Goal: Information Seeking & Learning: Learn about a topic

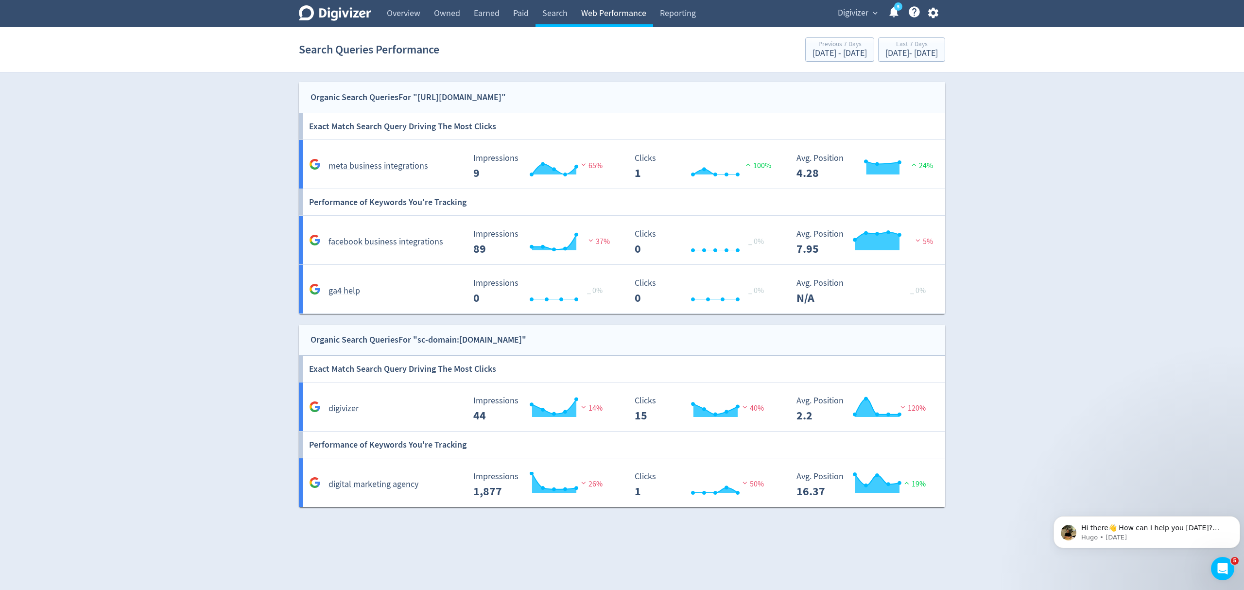
click at [613, 14] on link "Web Performance" at bounding box center [613, 13] width 79 height 27
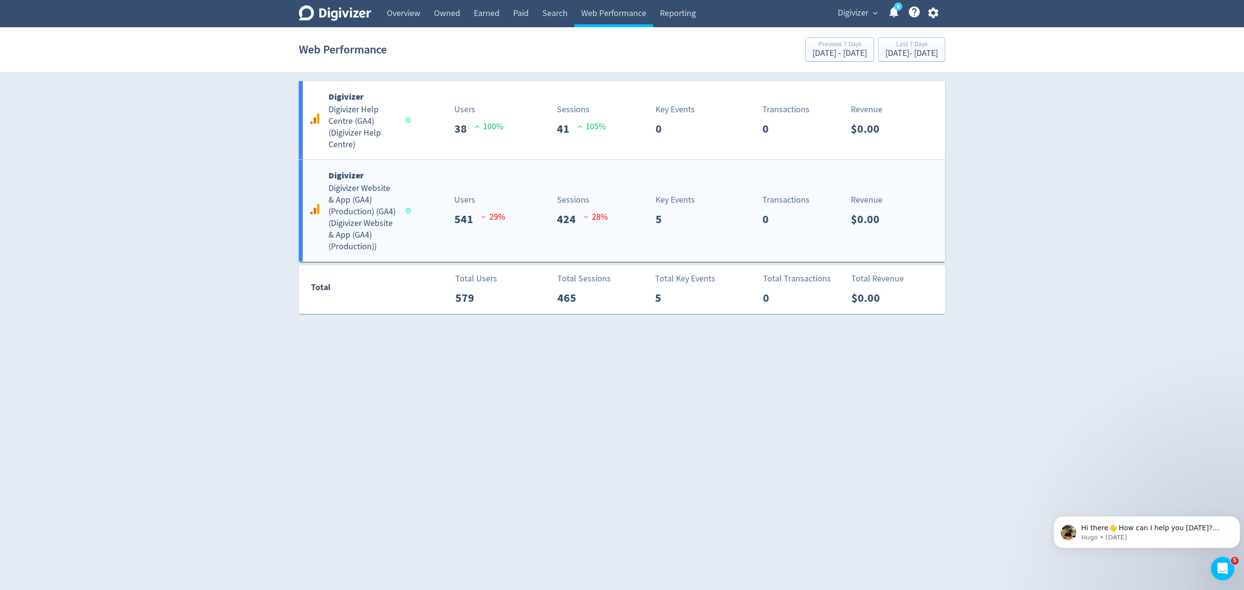
click at [435, 184] on div "Digivizer Digivizer Website & App (GA4) (Production) (GA4) ( Digivizer Website …" at bounding box center [622, 211] width 646 height 102
click at [571, 138] on div "Digivizer Digivizer Help Centre (GA4) ( Digivizer Help Centre ) Users 38 100 % …" at bounding box center [622, 120] width 646 height 78
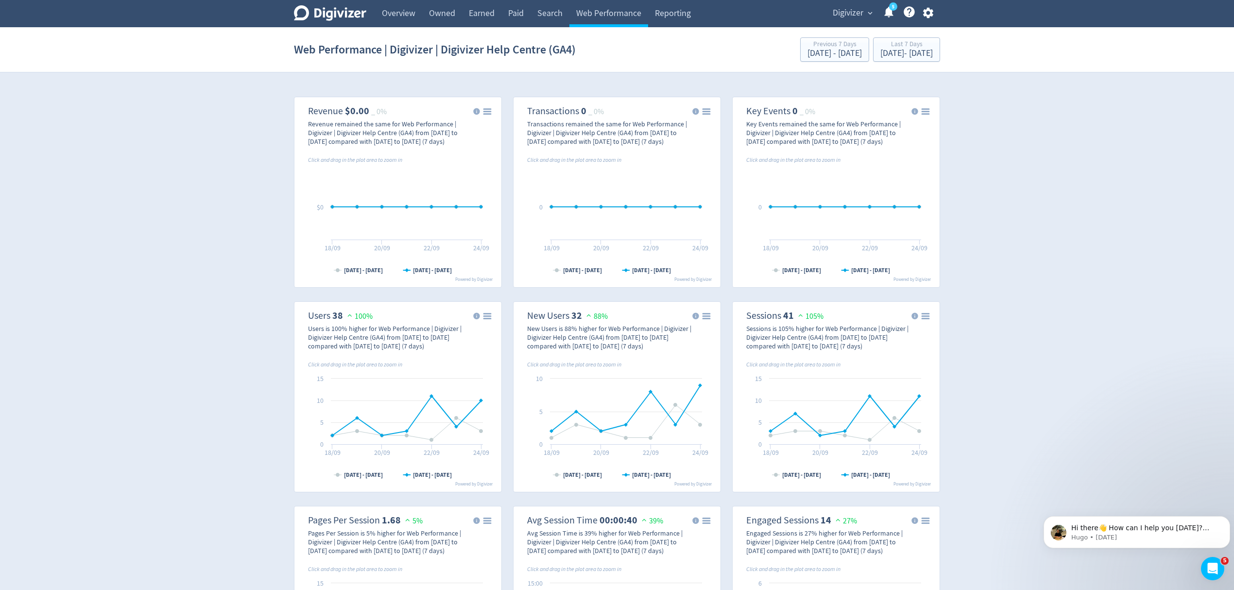
click at [849, 14] on span "Digivizer" at bounding box center [848, 13] width 31 height 16
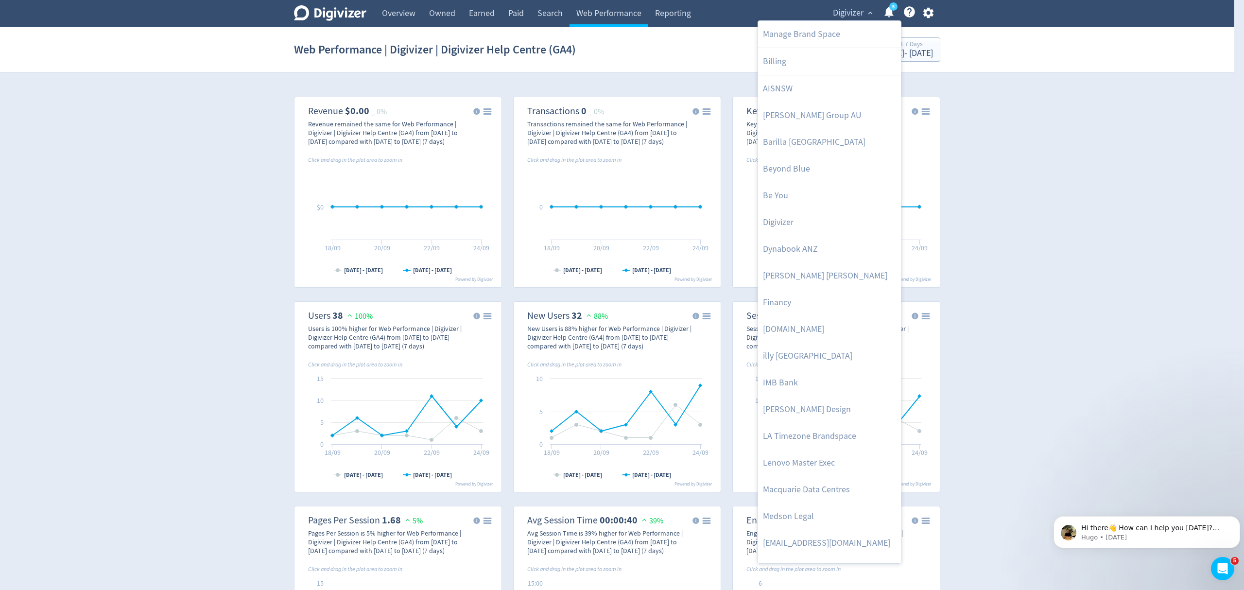
click at [388, 16] on div at bounding box center [622, 295] width 1244 height 590
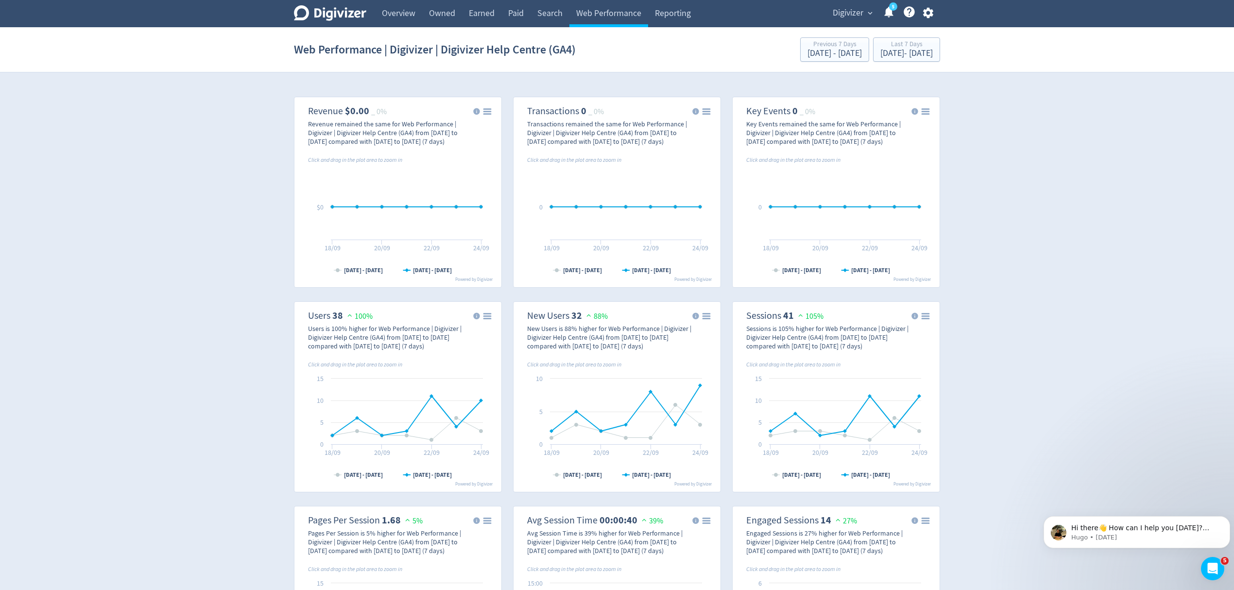
click at [396, 15] on div "Manage Brand Space Billing AISNSW Baker Group AU Barilla Australia Beyond Blue …" at bounding box center [617, 295] width 1234 height 590
click at [396, 15] on link "Overview" at bounding box center [398, 13] width 47 height 27
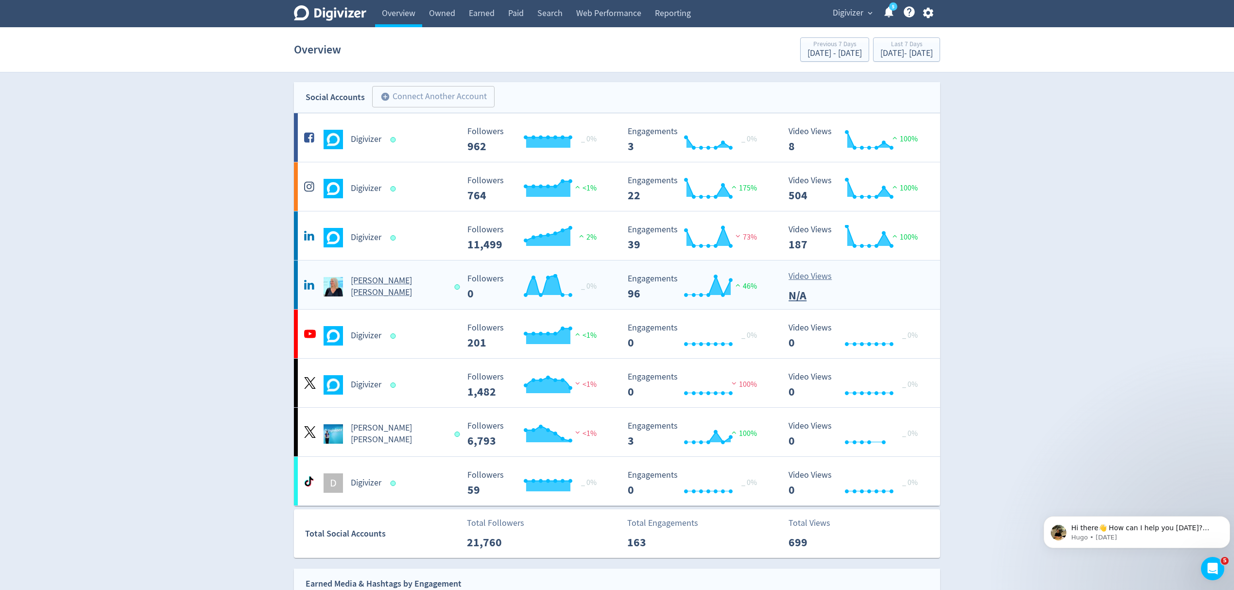
click at [434, 278] on div "[PERSON_NAME] [PERSON_NAME]" at bounding box center [380, 286] width 157 height 23
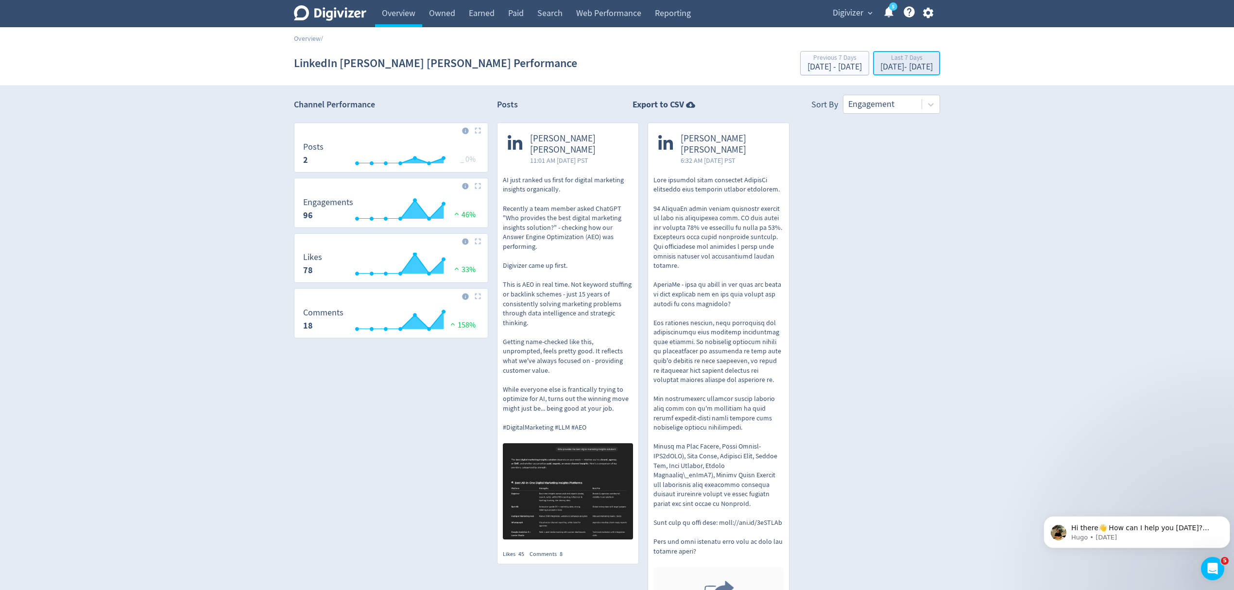
click at [882, 65] on div "Sep 18, 2025 - Sep 24, 2025" at bounding box center [906, 67] width 52 height 9
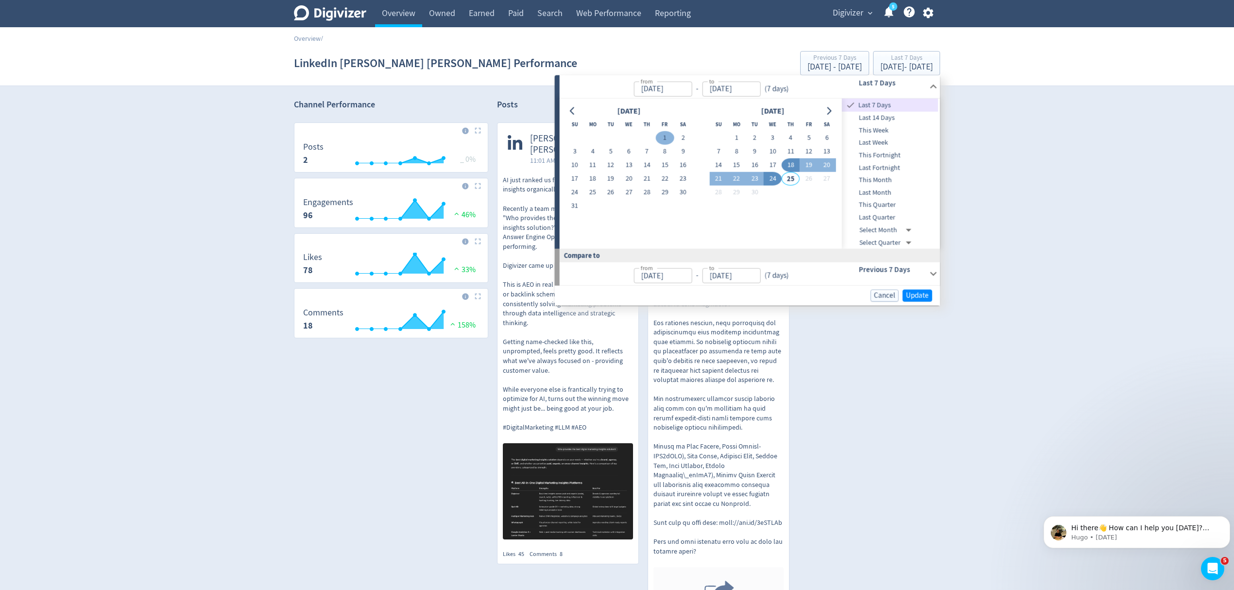
click at [667, 136] on button "1" at bounding box center [665, 138] width 18 height 14
type input "Aug 01, 2025"
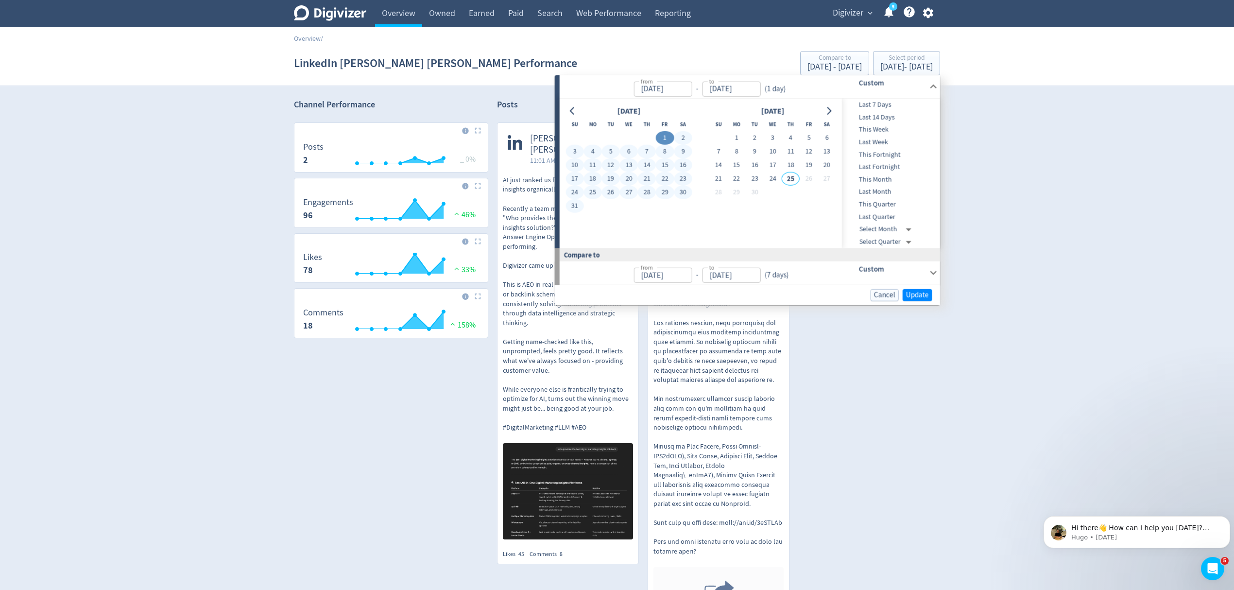
click at [574, 206] on button "31" at bounding box center [575, 206] width 18 height 14
type input "Aug 31, 2025"
type input "Jul 01, 2025"
type input "Jul 31, 2025"
click at [919, 293] on span "Update" at bounding box center [917, 294] width 23 height 7
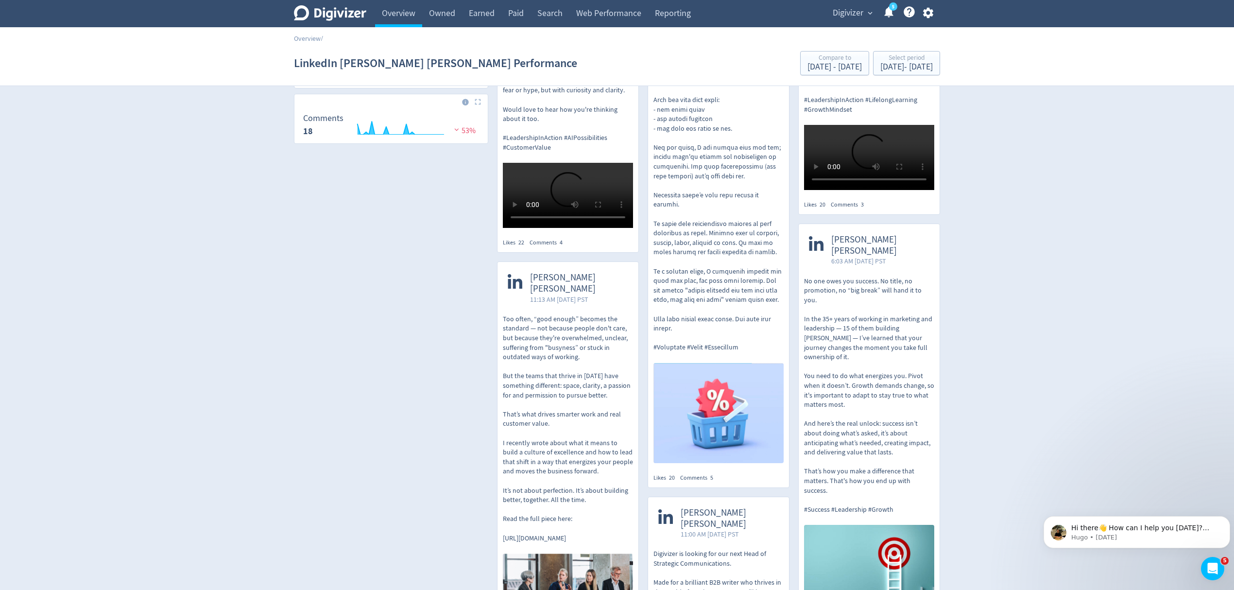
scroll to position [453, 0]
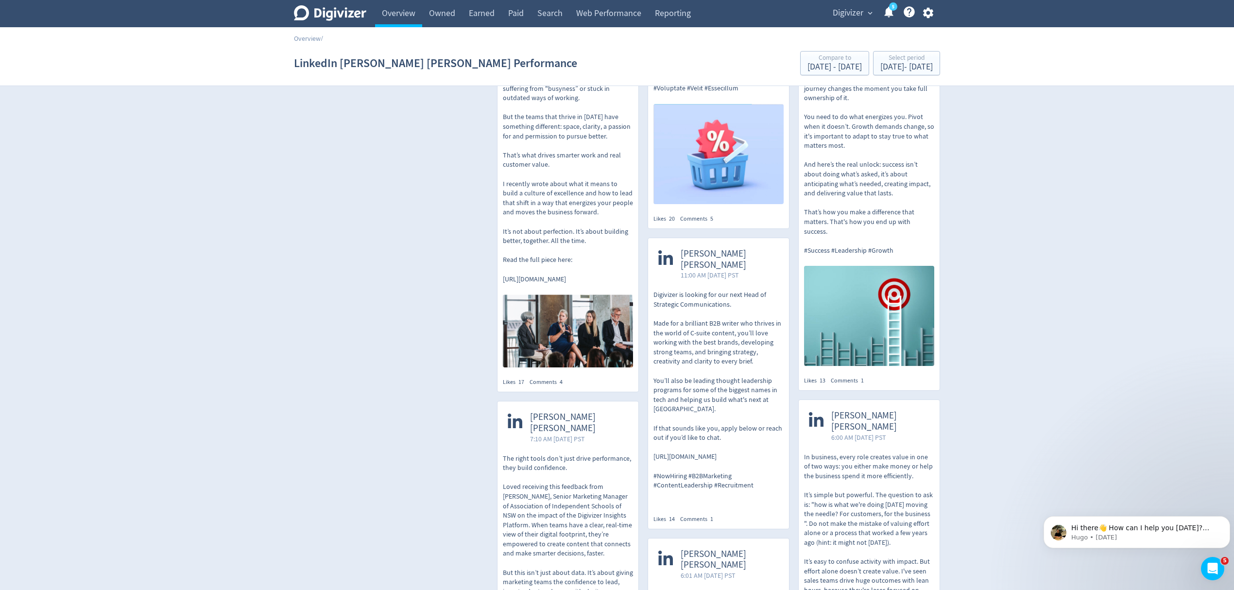
click at [597, 240] on p "Too often, “good enough” becomes the standard — not because people don't care, …" at bounding box center [568, 169] width 130 height 228
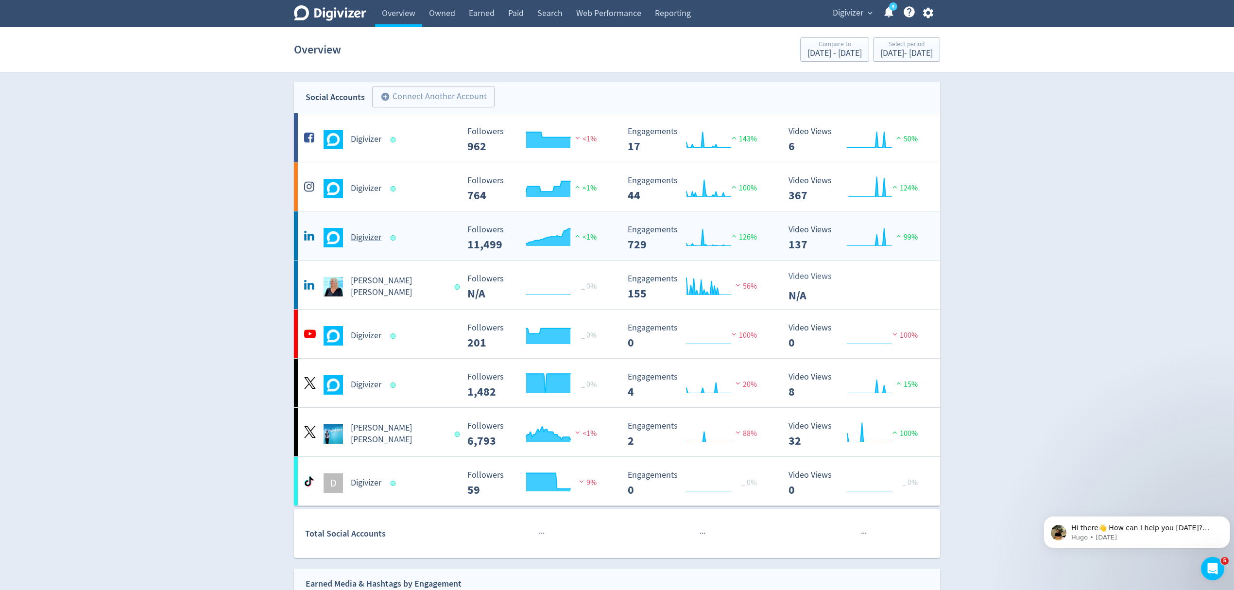
click at [424, 245] on div "Digivizer" at bounding box center [380, 237] width 157 height 19
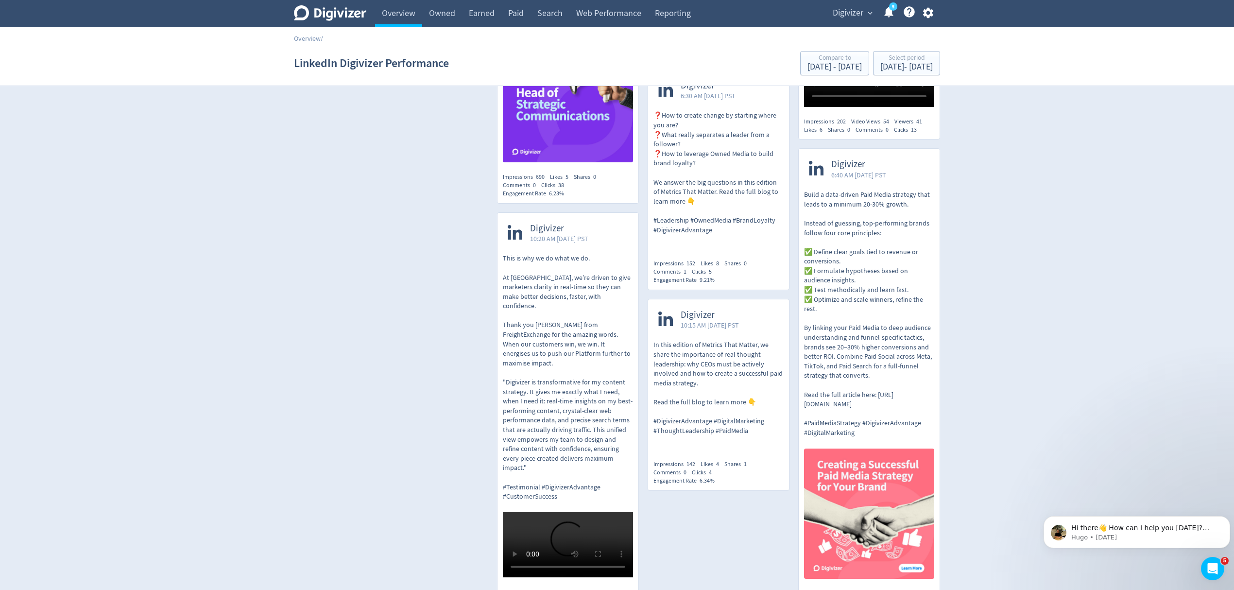
scroll to position [648, 0]
click at [711, 335] on div "Digivizer 10:15 AM Tue 5-Aug-25 PST" at bounding box center [698, 320] width 90 height 31
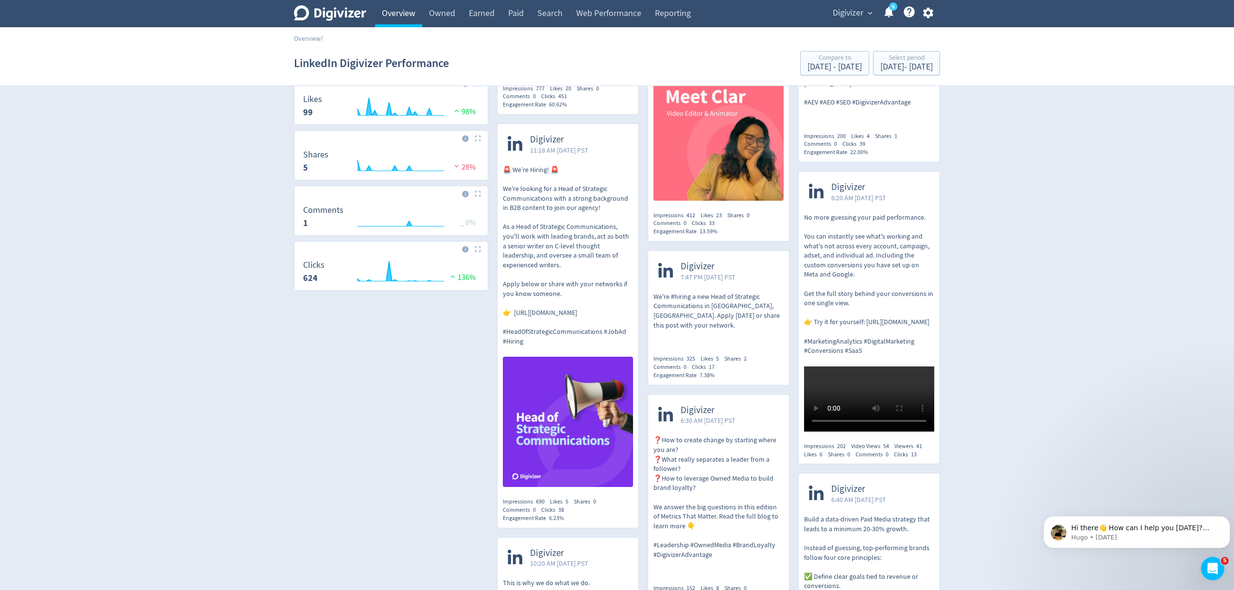
click at [390, 11] on link "Overview" at bounding box center [398, 13] width 47 height 27
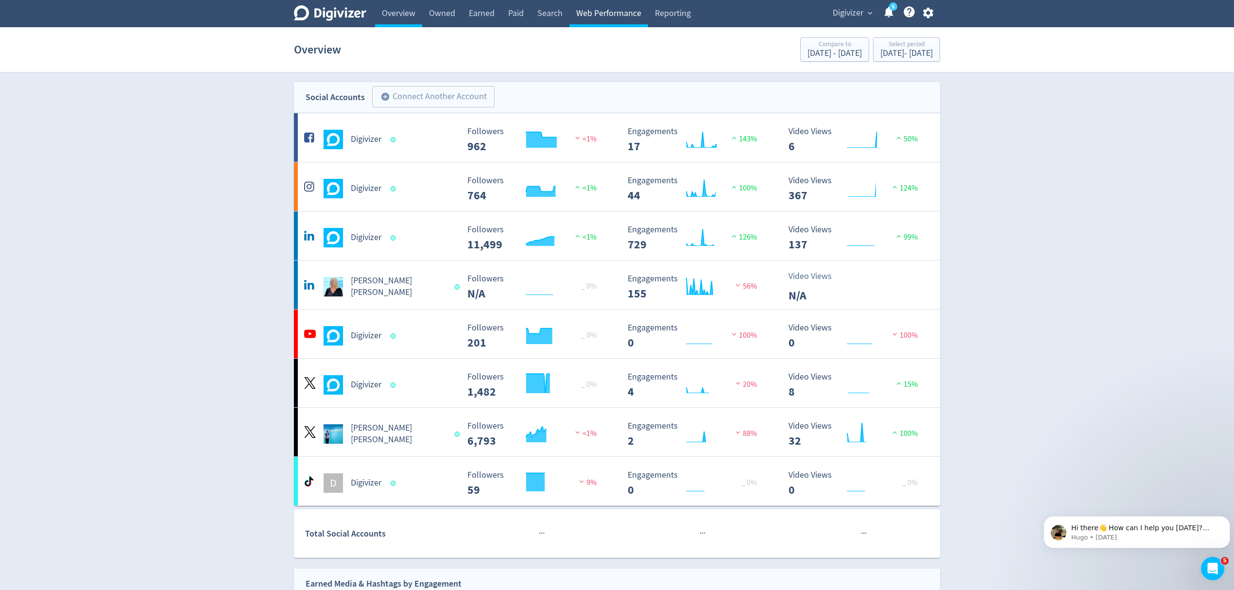
click at [615, 7] on link "Web Performance" at bounding box center [608, 13] width 79 height 27
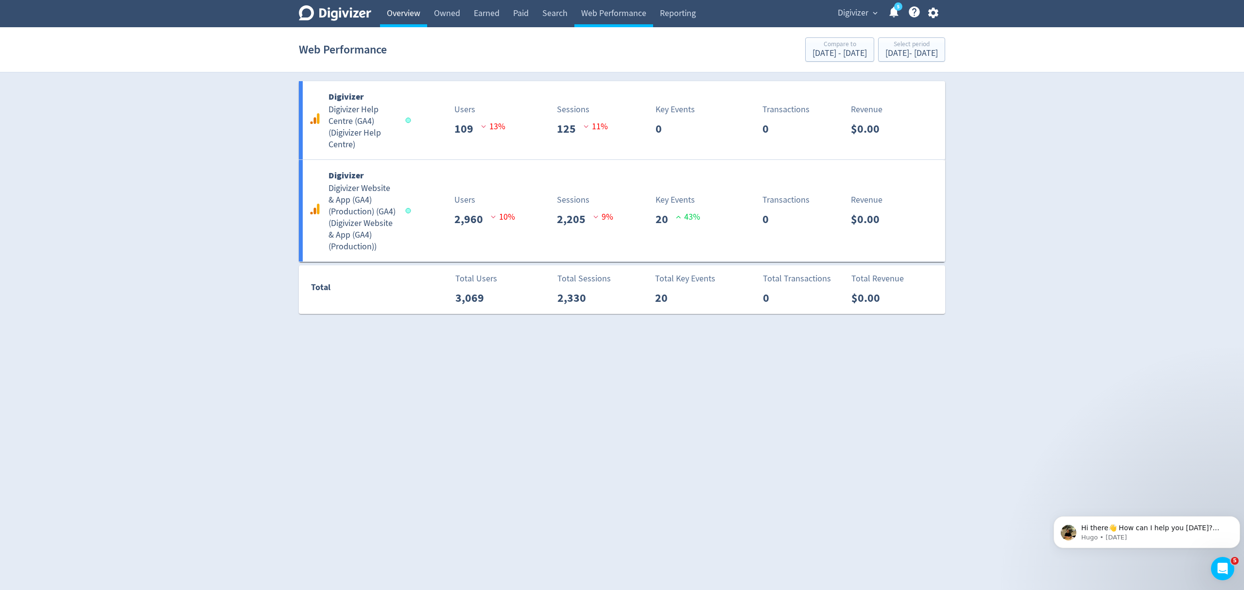
click at [407, 16] on link "Overview" at bounding box center [403, 13] width 47 height 27
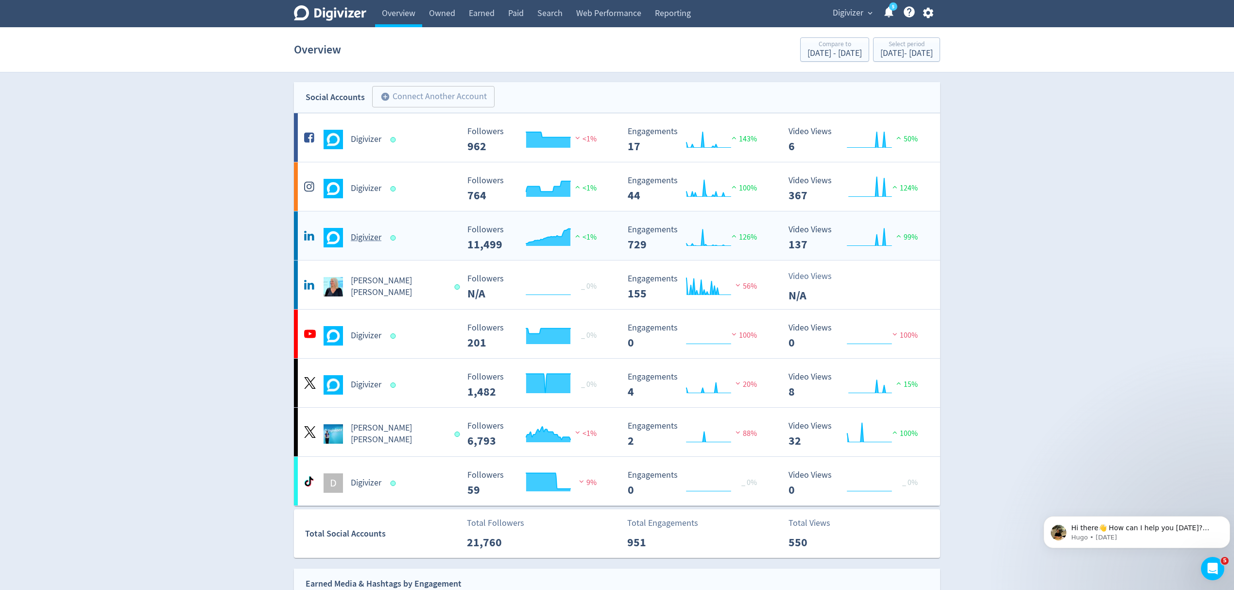
click at [417, 243] on div "Digivizer" at bounding box center [380, 237] width 157 height 19
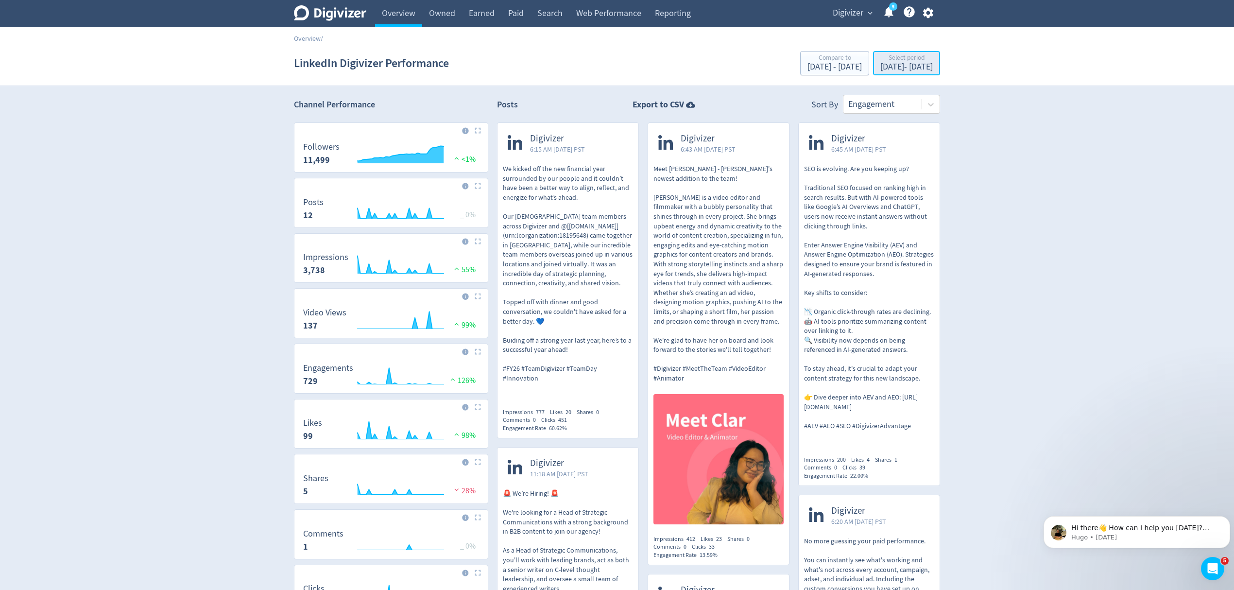
click at [880, 65] on div "Aug 1, 2025 - Aug 31, 2025" at bounding box center [906, 67] width 52 height 9
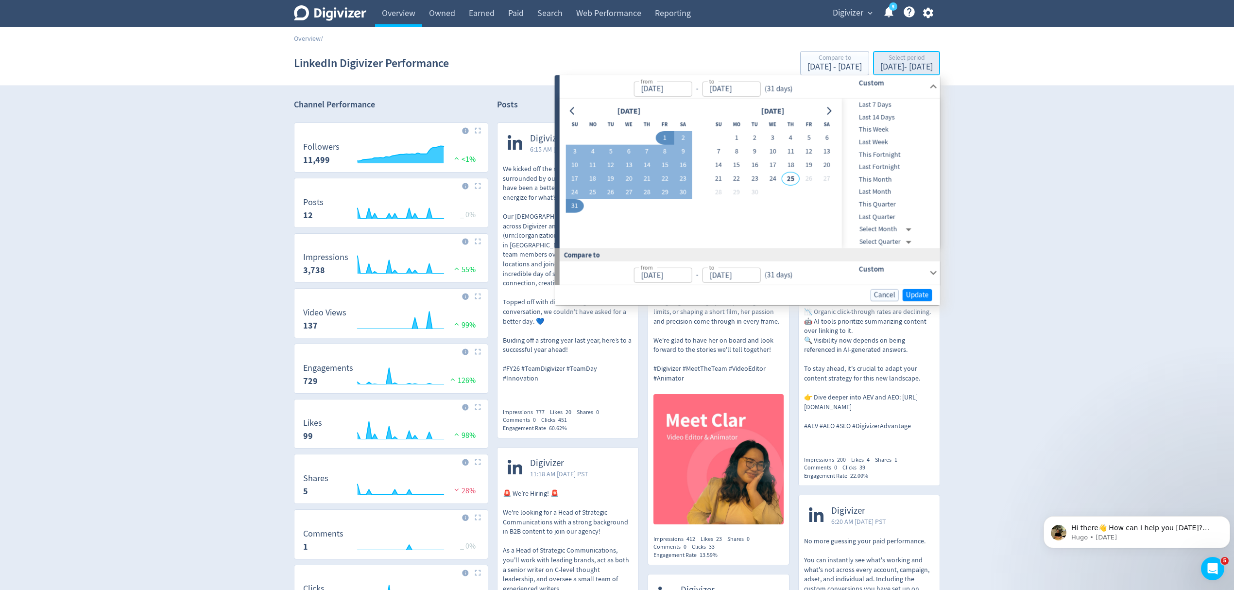
type input "Aug 01, 2025"
type input "Aug 31, 2025"
type input "Jul 01, 2025"
type input "Jul 31, 2025"
click at [612, 154] on button "5" at bounding box center [611, 152] width 18 height 14
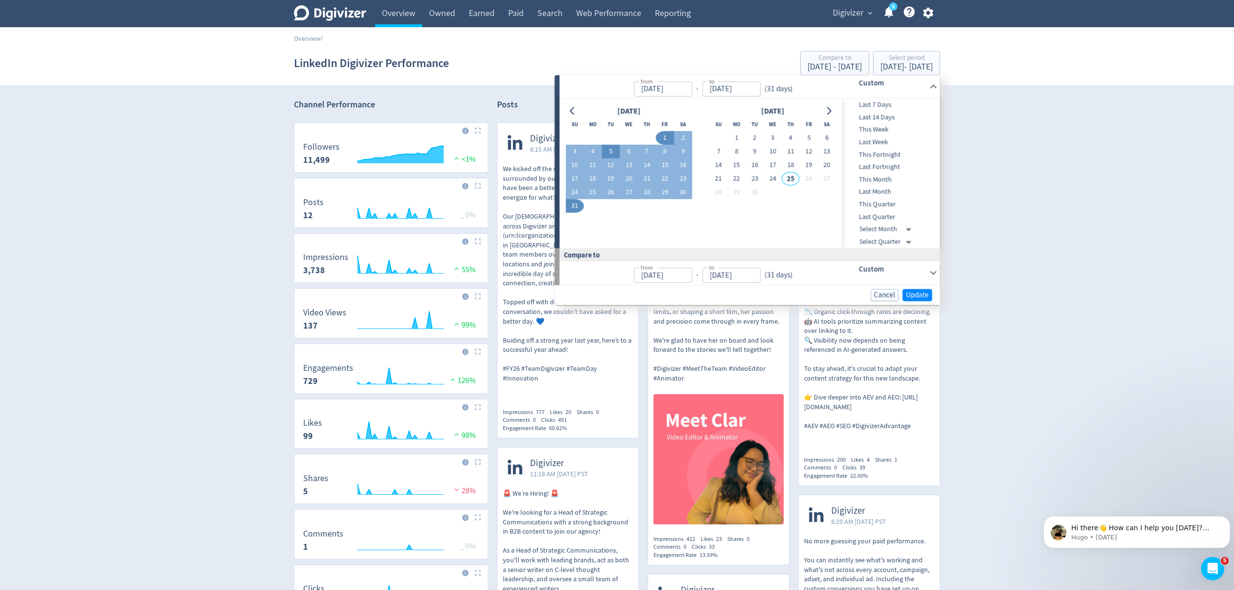
type input "Aug 05, 2025"
click at [916, 296] on span "Update" at bounding box center [917, 294] width 23 height 7
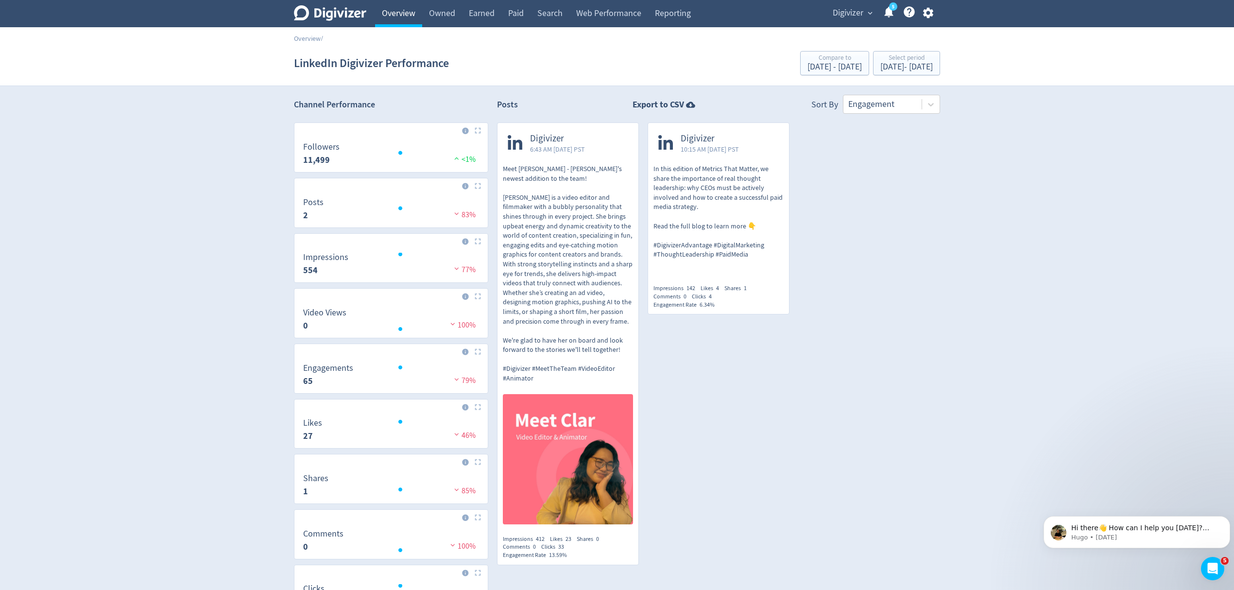
click at [401, 13] on link "Overview" at bounding box center [398, 13] width 47 height 27
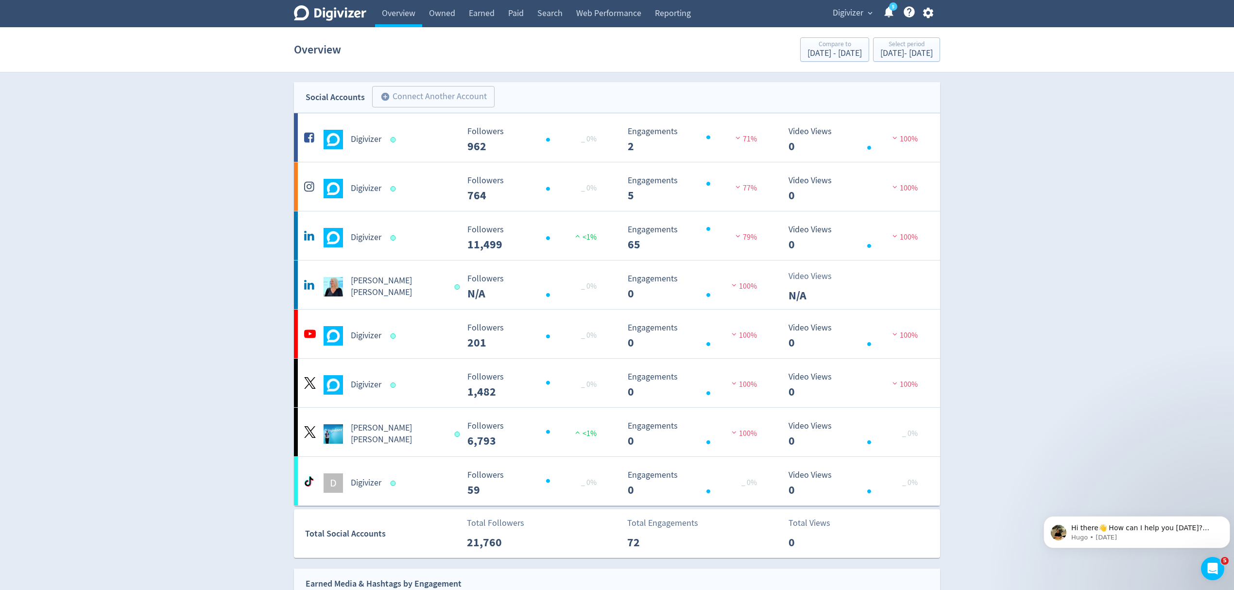
click at [855, 14] on span "Digivizer" at bounding box center [848, 13] width 31 height 16
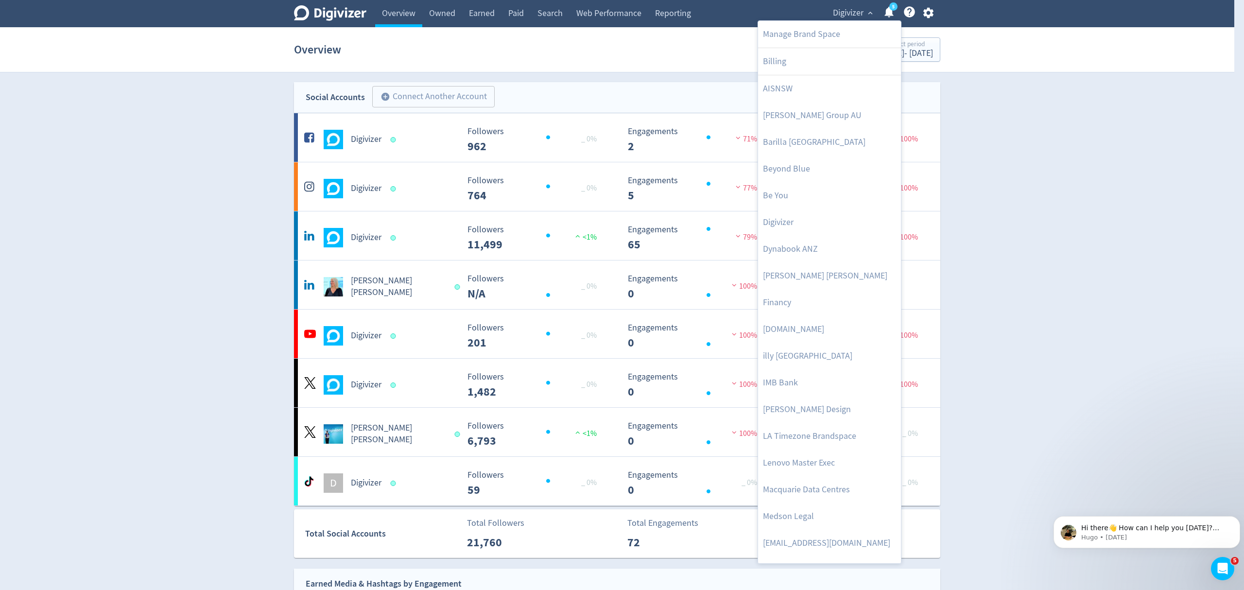
click at [411, 289] on div at bounding box center [622, 295] width 1244 height 590
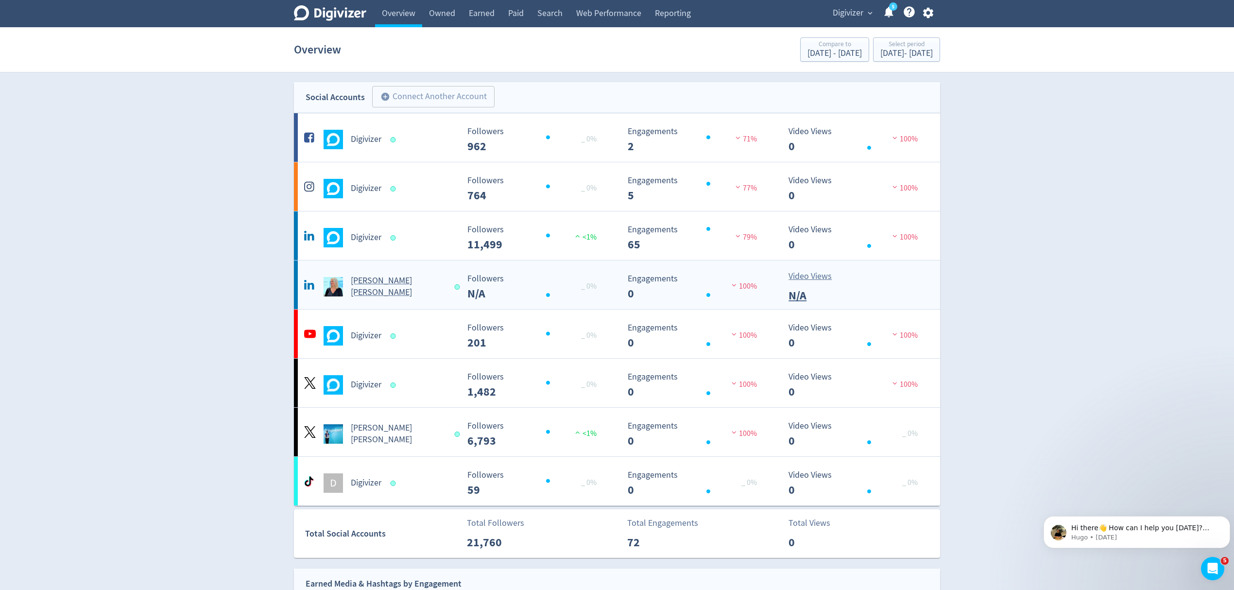
click at [361, 303] on Russo-platform2 "Emma Lo Russo Created with Highcharts 10.3.3 _ 0% Followers N/A Created with Hi…" at bounding box center [617, 284] width 646 height 49
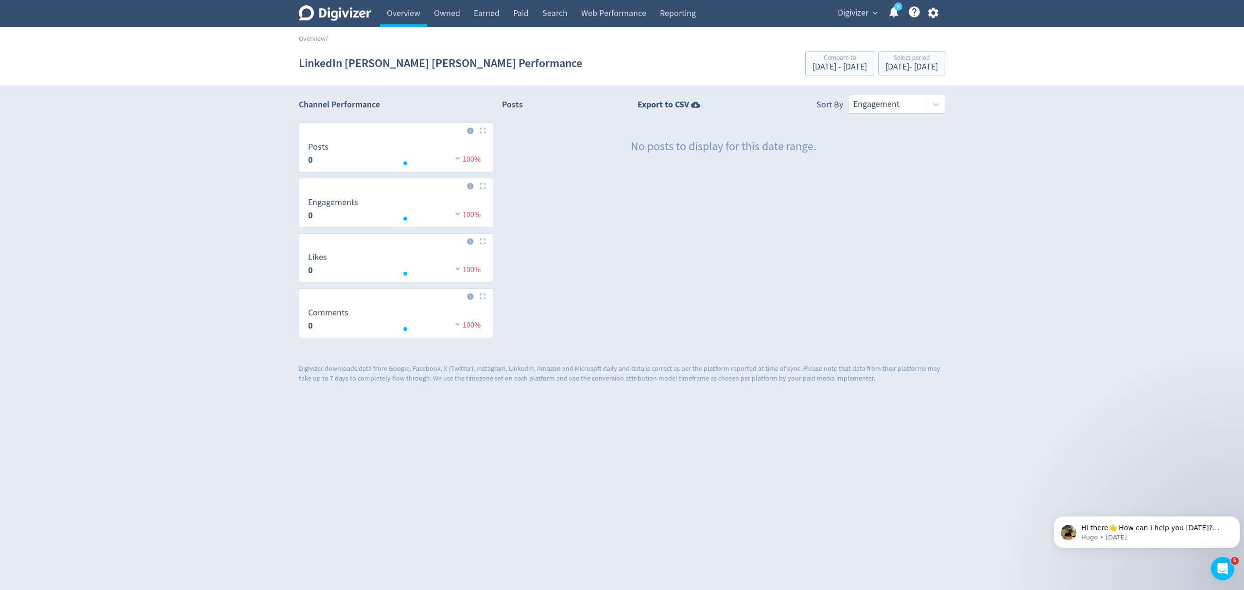
click at [898, 76] on div "LinkedIn Emma Lo Russo Performance Compare to Jul 1, 2025 - Jul 31, 2025 Select…" at bounding box center [622, 63] width 646 height 31
click at [898, 71] on div "Aug 5, 2025 - Aug 5, 2025" at bounding box center [911, 67] width 52 height 9
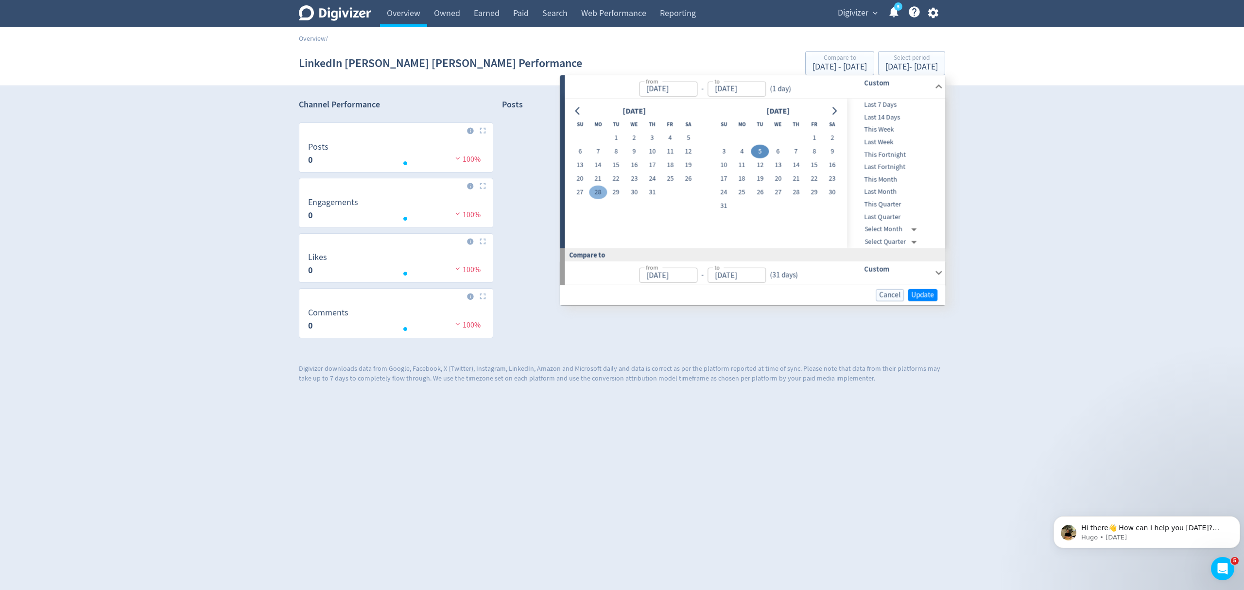
click at [601, 192] on button "28" at bounding box center [598, 193] width 18 height 14
type input "Jul 28, 2025"
click at [922, 297] on span "Update" at bounding box center [922, 294] width 23 height 7
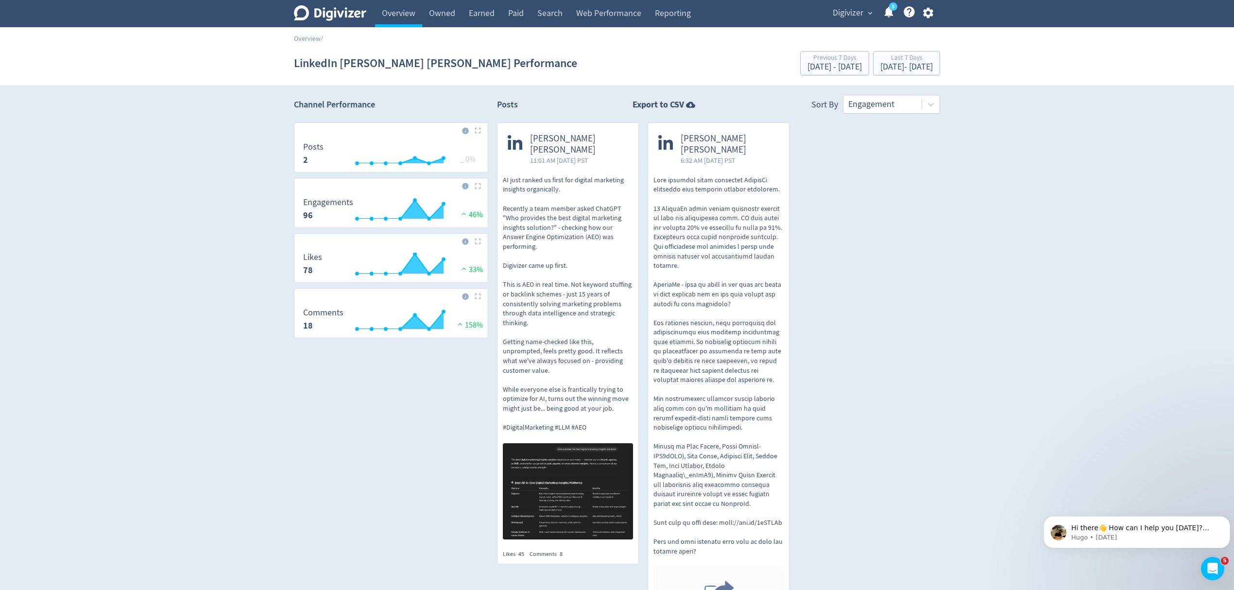
click at [894, 422] on div "[PERSON_NAME] [PERSON_NAME] 11:01 AM [DATE] PST AI just ranked us first for dig…" at bounding box center [714, 398] width 452 height 552
click at [414, 13] on link "Overview" at bounding box center [398, 13] width 47 height 27
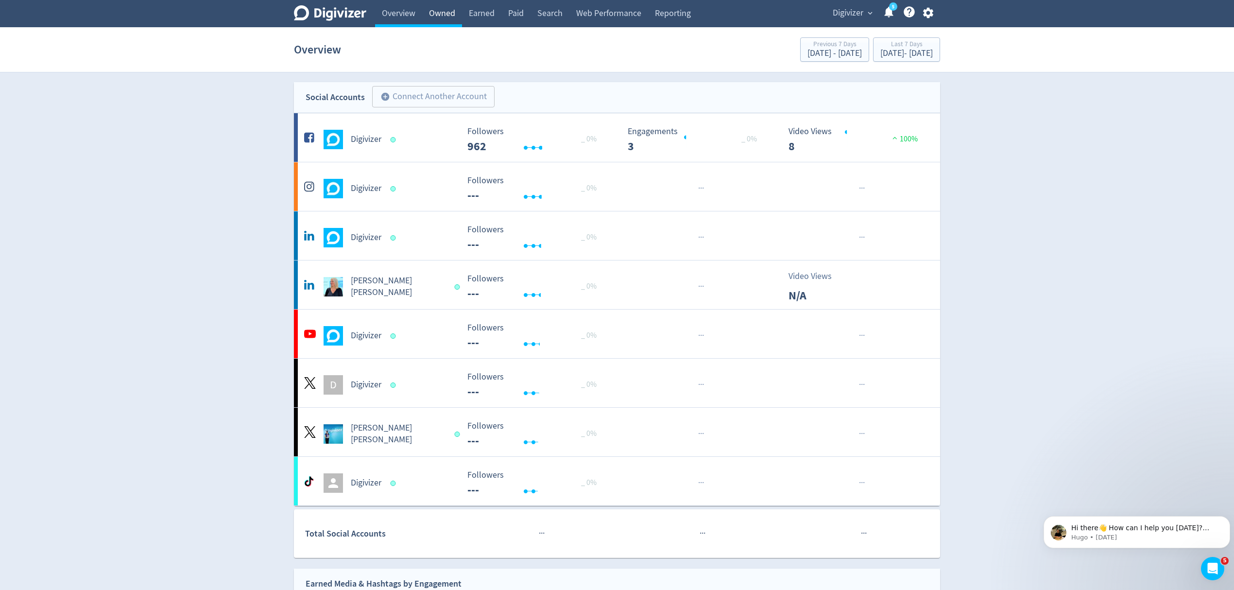
click at [427, 15] on link "Owned" at bounding box center [442, 13] width 40 height 27
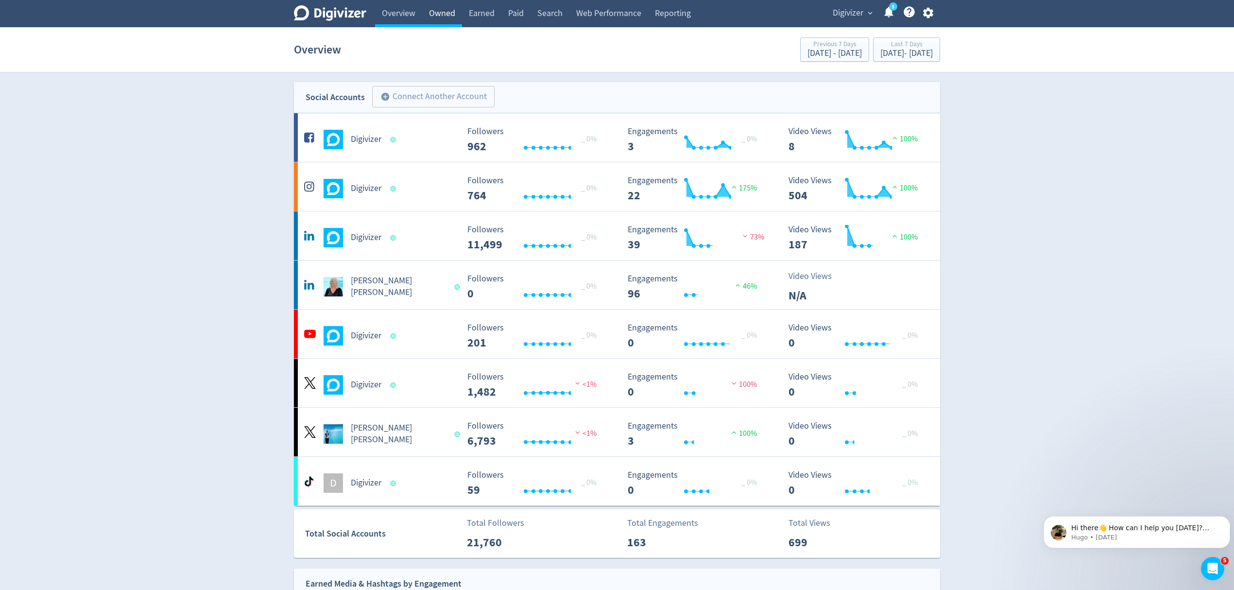
click at [437, 17] on link "Owned" at bounding box center [442, 13] width 40 height 27
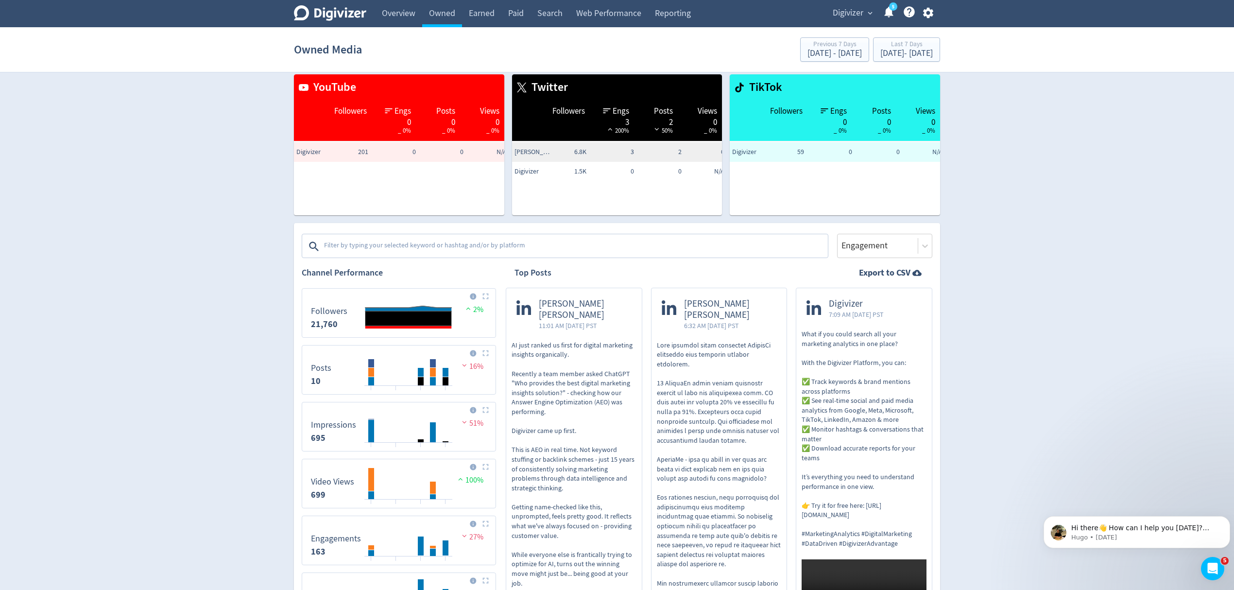
scroll to position [129, 0]
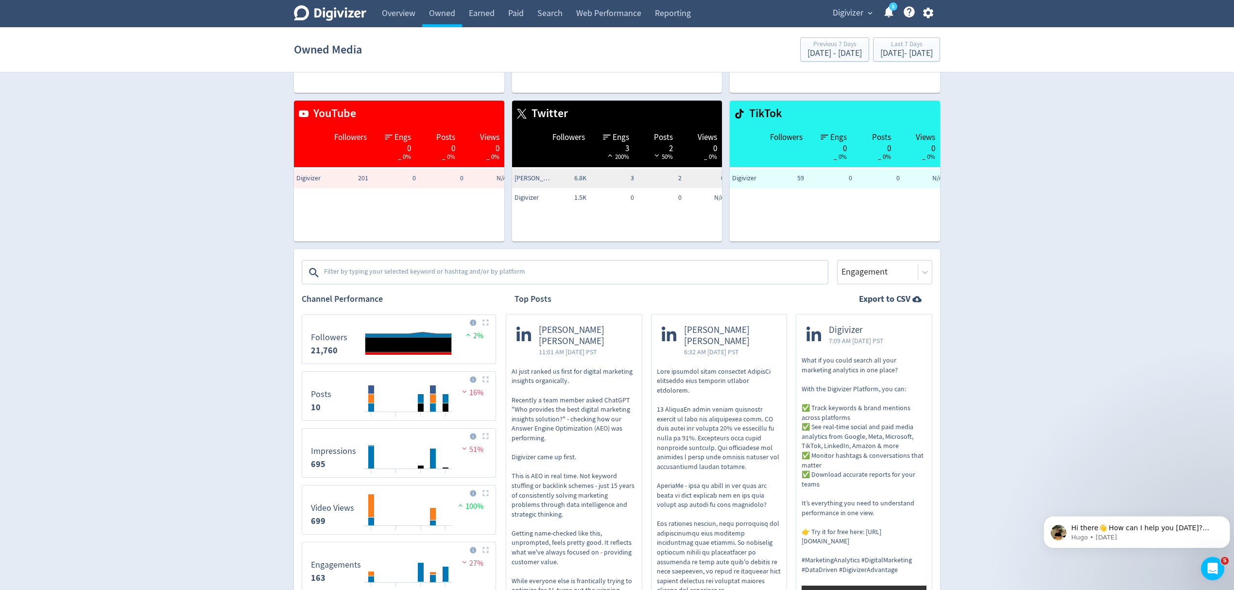
click at [484, 323] on img at bounding box center [485, 322] width 6 height 6
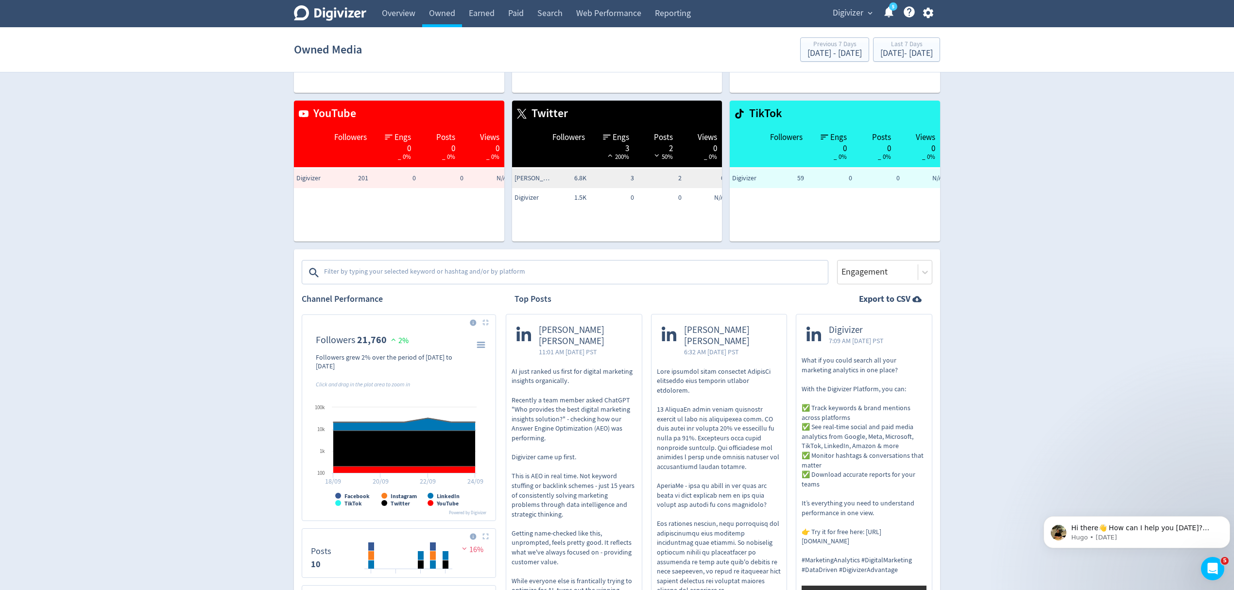
click at [484, 323] on img at bounding box center [485, 322] width 6 height 6
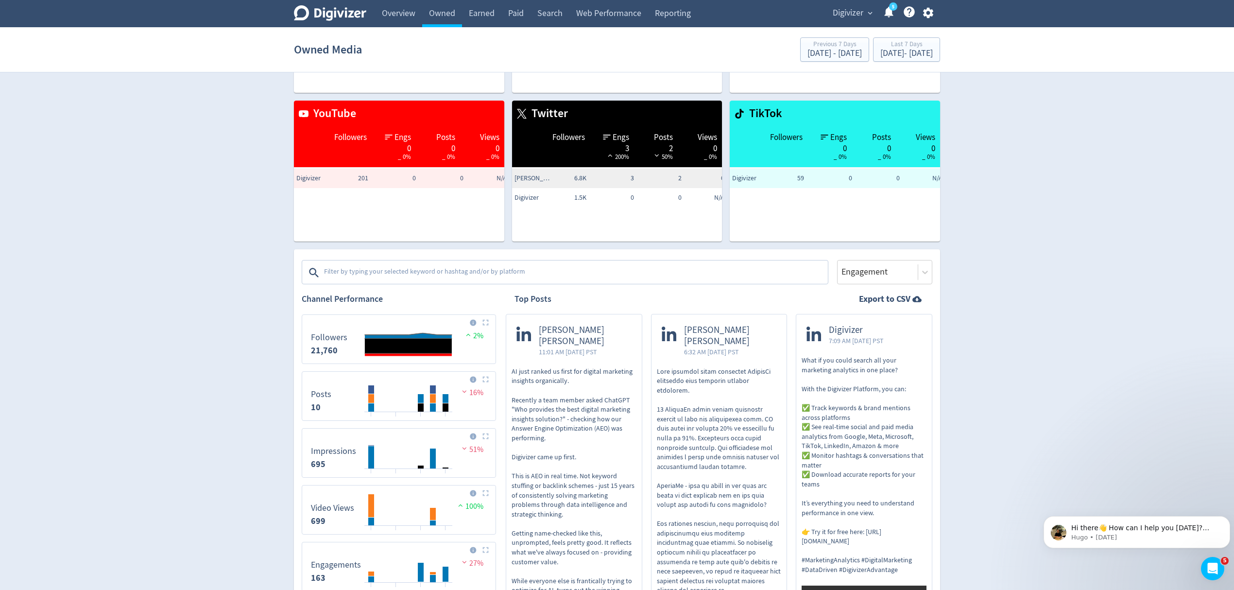
click at [351, 270] on textarea at bounding box center [575, 272] width 504 height 19
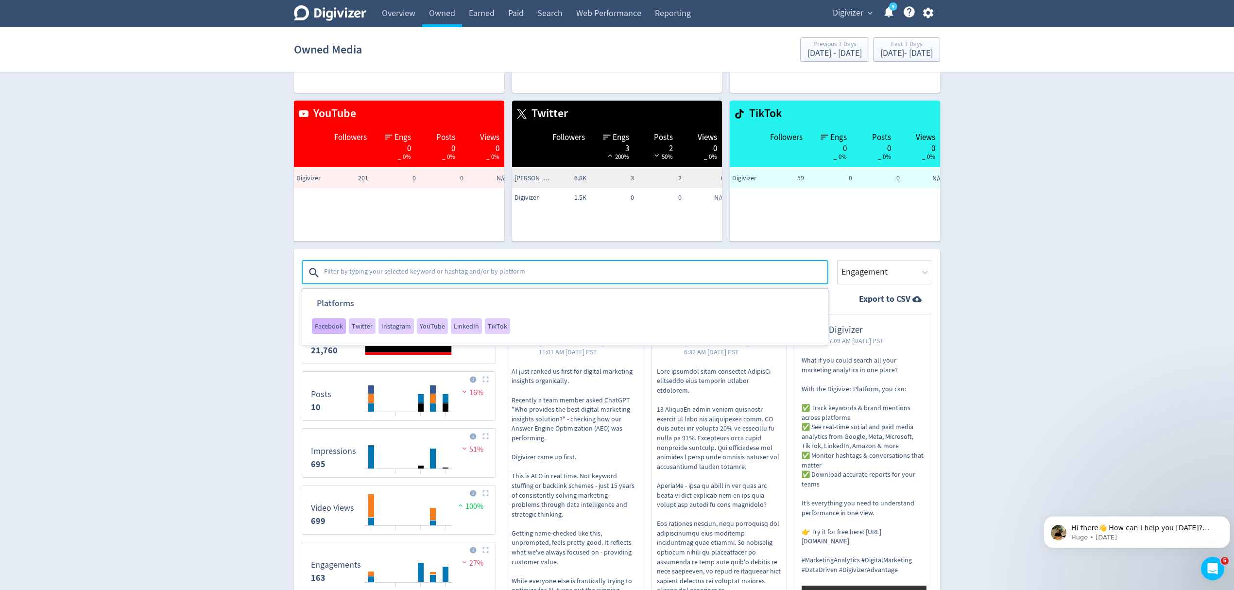
click at [320, 324] on span "Facebook" at bounding box center [329, 326] width 28 height 7
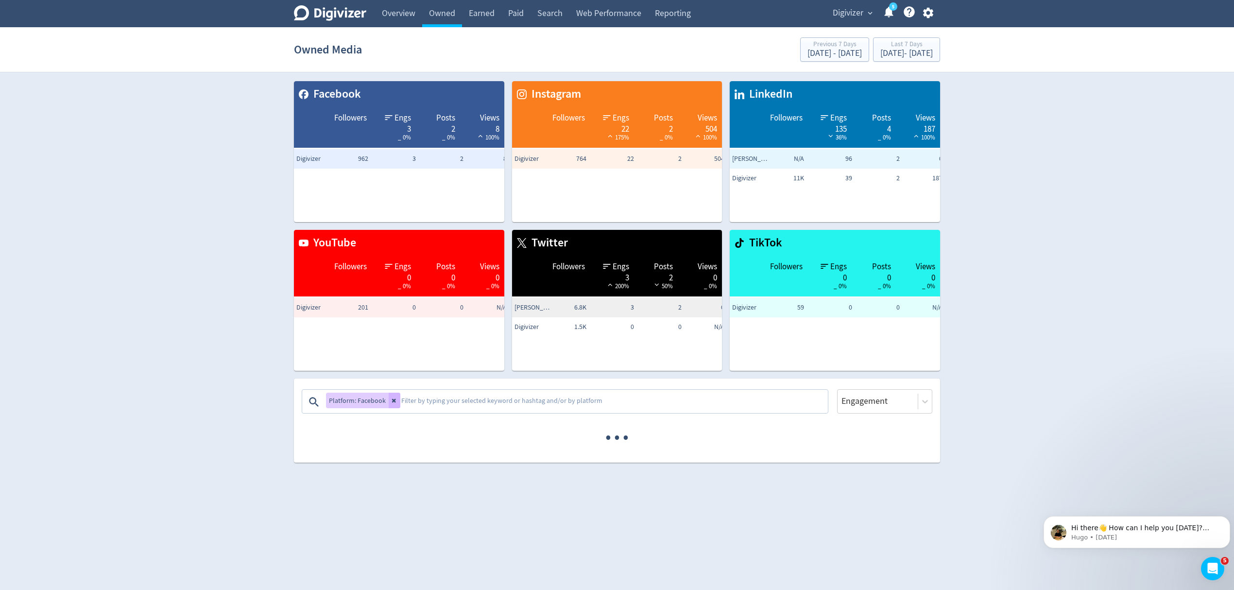
scroll to position [0, 0]
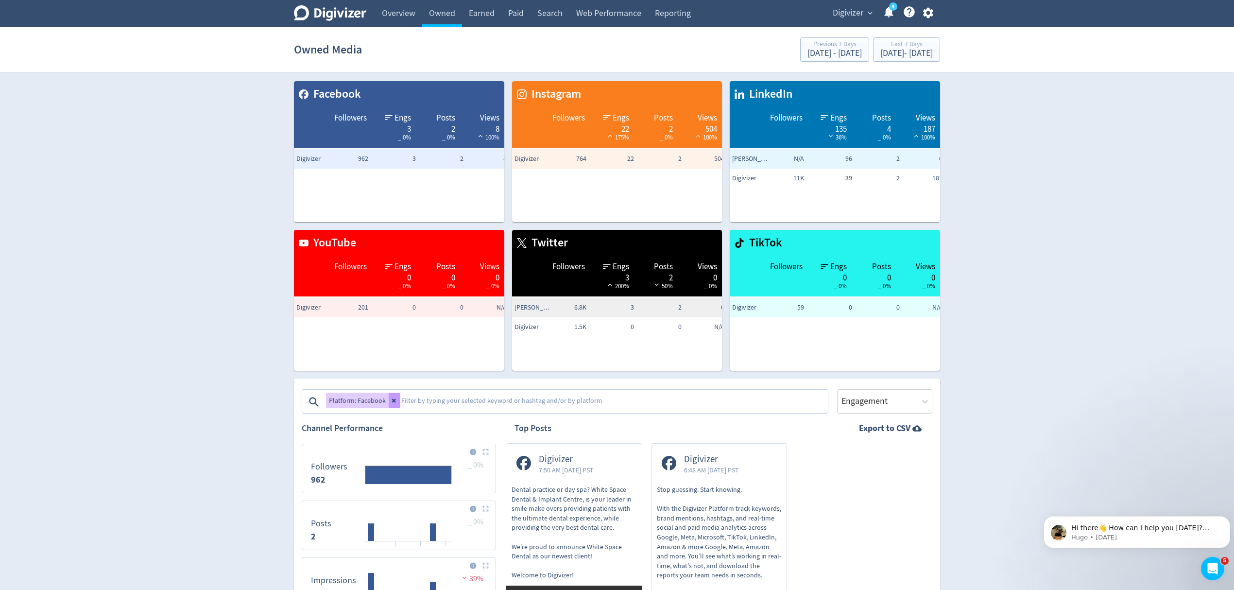
click at [395, 401] on icon at bounding box center [395, 400] width 6 height 6
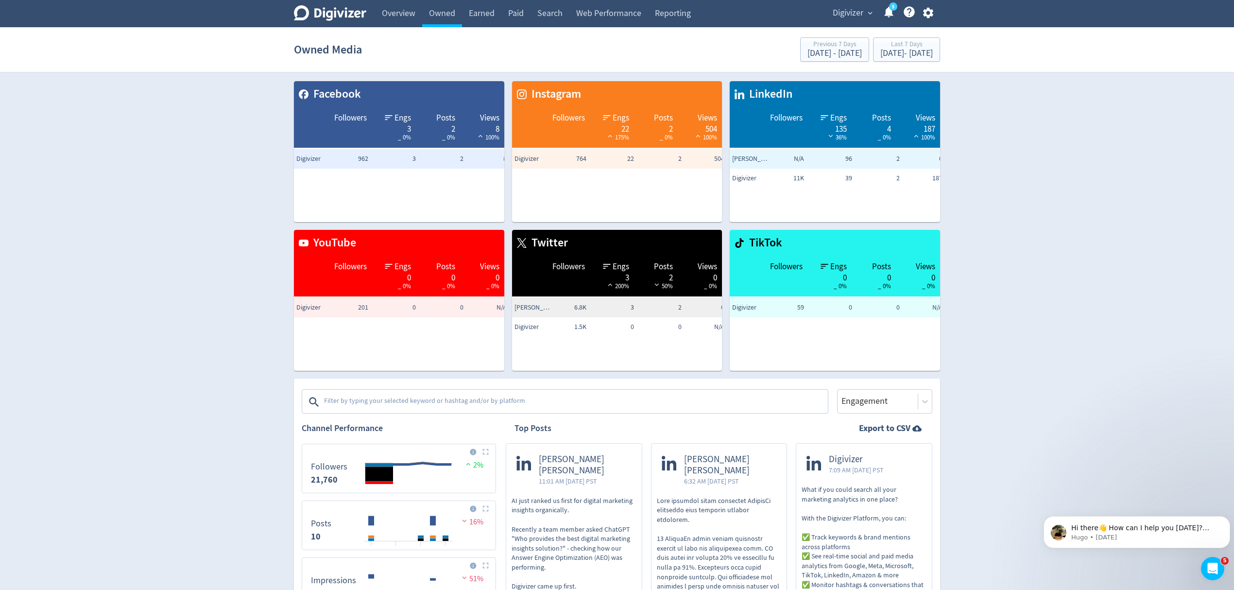
click at [386, 401] on textarea at bounding box center [575, 401] width 504 height 19
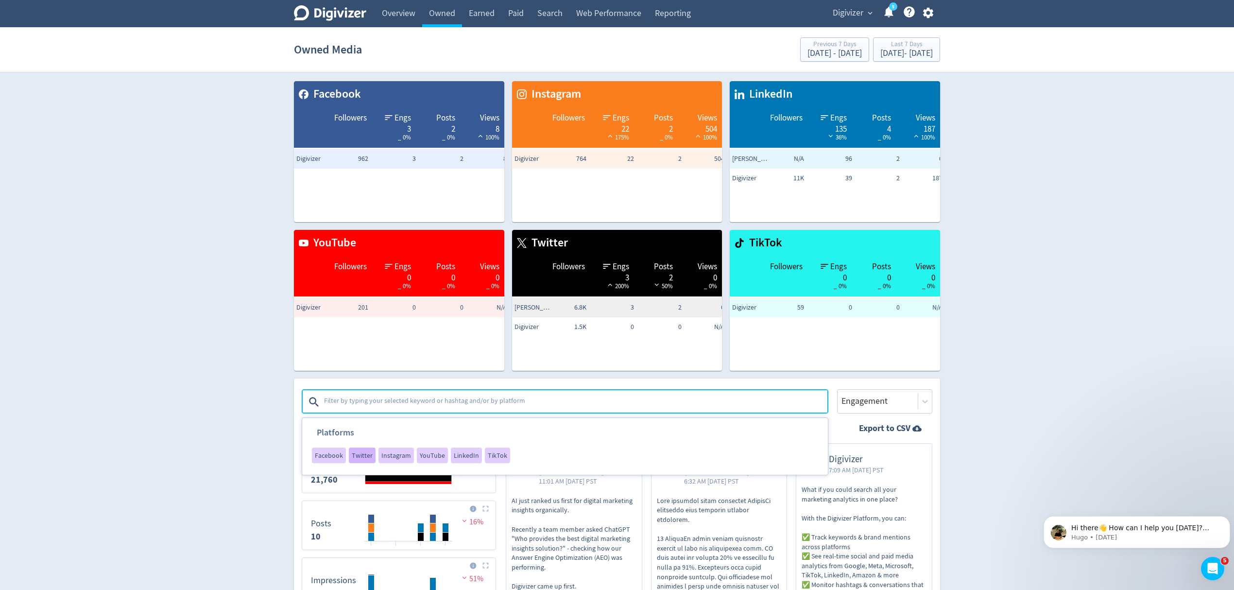
click at [364, 455] on span "Twitter" at bounding box center [362, 455] width 21 height 7
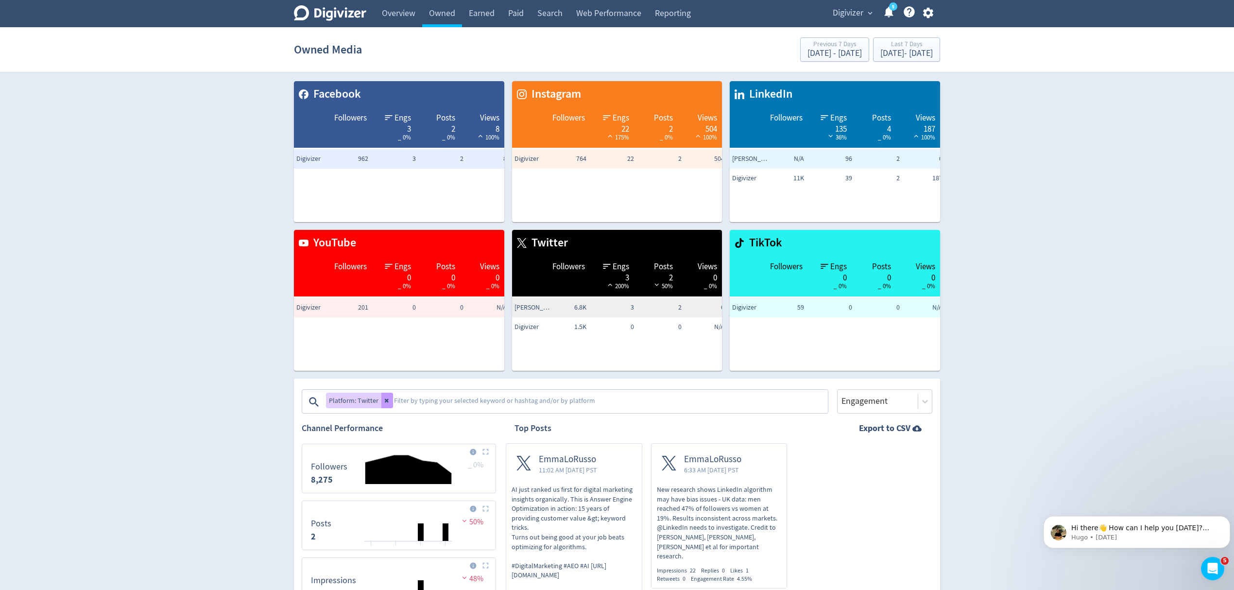
click at [384, 399] on icon at bounding box center [387, 400] width 6 height 6
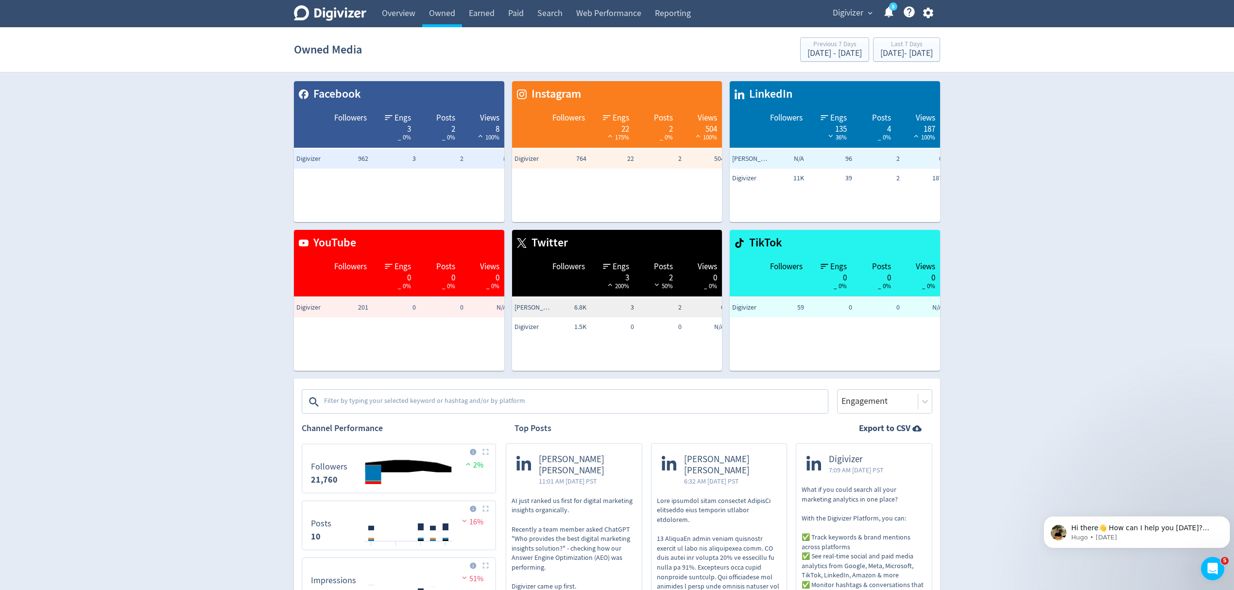
click at [385, 397] on textarea at bounding box center [575, 401] width 504 height 19
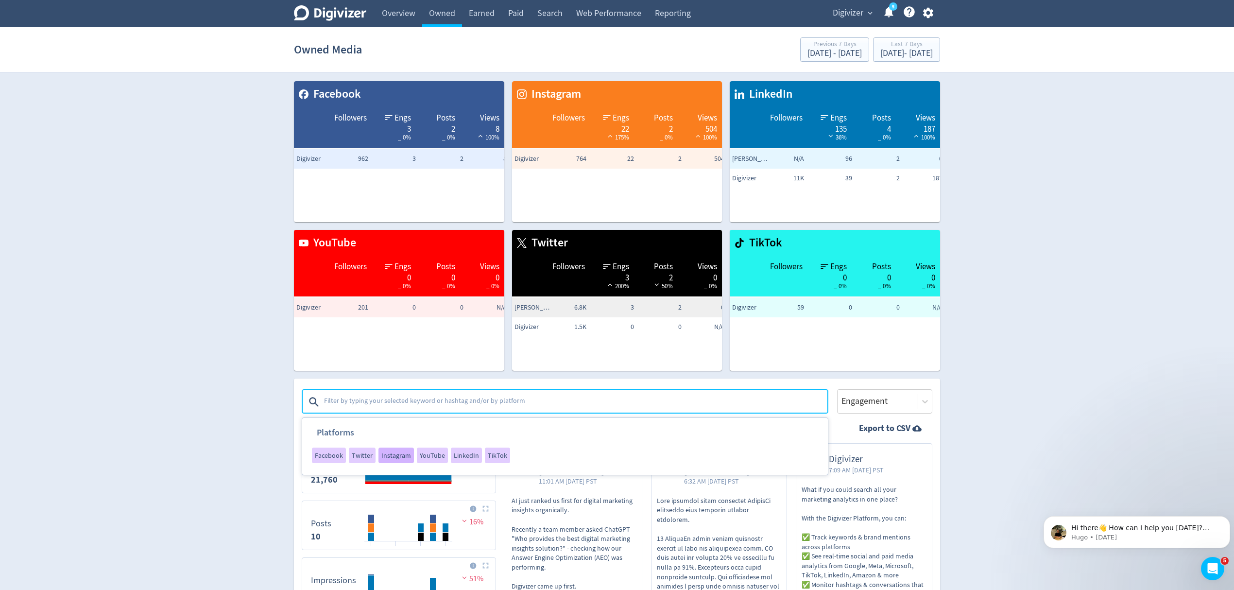
click at [405, 457] on span "Instagram" at bounding box center [396, 455] width 30 height 7
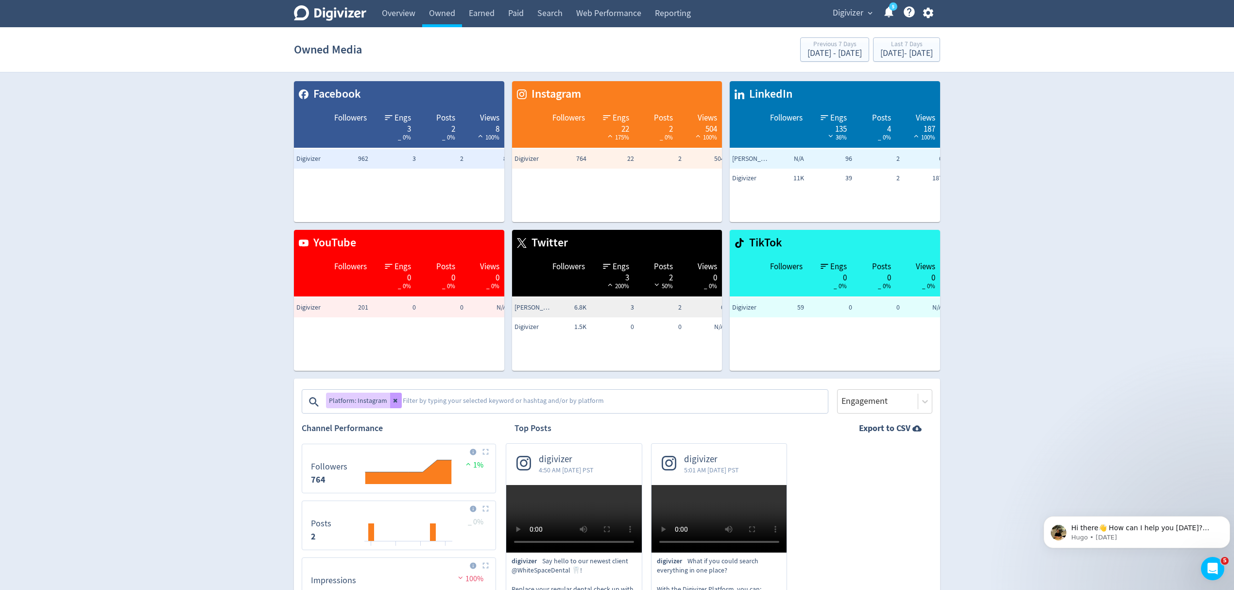
click at [395, 402] on icon at bounding box center [396, 401] width 4 height 4
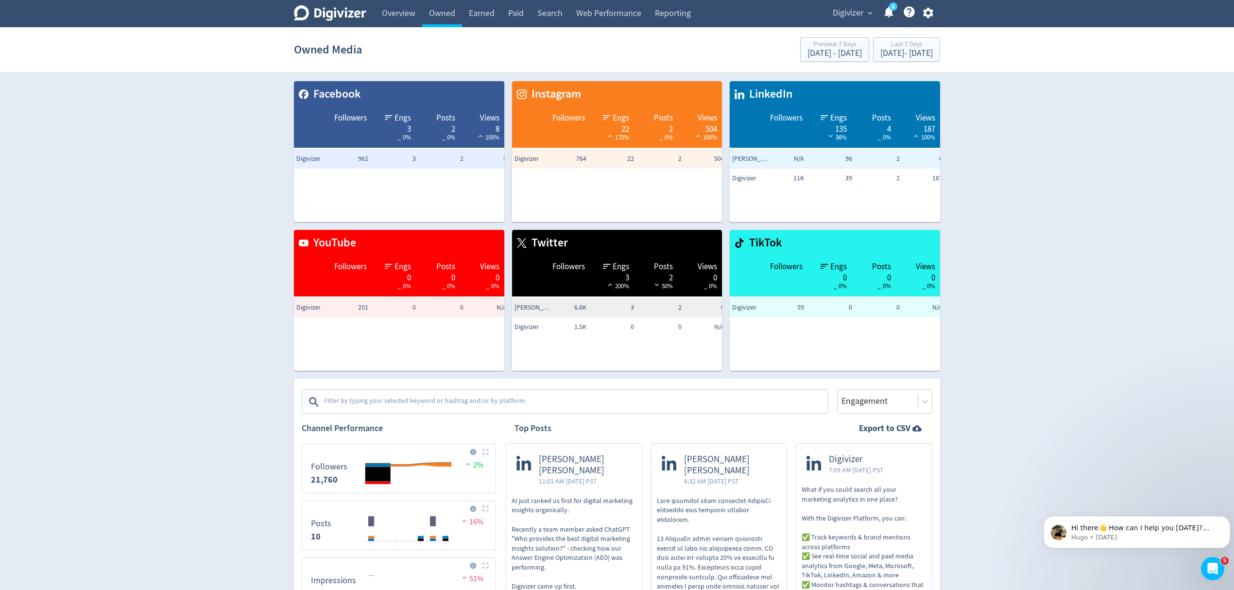
click at [400, 396] on textarea at bounding box center [575, 401] width 504 height 19
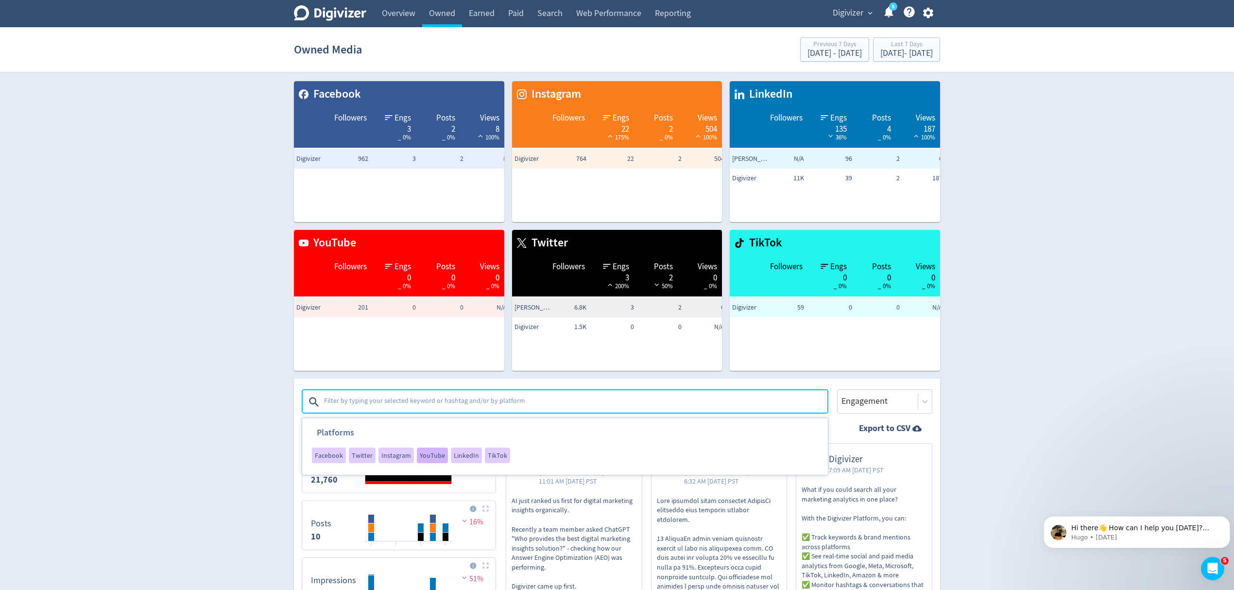
click at [422, 455] on span "YouTube" at bounding box center [432, 455] width 25 height 7
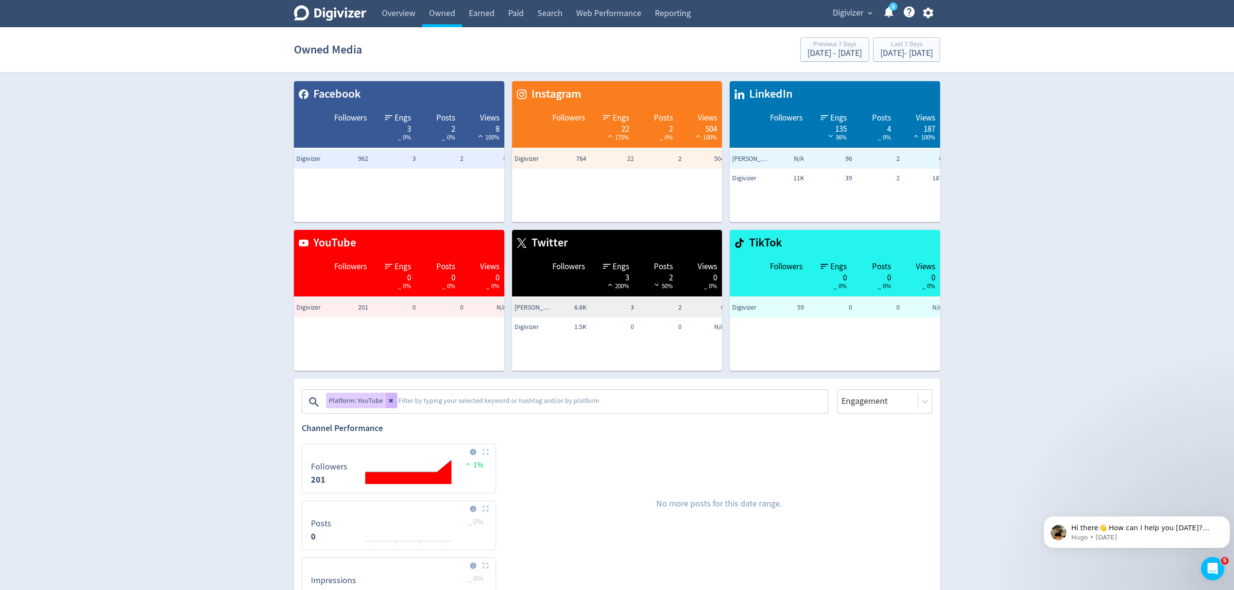
click at [391, 400] on icon at bounding box center [392, 400] width 6 height 6
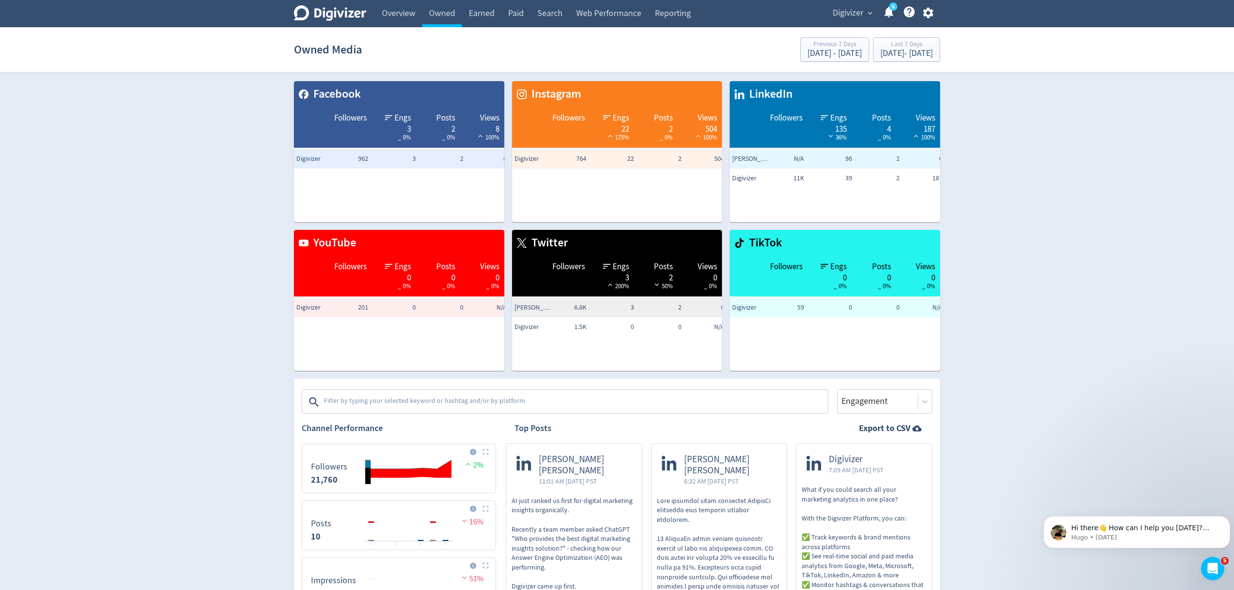
click at [395, 397] on textarea at bounding box center [575, 401] width 504 height 19
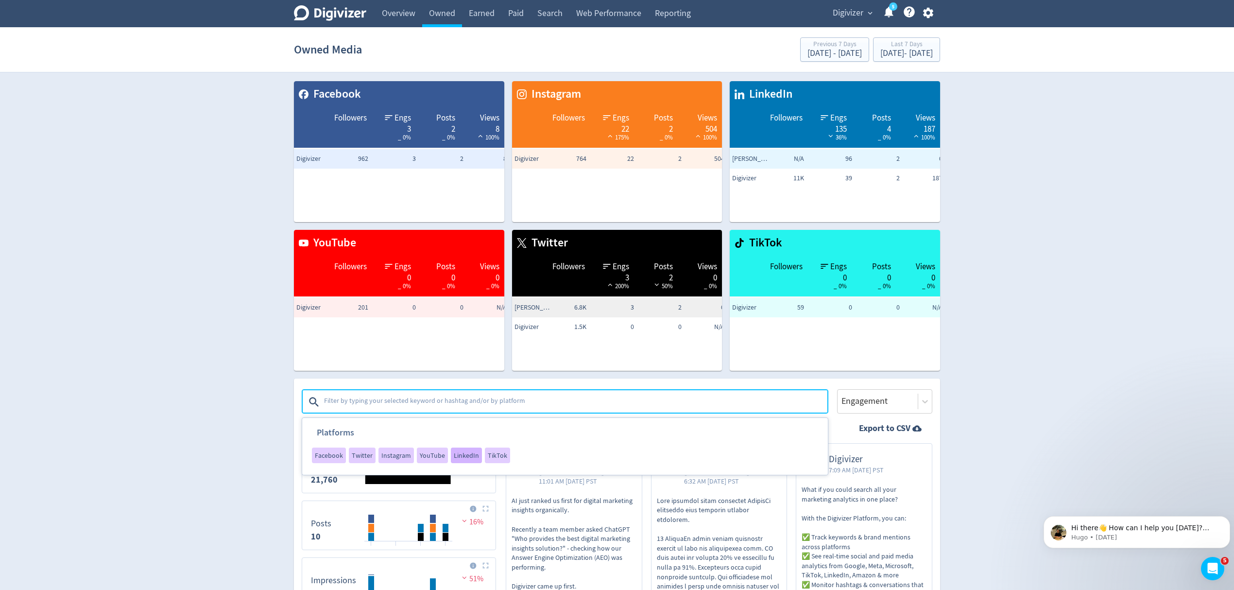
click at [461, 455] on span "LinkedIn" at bounding box center [466, 455] width 25 height 7
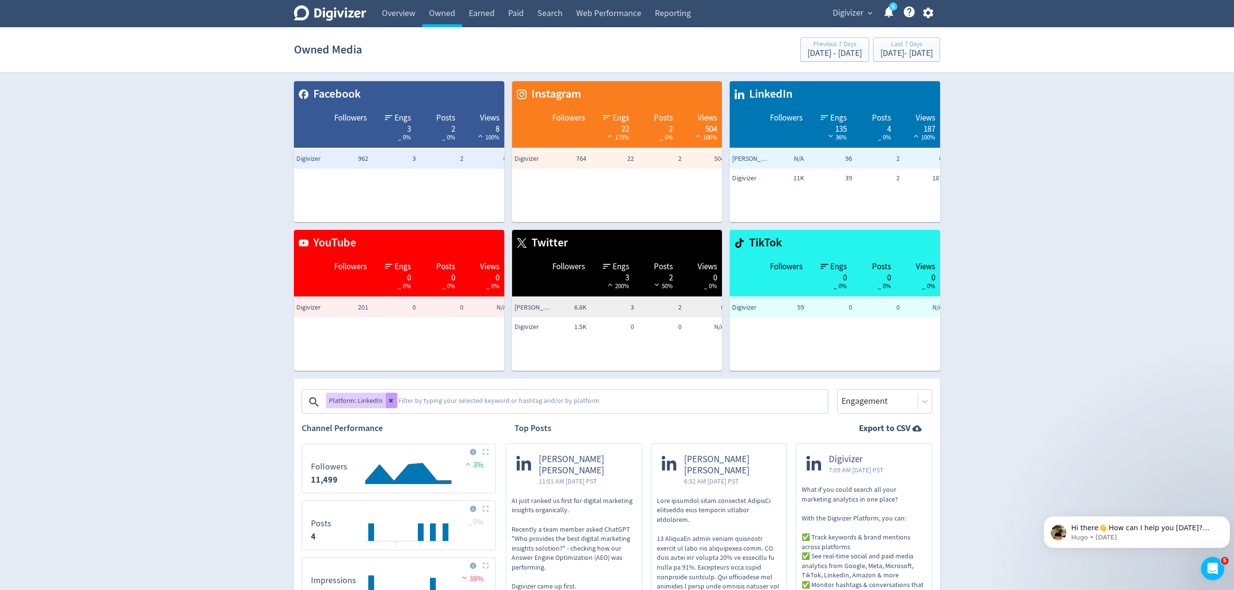
click at [389, 399] on icon at bounding box center [392, 400] width 6 height 6
click at [387, 399] on textarea at bounding box center [575, 401] width 504 height 19
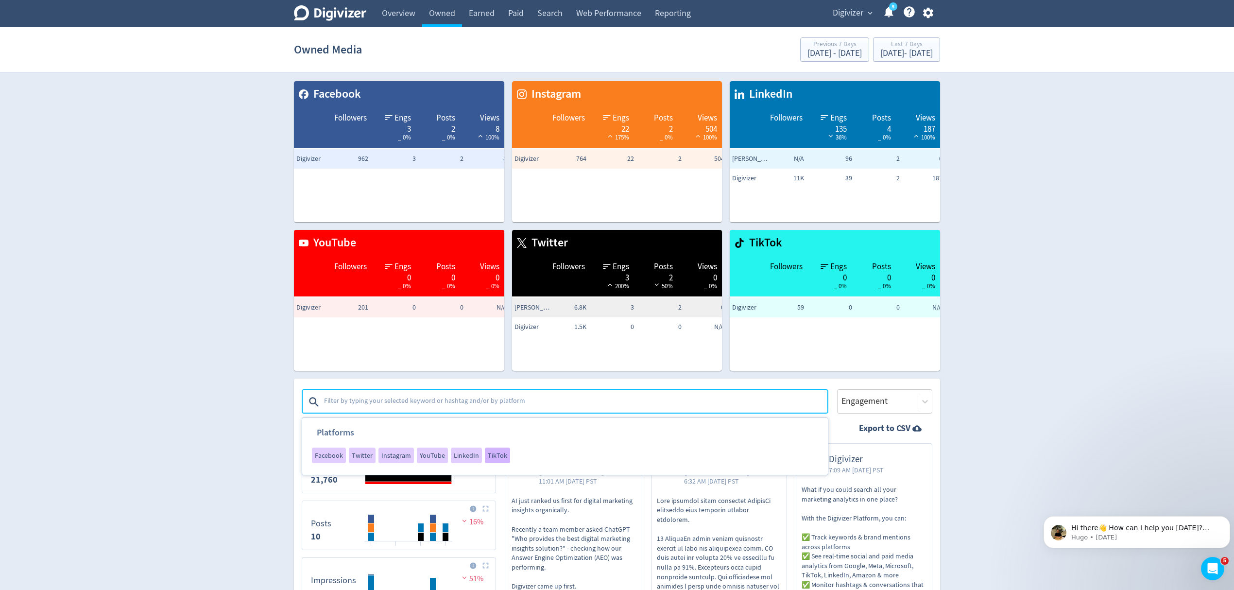
click at [498, 453] on span "TikTok" at bounding box center [497, 455] width 19 height 7
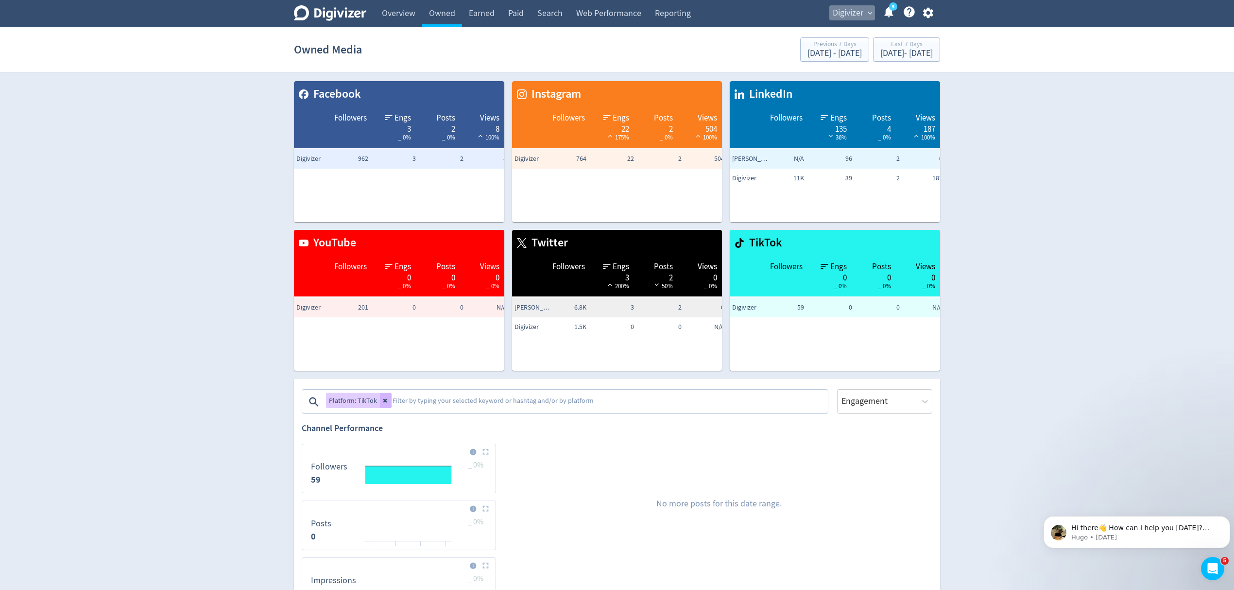
click at [854, 14] on span "Digivizer" at bounding box center [848, 13] width 31 height 16
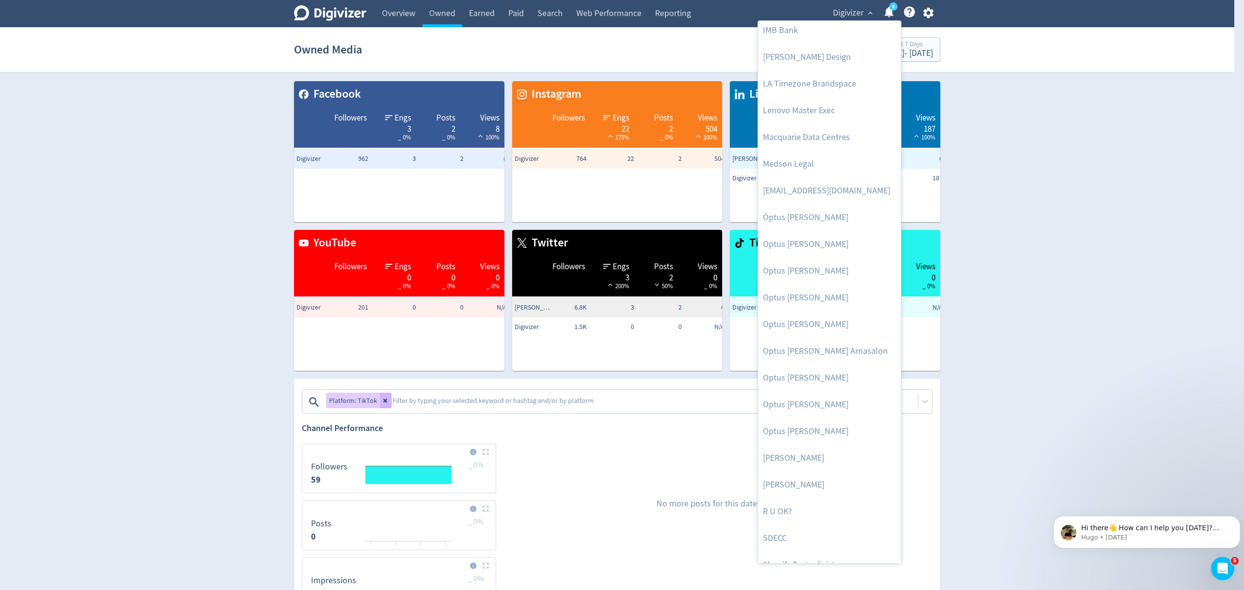
scroll to position [474, 0]
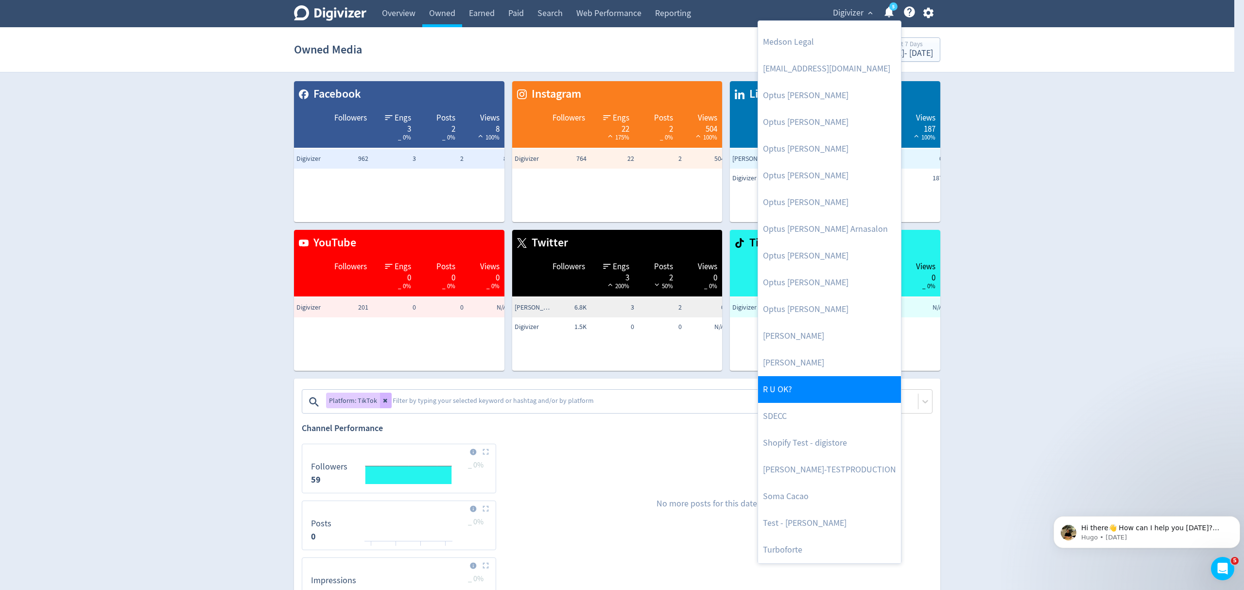
click at [795, 392] on link "R U OK?" at bounding box center [829, 389] width 143 height 27
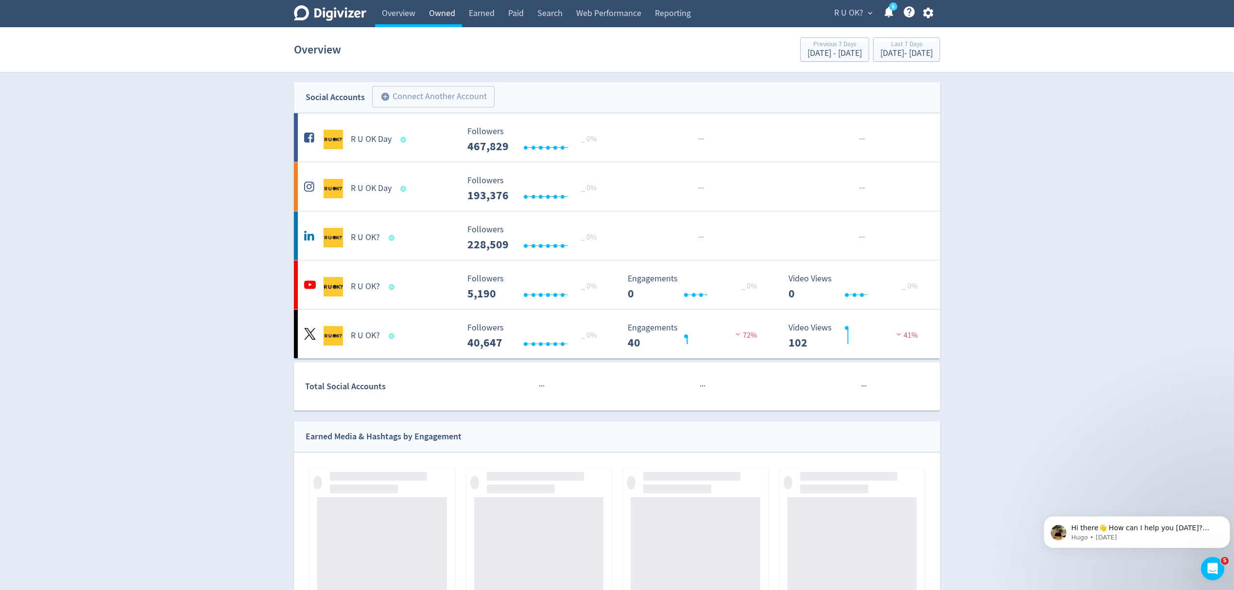
click at [453, 14] on link "Owned" at bounding box center [442, 13] width 40 height 27
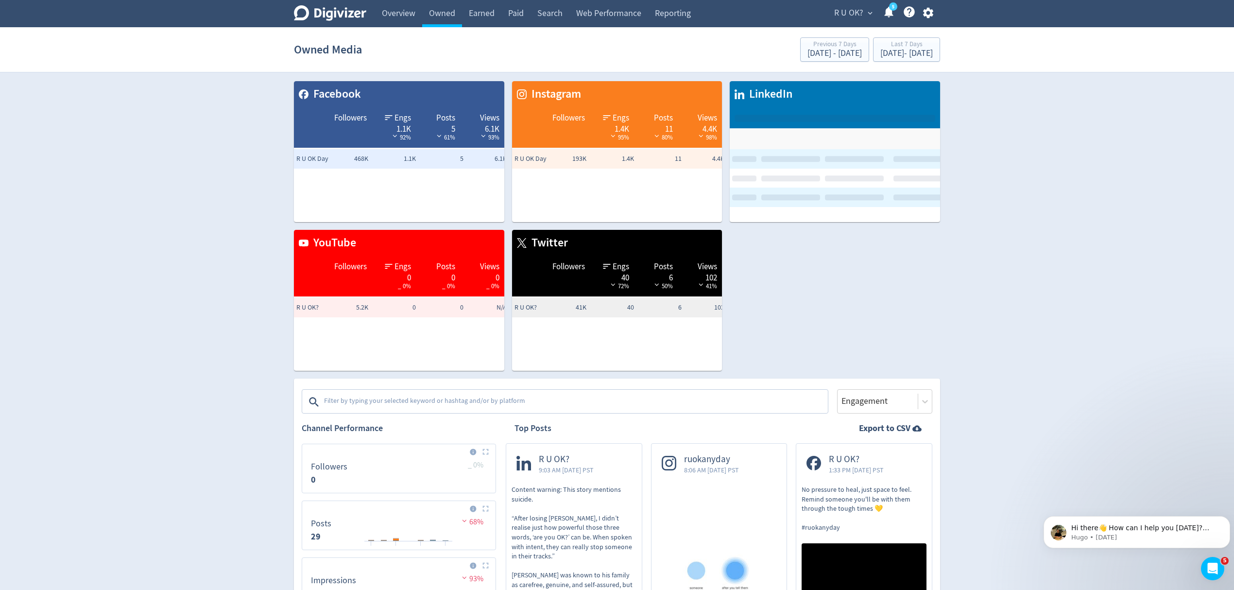
click at [369, 399] on textarea at bounding box center [575, 401] width 504 height 19
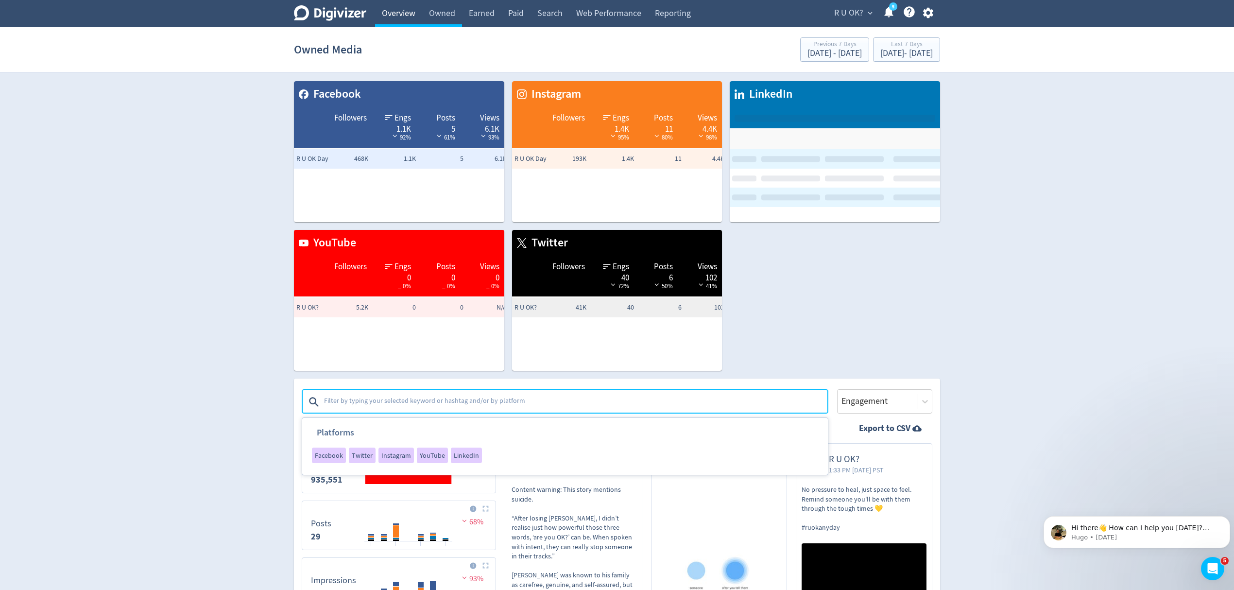
click at [396, 16] on link "Overview" at bounding box center [398, 13] width 47 height 27
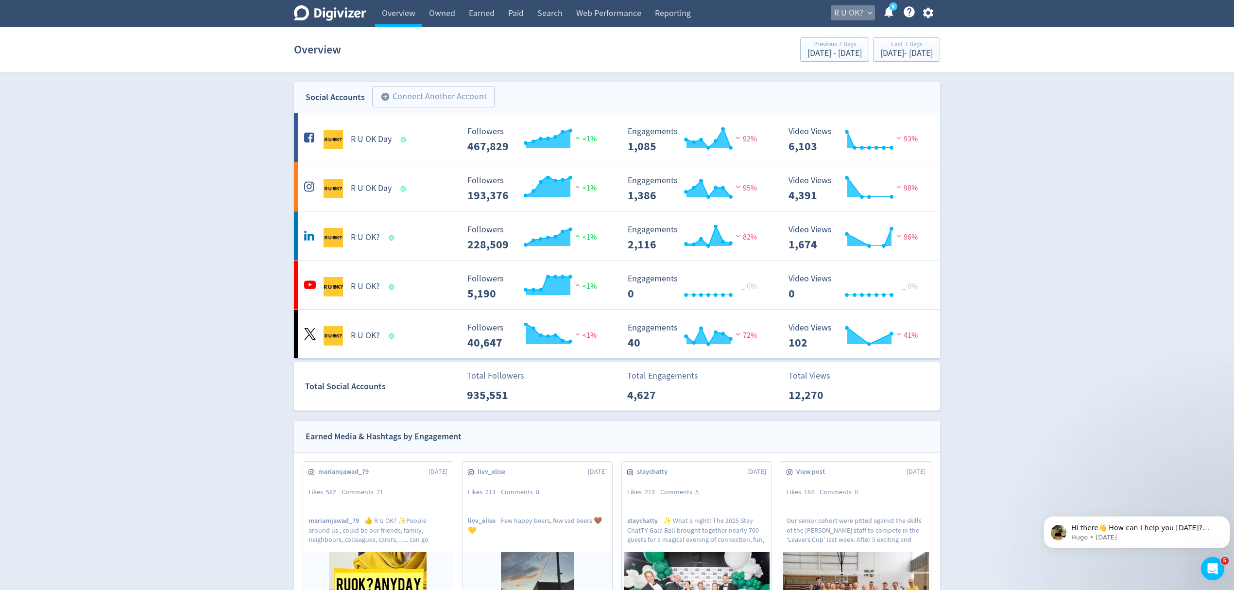
click at [848, 14] on span "R U OK?" at bounding box center [848, 13] width 29 height 16
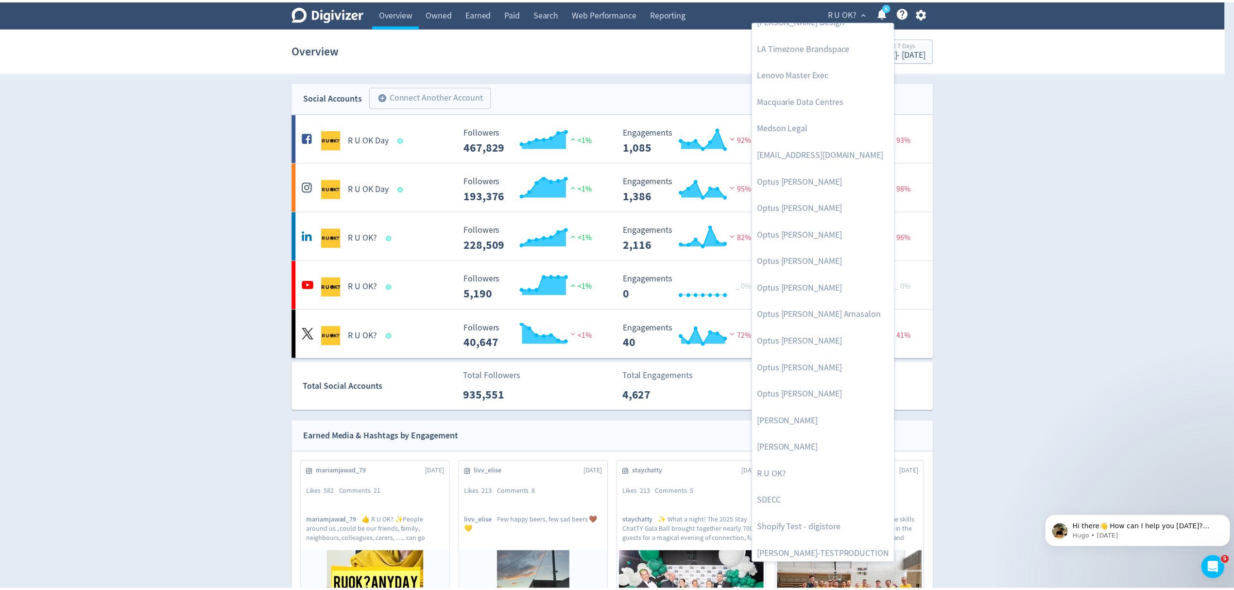
scroll to position [447, 0]
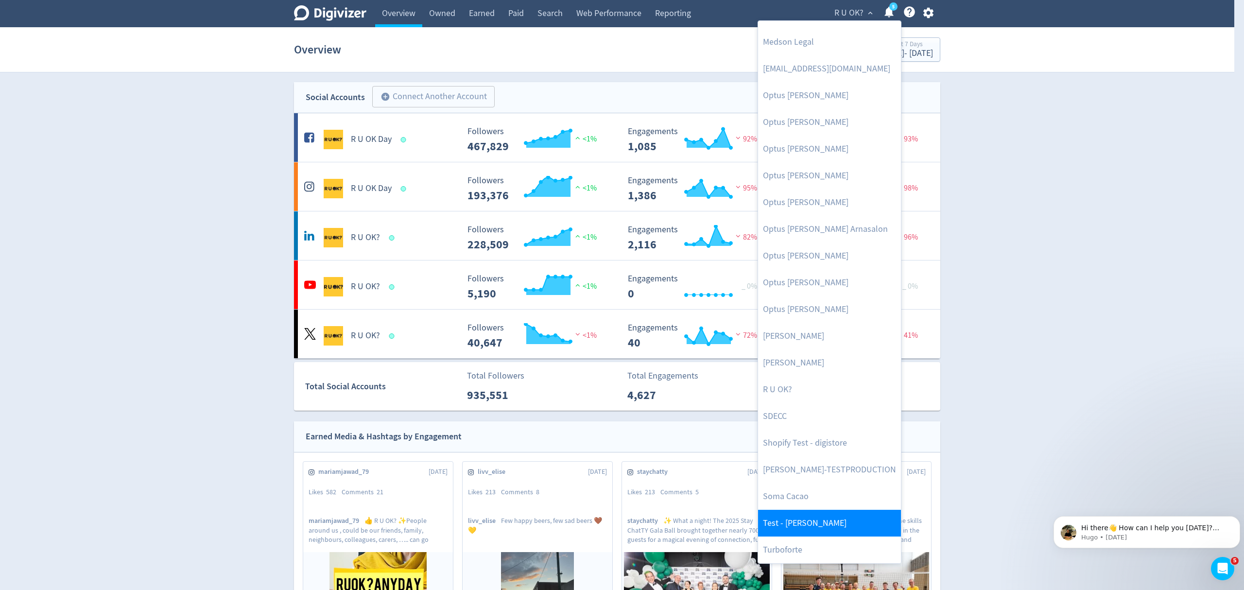
click at [778, 529] on link "Test - [PERSON_NAME]" at bounding box center [829, 523] width 143 height 27
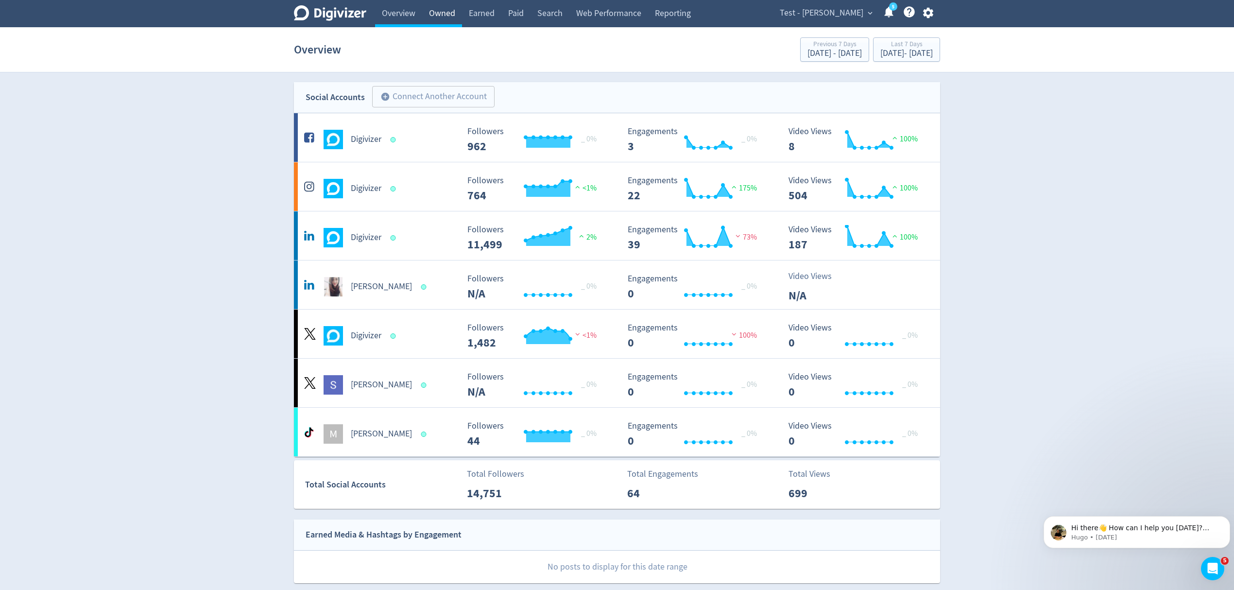
click at [445, 13] on link "Owned" at bounding box center [442, 13] width 40 height 27
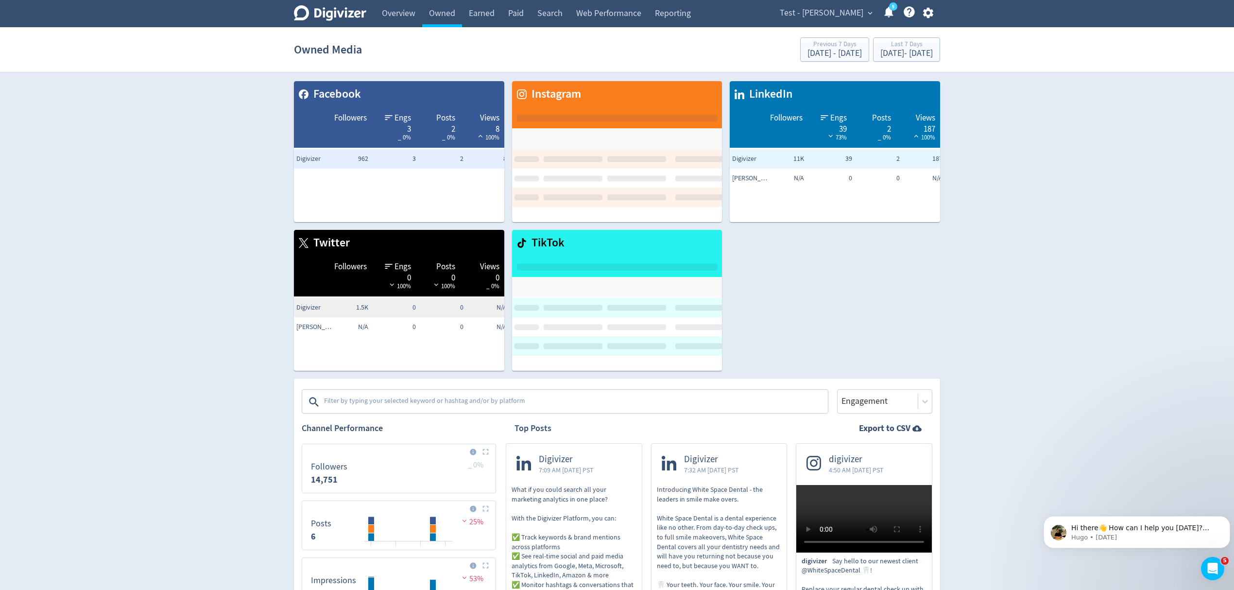
click at [387, 411] on textarea at bounding box center [575, 401] width 504 height 19
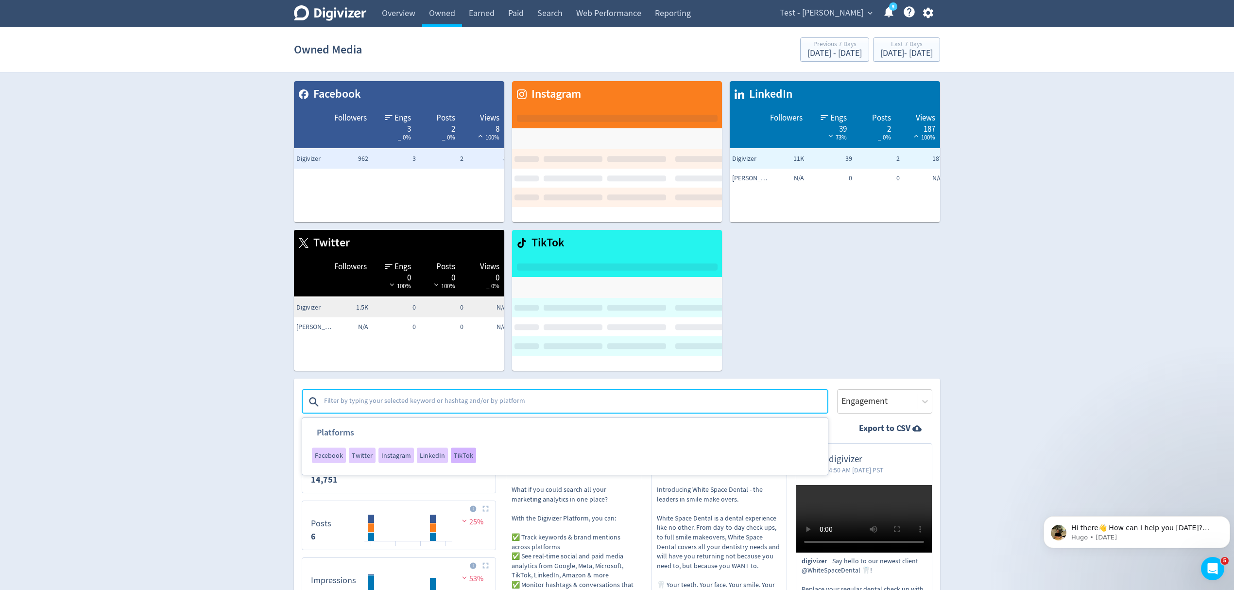
click at [454, 452] on span "TikTok" at bounding box center [463, 455] width 19 height 7
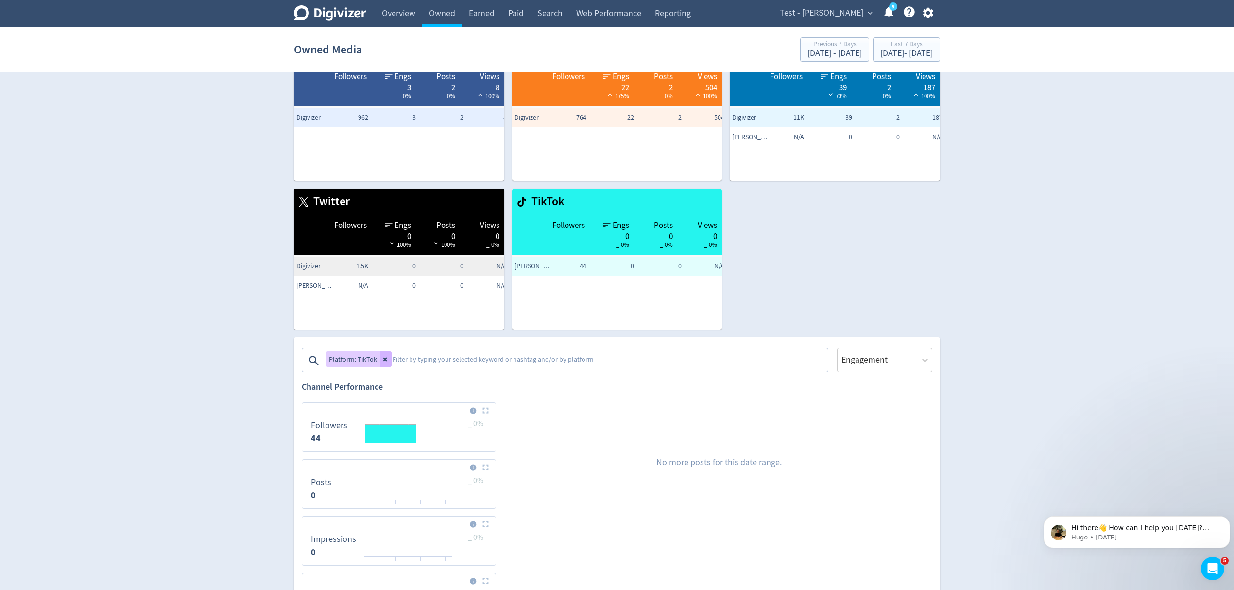
scroll to position [65, 0]
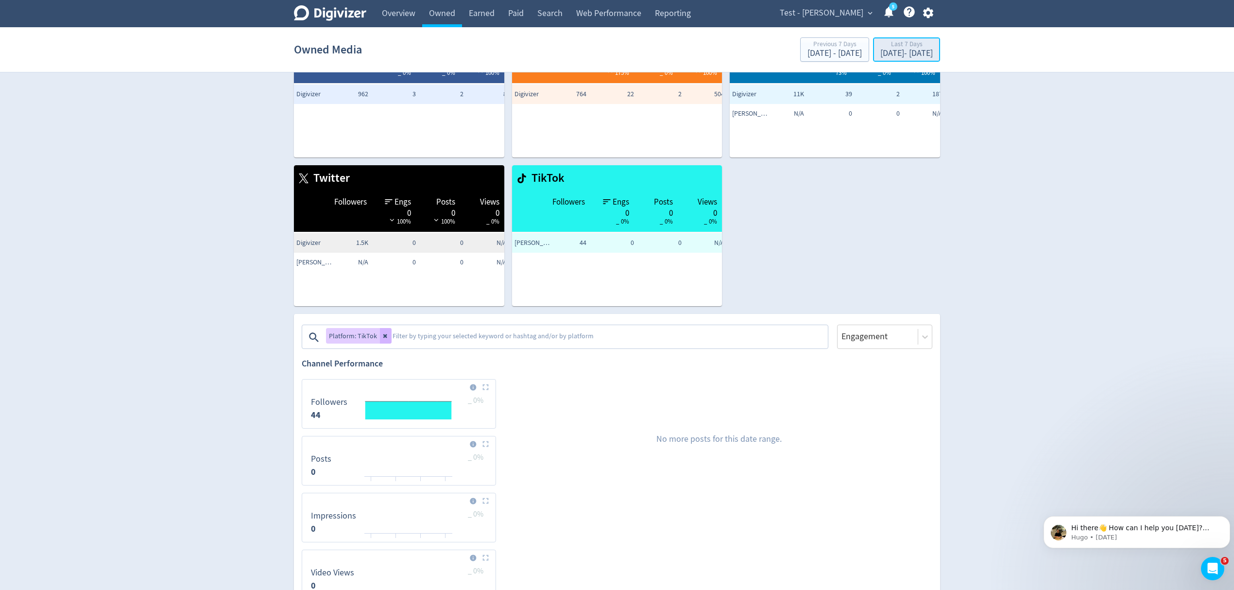
click at [882, 48] on div "Last 7 Days" at bounding box center [906, 45] width 52 height 8
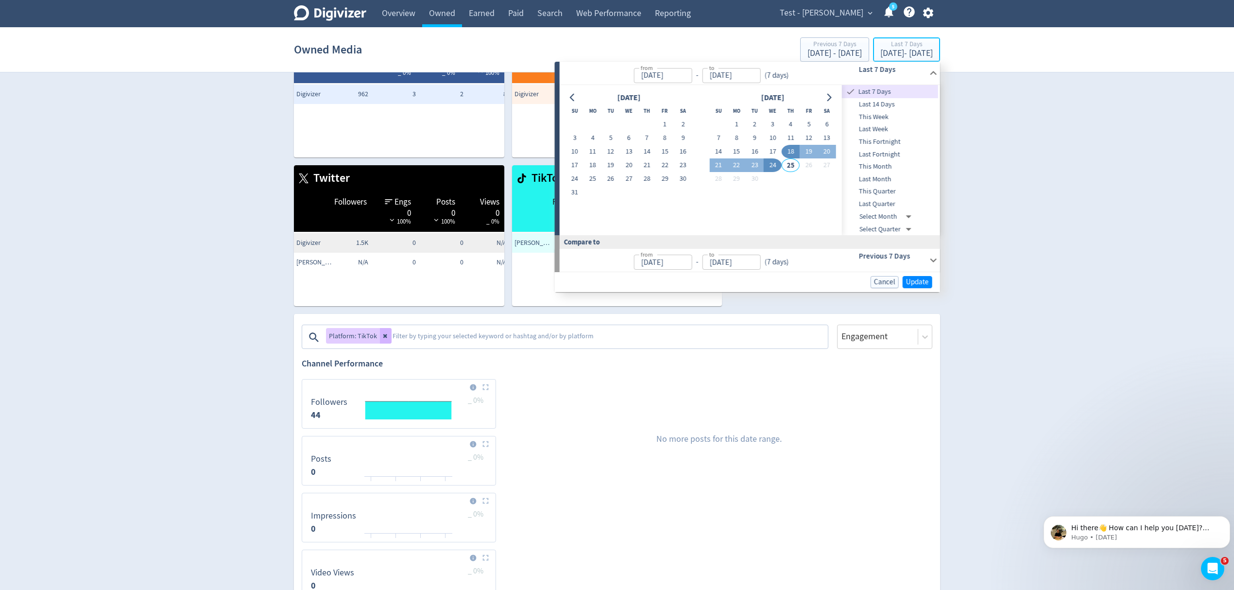
type input "[DATE]"
click at [663, 123] on button "1" at bounding box center [665, 125] width 18 height 14
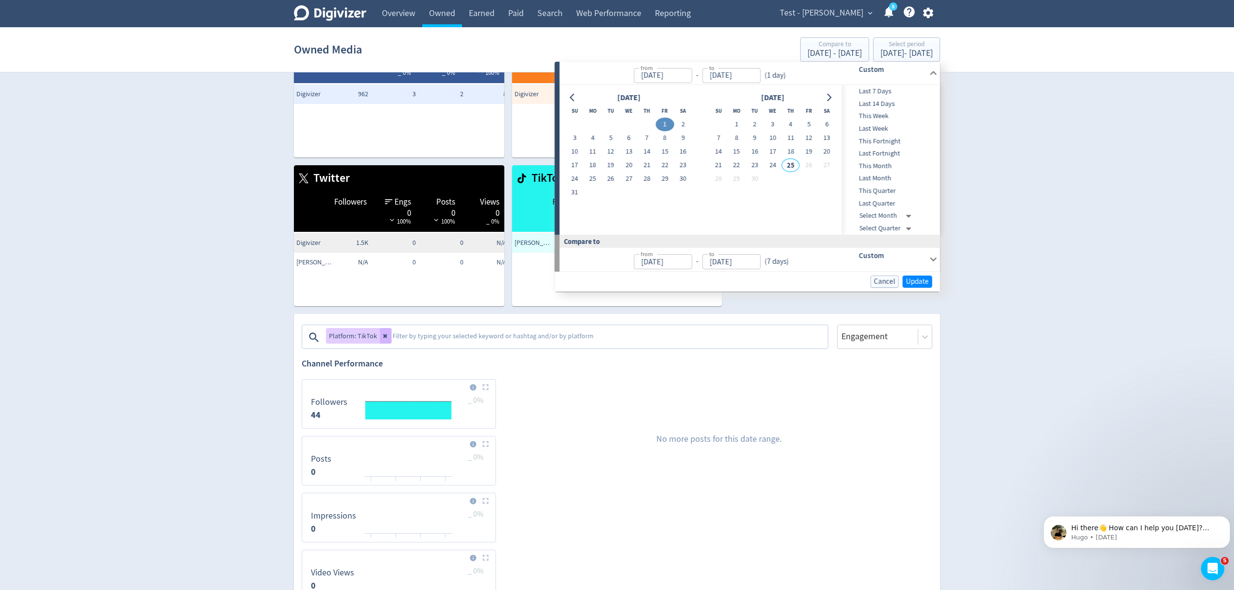
type input "Aug 01, 2025"
click at [772, 164] on button "24" at bounding box center [773, 165] width 18 height 14
type input "[DATE]"
type input "Jun 07, 2025"
type input "Jul 31, 2025"
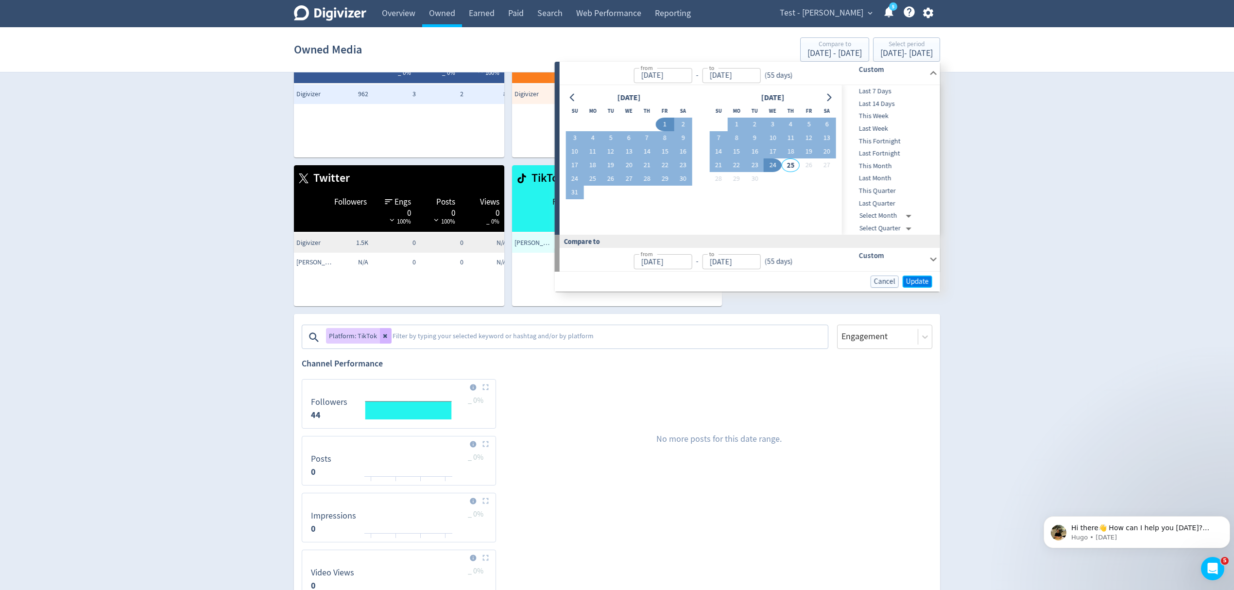
click at [916, 284] on span "Update" at bounding box center [917, 281] width 23 height 7
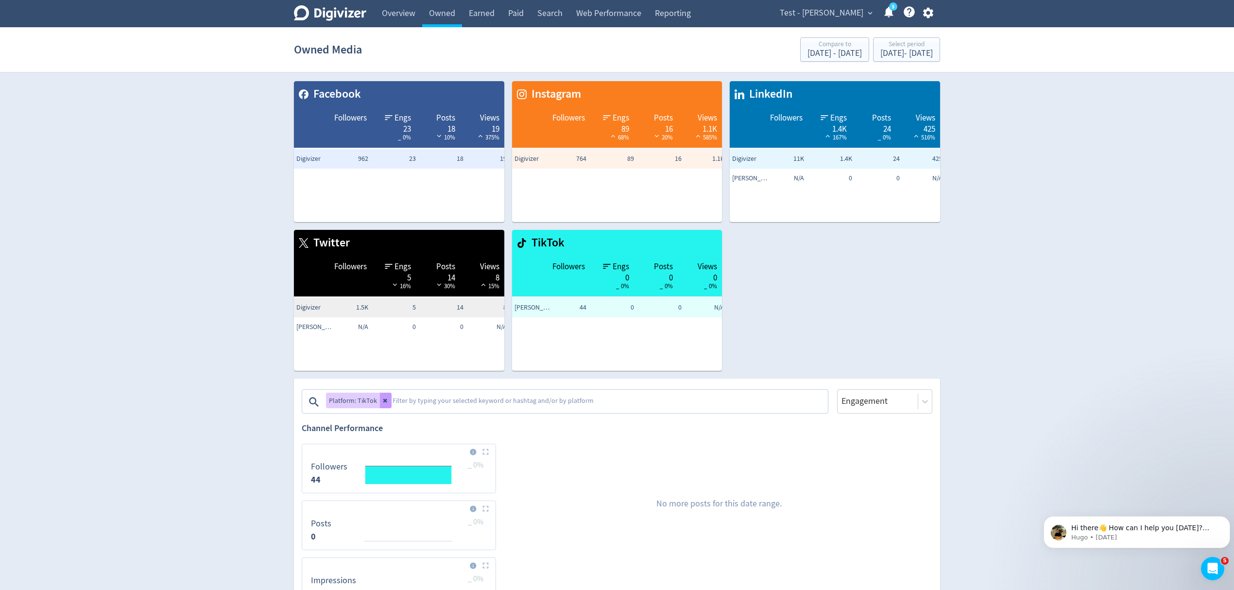
click at [385, 399] on icon at bounding box center [385, 401] width 4 height 4
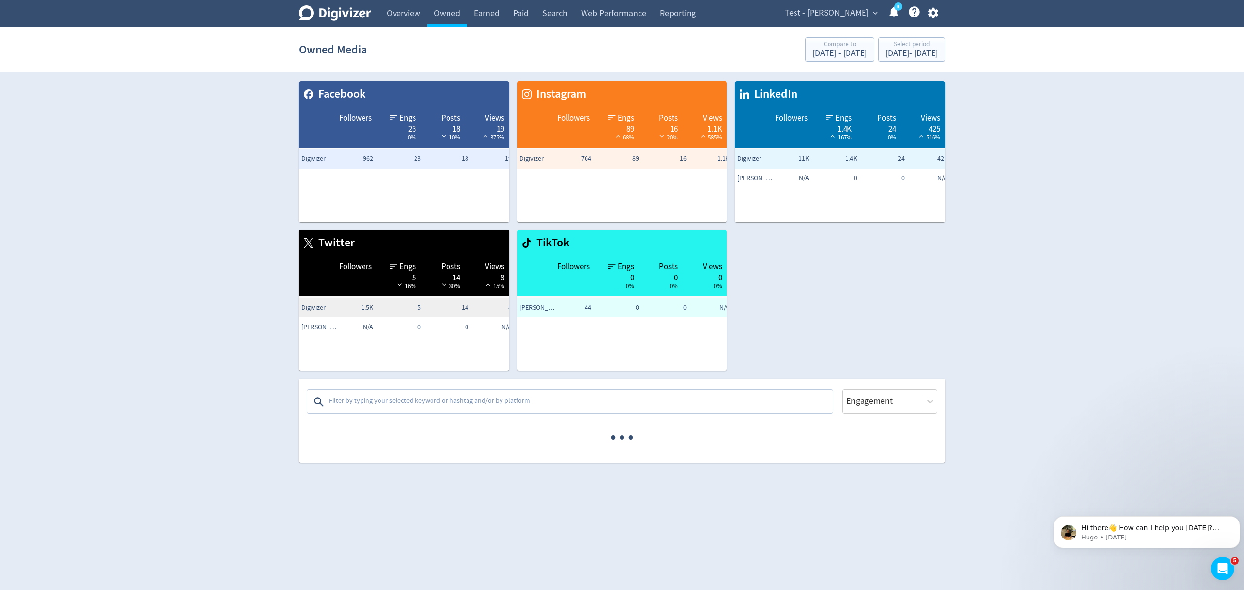
click at [385, 400] on textarea at bounding box center [580, 401] width 504 height 19
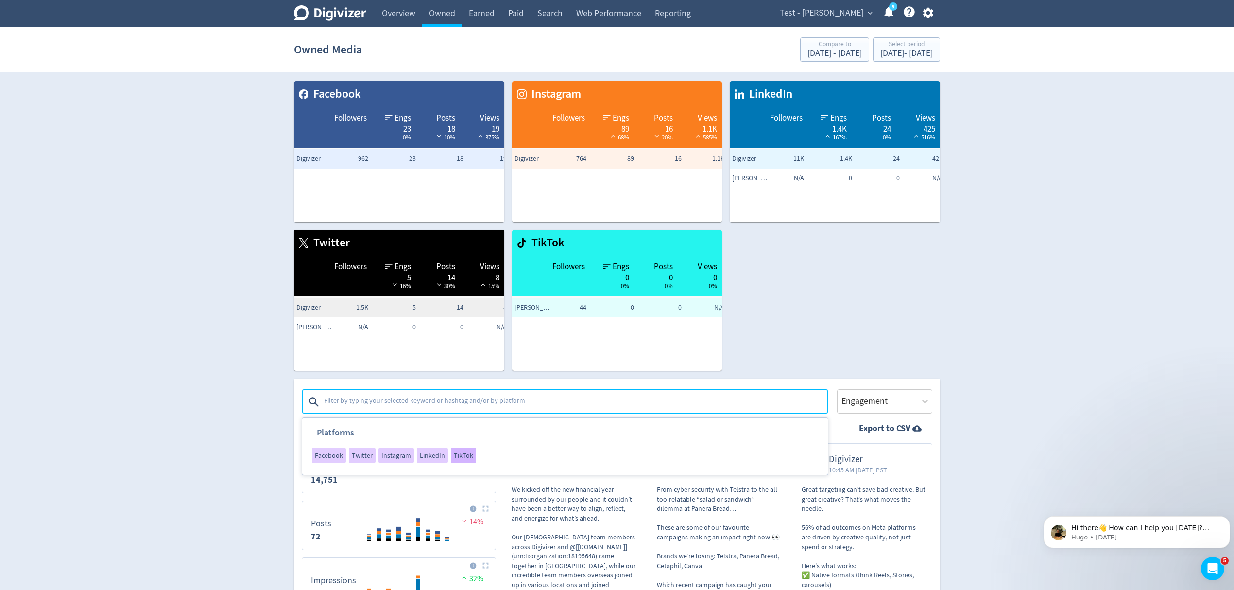
click at [454, 455] on span "TikTok" at bounding box center [463, 455] width 19 height 7
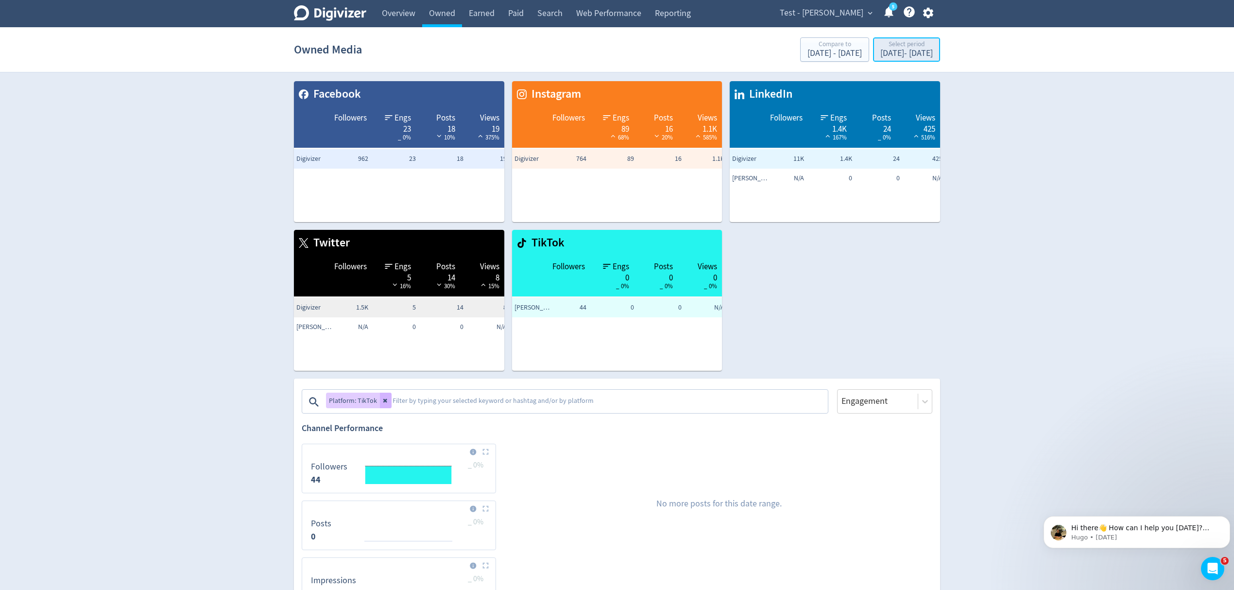
click at [880, 51] on div "Aug 1, 2025 - Sep 24, 2025" at bounding box center [906, 53] width 52 height 9
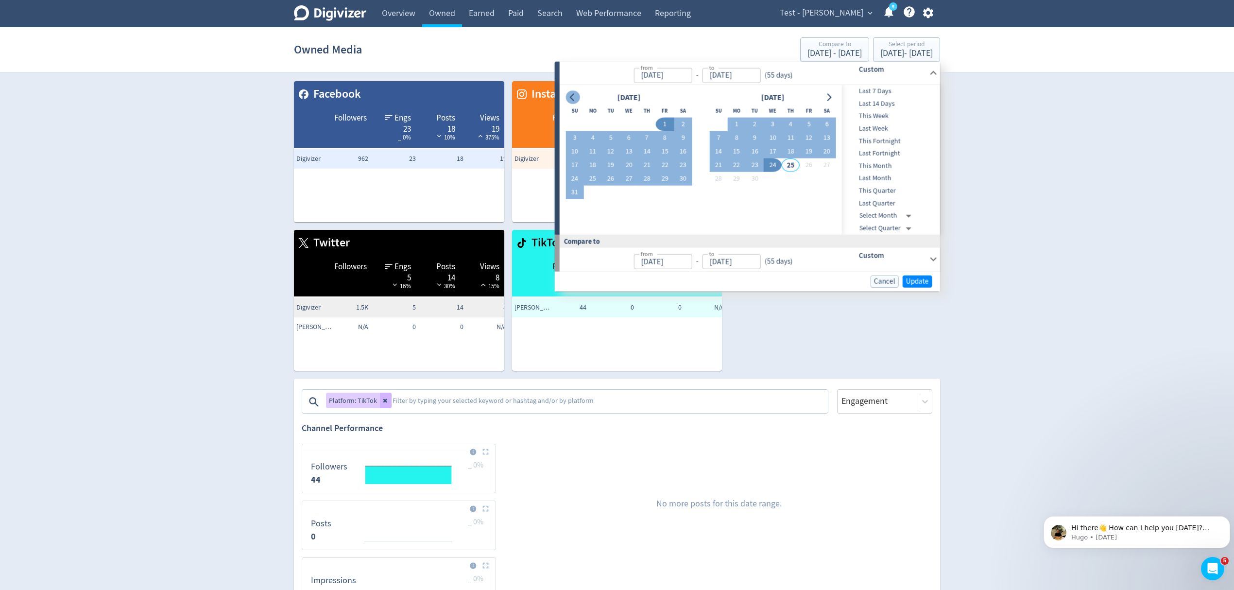
click at [575, 98] on icon "Go to previous month" at bounding box center [573, 97] width 8 height 8
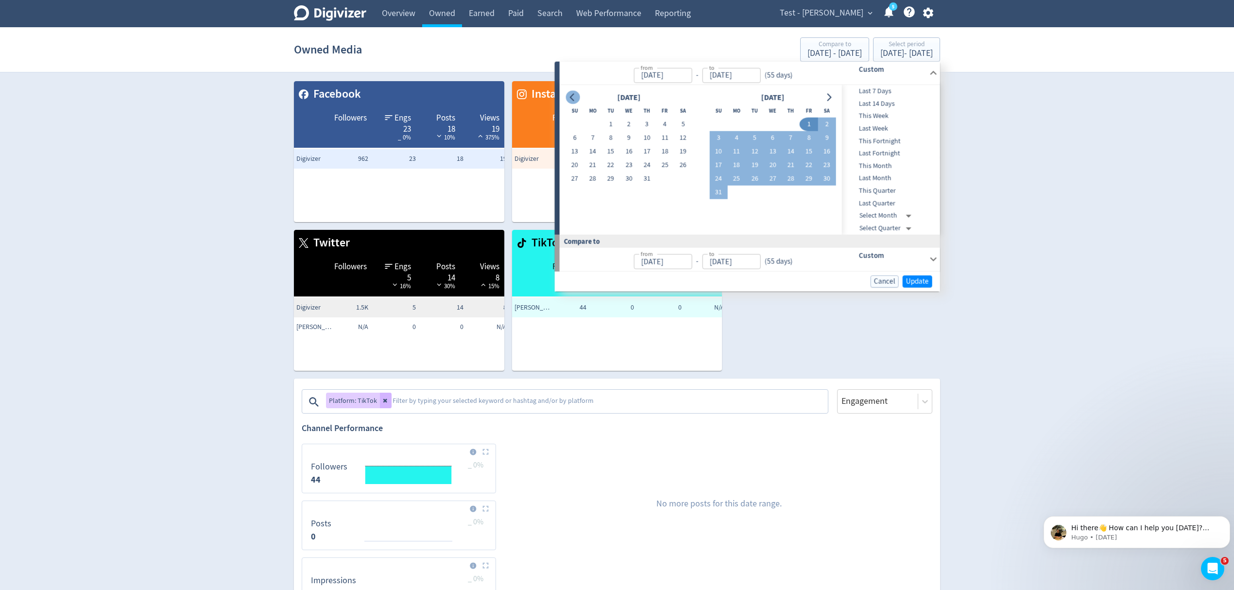
click at [575, 98] on icon "Go to previous month" at bounding box center [573, 97] width 8 height 8
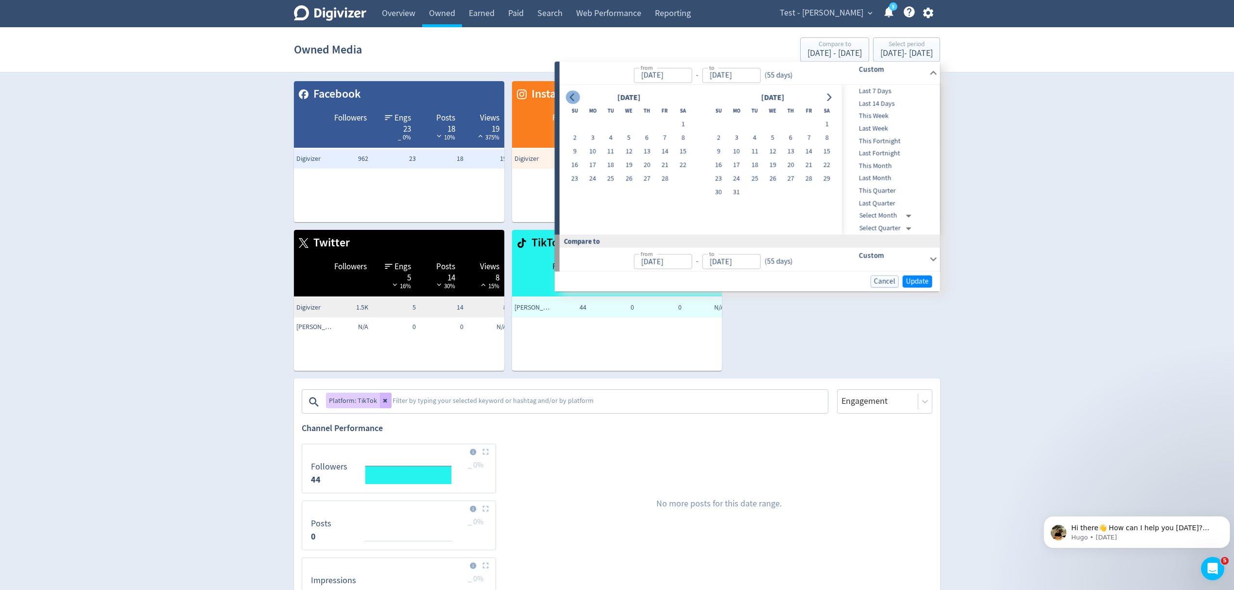
click at [575, 98] on icon "Go to previous month" at bounding box center [573, 97] width 8 height 8
click at [628, 124] on button "1" at bounding box center [629, 125] width 18 height 14
type input "Jan 01, 2025"
click at [832, 98] on icon "Go to next month" at bounding box center [829, 97] width 8 height 8
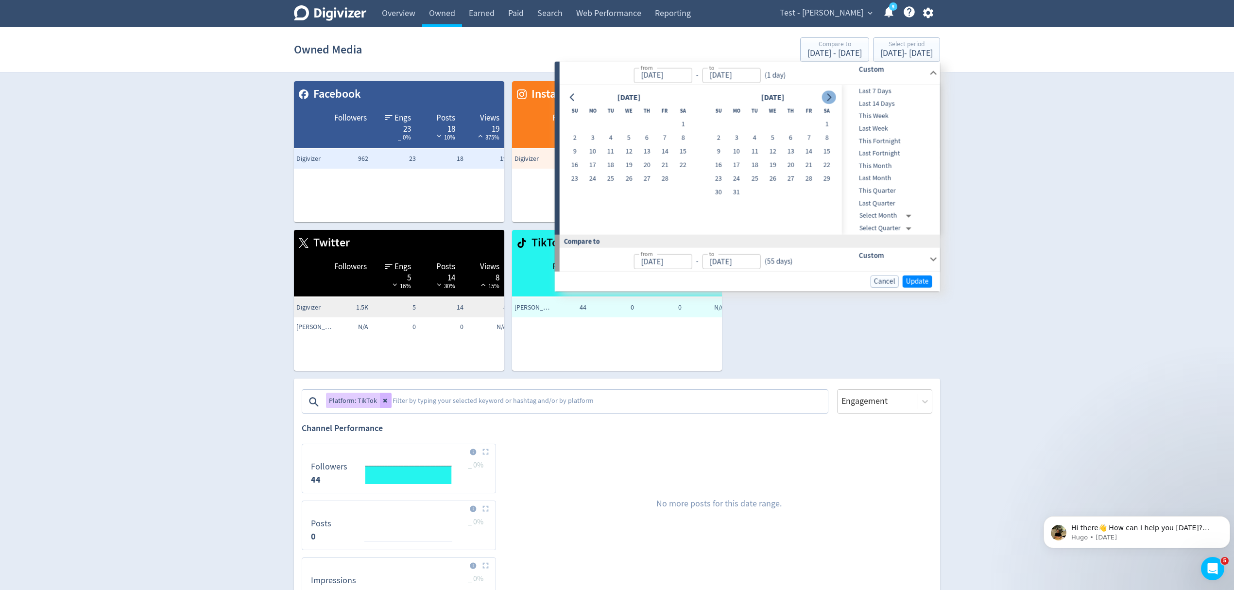
click at [832, 98] on icon "Go to next month" at bounding box center [829, 97] width 8 height 8
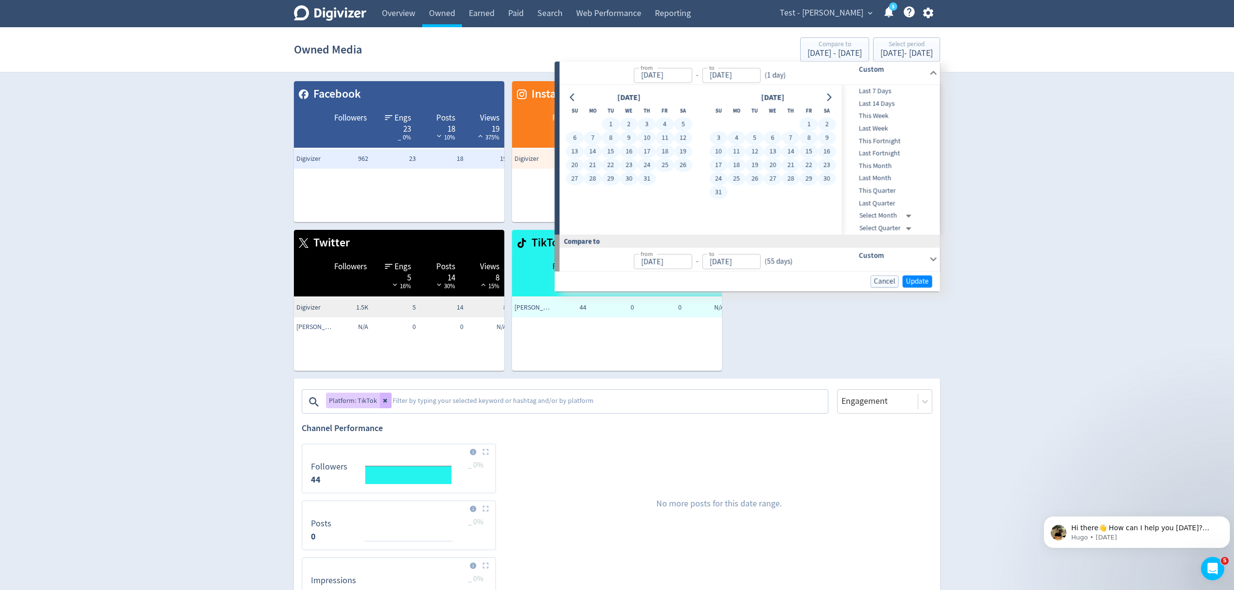
click at [721, 192] on button "31" at bounding box center [718, 193] width 18 height 14
type input "Aug 31, 2025"
type input "May 03, 2024"
type input "[DATE]"
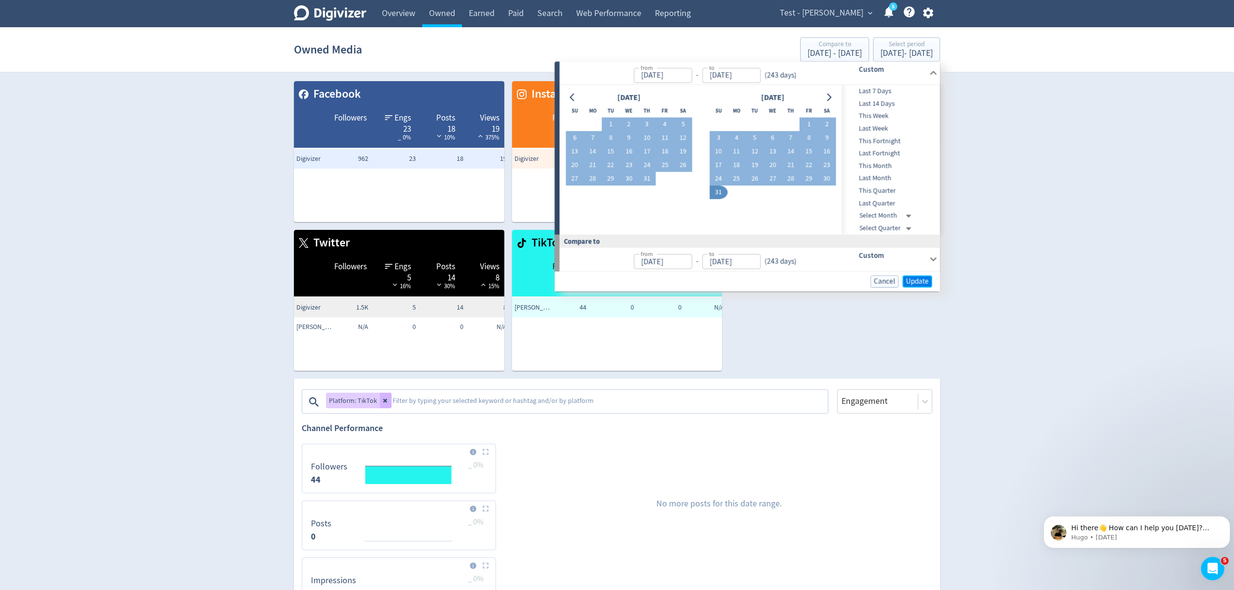
click at [903, 283] on button "Update" at bounding box center [918, 281] width 30 height 12
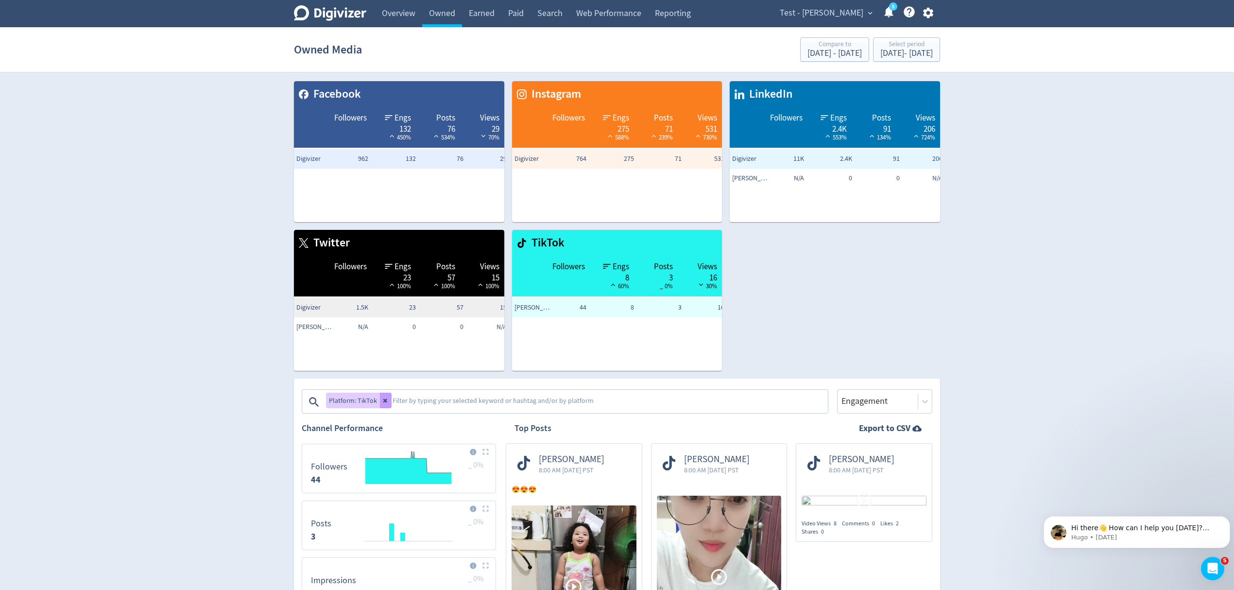
click at [386, 403] on button at bounding box center [386, 401] width 12 height 16
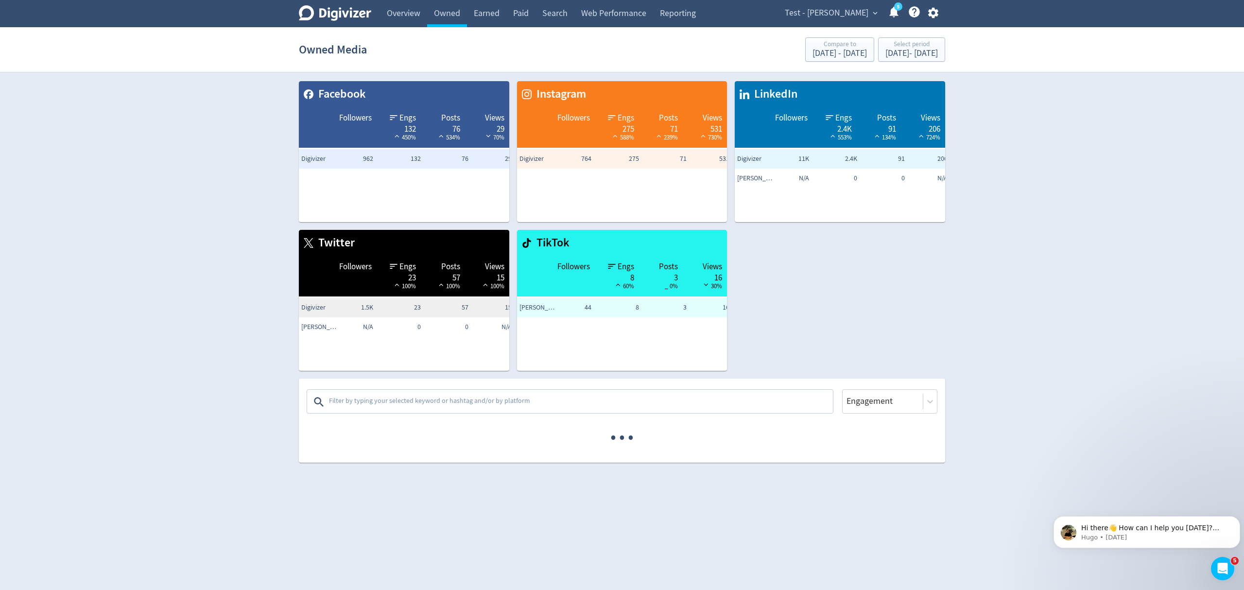
click at [406, 19] on link "Overview" at bounding box center [403, 13] width 47 height 27
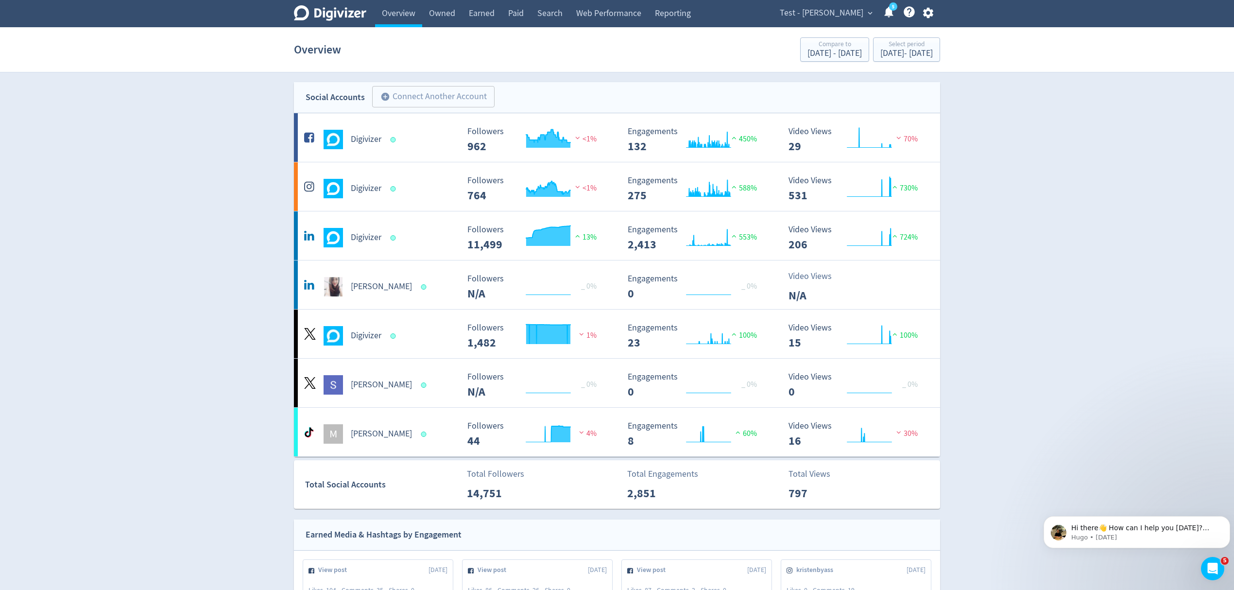
drag, startPoint x: 448, startPoint y: 14, endPoint x: 455, endPoint y: 28, distance: 15.6
click at [447, 13] on link "Owned" at bounding box center [442, 13] width 40 height 27
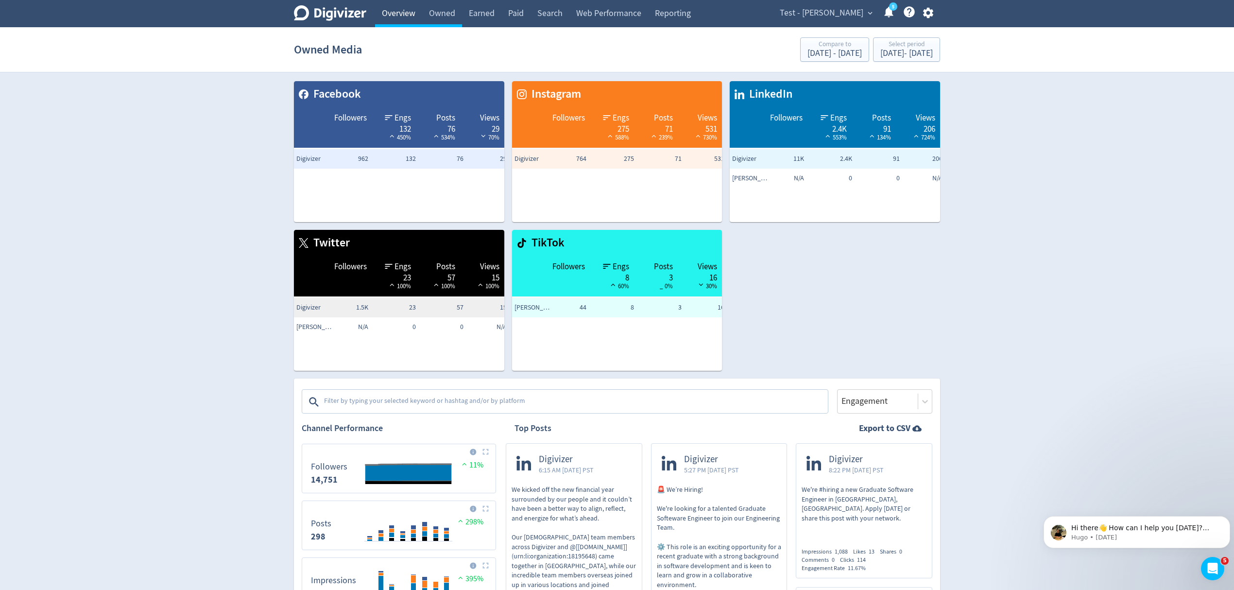
click at [393, 15] on link "Overview" at bounding box center [398, 13] width 47 height 27
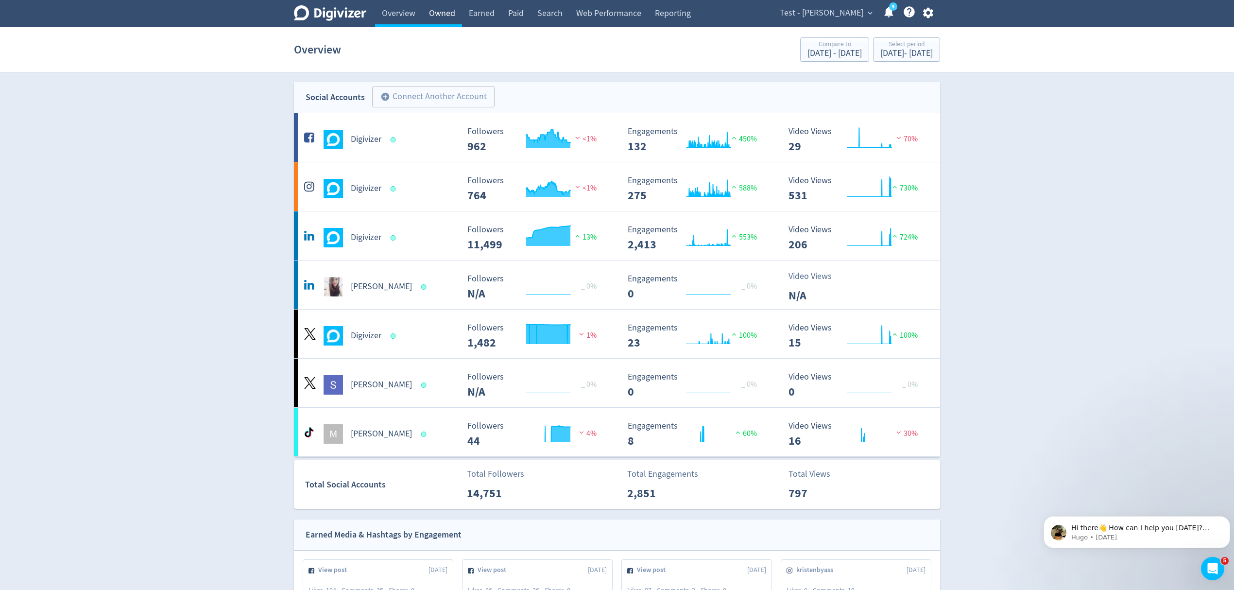
click at [442, 12] on link "Owned" at bounding box center [442, 13] width 40 height 27
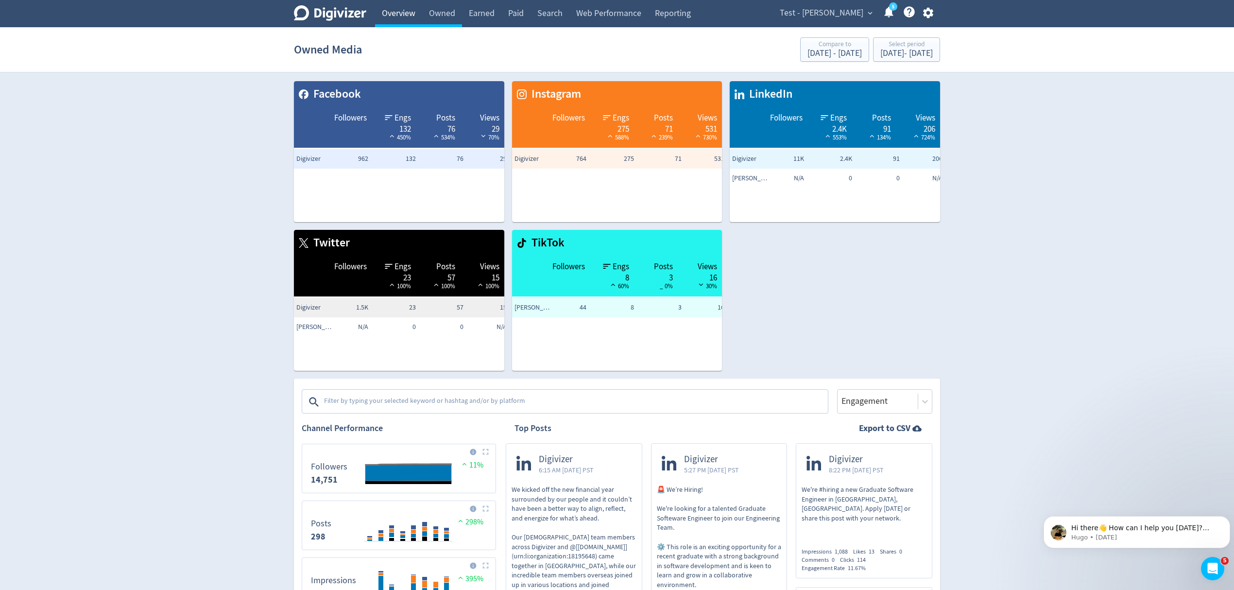
click at [402, 14] on link "Overview" at bounding box center [398, 13] width 47 height 27
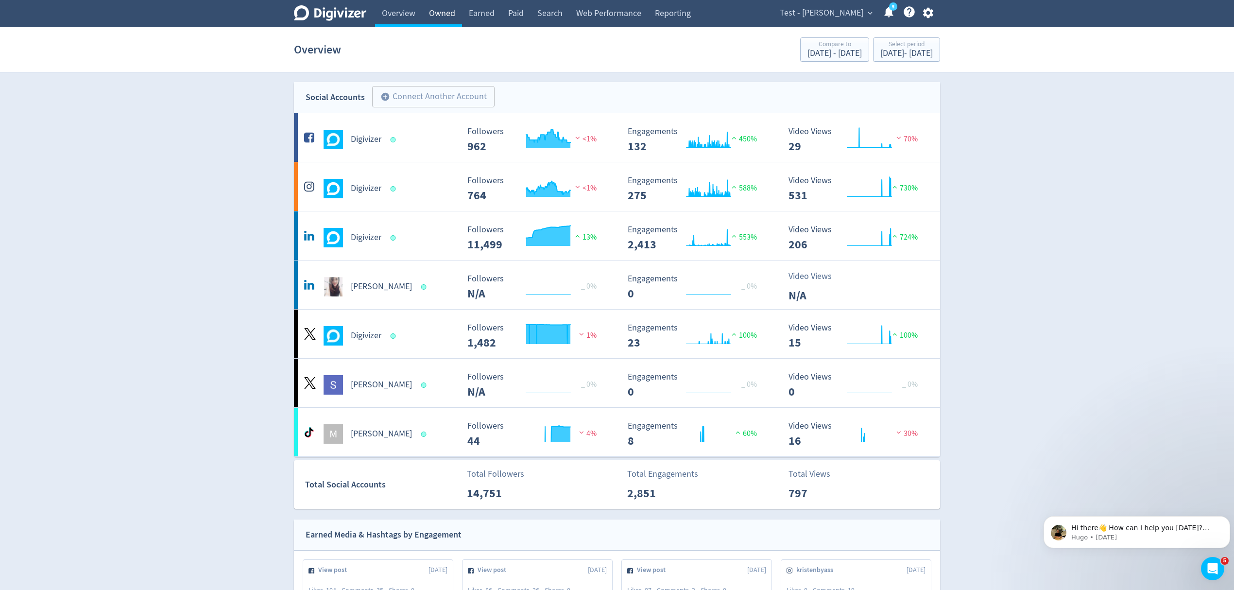
click at [446, 12] on link "Owned" at bounding box center [442, 13] width 40 height 27
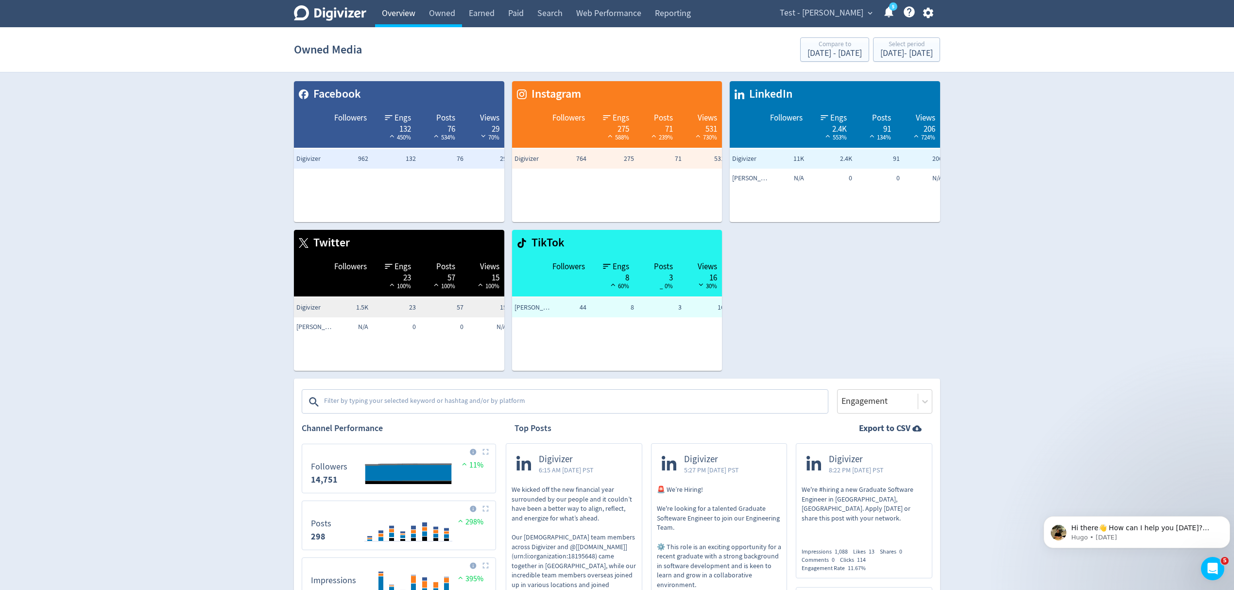
click at [389, 12] on link "Overview" at bounding box center [398, 13] width 47 height 27
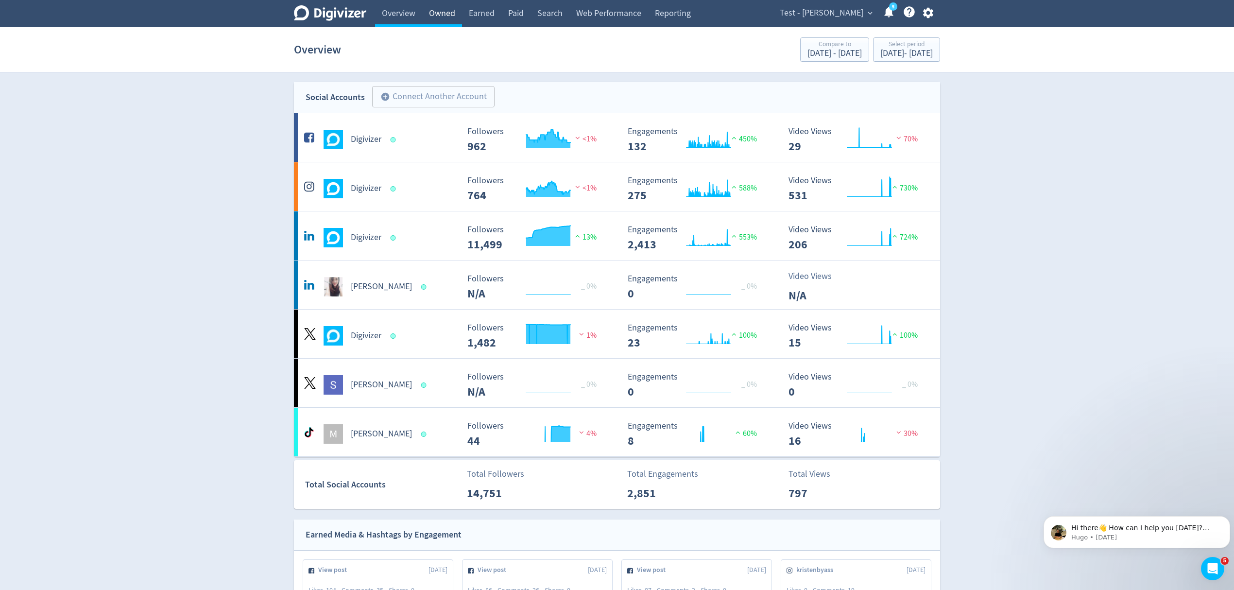
click at [449, 14] on link "Owned" at bounding box center [442, 13] width 40 height 27
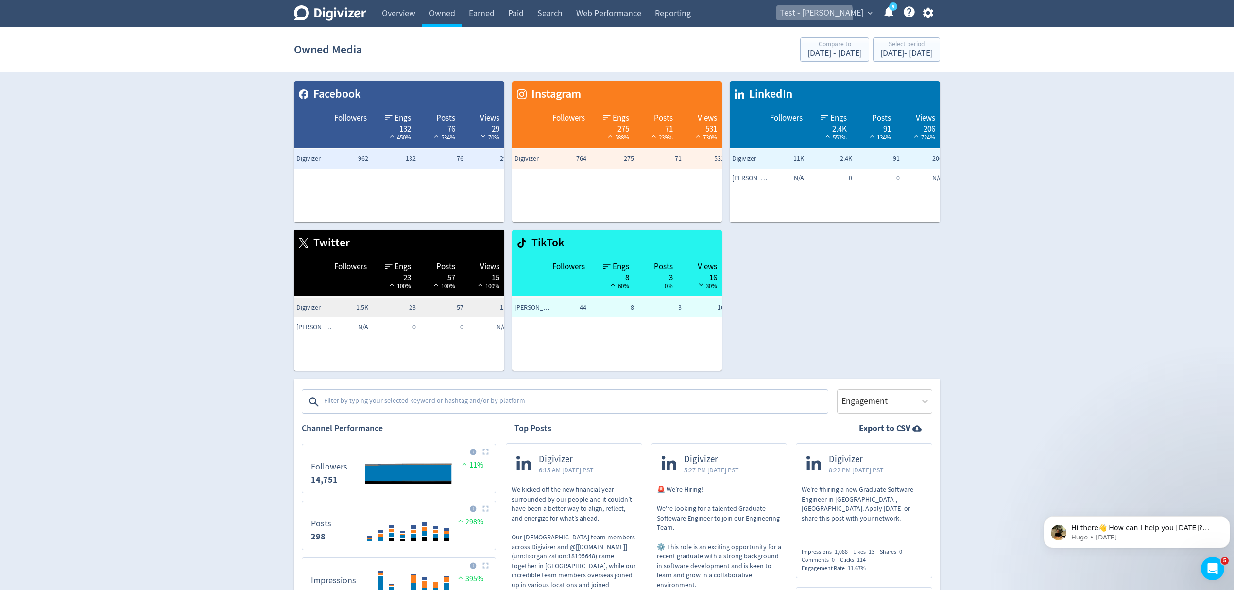
click at [821, 16] on span "Test - [PERSON_NAME]" at bounding box center [822, 13] width 84 height 16
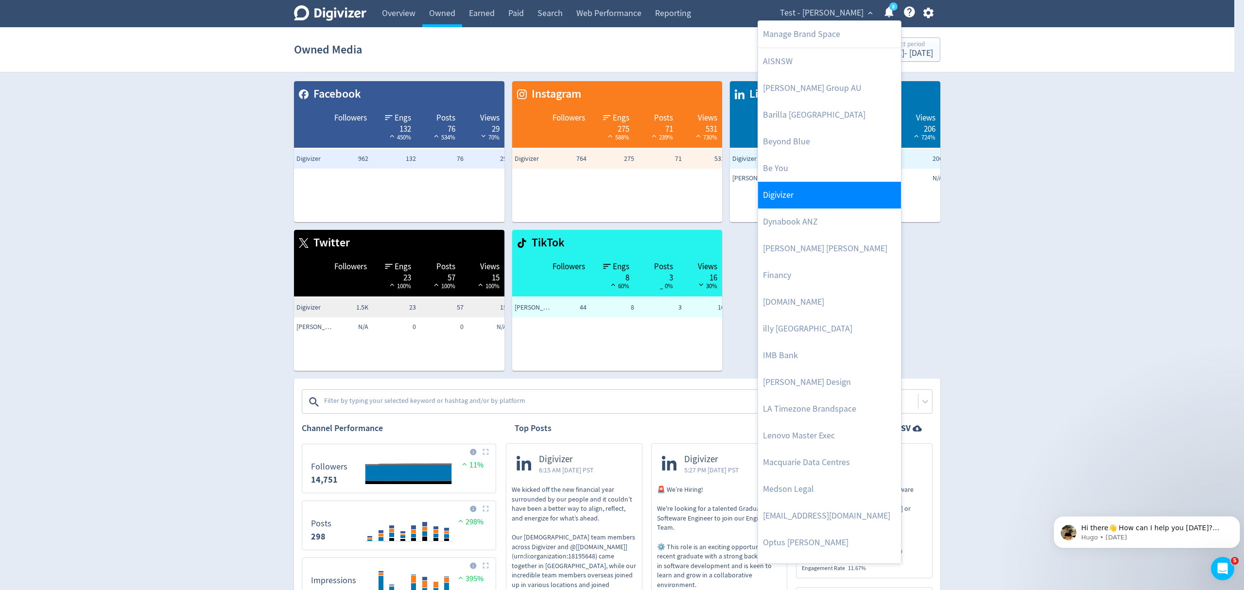
click at [776, 207] on link "Digivizer" at bounding box center [829, 195] width 143 height 27
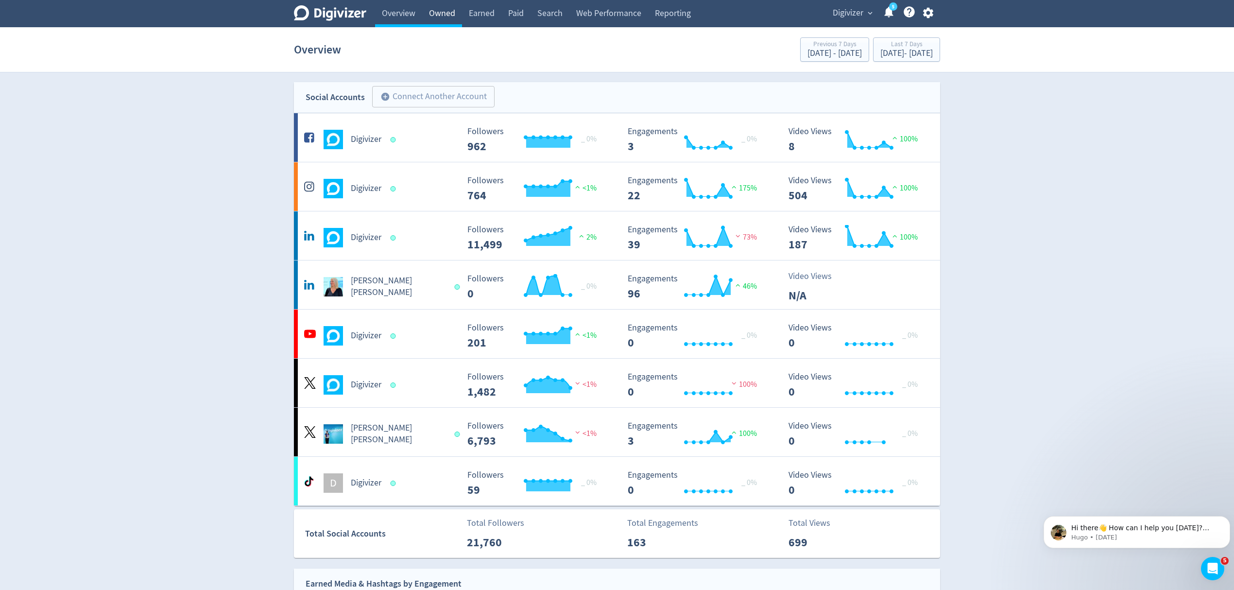
click at [427, 16] on link "Owned" at bounding box center [442, 13] width 40 height 27
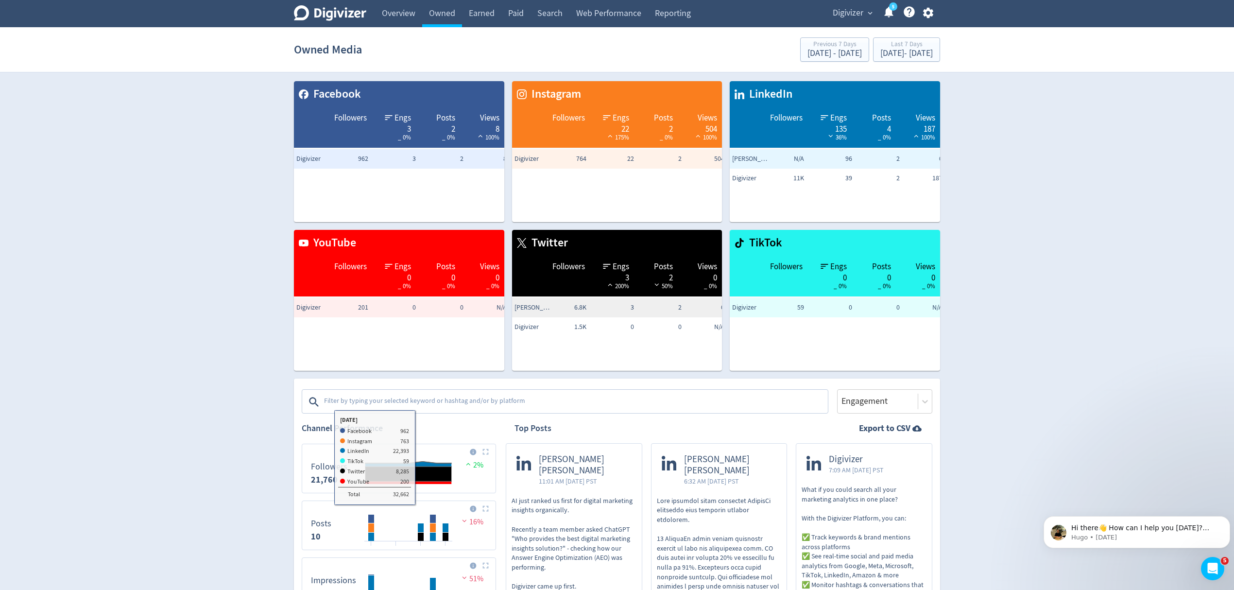
click at [422, 399] on textarea at bounding box center [575, 401] width 504 height 19
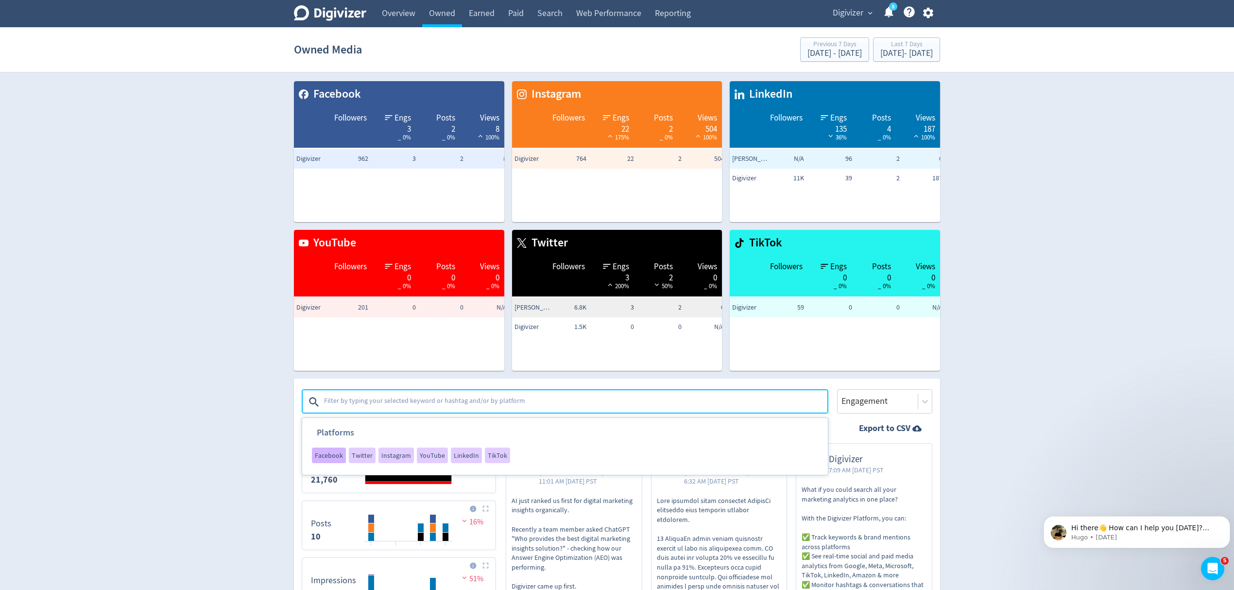
click at [324, 453] on span "Facebook" at bounding box center [329, 455] width 28 height 7
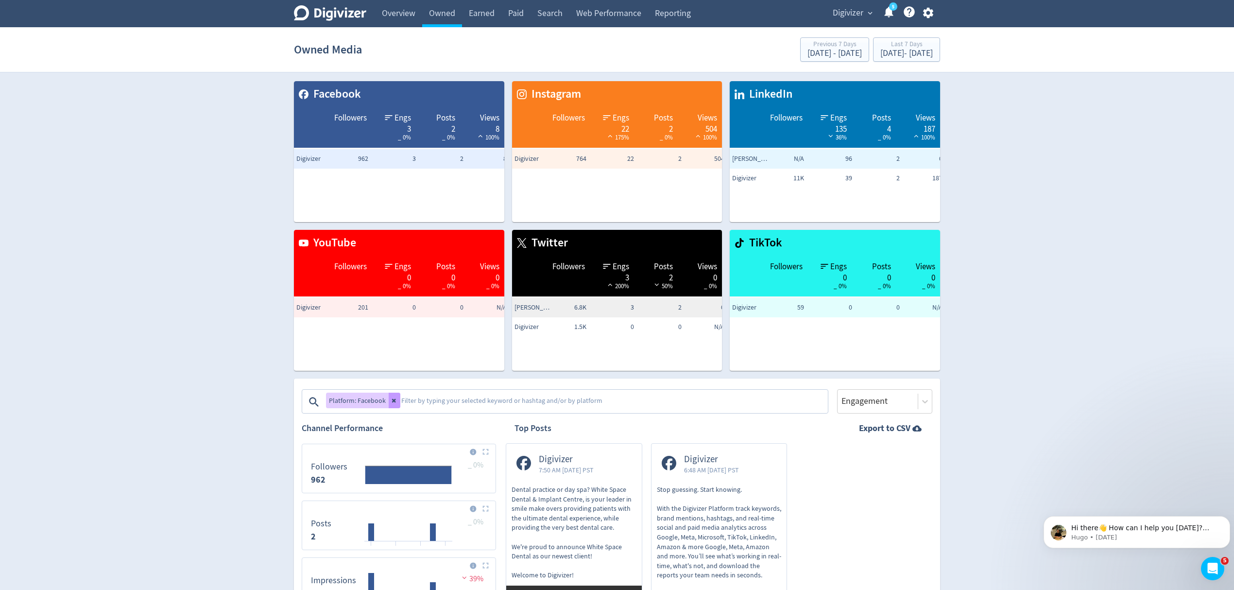
click at [395, 395] on button at bounding box center [395, 401] width 12 height 16
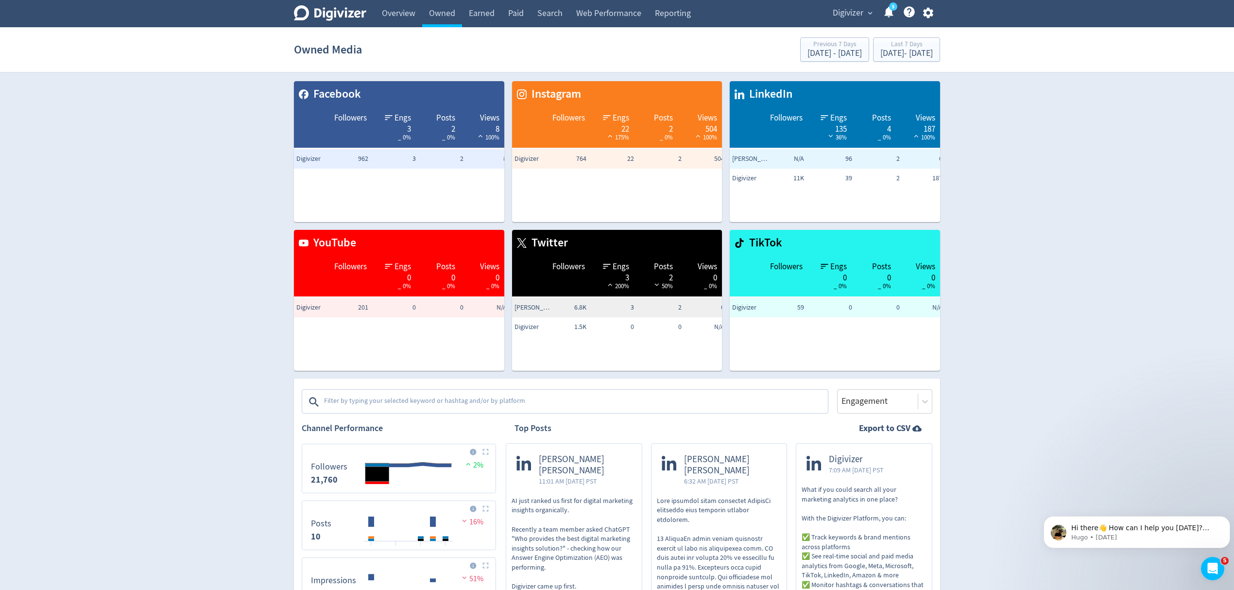
click at [389, 404] on textarea at bounding box center [575, 401] width 504 height 19
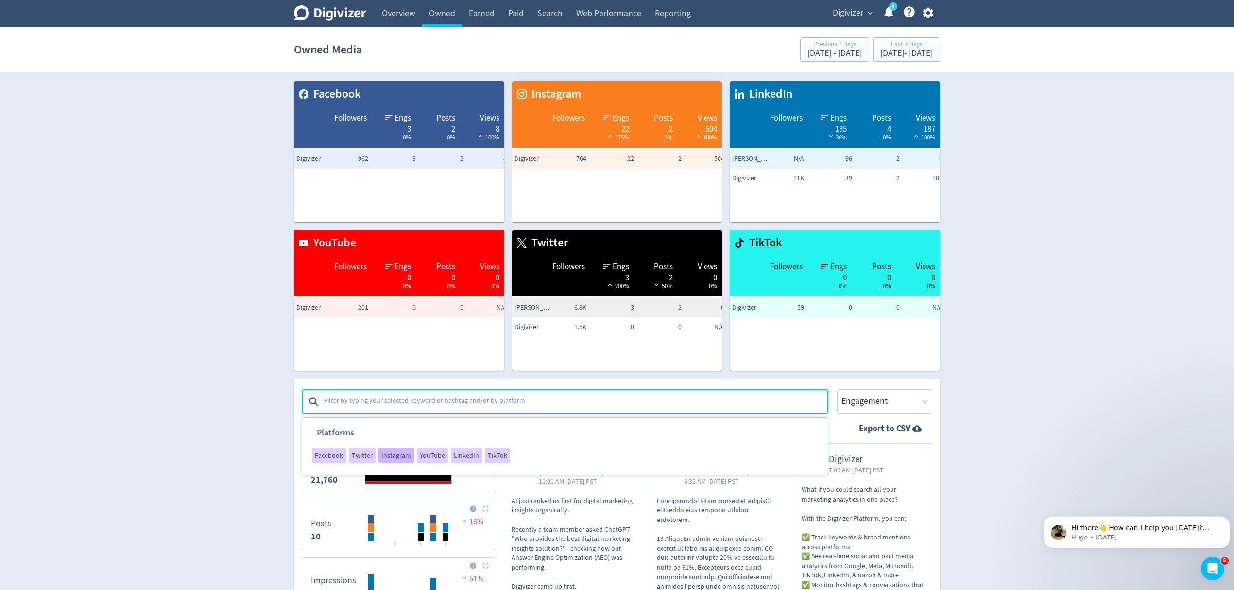
click at [393, 456] on span "Instagram" at bounding box center [396, 455] width 30 height 7
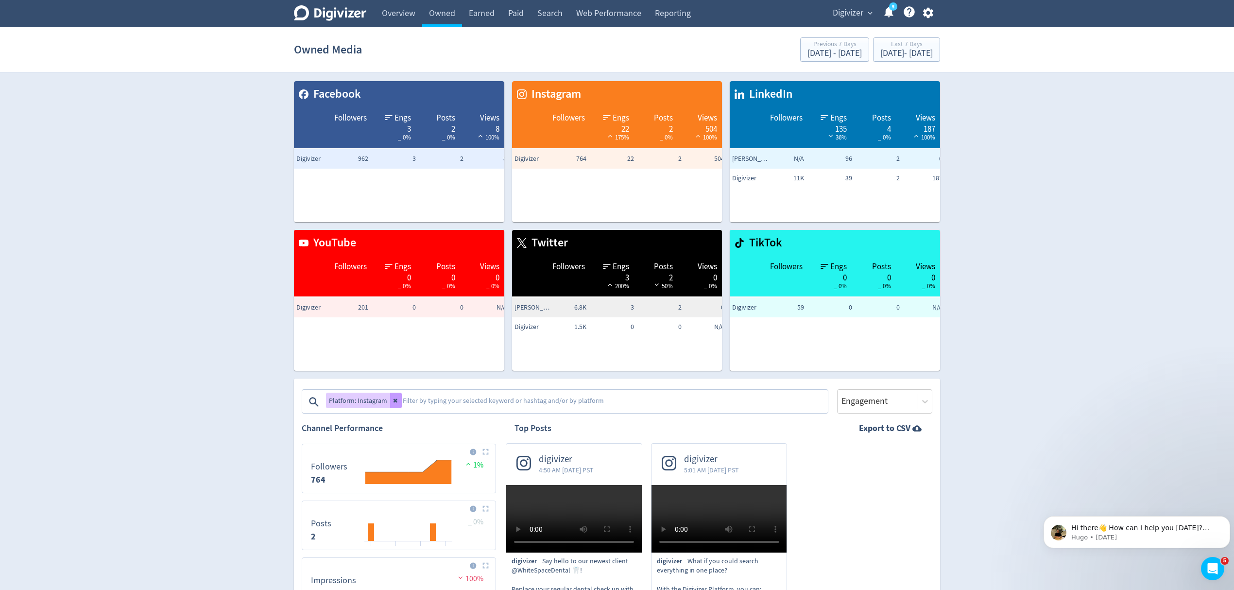
click at [395, 399] on icon at bounding box center [396, 400] width 6 height 6
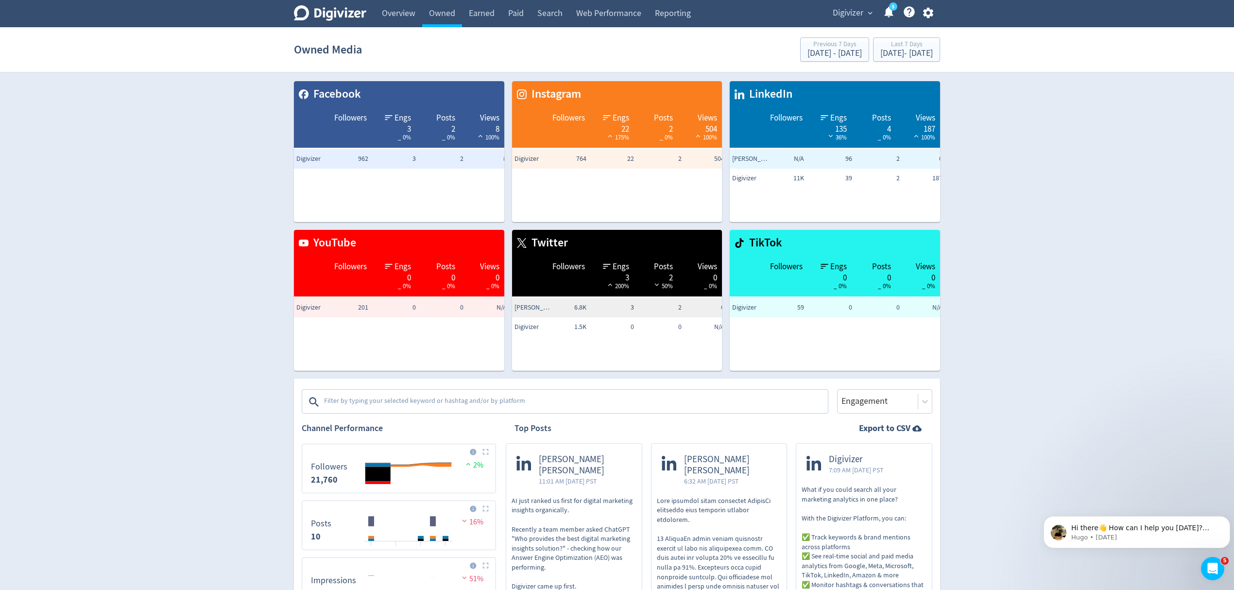
click at [410, 398] on textarea at bounding box center [575, 401] width 504 height 19
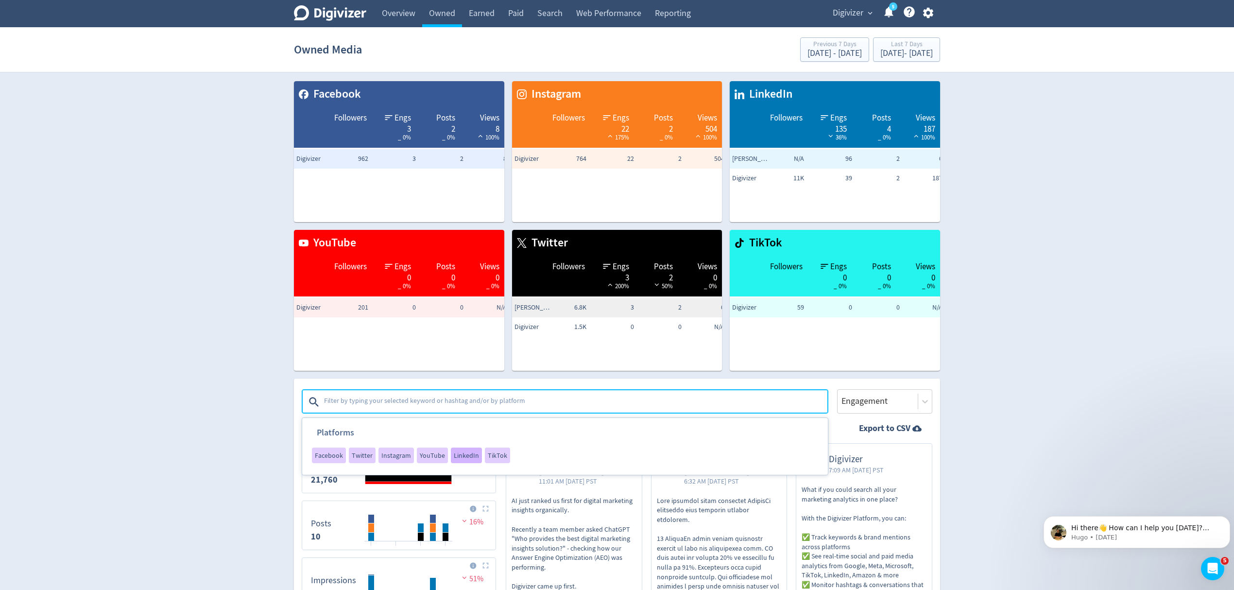
click at [462, 452] on span "LinkedIn" at bounding box center [466, 455] width 25 height 7
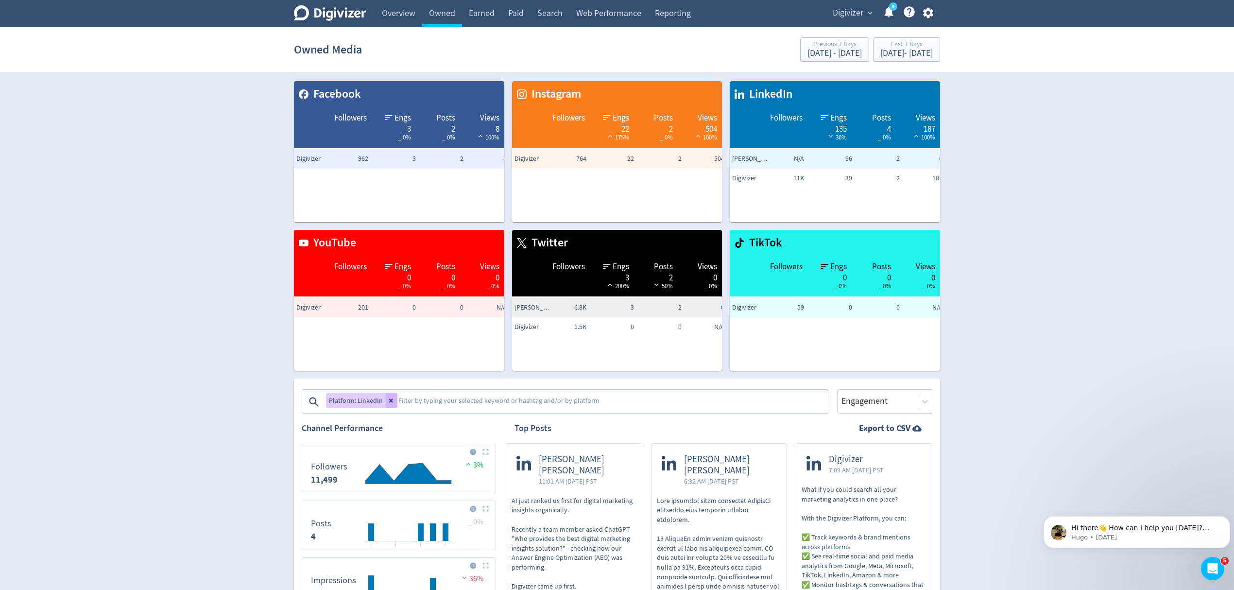
click at [390, 398] on icon at bounding box center [392, 400] width 6 height 6
click at [390, 398] on textarea at bounding box center [575, 401] width 504 height 19
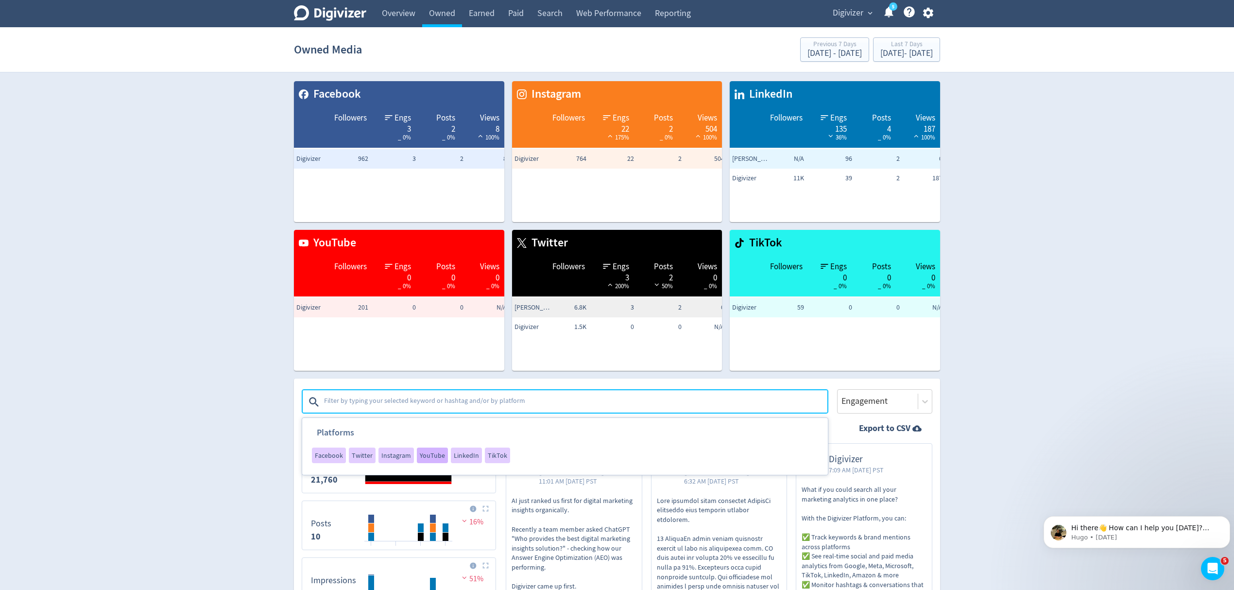
click at [420, 452] on span "YouTube" at bounding box center [432, 455] width 25 height 7
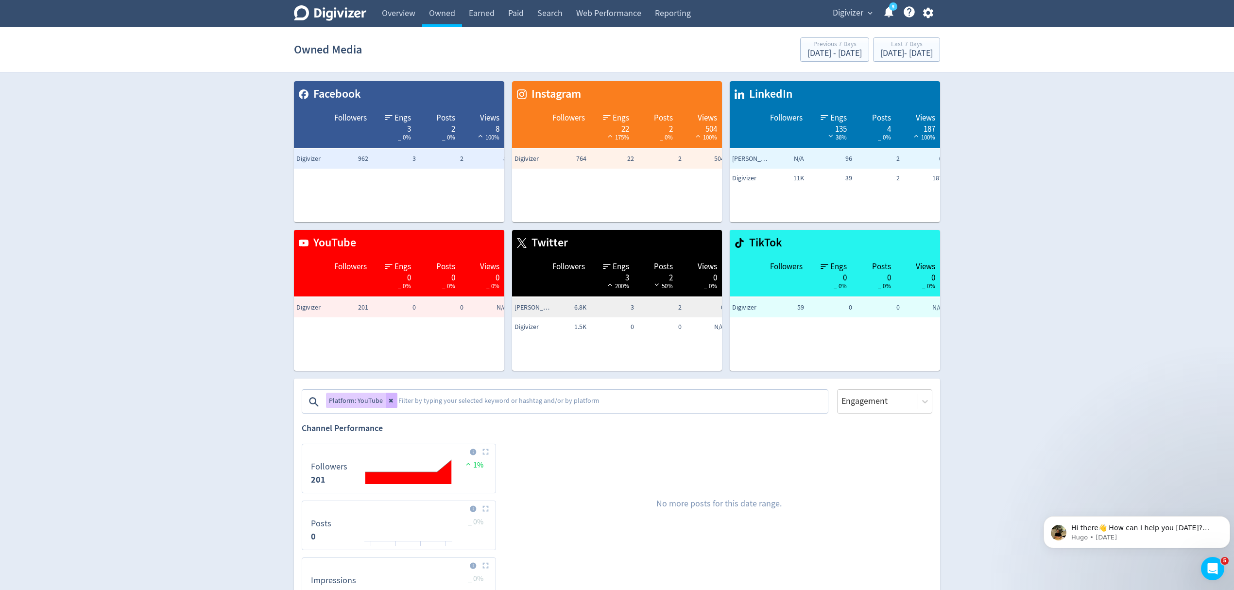
click at [390, 403] on button at bounding box center [392, 401] width 12 height 16
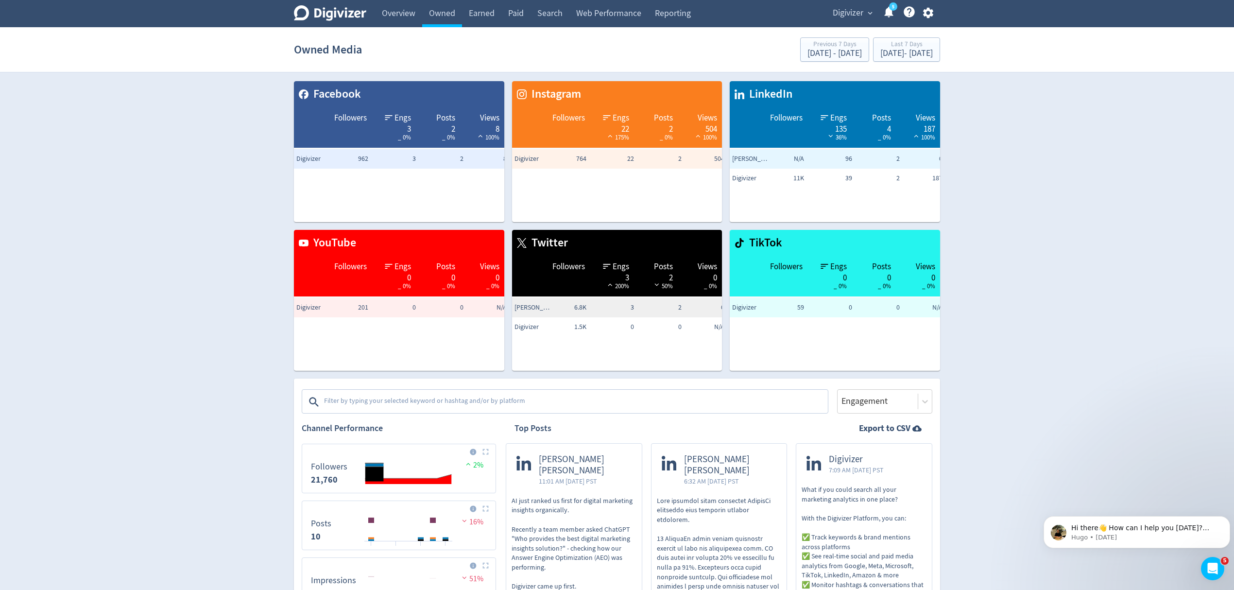
click at [390, 403] on textarea at bounding box center [575, 401] width 504 height 19
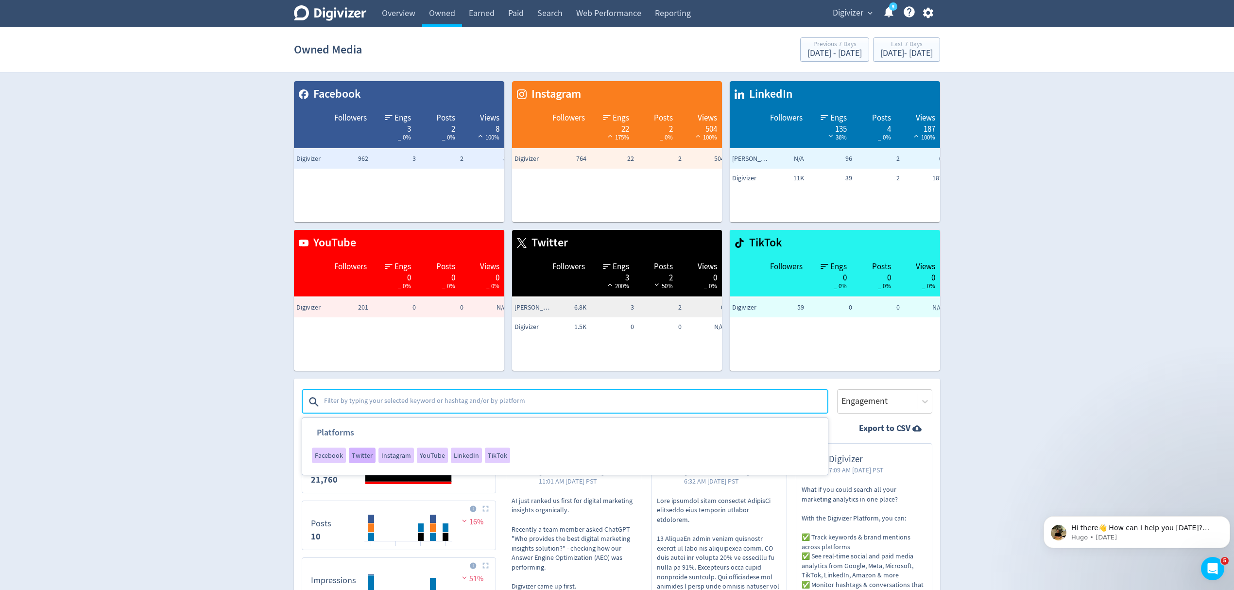
click at [352, 455] on span "Twitter" at bounding box center [362, 455] width 21 height 7
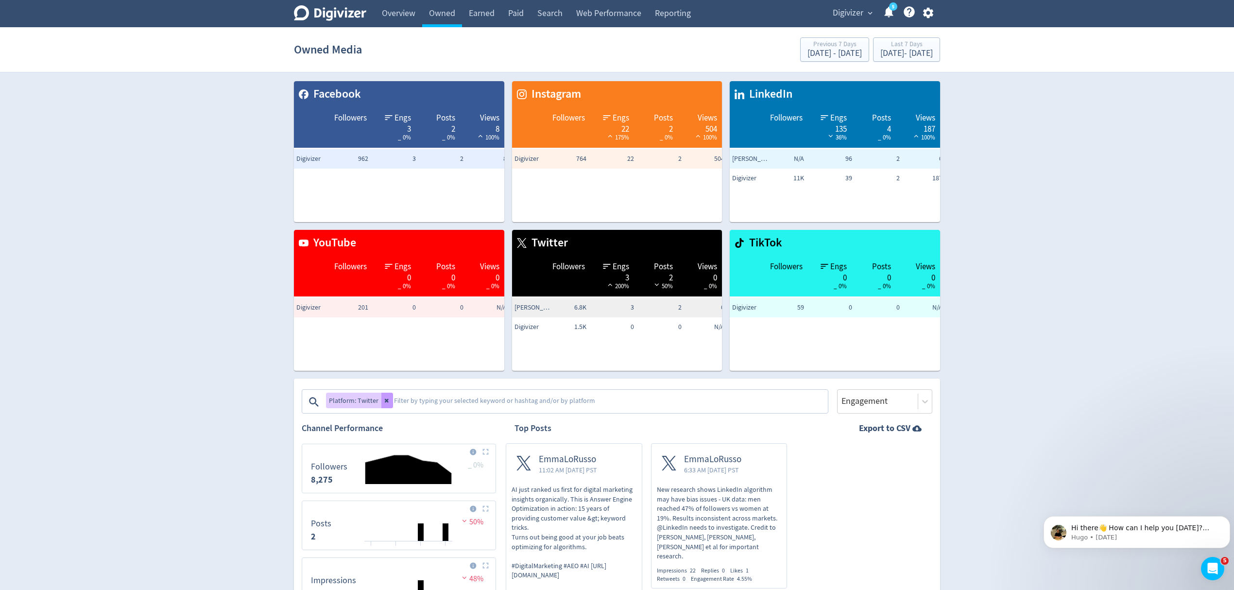
click at [385, 402] on icon at bounding box center [387, 401] width 4 height 4
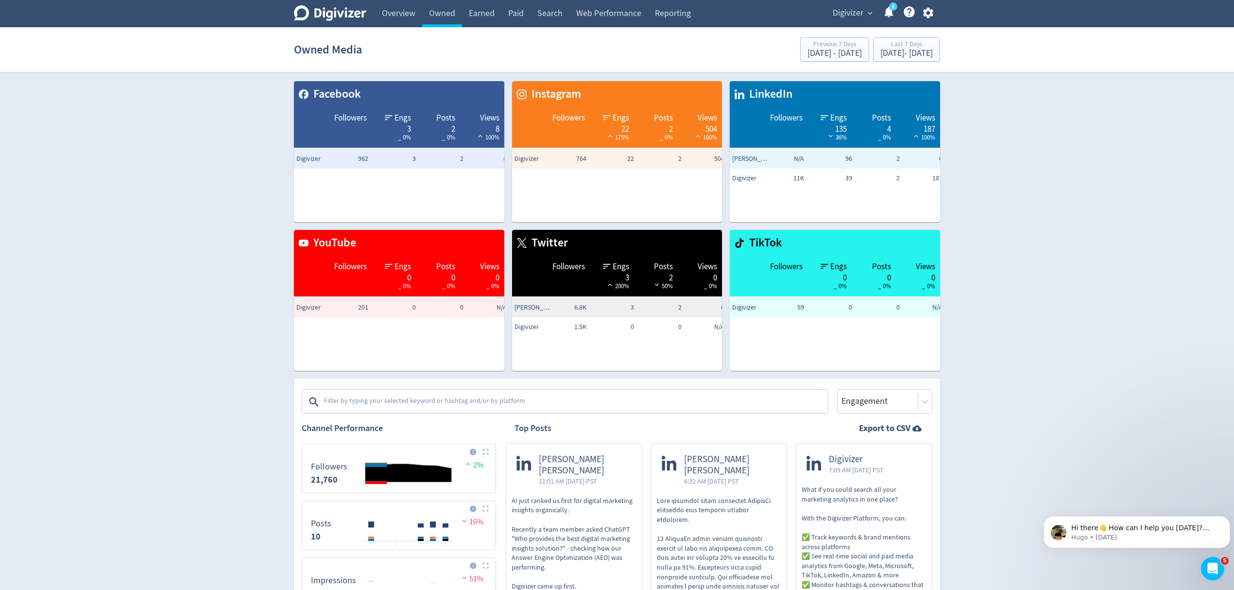
click at [389, 397] on textarea at bounding box center [575, 401] width 504 height 19
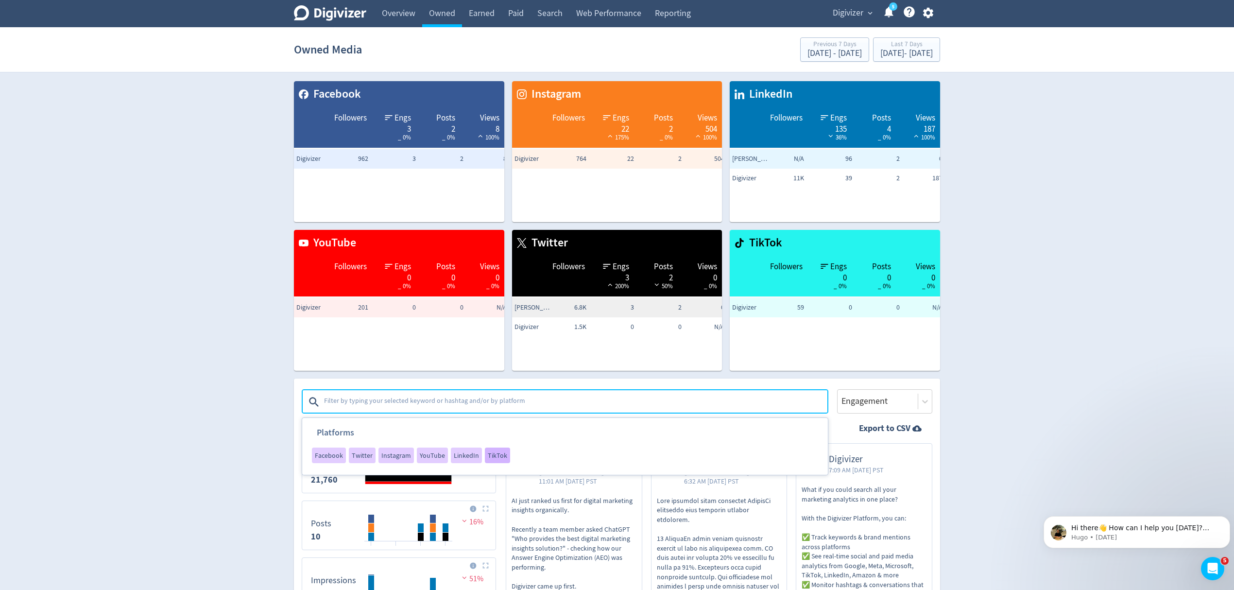
click at [488, 452] on span "TikTok" at bounding box center [497, 455] width 19 height 7
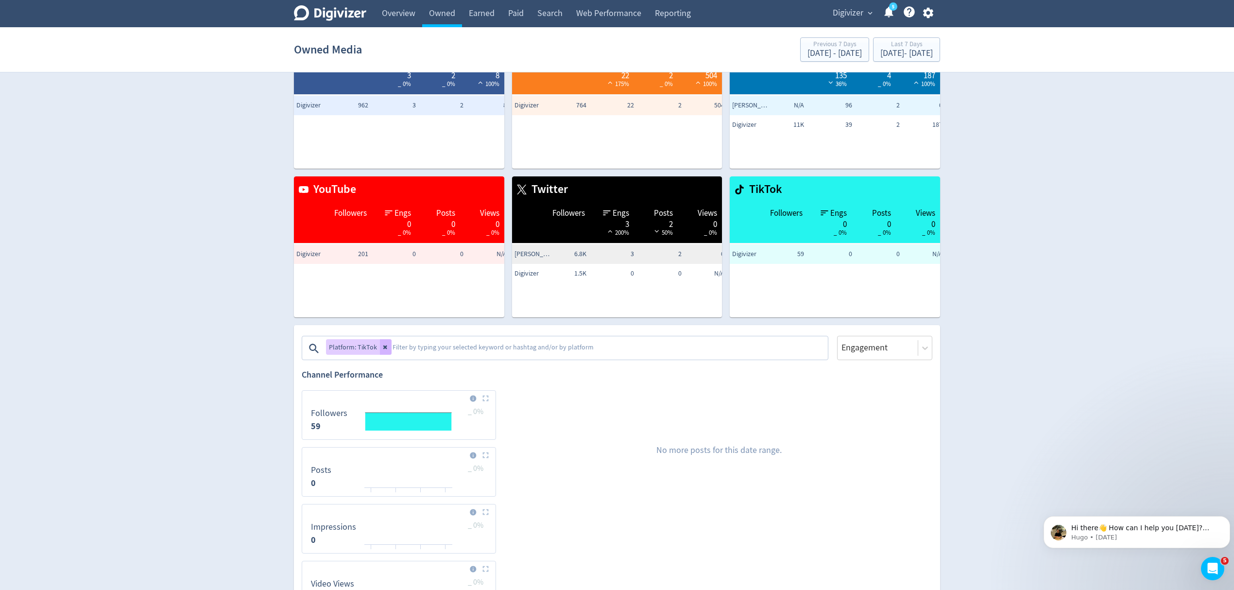
scroll to position [53, 0]
click at [385, 351] on button at bounding box center [386, 348] width 12 height 16
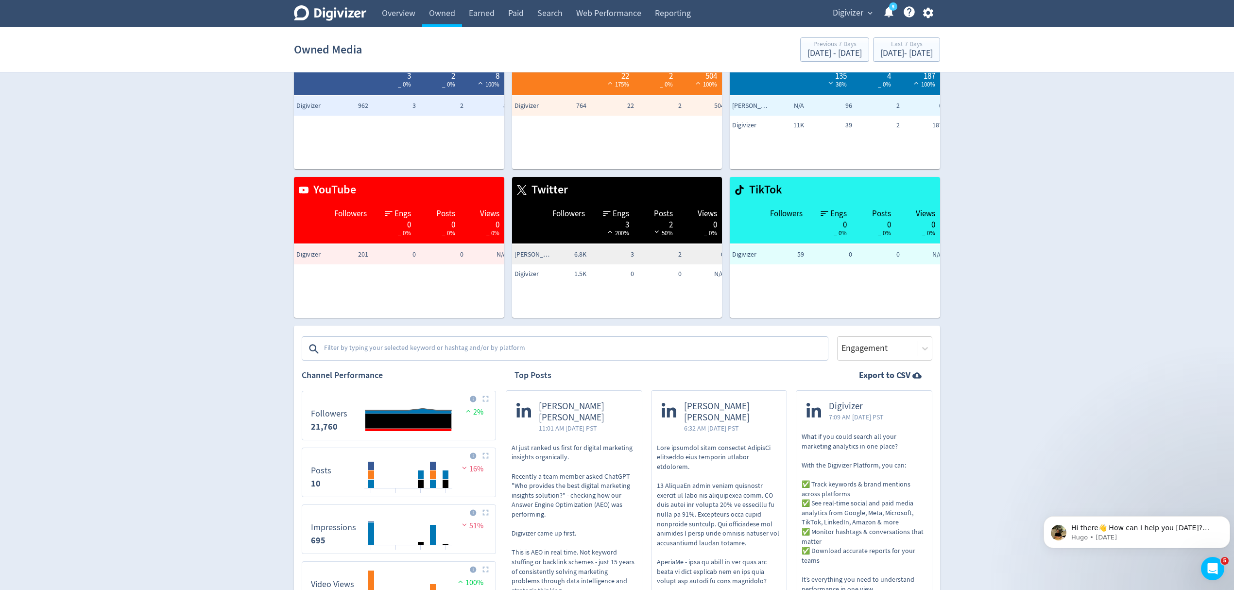
click at [487, 397] on img at bounding box center [485, 398] width 6 height 6
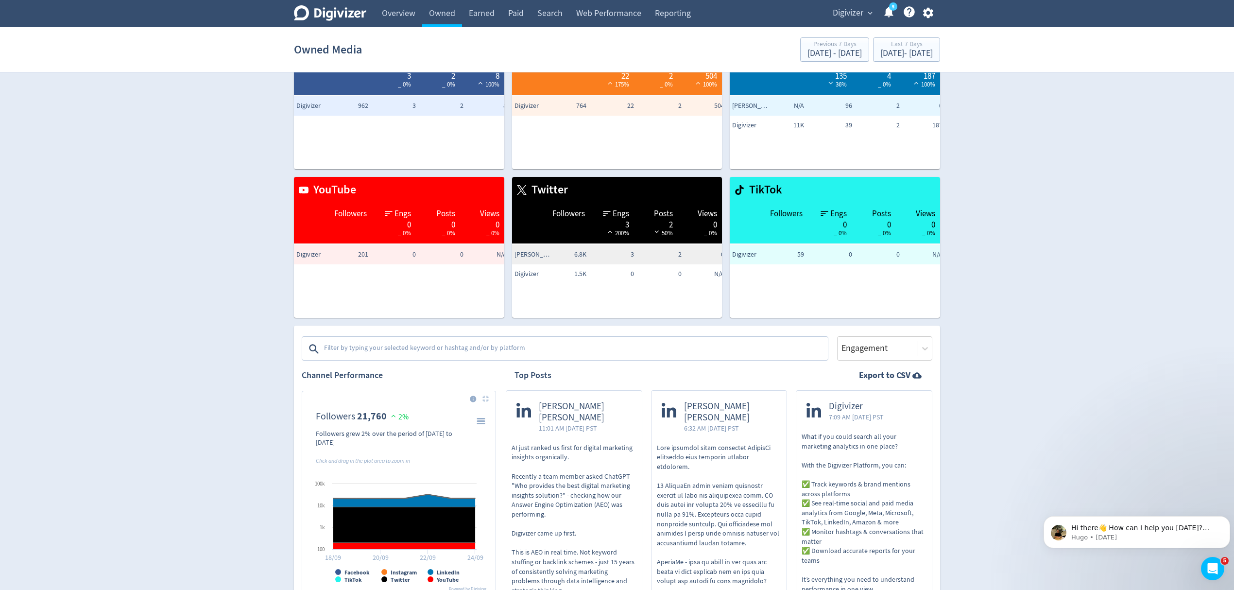
scroll to position [0, 0]
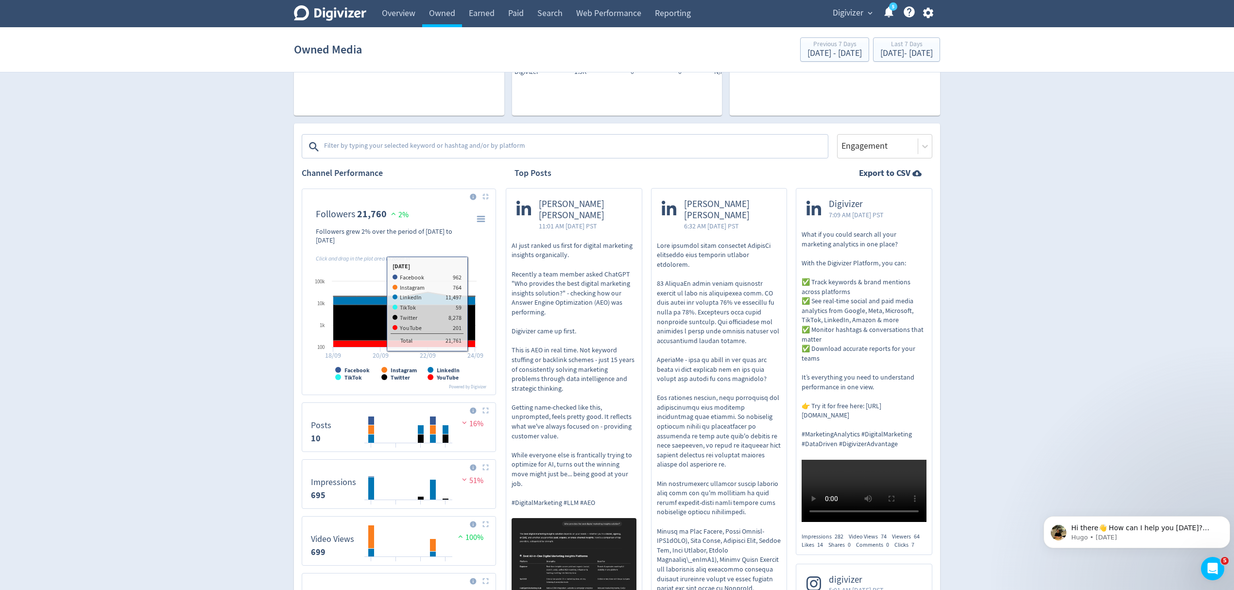
scroll to position [259, 0]
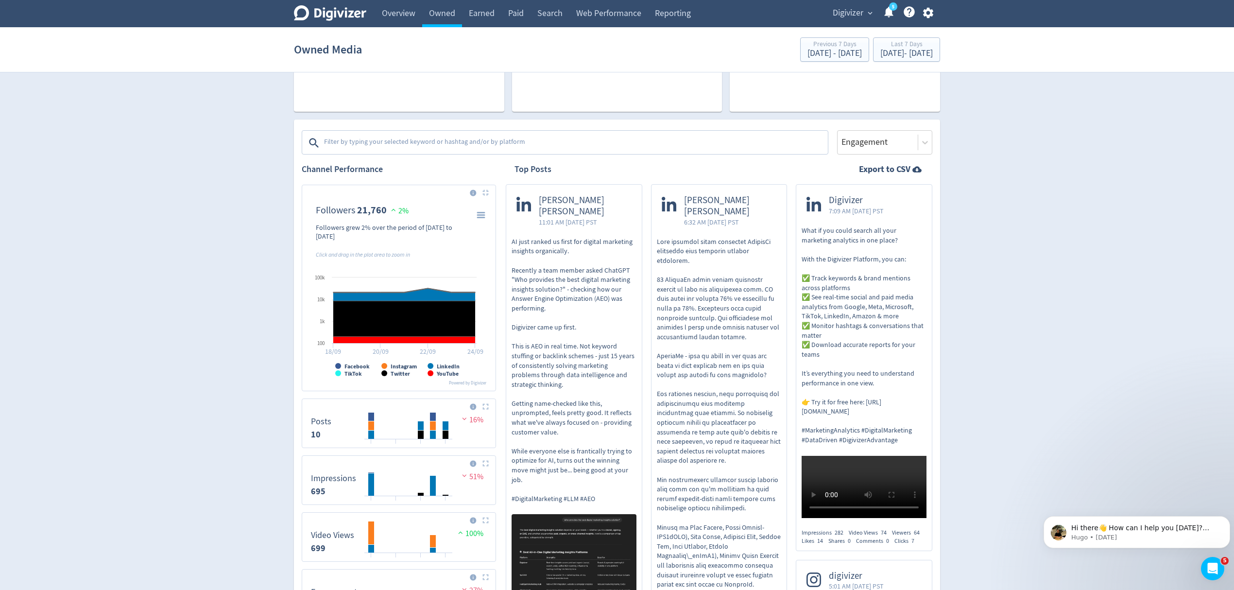
click at [483, 190] on img at bounding box center [485, 192] width 6 height 6
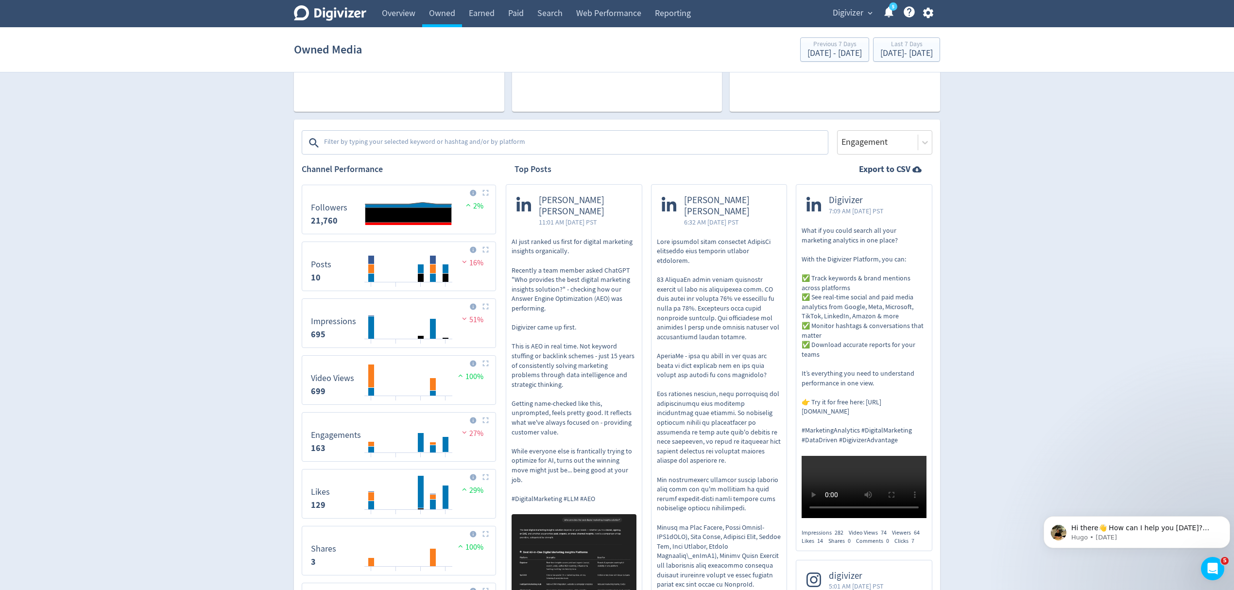
click at [483, 251] on img at bounding box center [485, 249] width 6 height 6
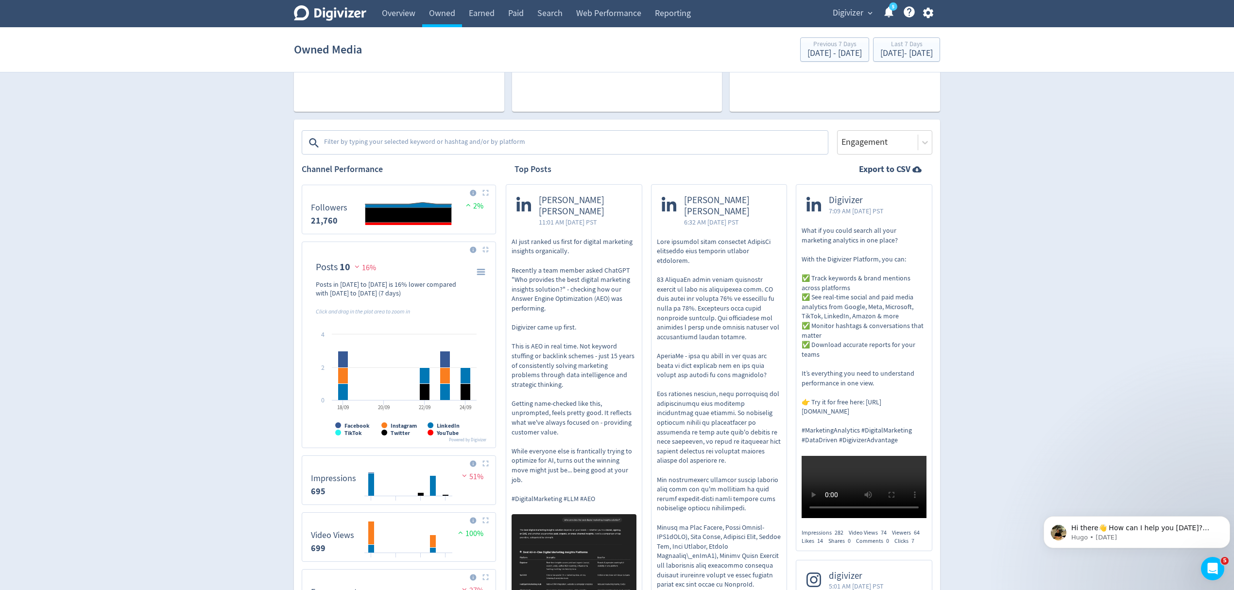
click at [488, 247] on img at bounding box center [485, 249] width 6 height 6
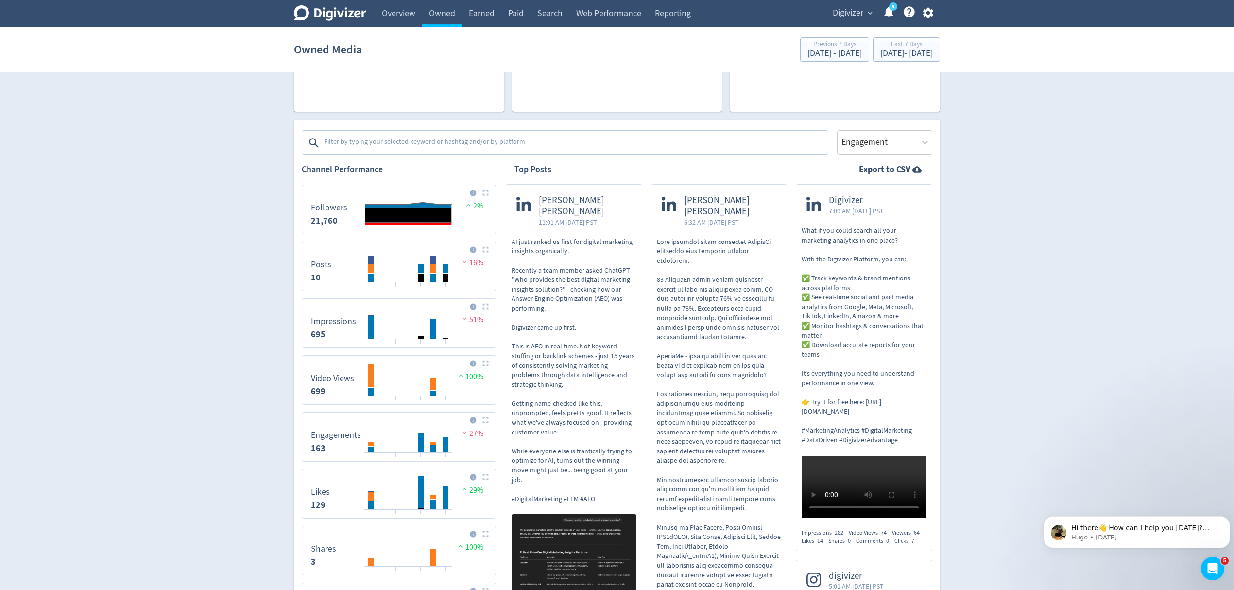
click at [488, 306] on img at bounding box center [485, 306] width 6 height 6
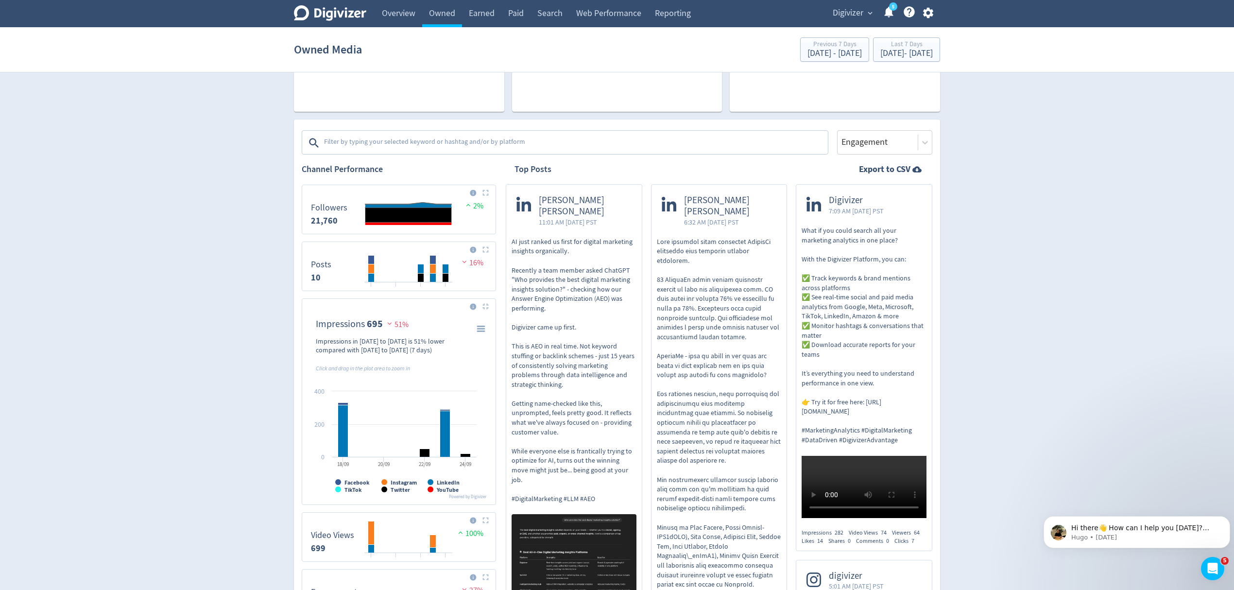
click at [490, 306] on button at bounding box center [486, 306] width 12 height 7
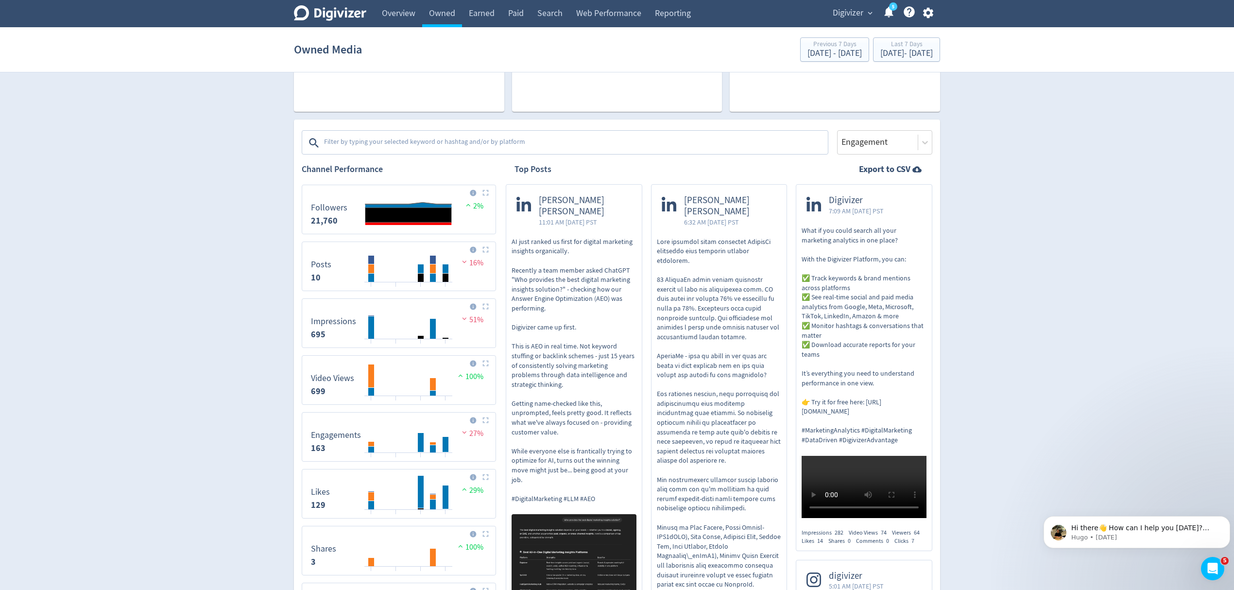
click at [486, 364] on img at bounding box center [485, 363] width 6 height 6
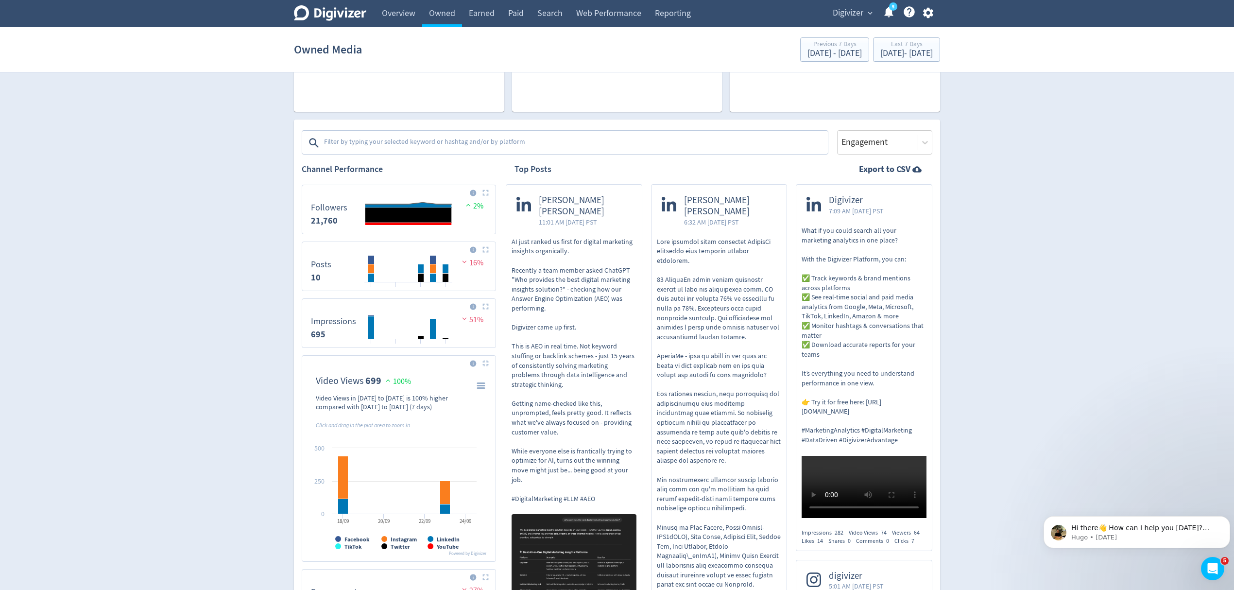
click at [486, 364] on img at bounding box center [485, 363] width 6 height 6
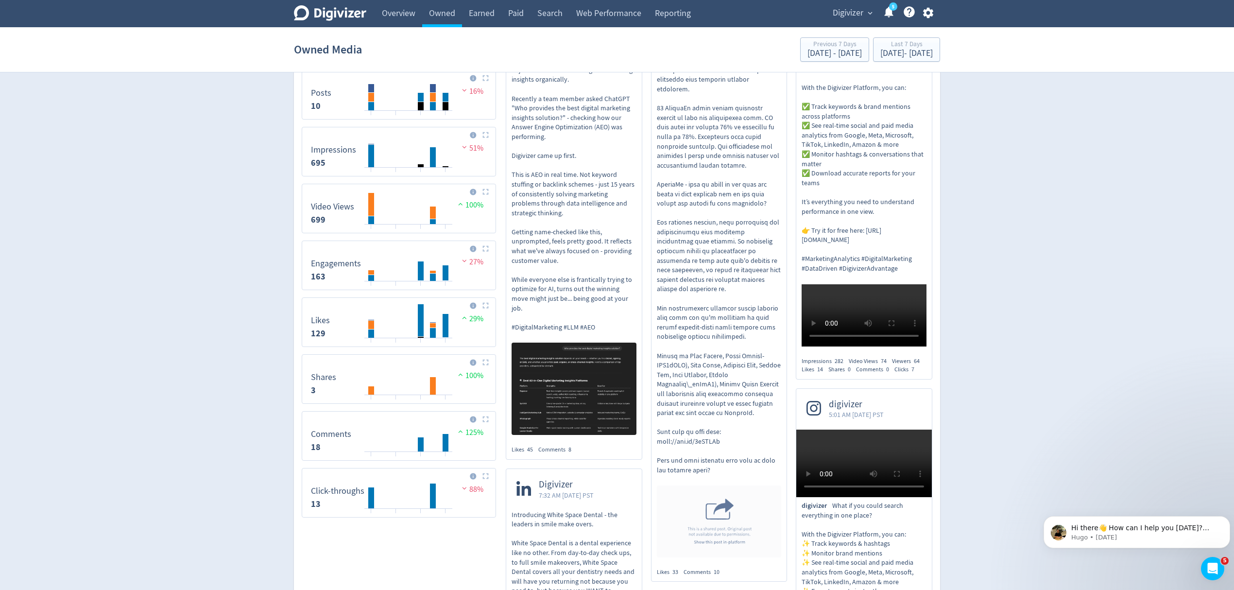
scroll to position [453, 0]
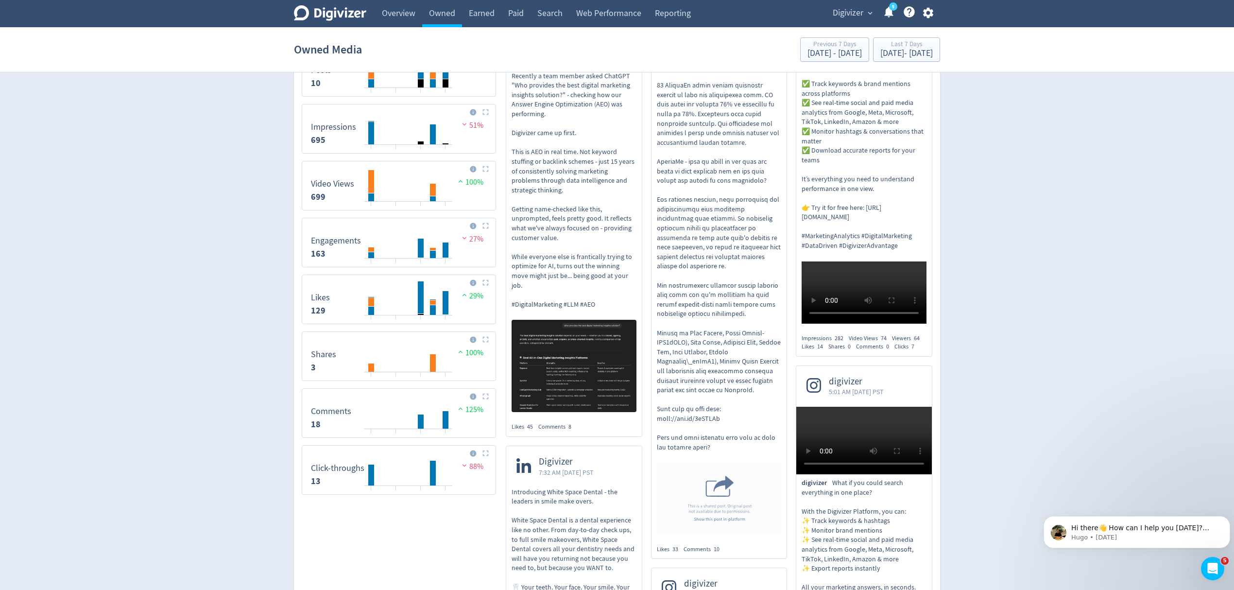
click at [486, 454] on img at bounding box center [485, 453] width 6 height 6
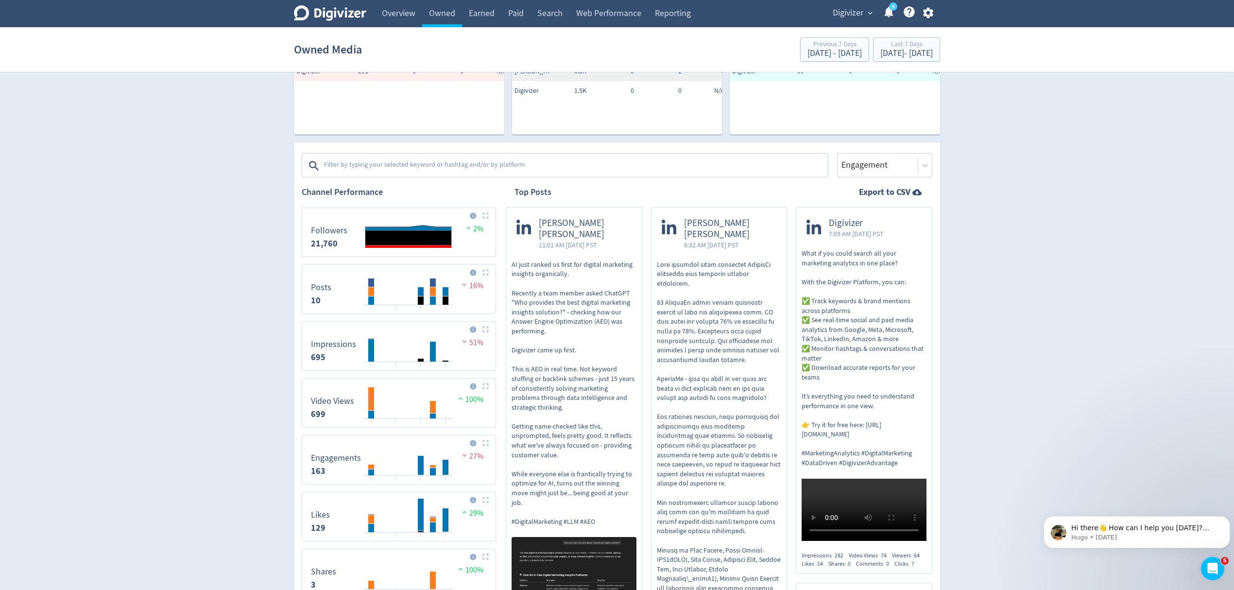
scroll to position [0, 0]
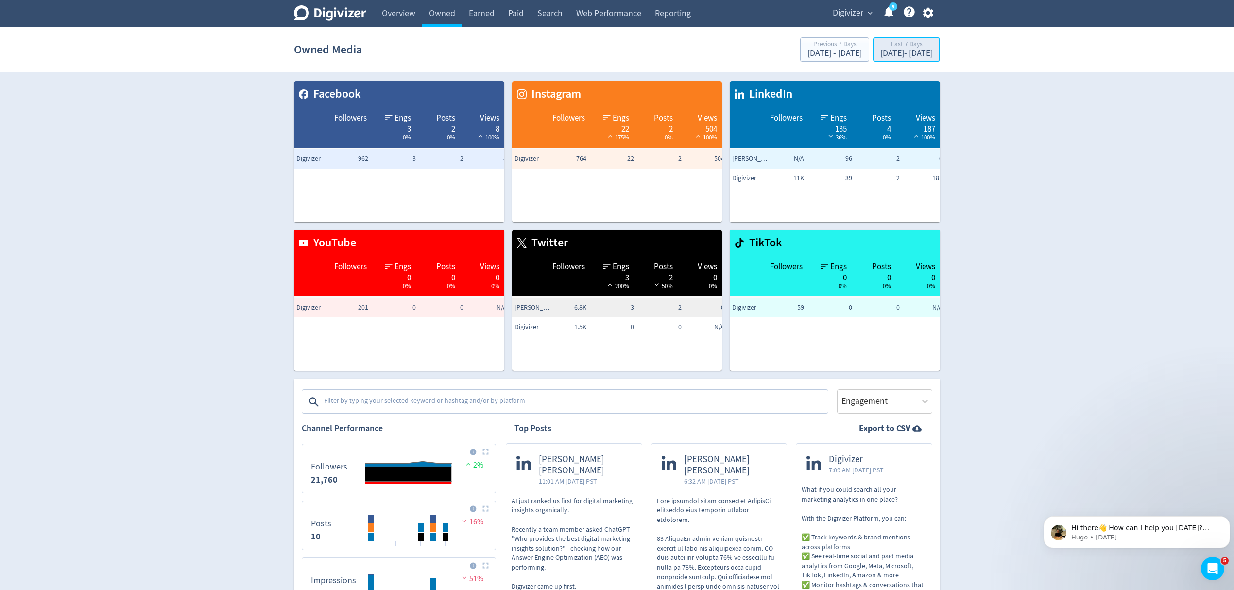
click at [923, 45] on div "Last 7 Days" at bounding box center [906, 45] width 52 height 8
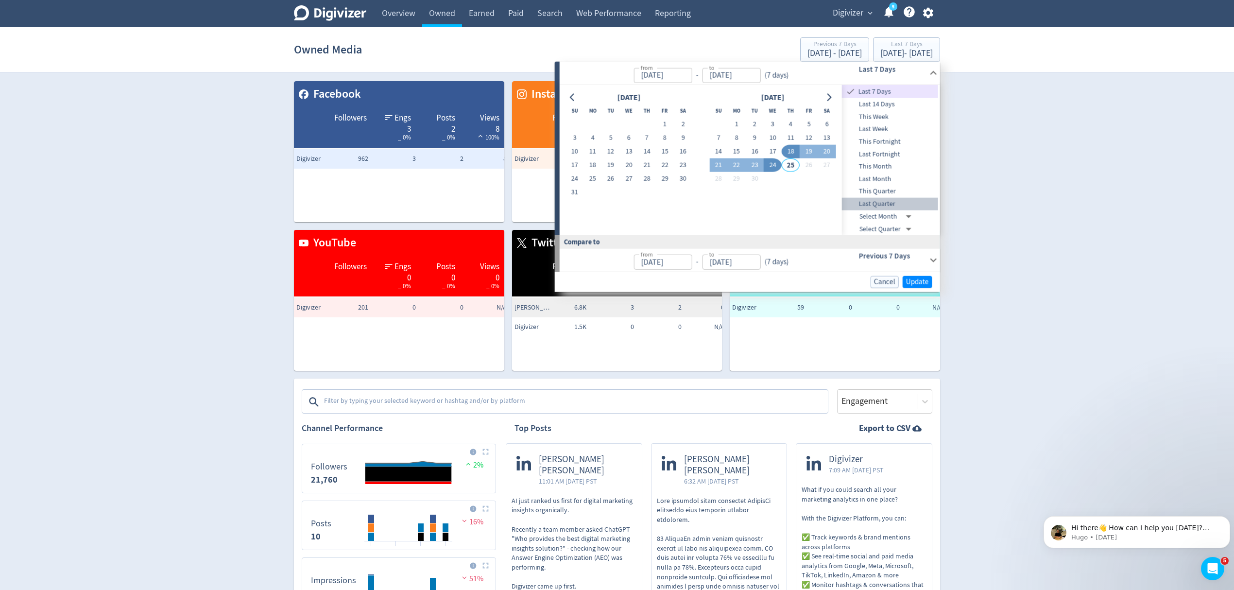
click at [883, 203] on span "Last Quarter" at bounding box center [890, 204] width 96 height 11
type input "Apr 01, 2025"
type input "Jun 30, 2025"
type input "Jan 01, 2025"
type input "Mar 31, 2025"
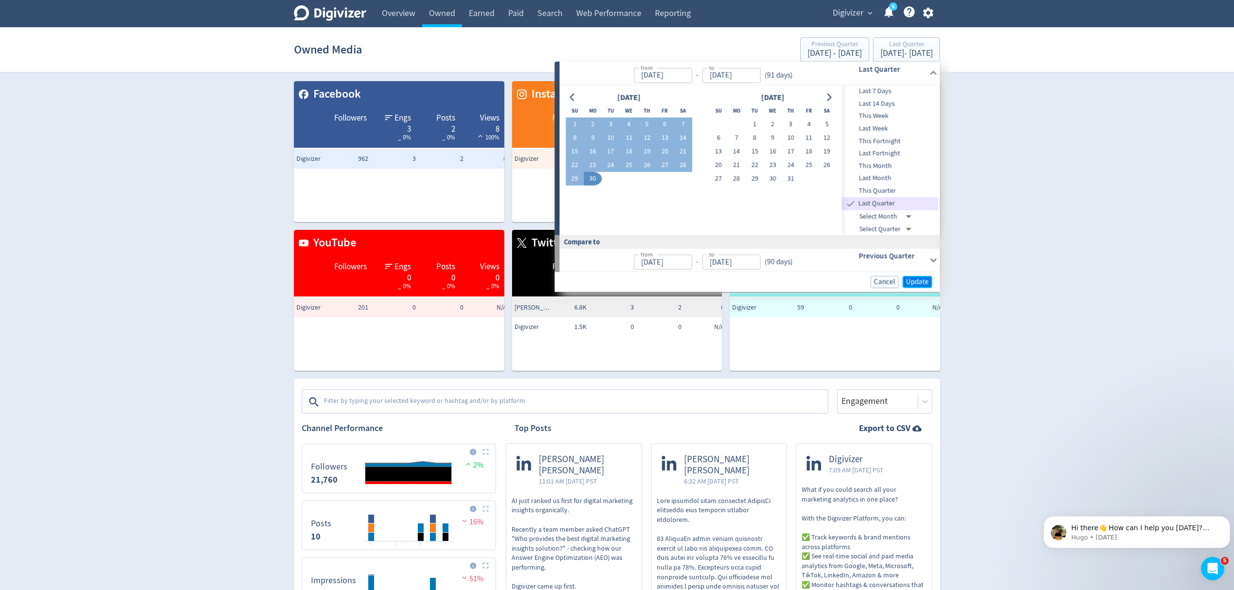
click at [917, 284] on span "Update" at bounding box center [917, 281] width 23 height 7
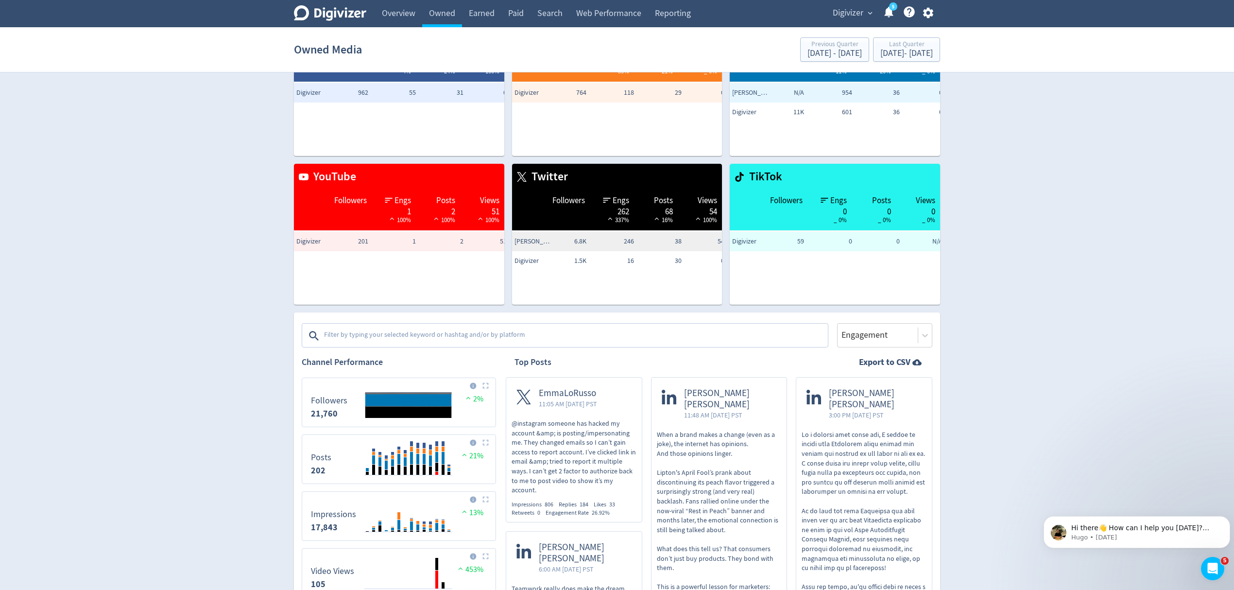
scroll to position [129, 0]
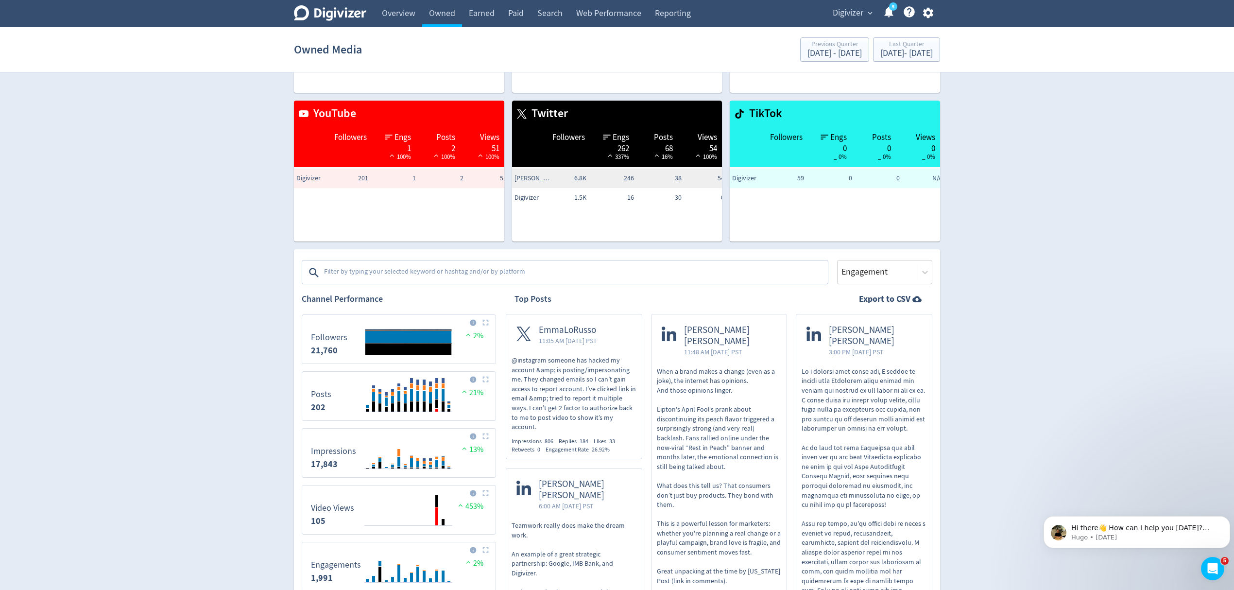
click at [485, 323] on img at bounding box center [485, 322] width 6 height 6
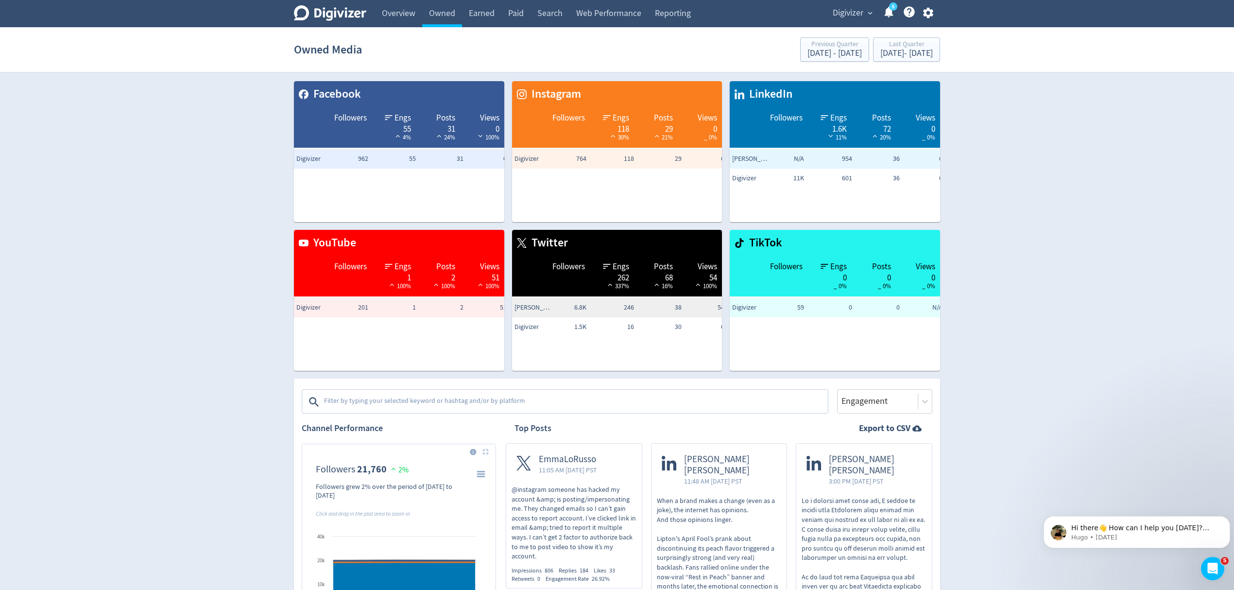
scroll to position [259, 0]
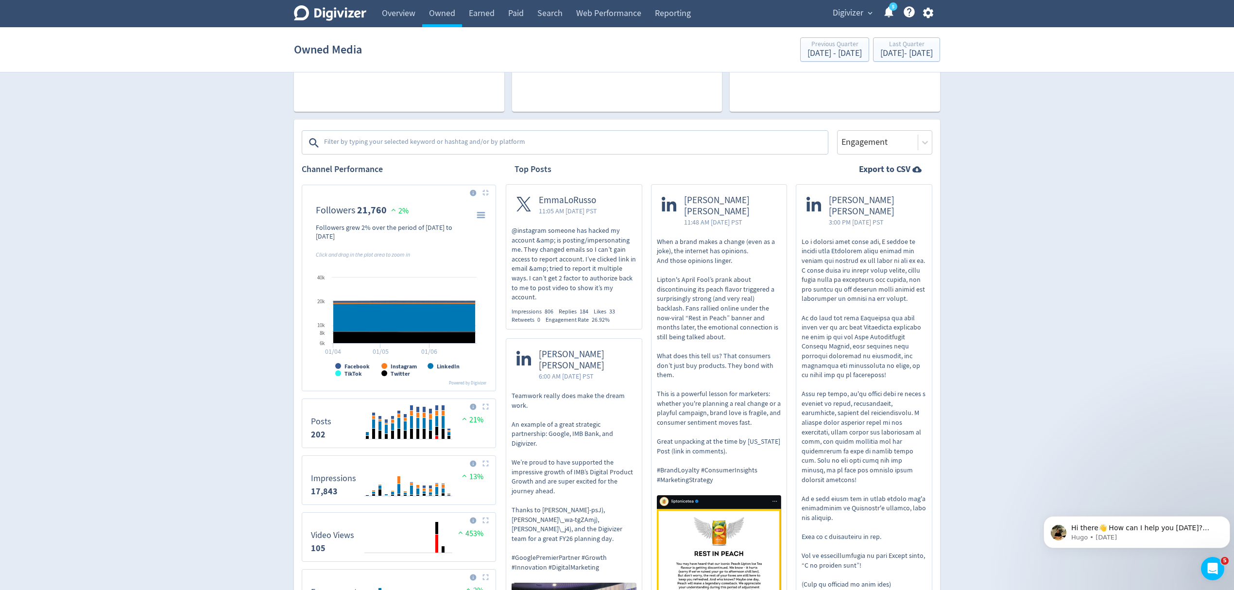
click at [485, 405] on img at bounding box center [485, 406] width 6 height 6
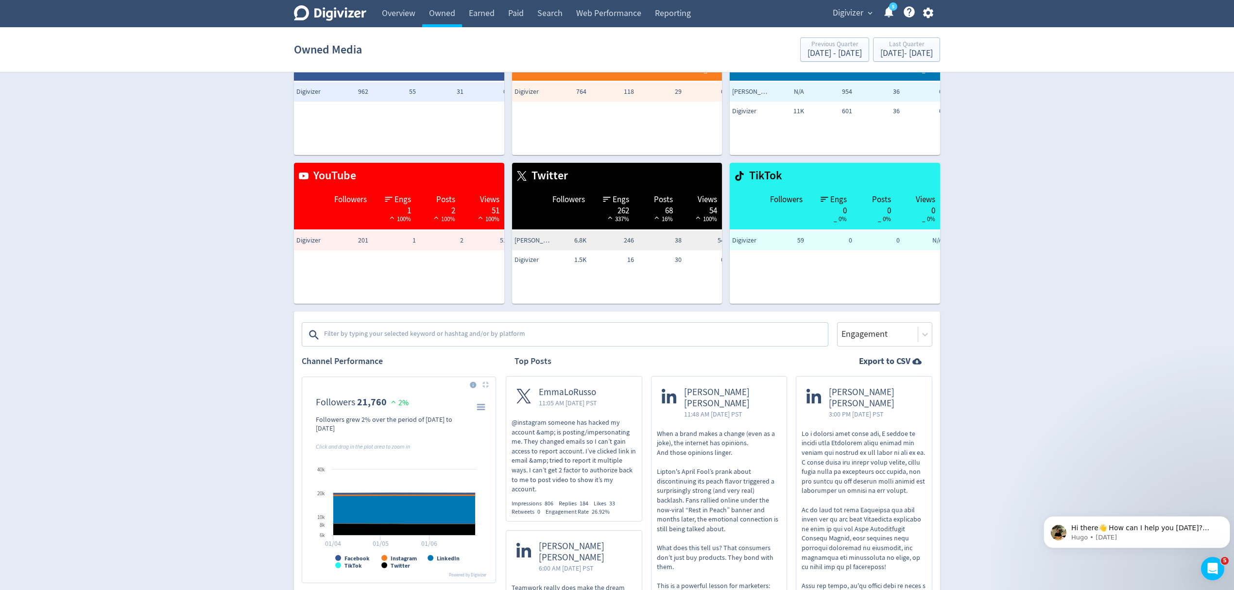
scroll to position [129, 0]
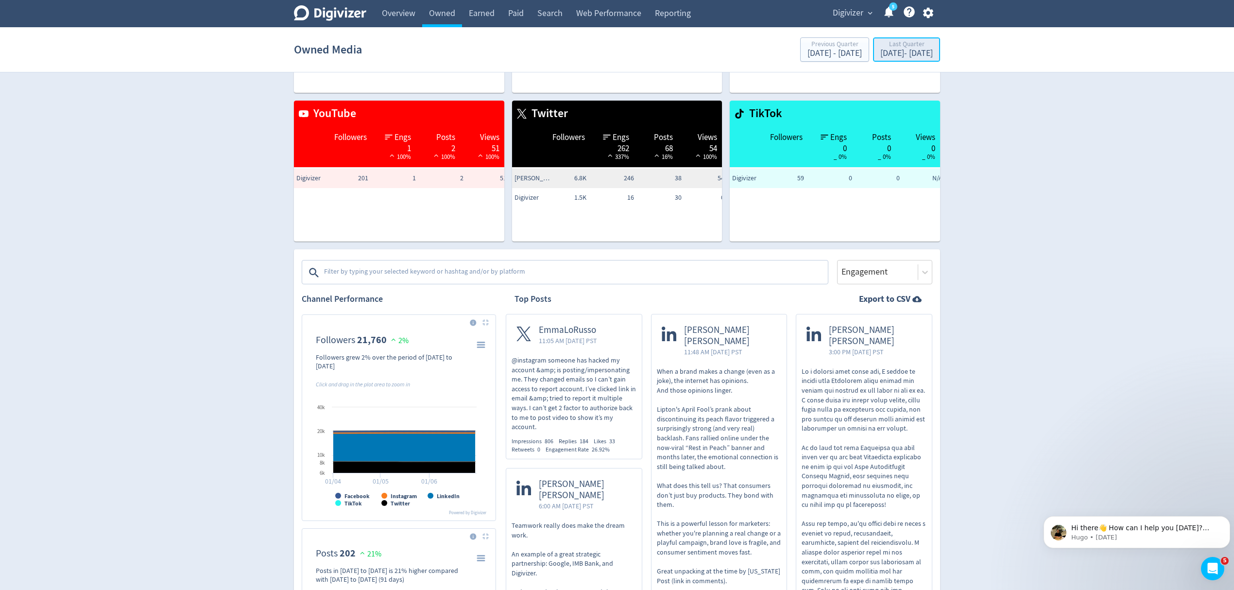
click at [909, 52] on div "Apr 1, 2025 - Jun 30, 2025" at bounding box center [906, 53] width 52 height 9
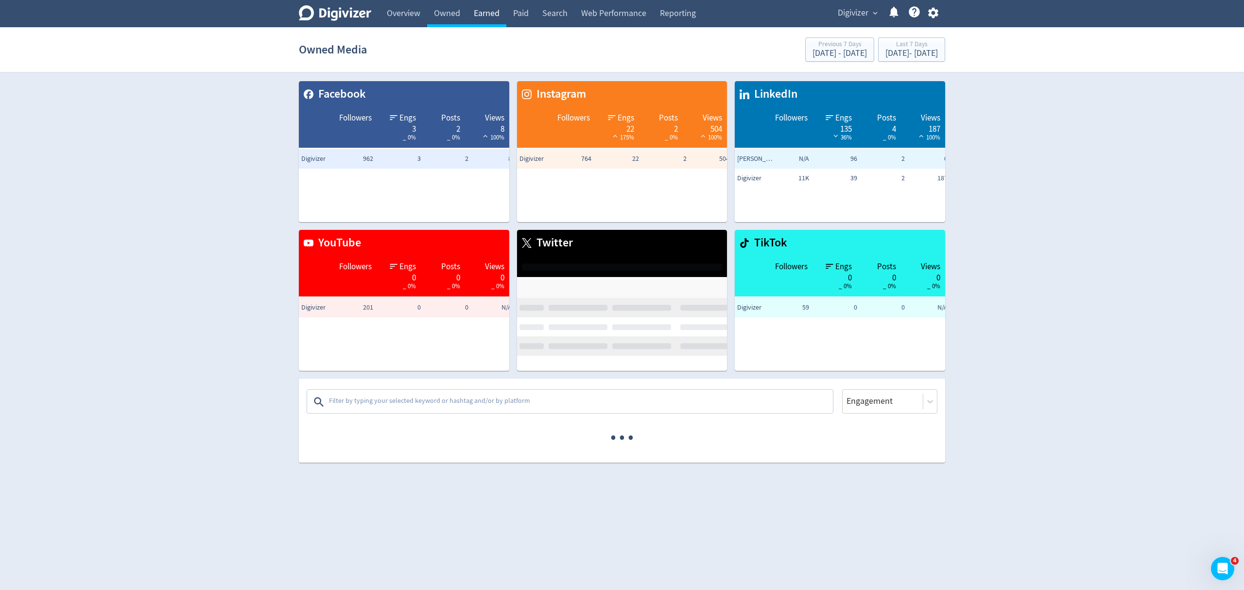
click at [484, 14] on link "Earned" at bounding box center [486, 13] width 39 height 27
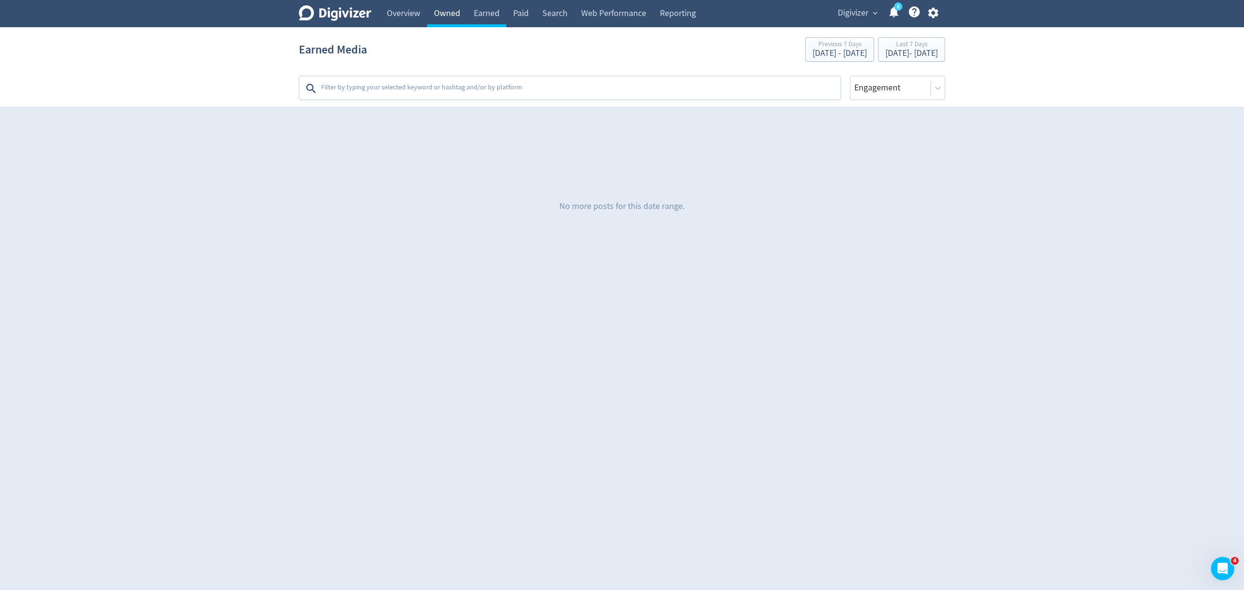
click at [446, 14] on link "Owned" at bounding box center [447, 13] width 40 height 27
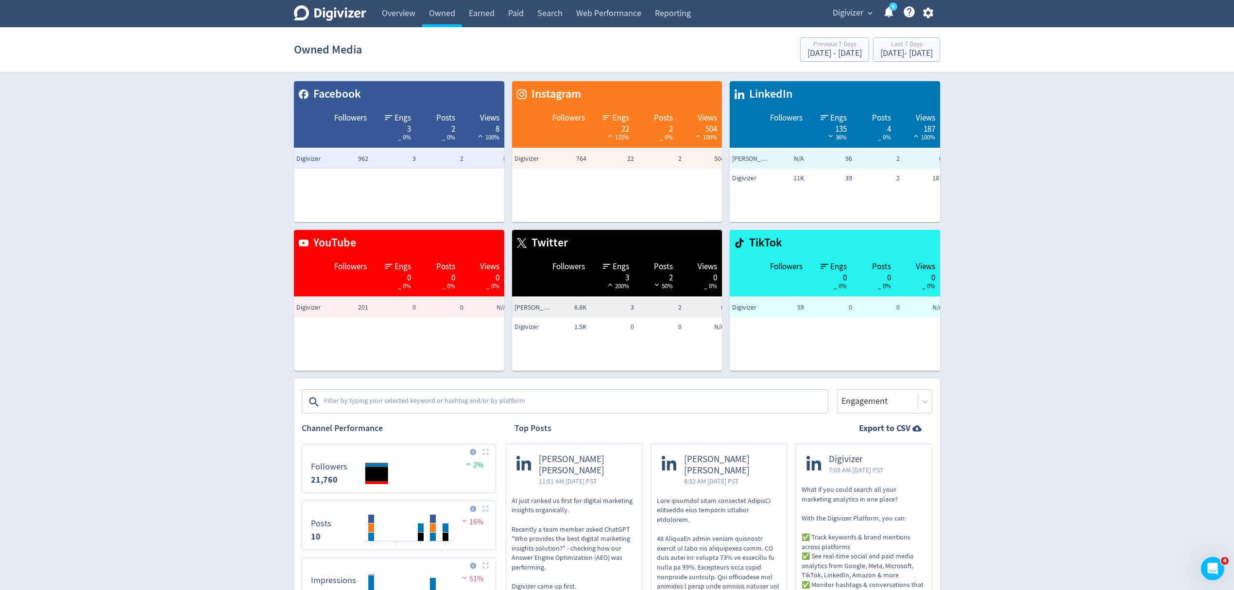
click at [449, 397] on textarea at bounding box center [575, 401] width 504 height 19
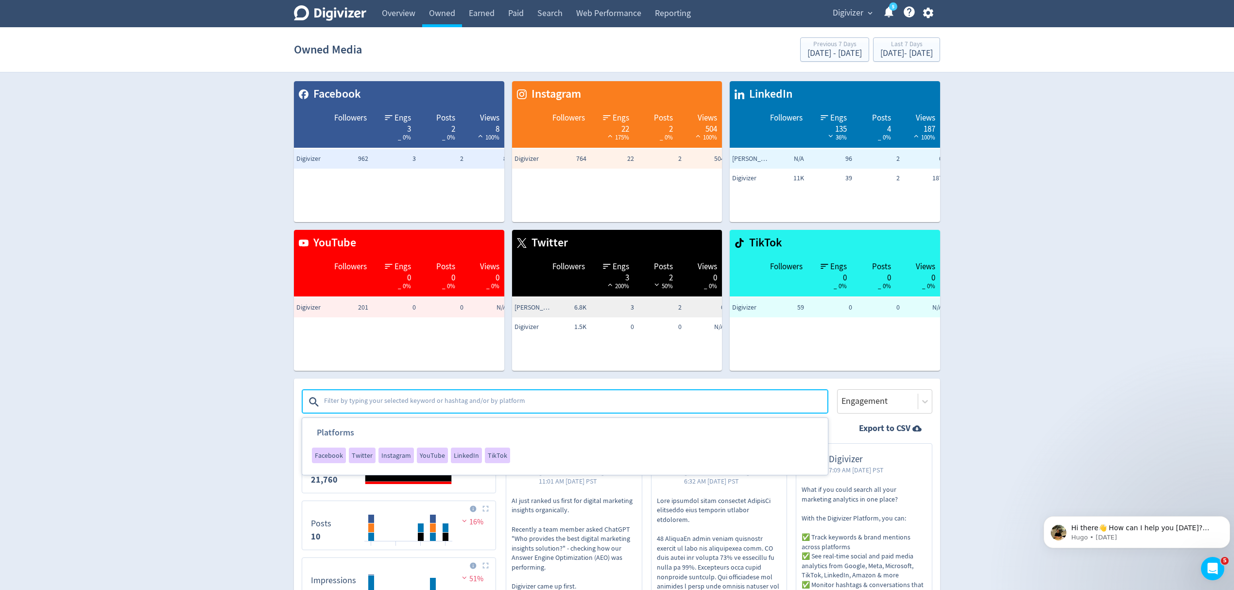
click at [608, 386] on div "Platforms Facebook Twitter Instagram YouTube LinkedIn TikTok" at bounding box center [565, 399] width 527 height 30
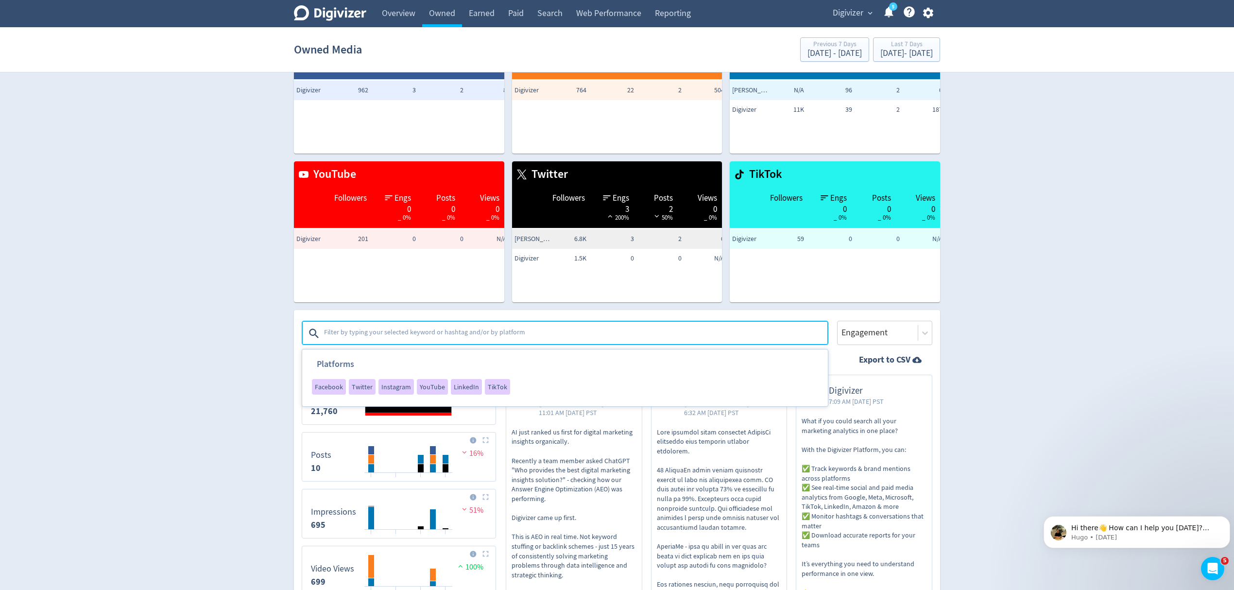
scroll to position [129, 0]
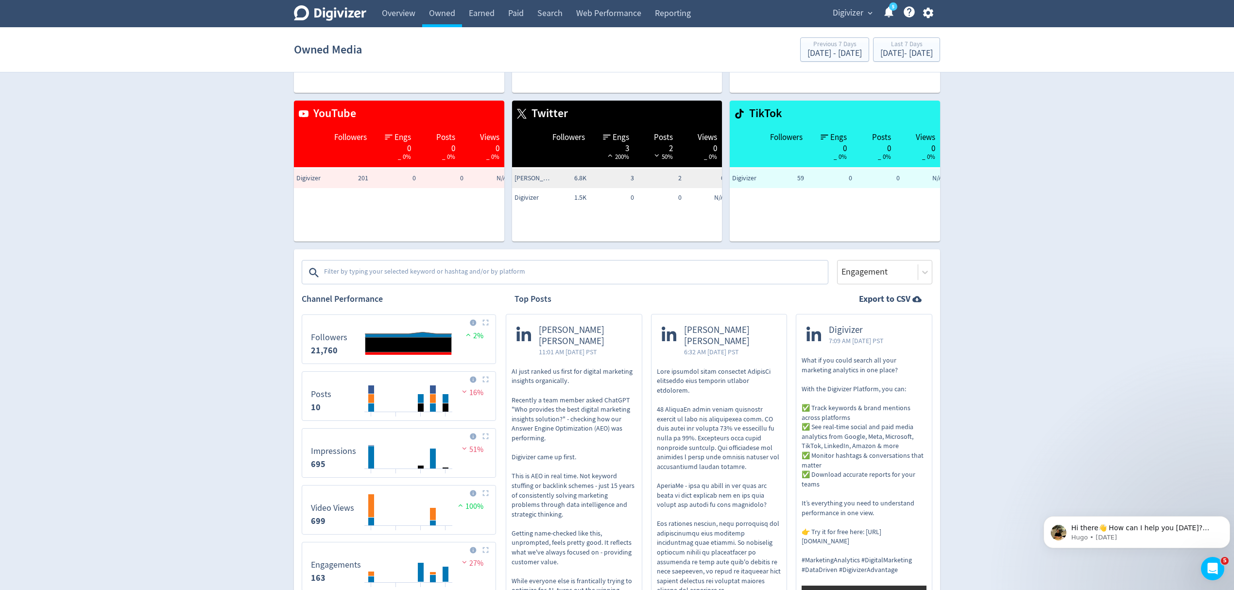
click at [486, 323] on img at bounding box center [485, 322] width 6 height 6
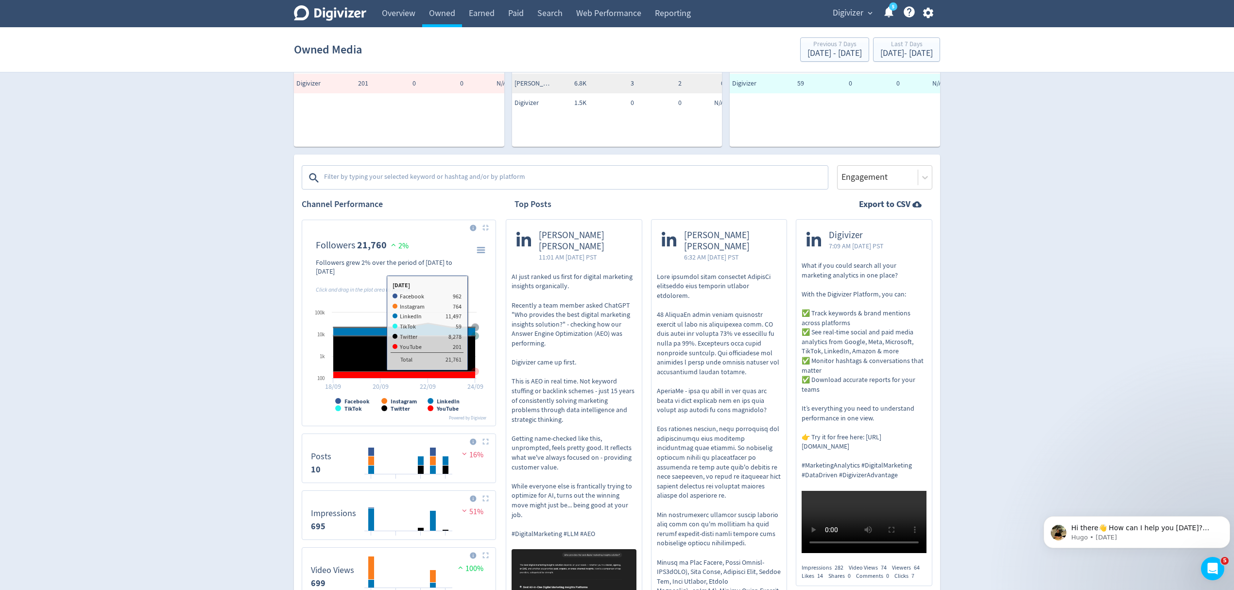
scroll to position [324, 0]
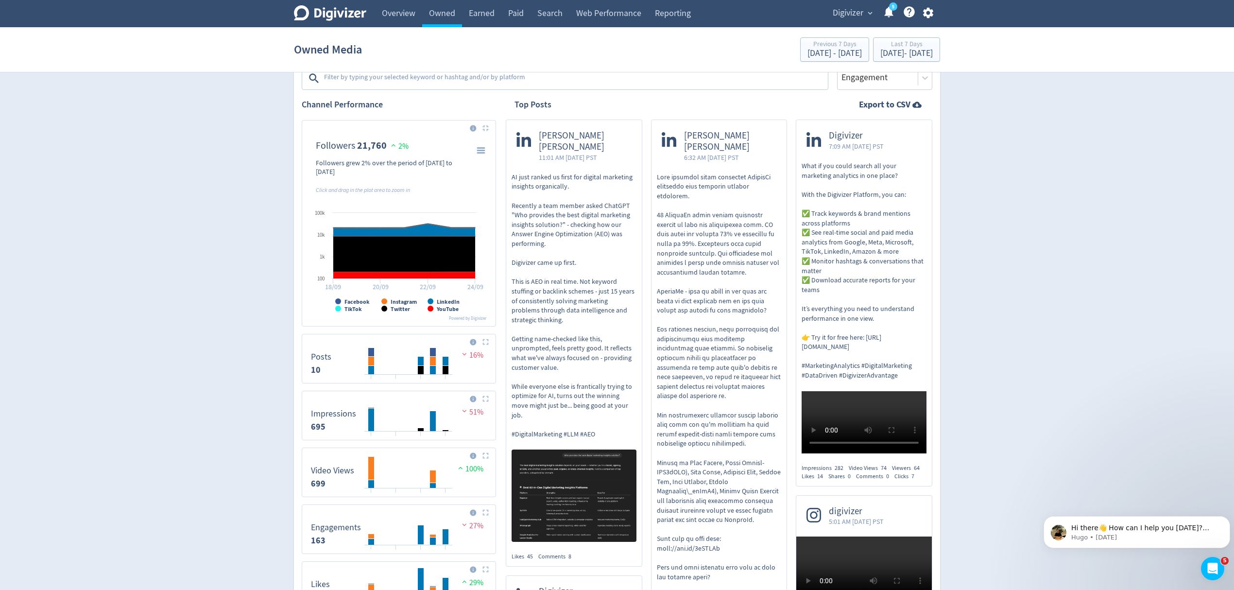
click at [485, 342] on img at bounding box center [485, 342] width 6 height 6
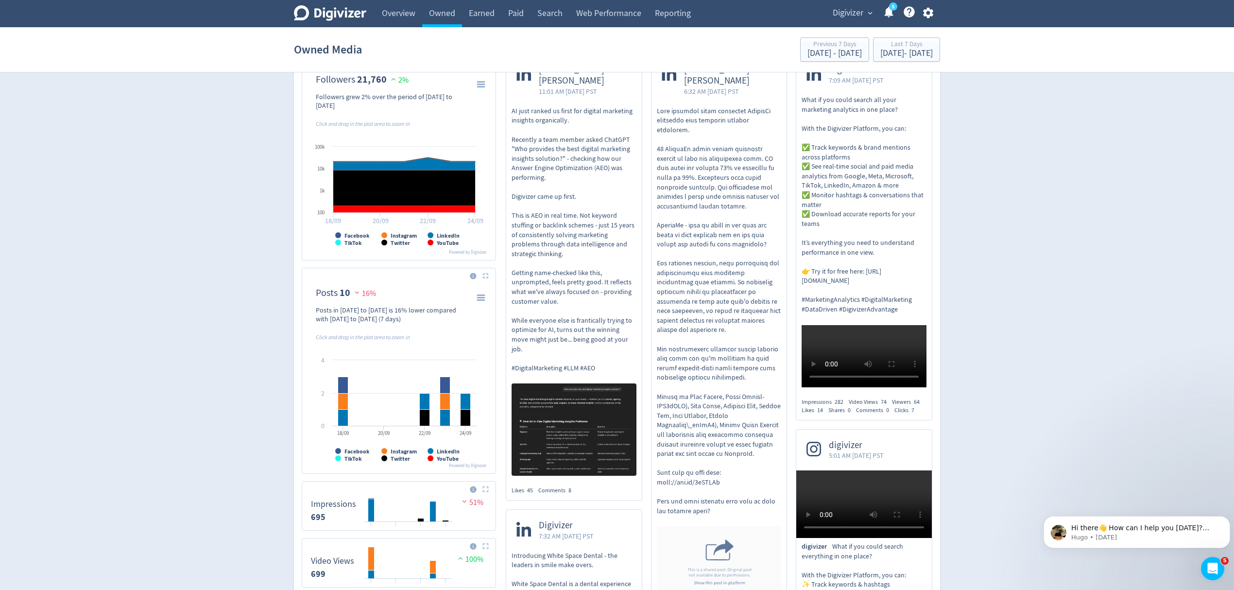
scroll to position [453, 0]
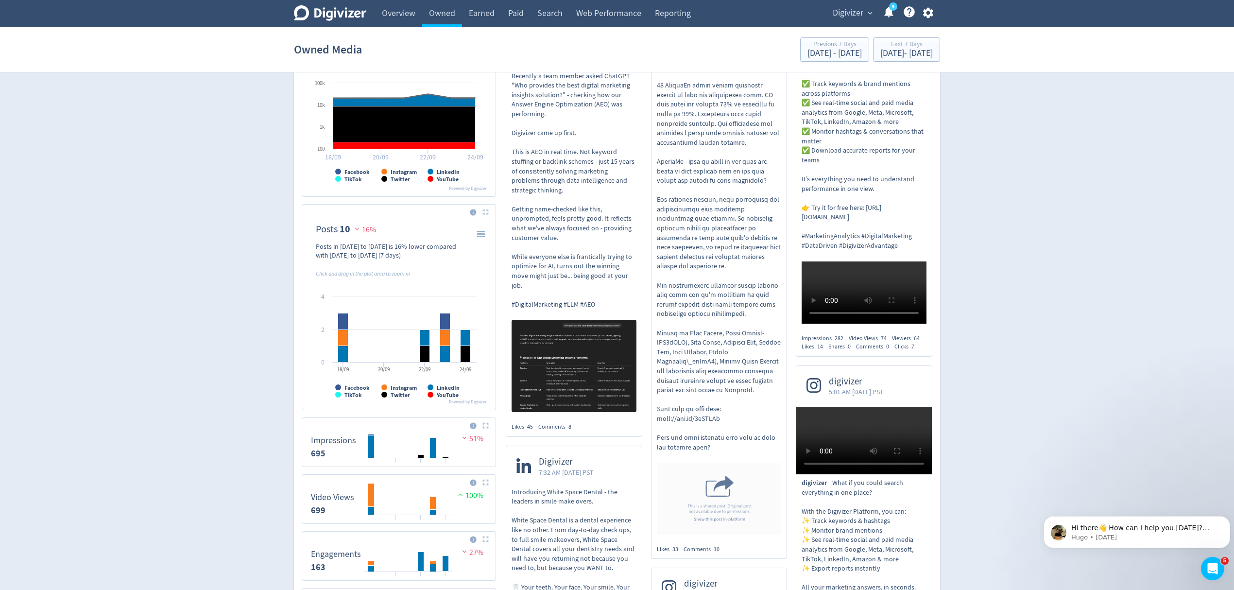
drag, startPoint x: 486, startPoint y: 426, endPoint x: 493, endPoint y: 423, distance: 7.0
click at [487, 426] on img at bounding box center [485, 425] width 6 height 6
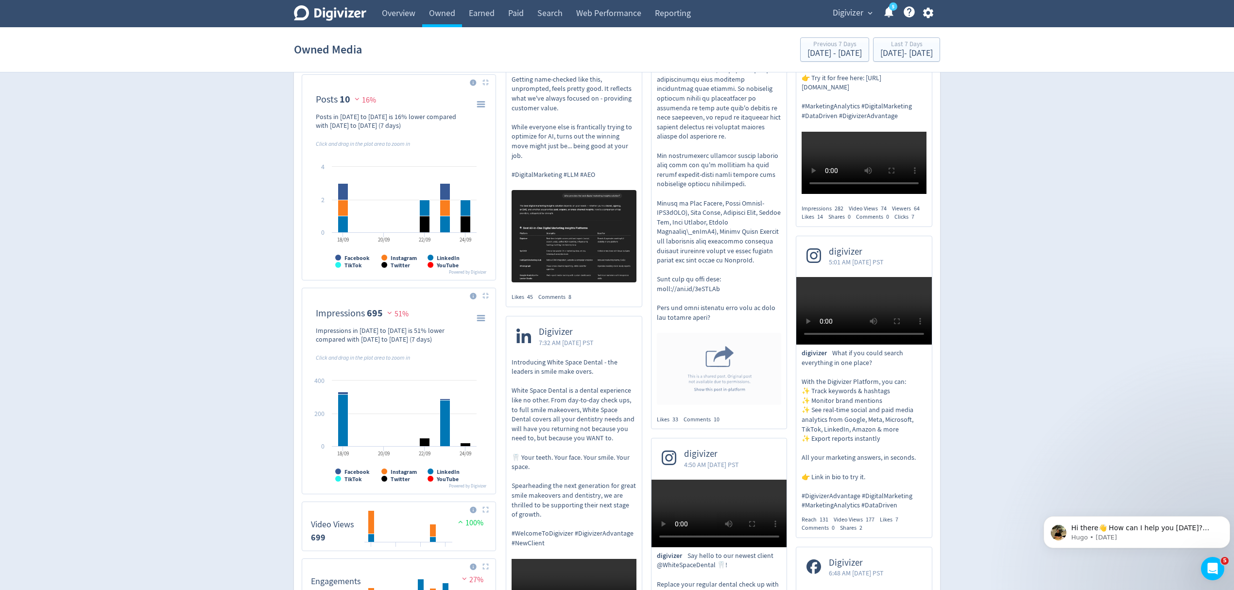
scroll to position [712, 0]
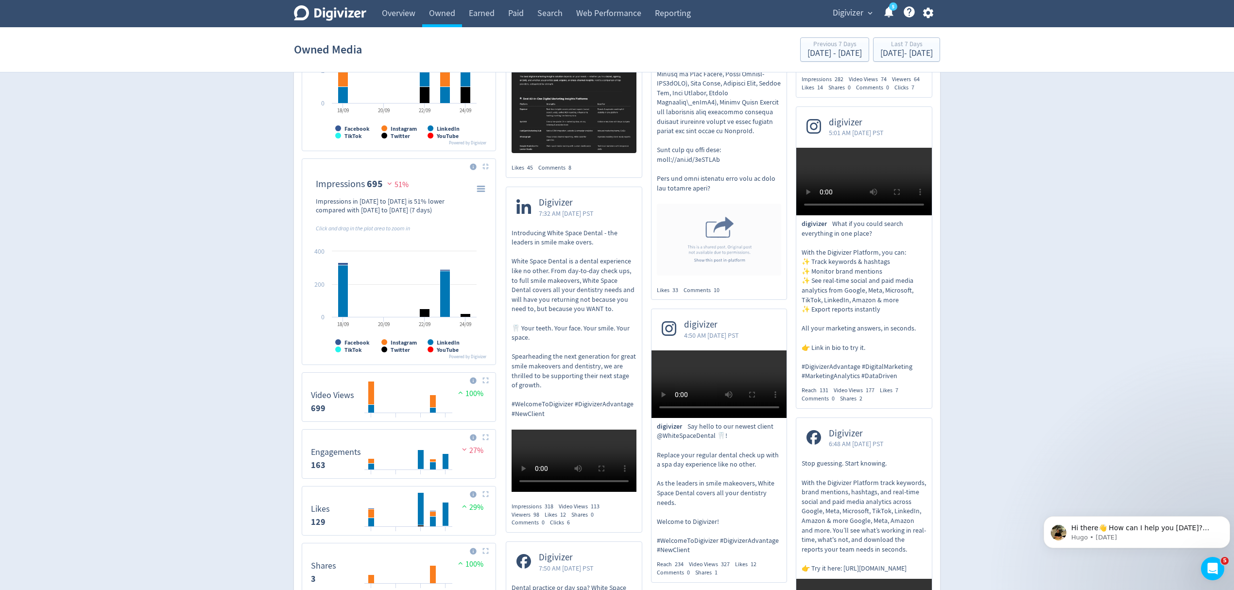
click at [488, 383] on img at bounding box center [485, 380] width 6 height 6
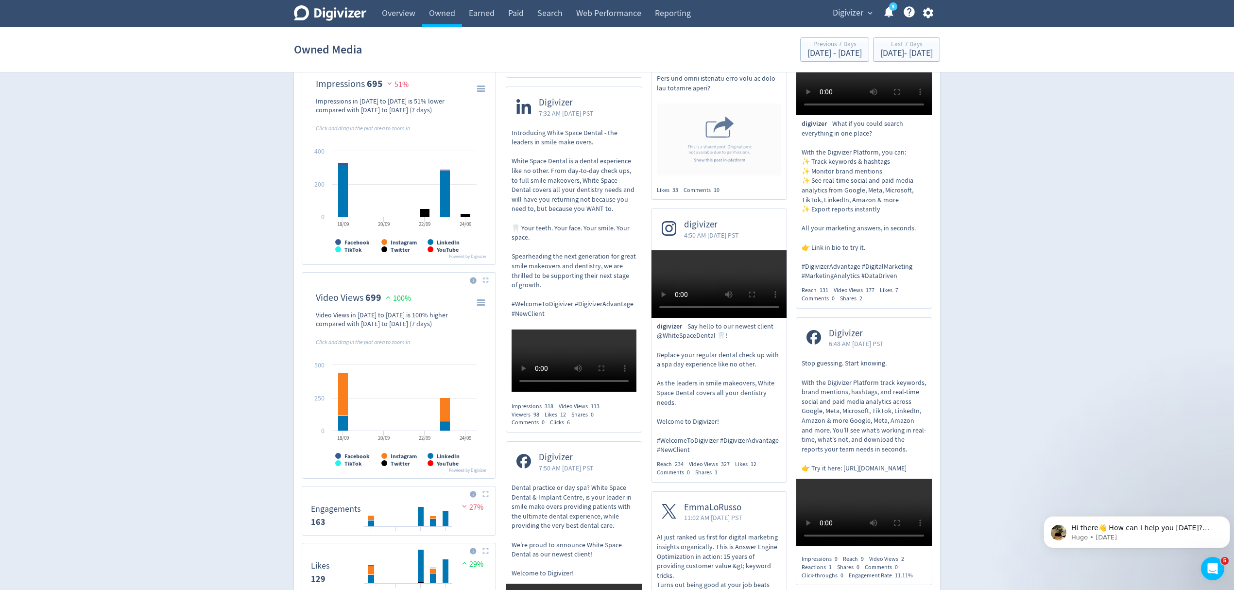
scroll to position [972, 0]
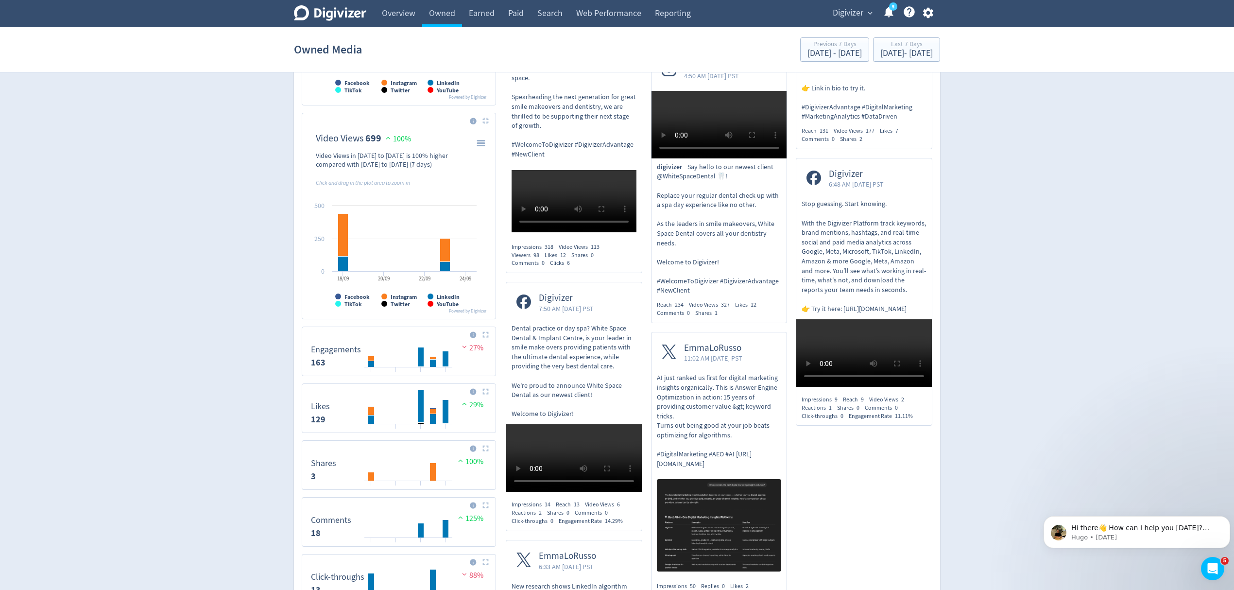
click at [485, 338] on img at bounding box center [485, 334] width 6 height 6
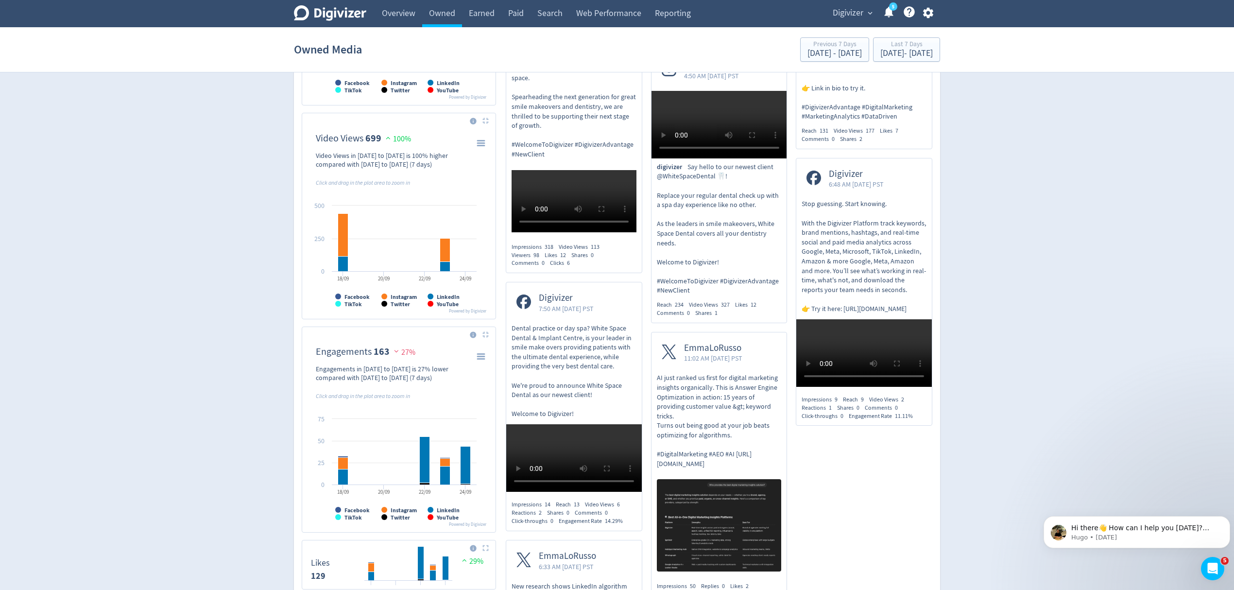
click at [485, 338] on img at bounding box center [485, 334] width 6 height 6
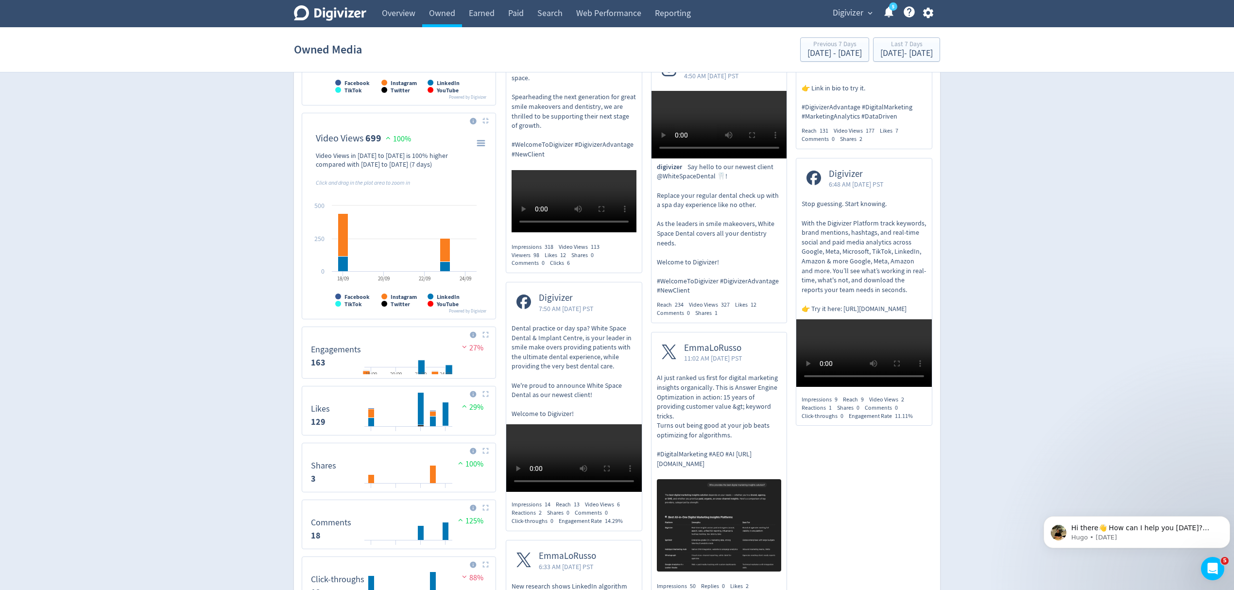
scroll to position [842, 0]
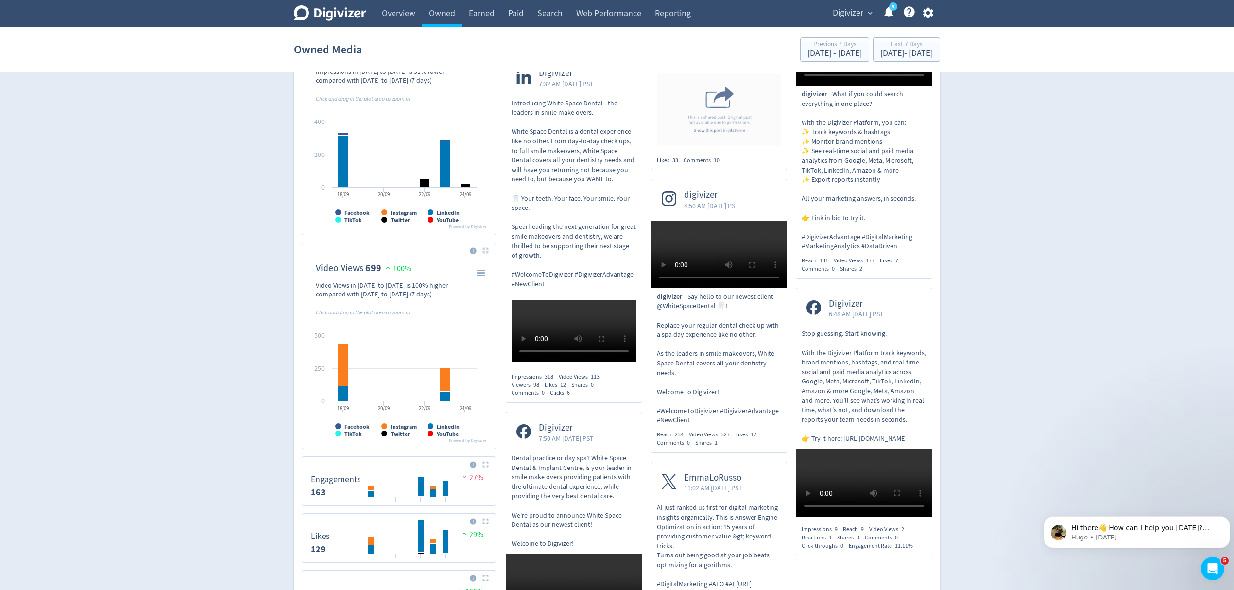
click at [484, 251] on img at bounding box center [485, 250] width 6 height 6
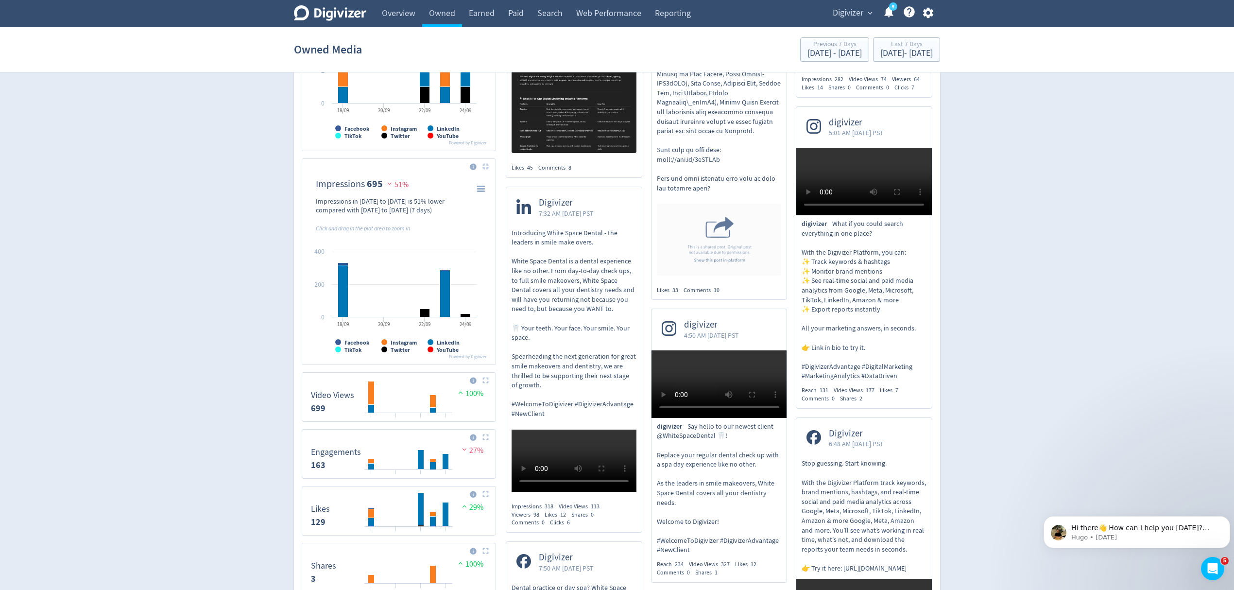
click at [490, 170] on button at bounding box center [486, 166] width 12 height 7
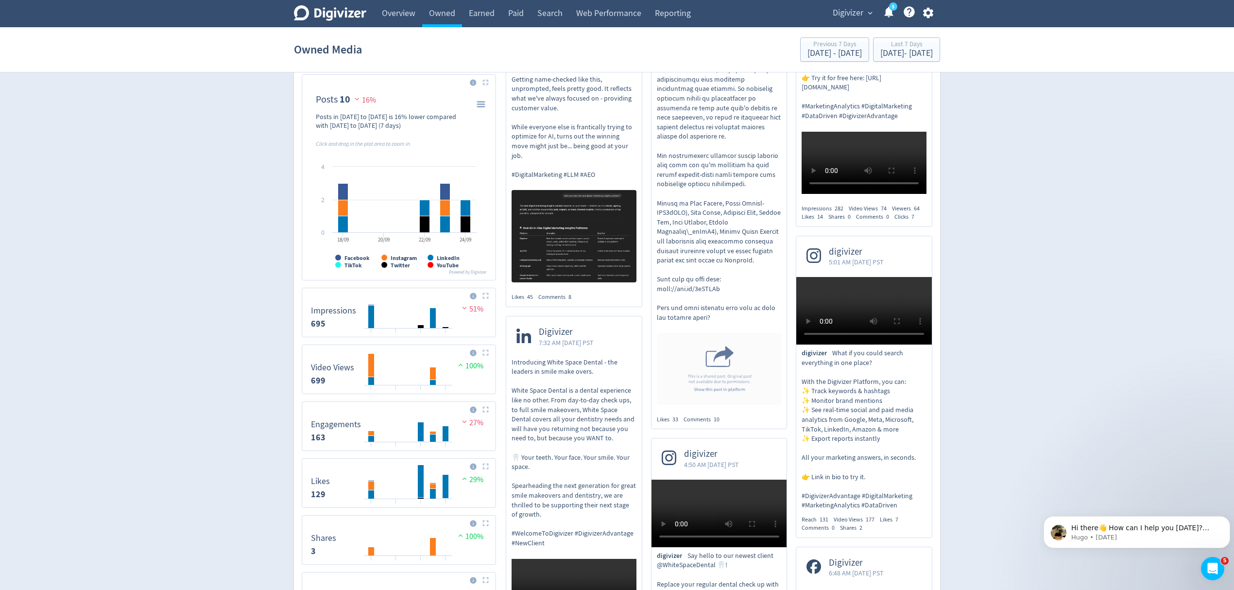
scroll to position [518, 0]
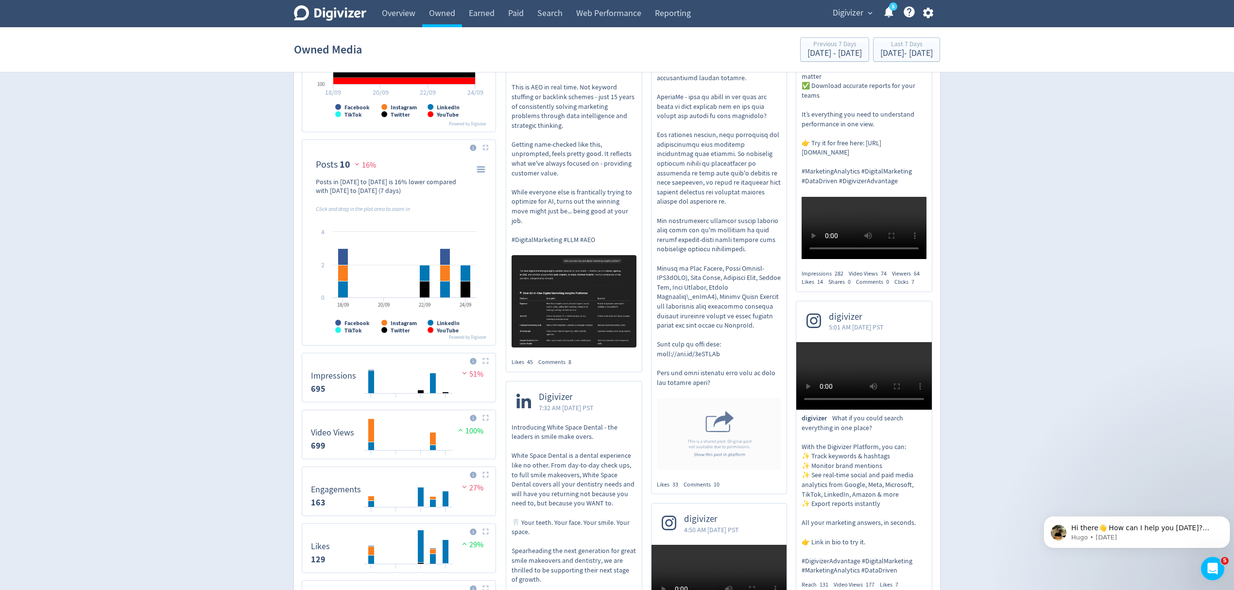
click at [486, 148] on img at bounding box center [485, 147] width 6 height 6
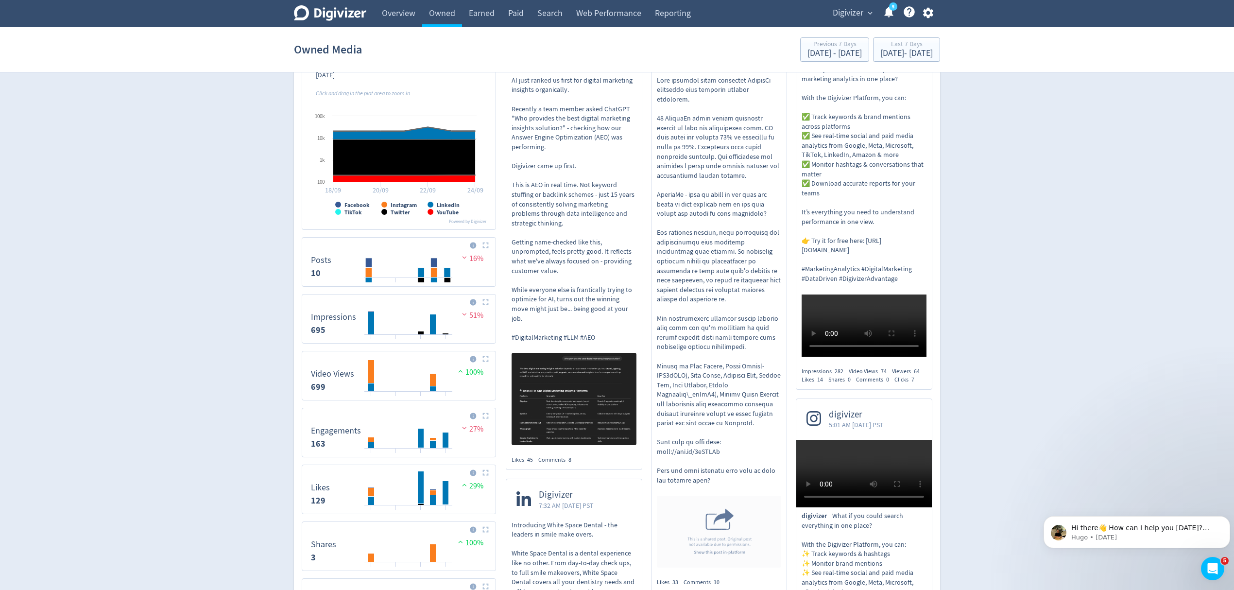
scroll to position [259, 0]
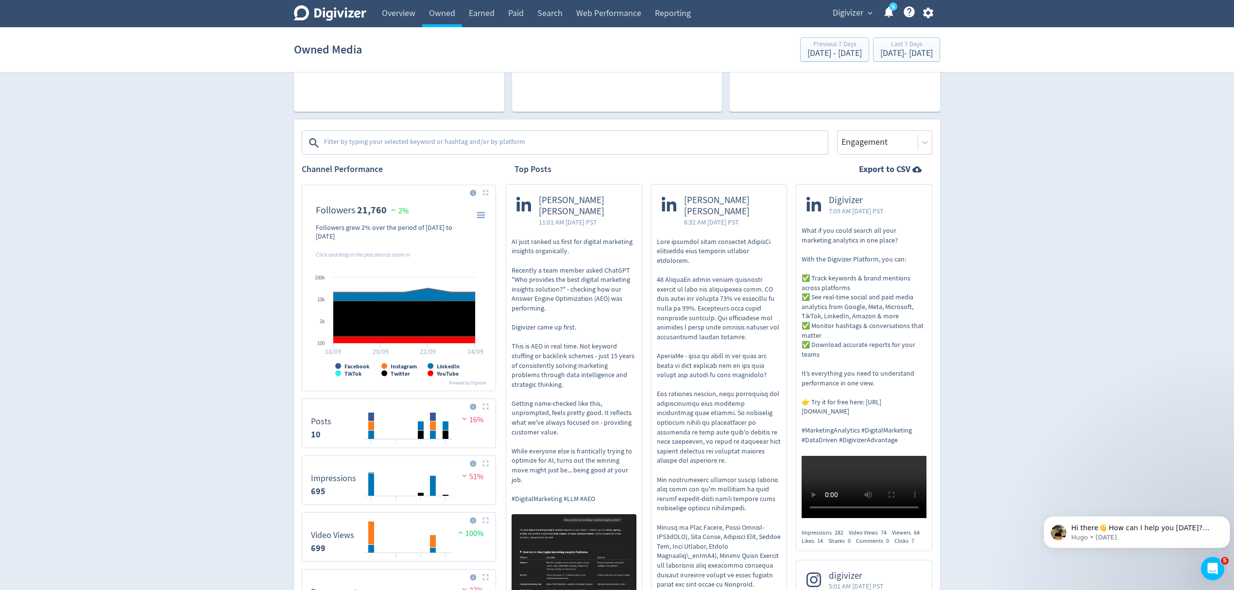
click at [486, 192] on img at bounding box center [485, 192] width 6 height 6
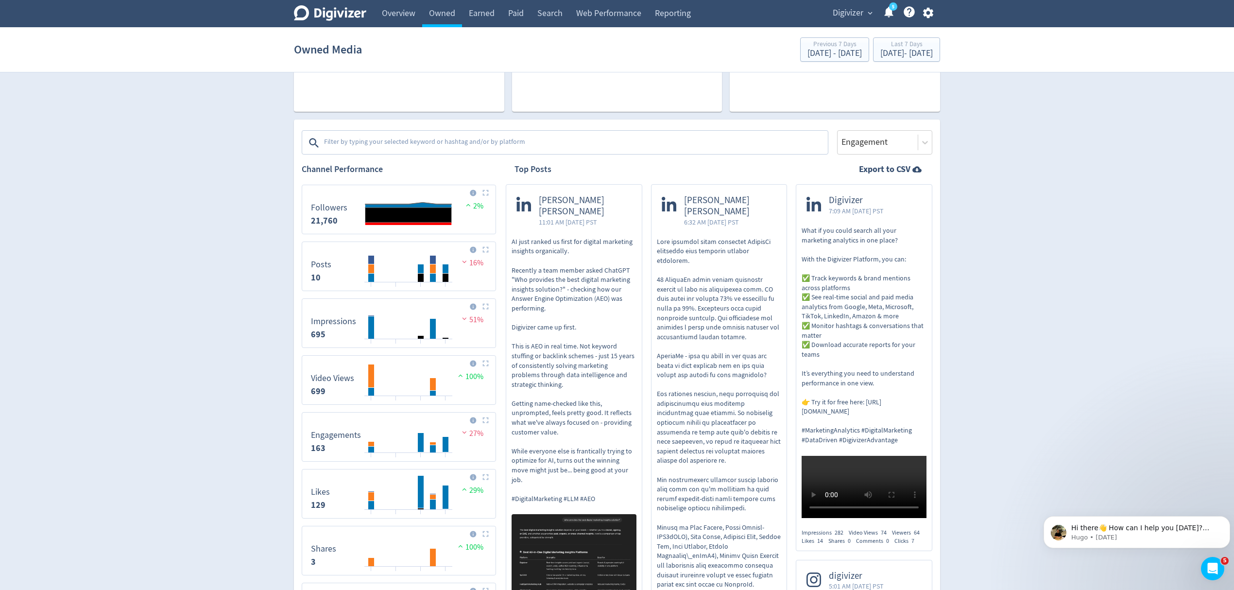
click at [484, 195] on img at bounding box center [485, 192] width 6 height 6
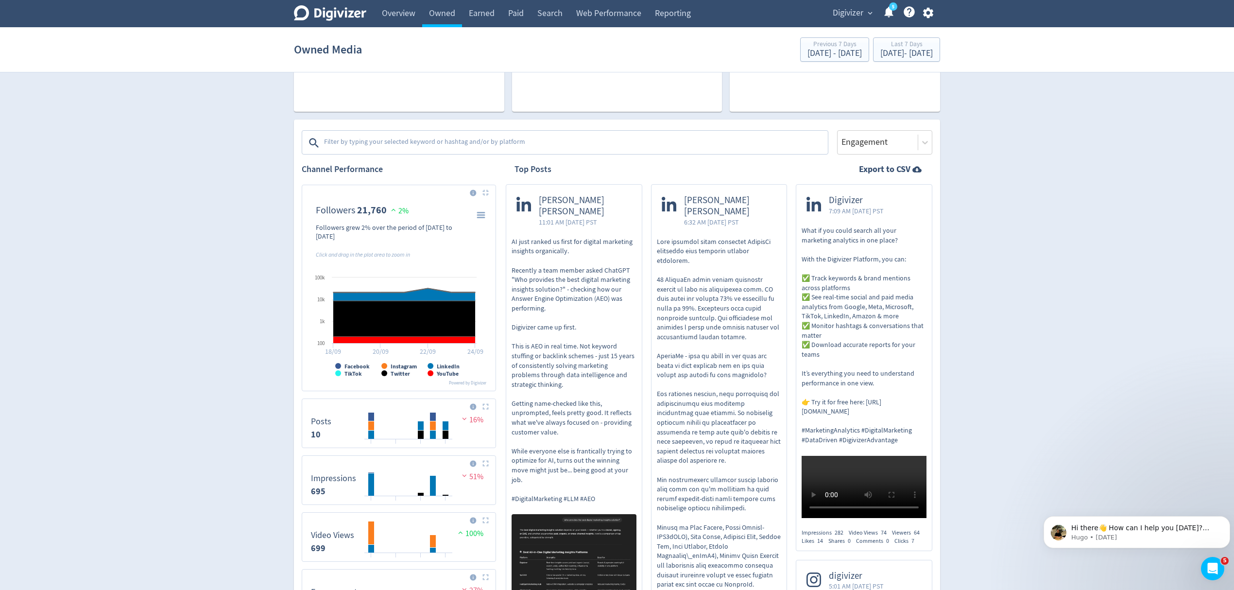
click at [486, 189] on img at bounding box center [485, 192] width 6 height 6
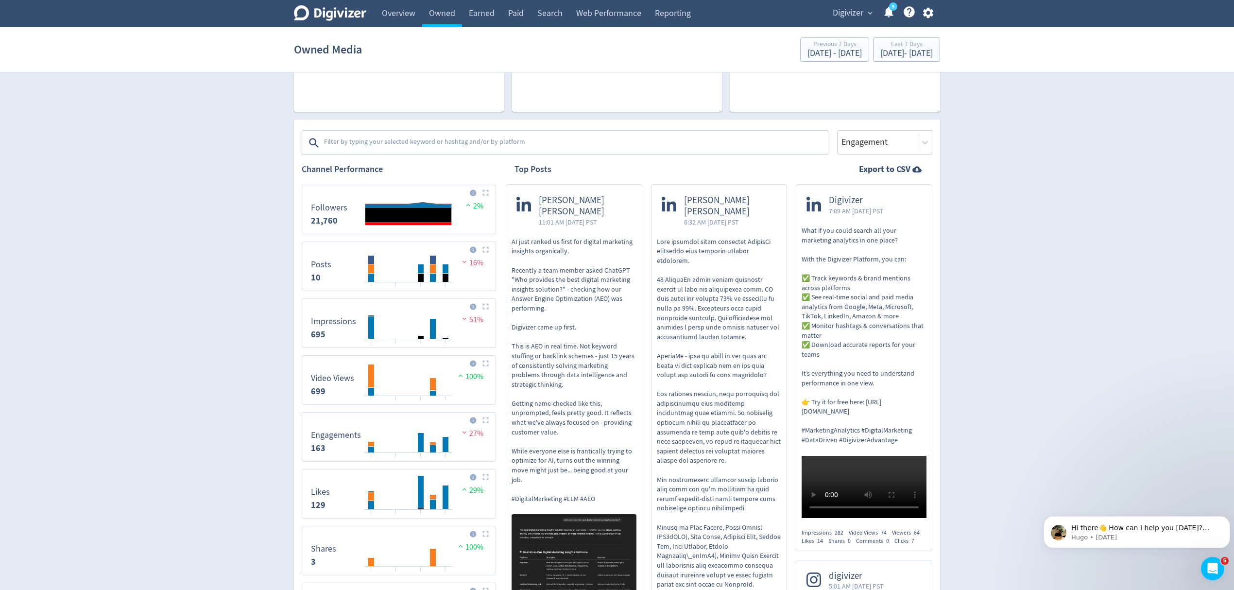
click at [484, 195] on img at bounding box center [485, 192] width 6 height 6
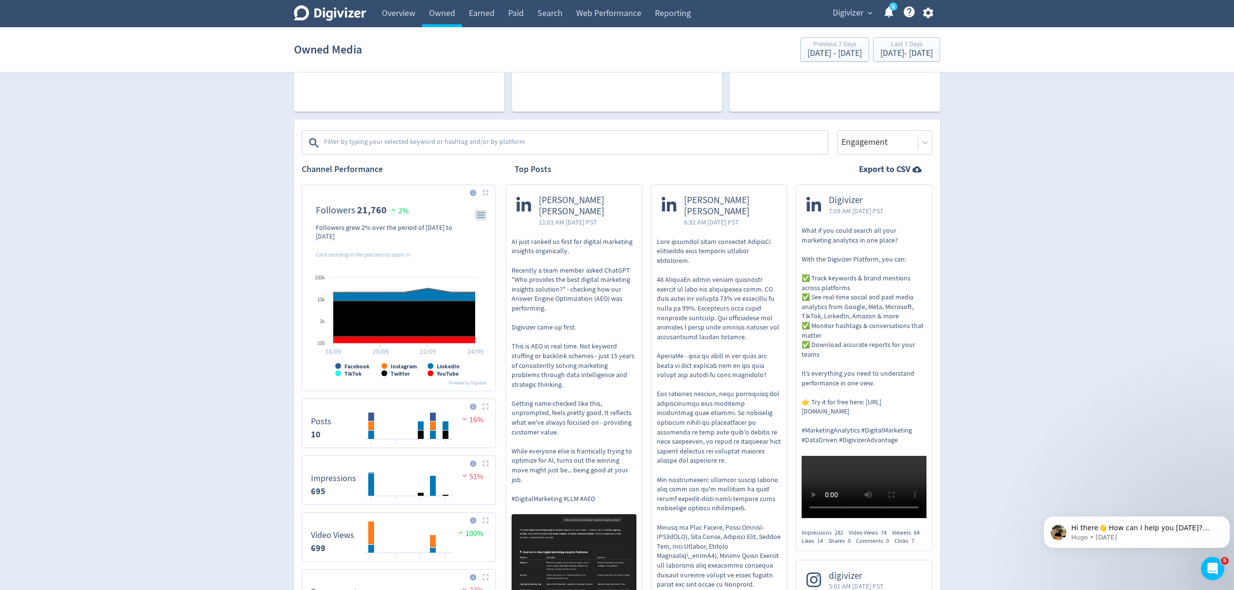
click at [479, 216] on rect "\a Followers\a 21,760\a" at bounding box center [481, 214] width 12 height 11
click at [455, 231] on li "Download PNG image" at bounding box center [449, 229] width 74 height 12
click at [482, 216] on rect "\a Followers\a 21,760\a" at bounding box center [481, 214] width 12 height 11
click at [455, 245] on li "Download SVG vector image" at bounding box center [449, 241] width 74 height 12
click at [479, 216] on rect "\a Followers\a 21,760\a" at bounding box center [481, 214] width 12 height 11
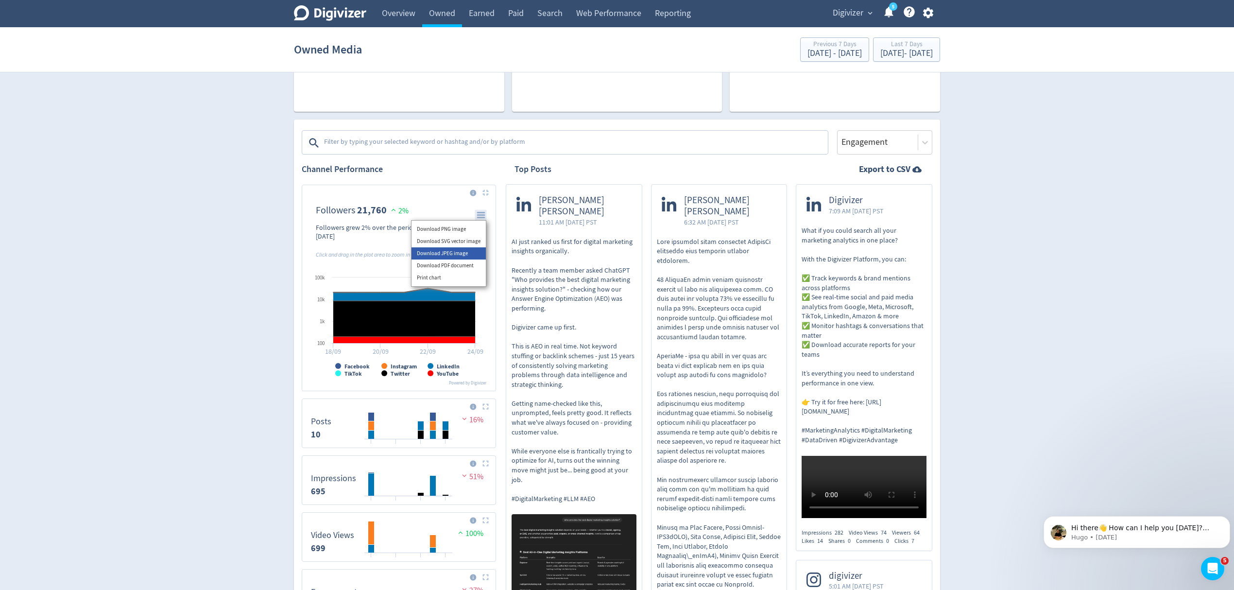
click at [457, 256] on li "Download JPEG image" at bounding box center [449, 253] width 74 height 12
click at [486, 213] on rect "\a Followers\a 21,760\a" at bounding box center [481, 214] width 12 height 11
click at [462, 269] on li "Download PDF document" at bounding box center [449, 265] width 74 height 12
click at [485, 216] on rect "\a Followers\a 21,760\a" at bounding box center [481, 214] width 12 height 11
click at [451, 279] on li "Print chart" at bounding box center [449, 278] width 74 height 12
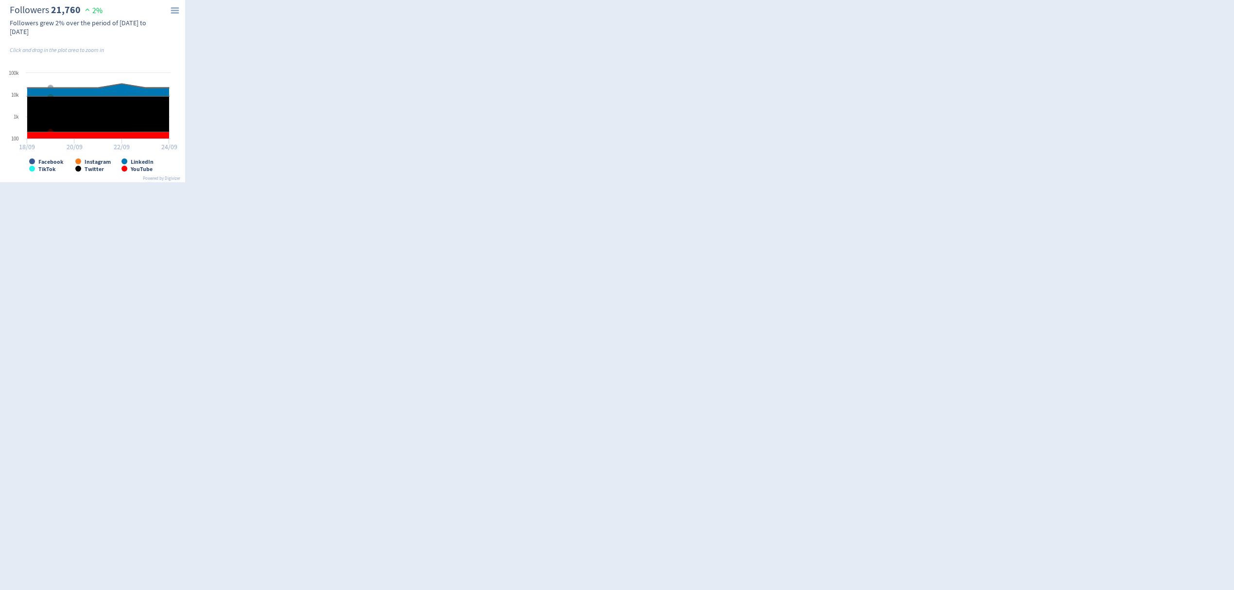
scroll to position [0, 0]
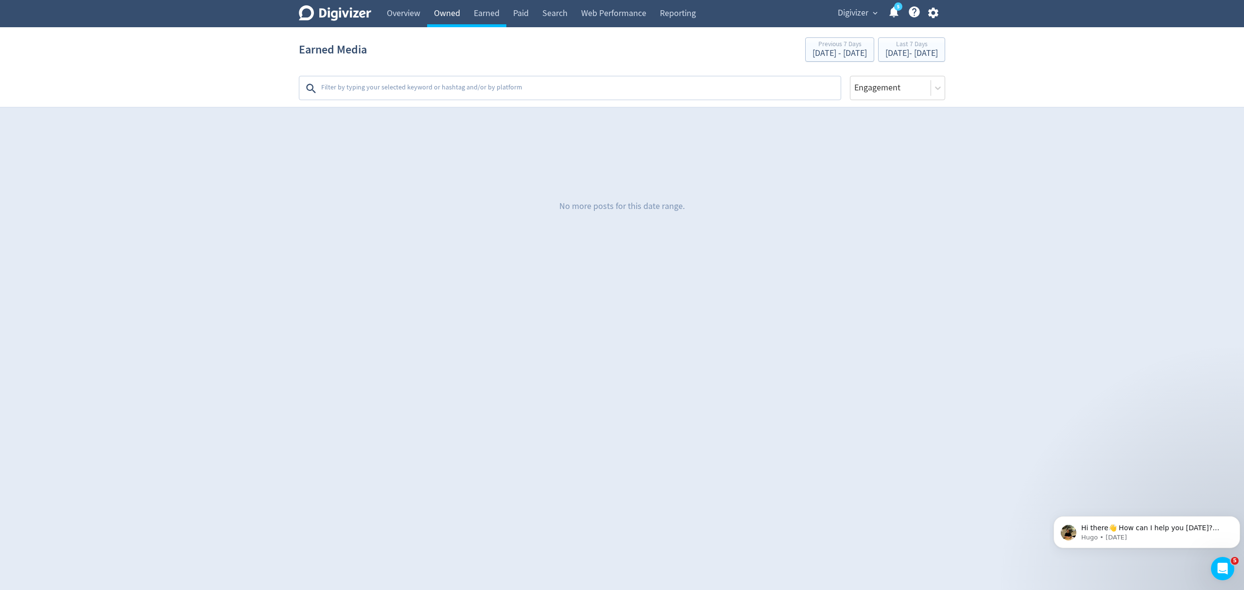
click at [449, 10] on link "Owned" at bounding box center [447, 13] width 40 height 27
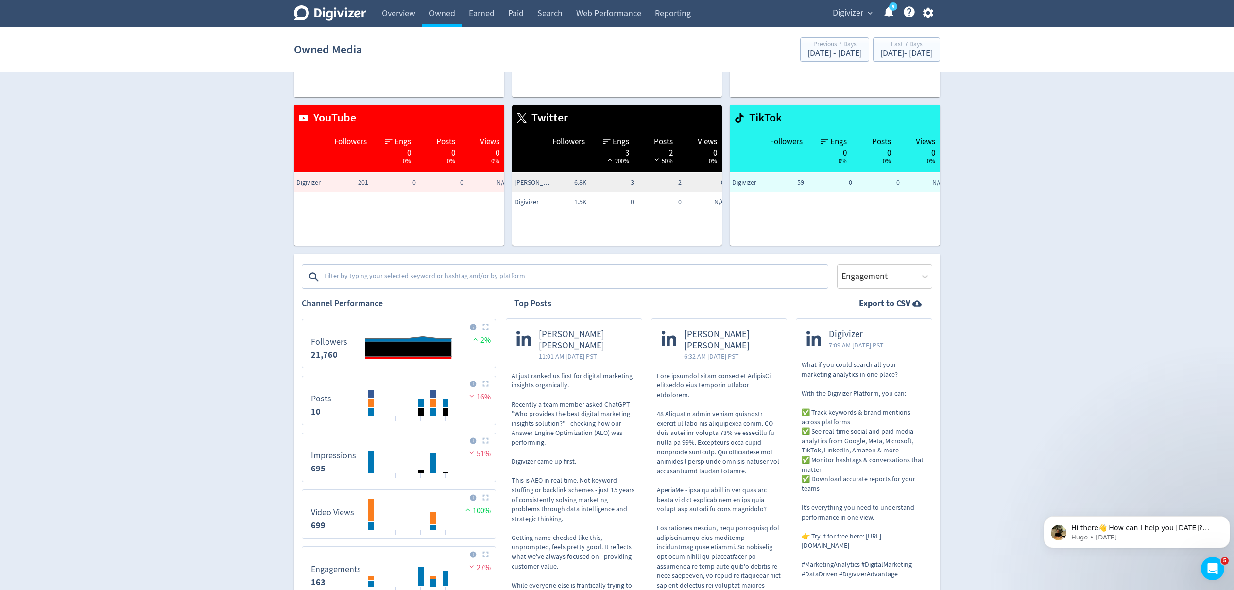
scroll to position [194, 0]
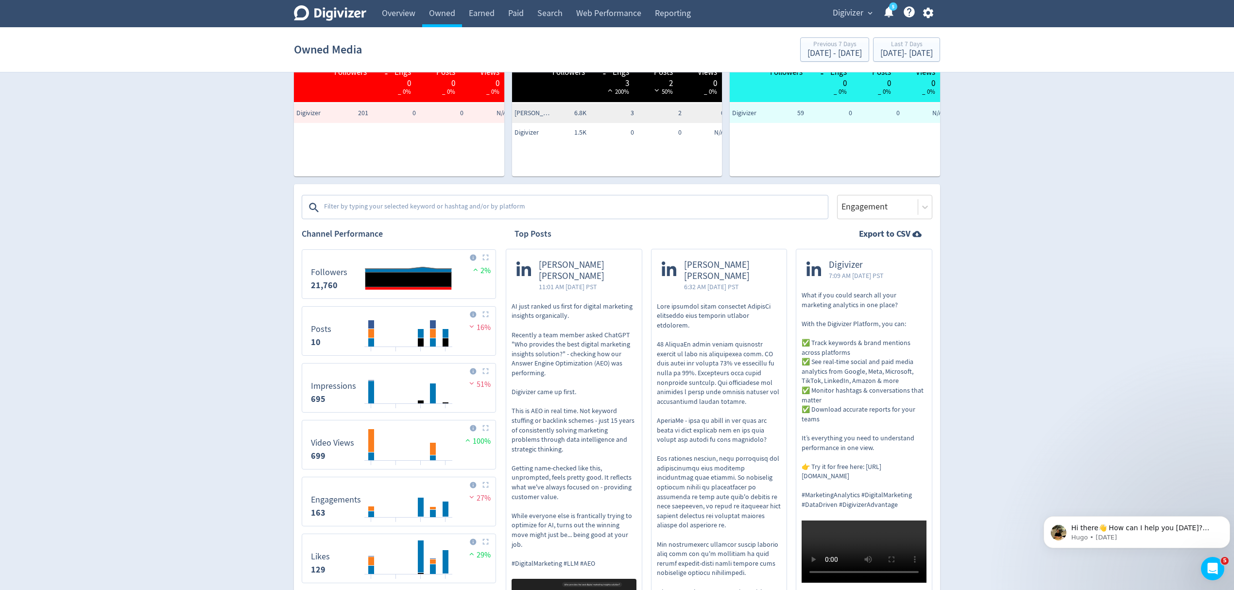
click at [392, 202] on textarea at bounding box center [575, 207] width 504 height 19
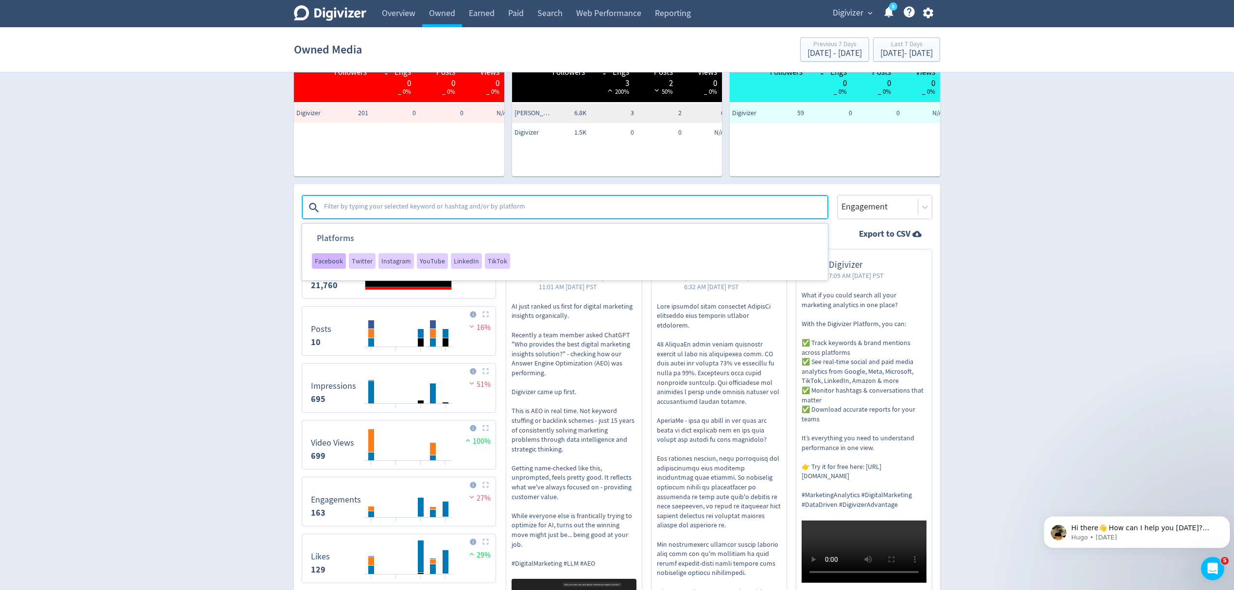
click at [328, 260] on span "Facebook" at bounding box center [329, 261] width 28 height 7
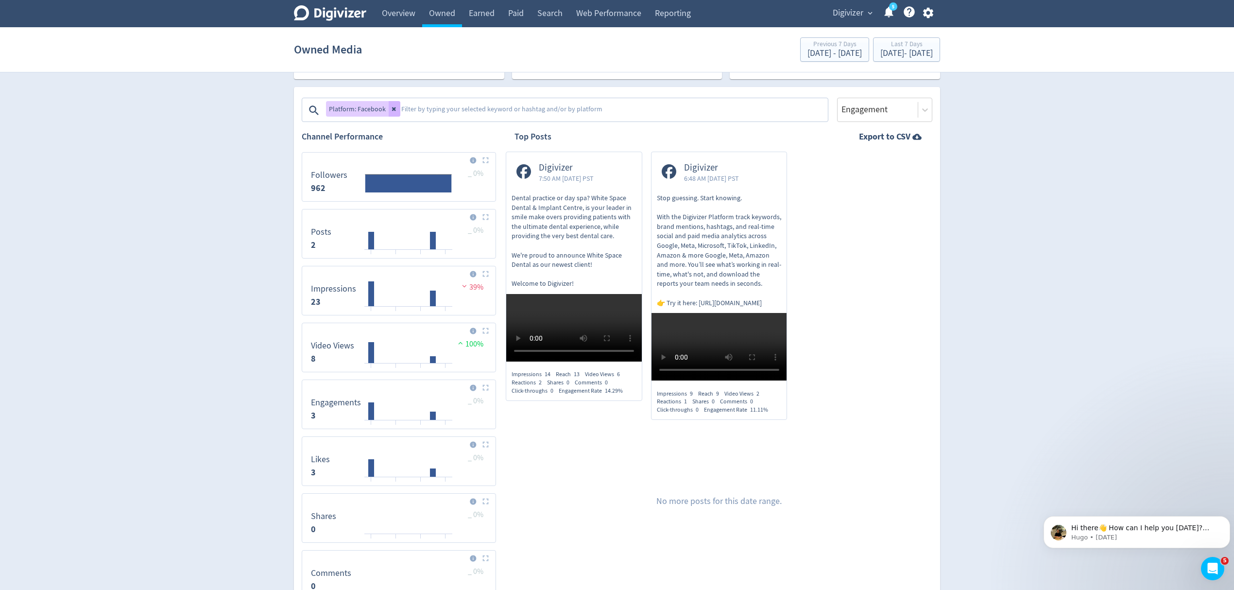
scroll to position [183, 0]
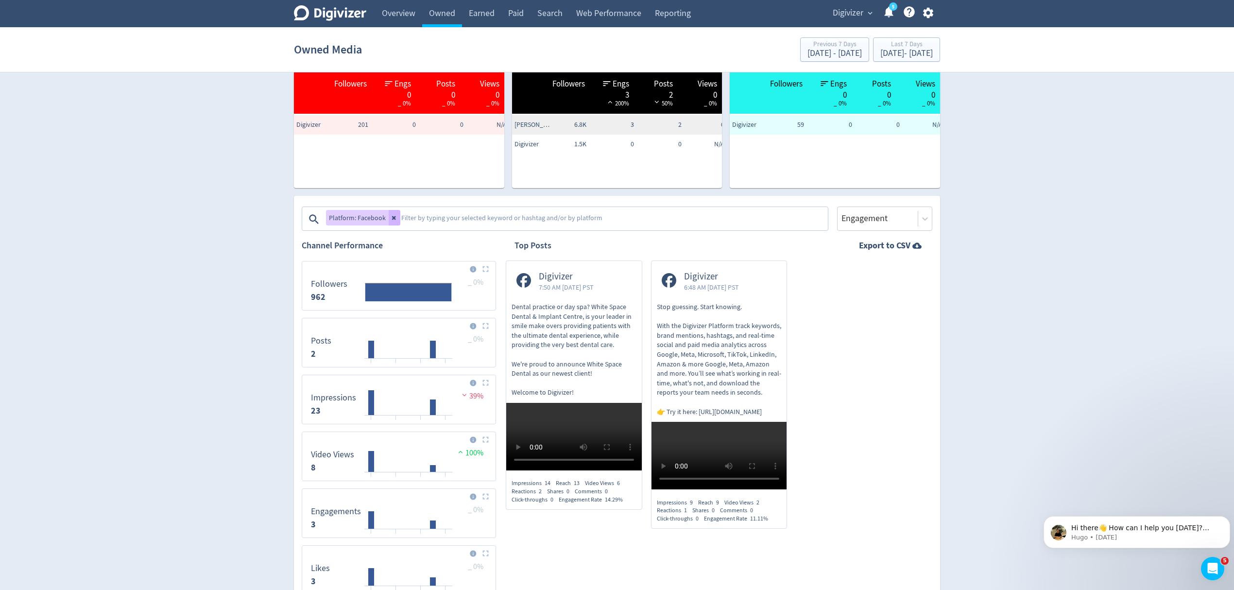
click at [579, 331] on p "Dental practice or day spa? White Space Dental & Implant Centre, is your leader…" at bounding box center [574, 349] width 125 height 95
drag, startPoint x: 389, startPoint y: 215, endPoint x: 366, endPoint y: 222, distance: 23.8
click at [389, 215] on button at bounding box center [395, 218] width 12 height 16
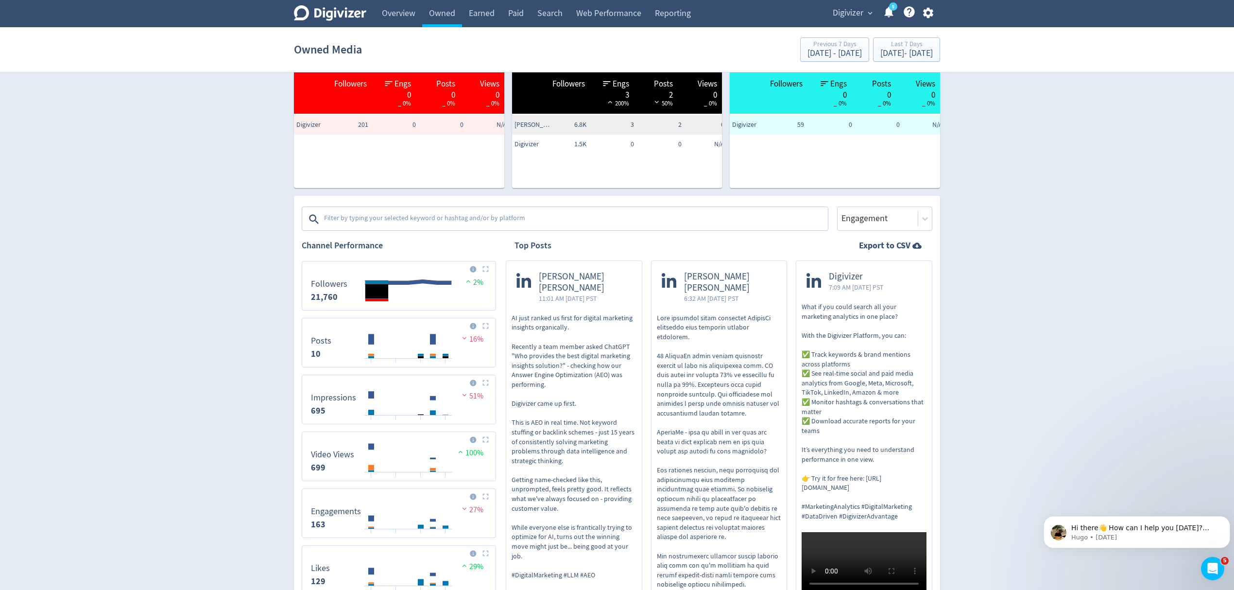
click at [366, 222] on textarea at bounding box center [575, 218] width 504 height 19
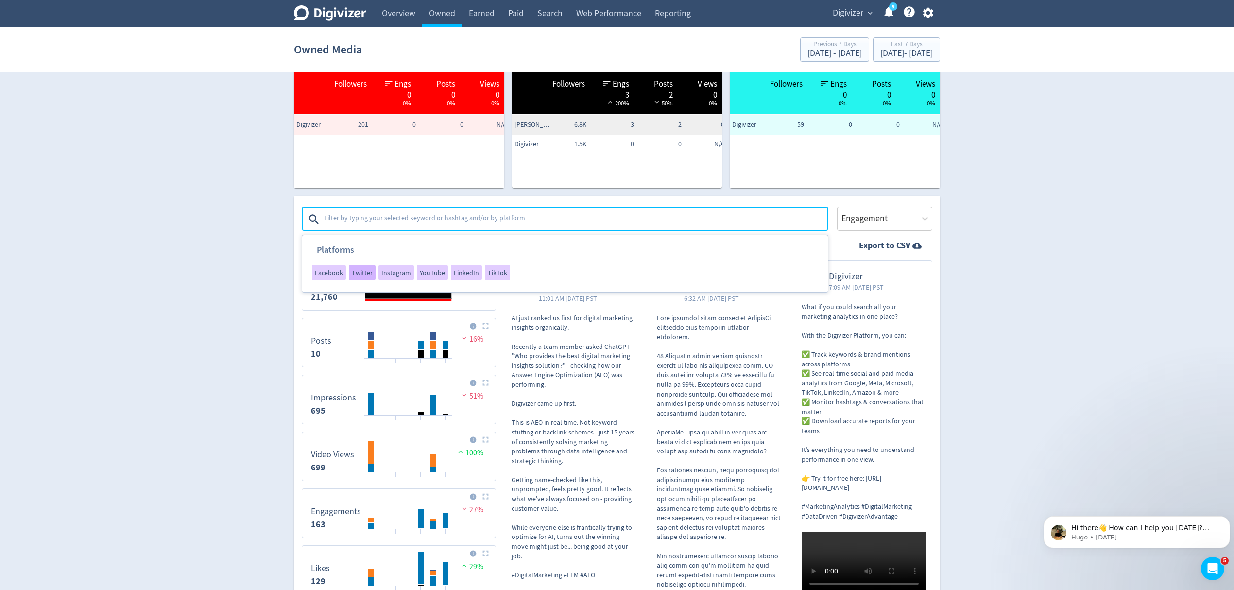
click at [364, 273] on span "Twitter" at bounding box center [362, 272] width 21 height 7
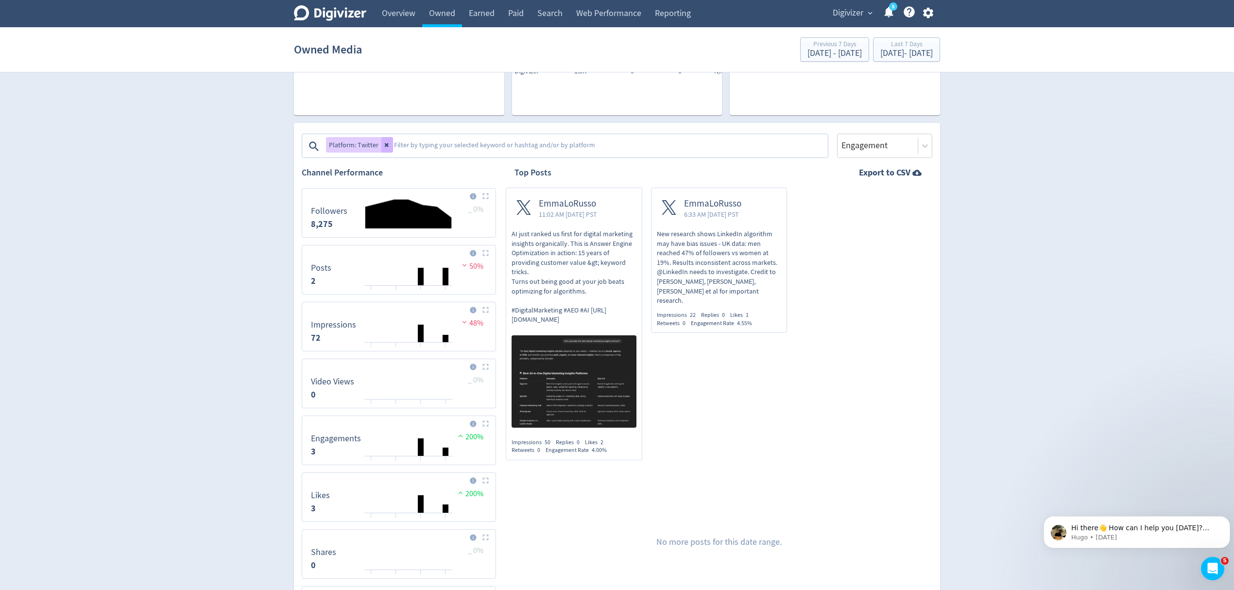
scroll to position [259, 0]
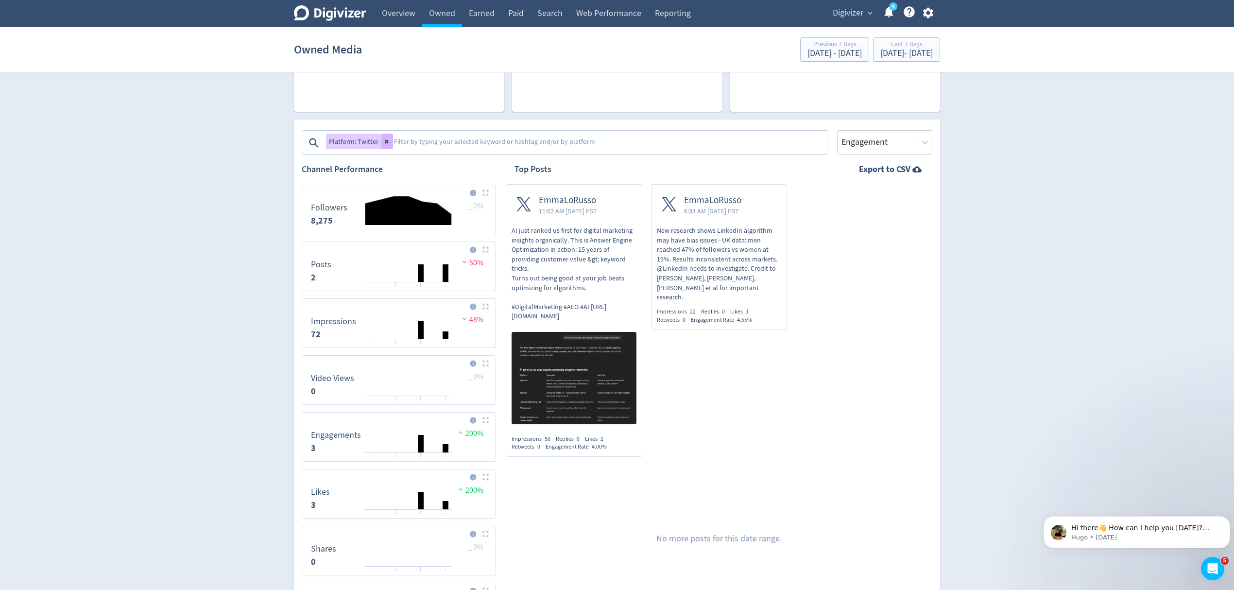
click at [589, 271] on p "AI just ranked us first for digital marketing insights organically. This is Ans…" at bounding box center [574, 273] width 125 height 95
click at [385, 142] on icon at bounding box center [387, 142] width 4 height 4
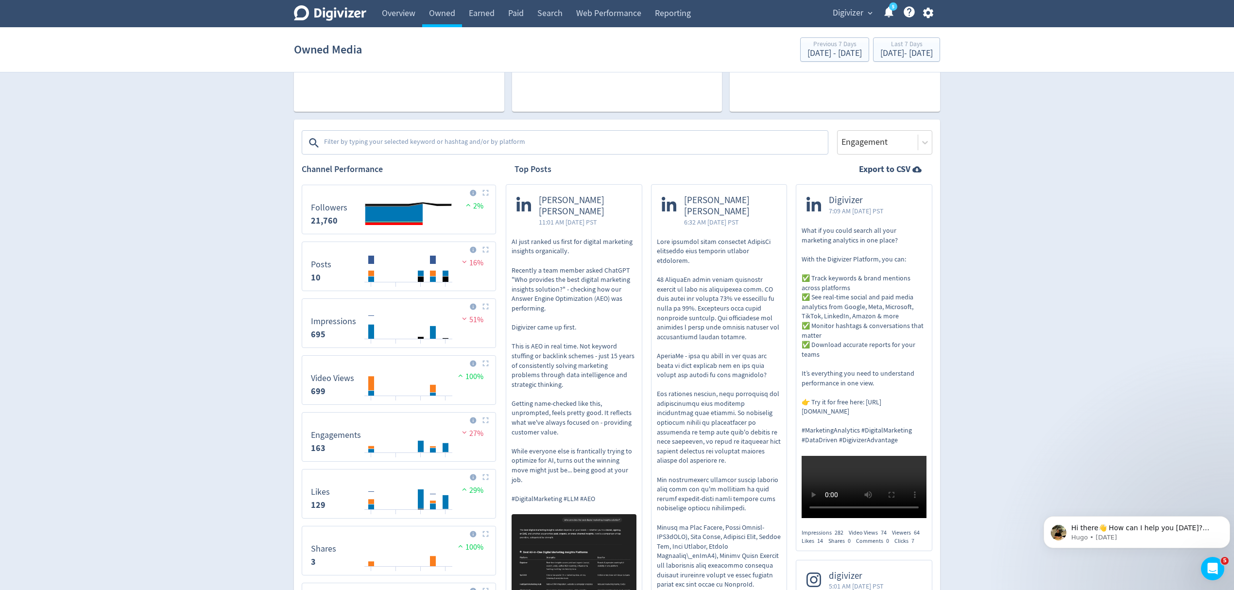
click at [383, 142] on textarea at bounding box center [575, 142] width 504 height 19
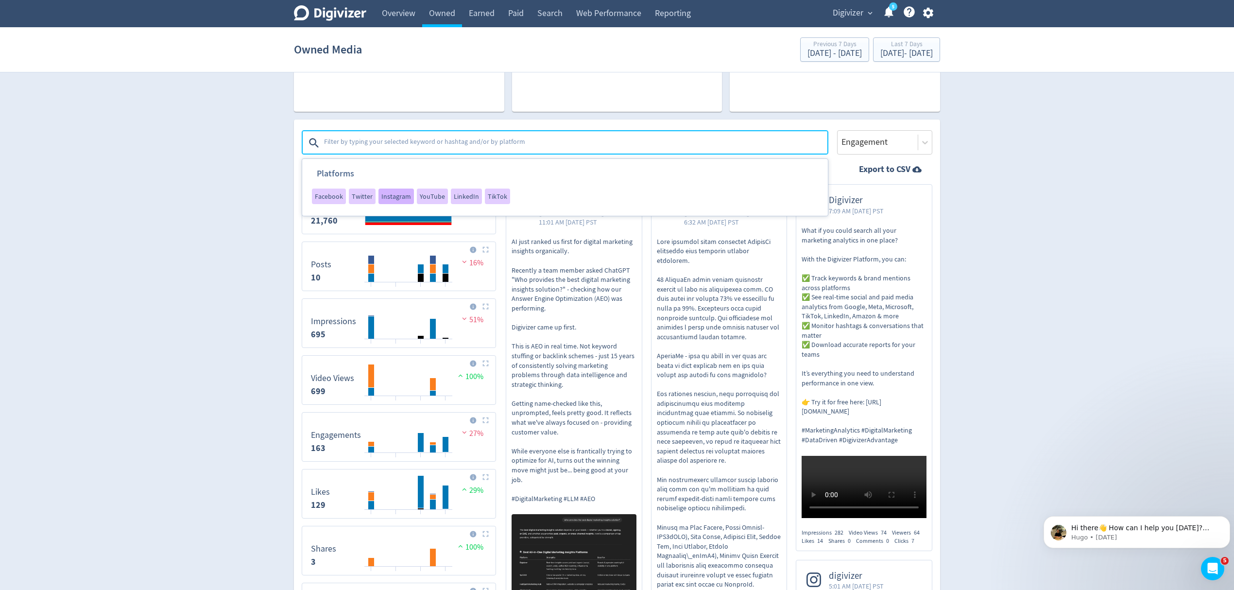
click at [397, 198] on span "Instagram" at bounding box center [396, 196] width 30 height 7
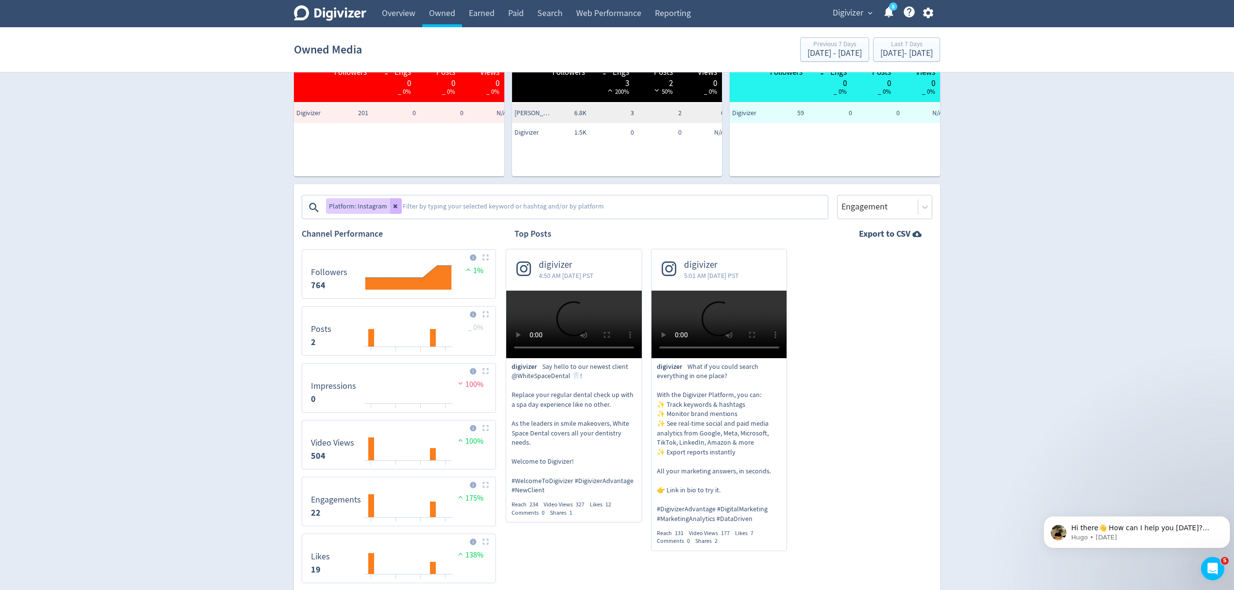
scroll to position [389, 0]
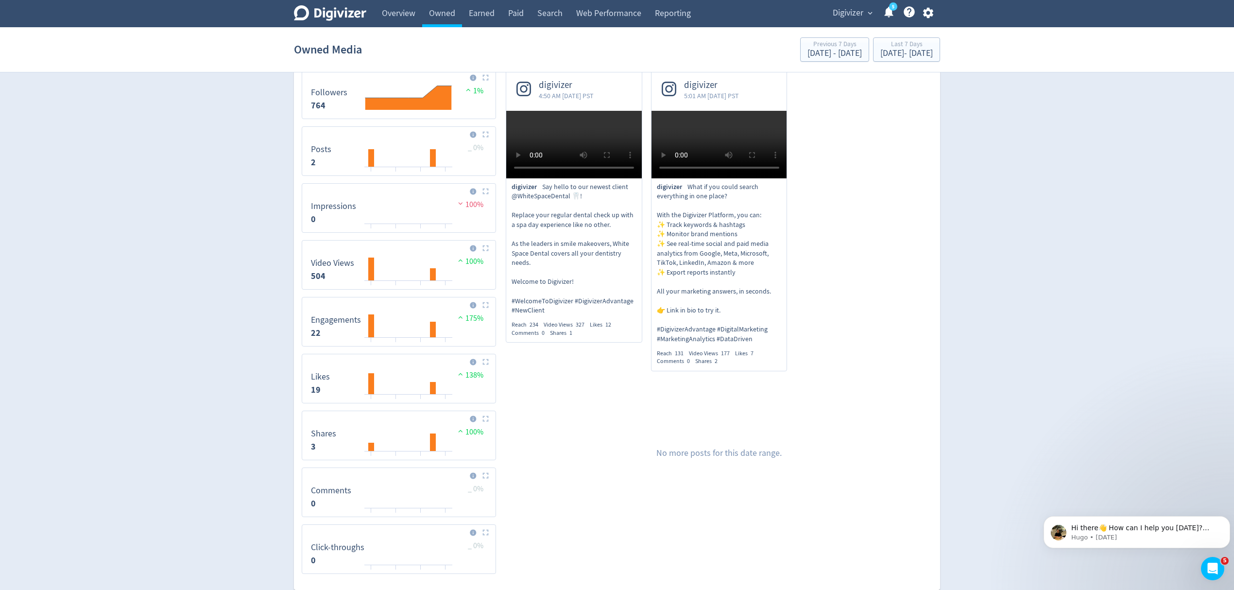
click at [587, 91] on span "4:50 AM [DATE] PST" at bounding box center [566, 96] width 55 height 10
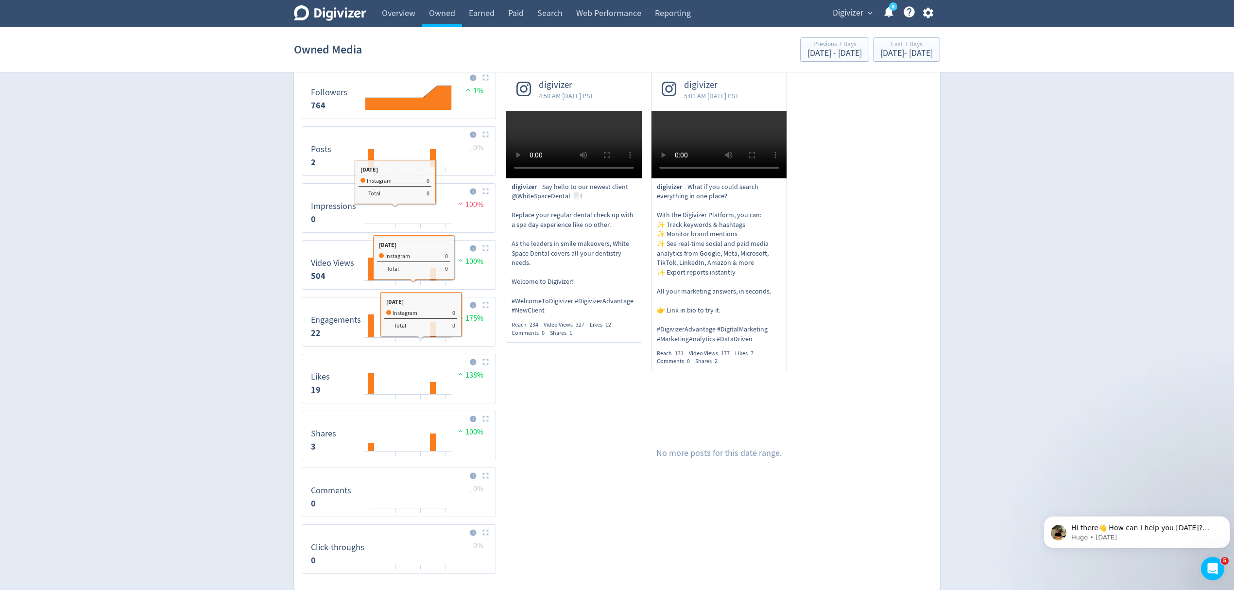
scroll to position [194, 0]
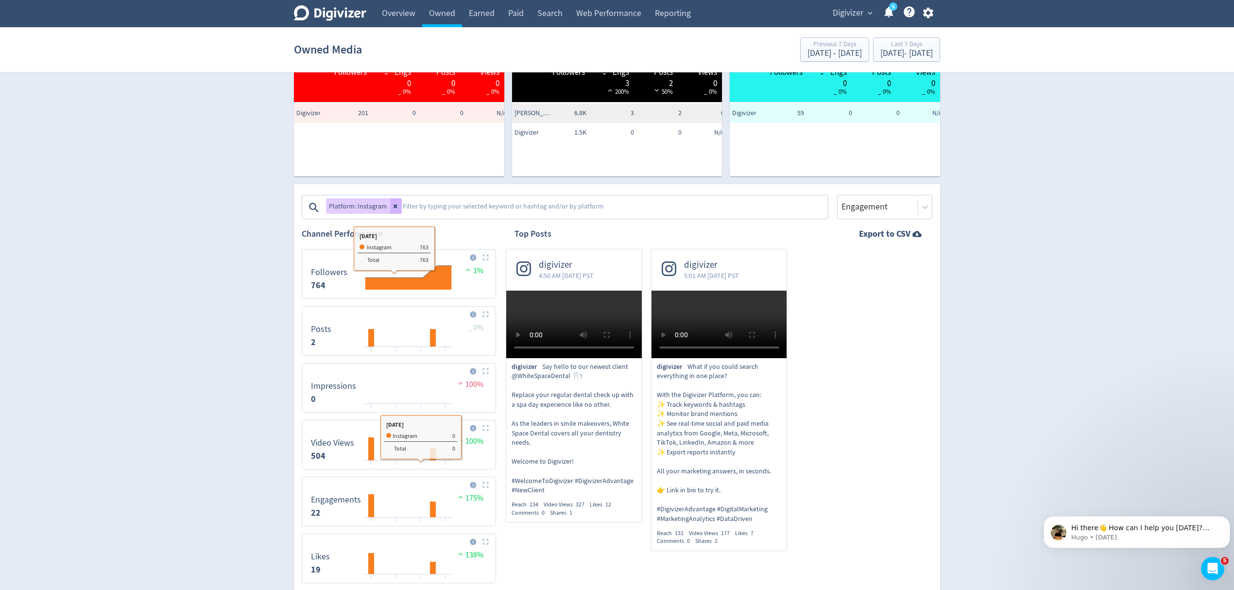
click at [395, 204] on icon at bounding box center [396, 206] width 6 height 6
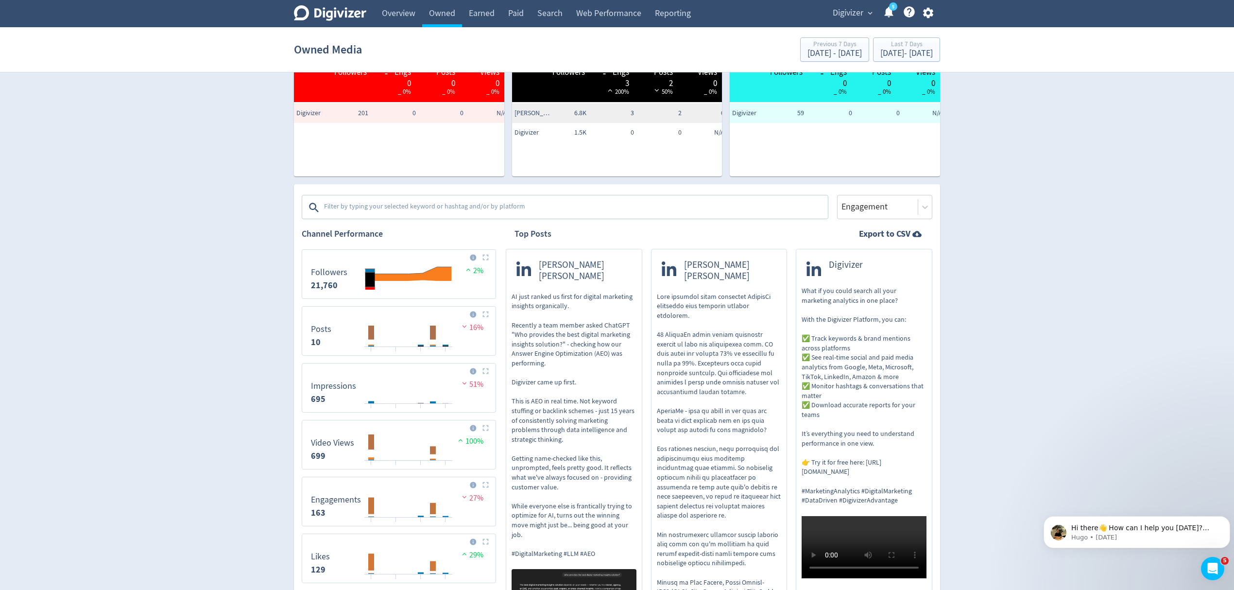
click at [399, 203] on textarea at bounding box center [575, 207] width 504 height 19
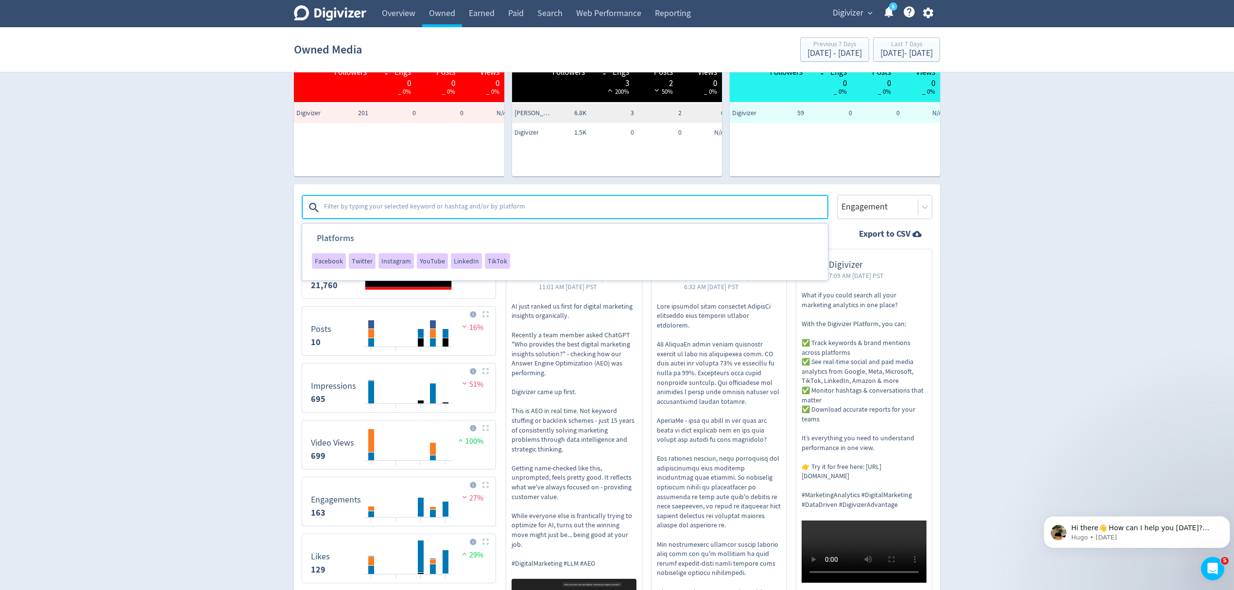
click at [427, 258] on span "YouTube" at bounding box center [432, 261] width 25 height 7
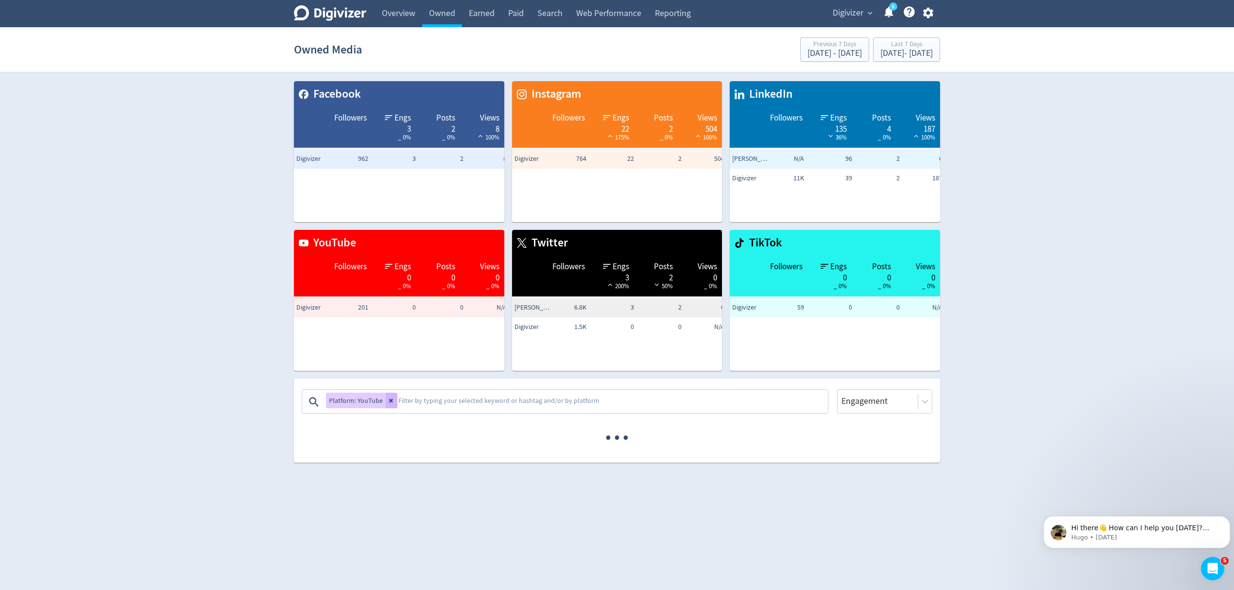
scroll to position [0, 0]
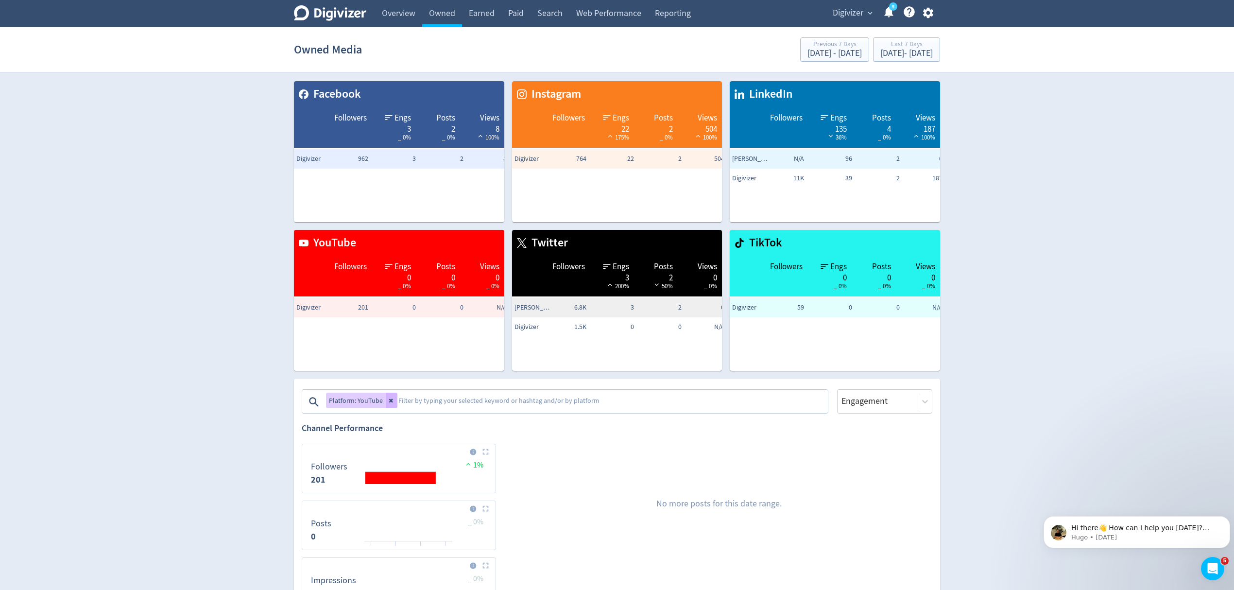
click at [391, 398] on icon at bounding box center [392, 400] width 6 height 6
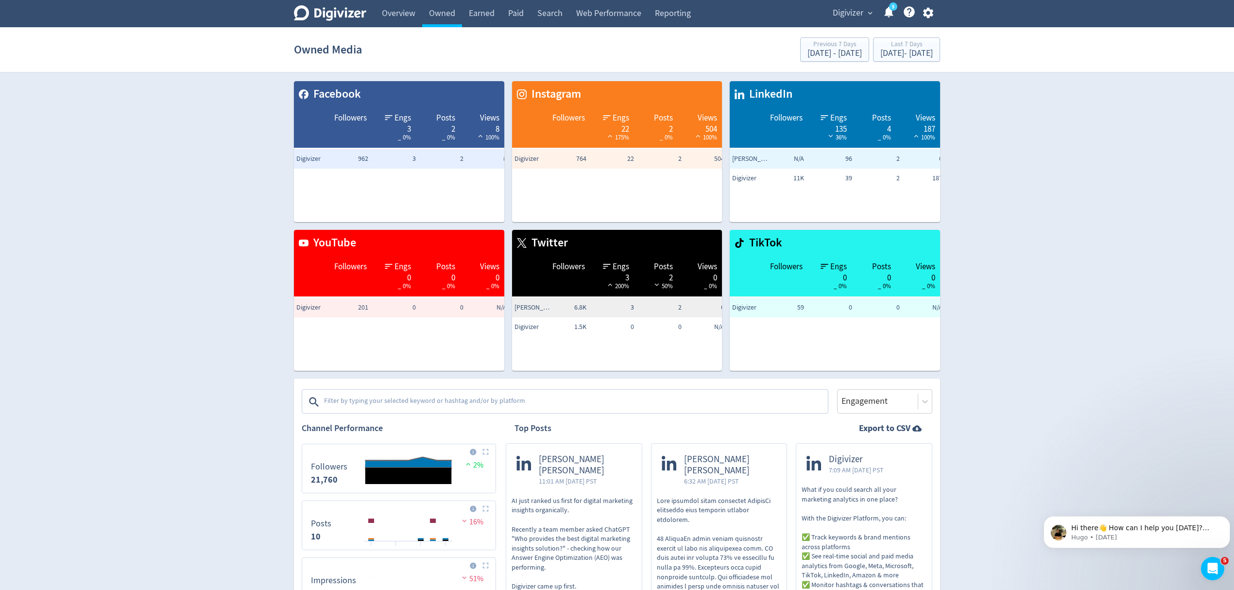
click at [399, 401] on textarea at bounding box center [575, 401] width 504 height 19
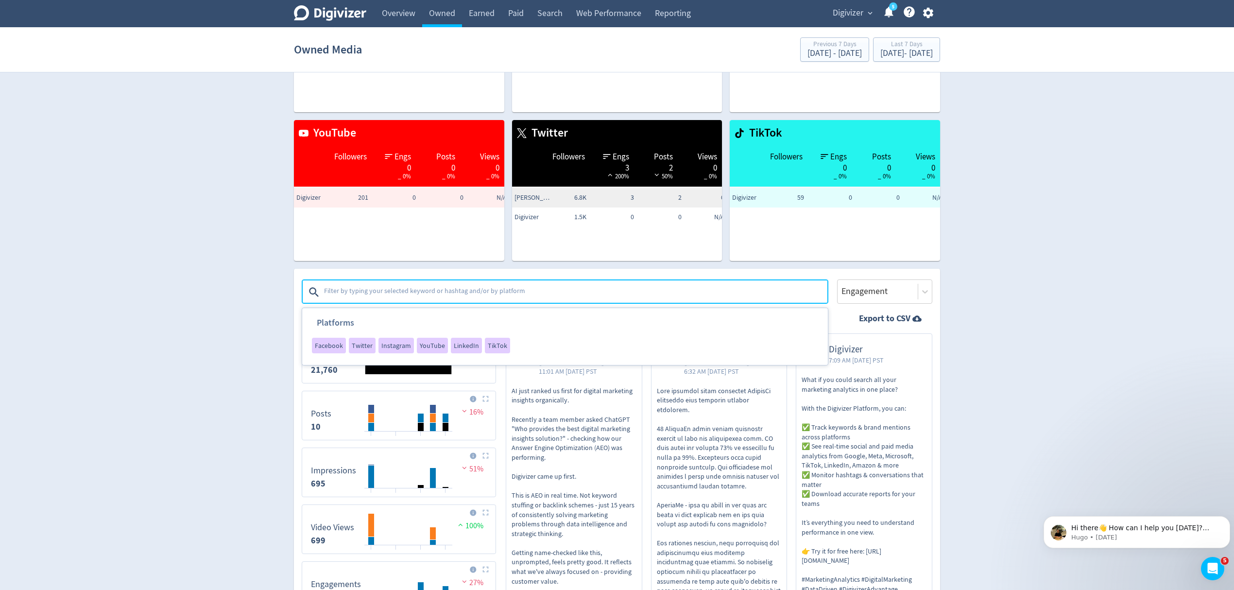
scroll to position [129, 0]
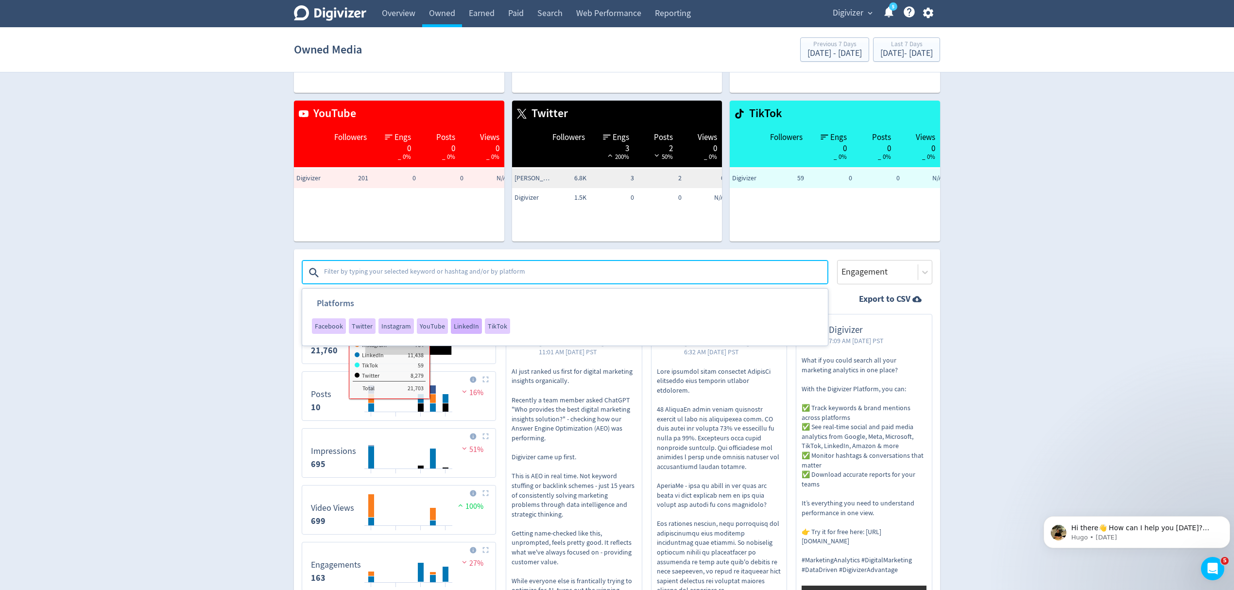
click at [465, 326] on span "LinkedIn" at bounding box center [466, 326] width 25 height 7
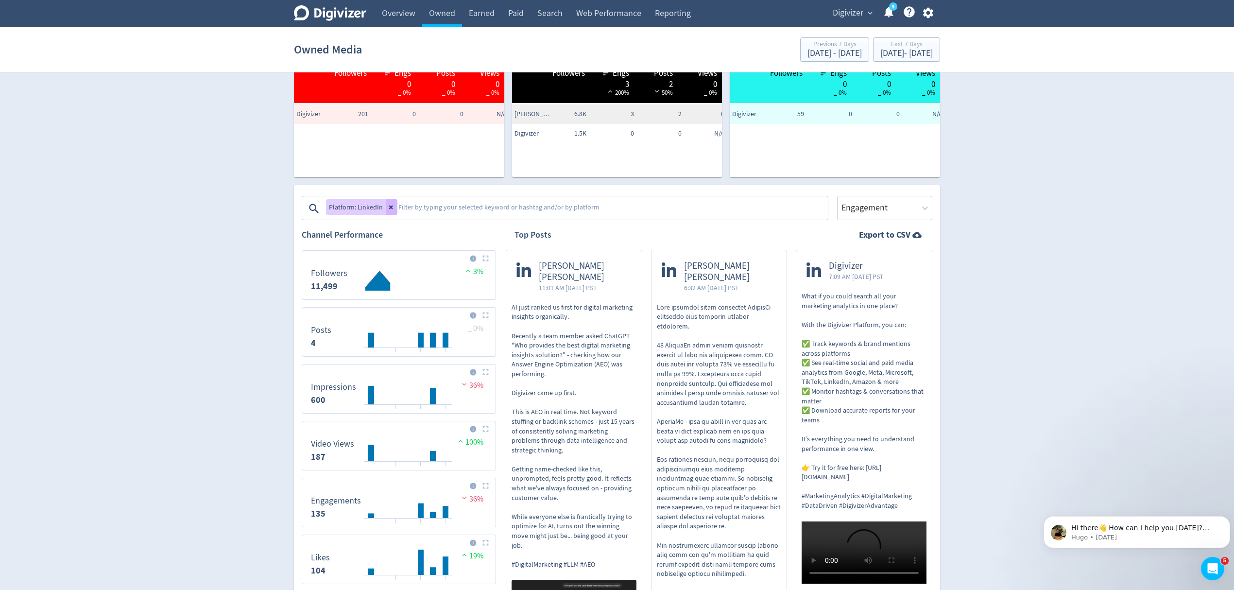
scroll to position [194, 0]
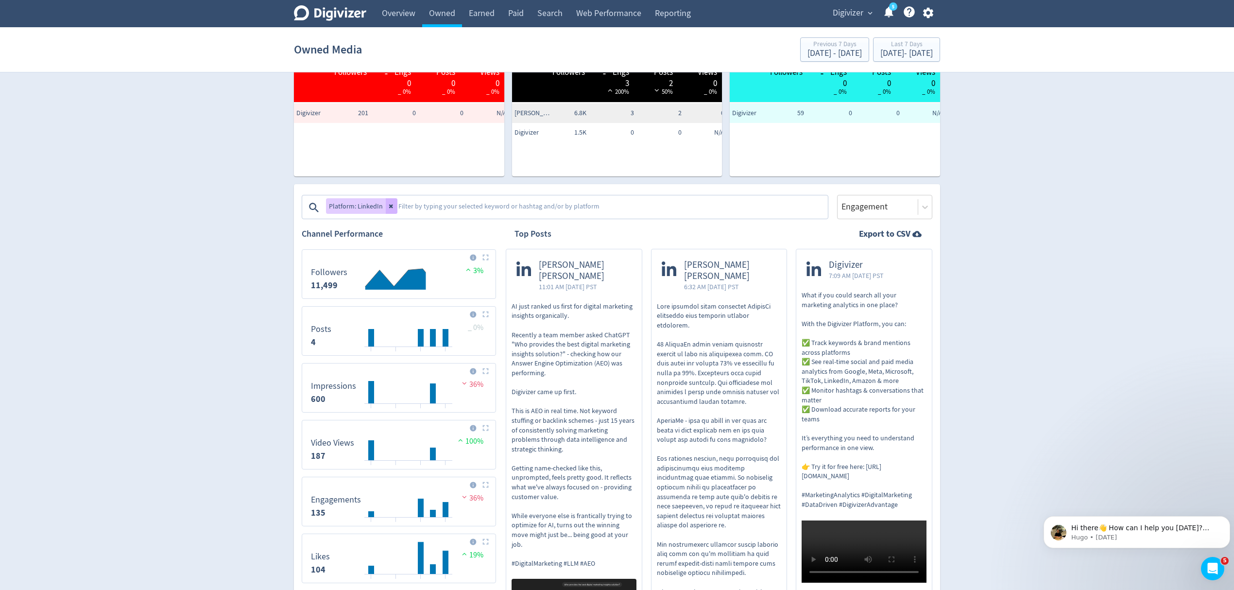
click at [613, 320] on p "AI just ranked us first for digital marketing insights organically. Recently a …" at bounding box center [574, 435] width 125 height 267
click at [389, 204] on icon at bounding box center [392, 206] width 6 height 6
click at [398, 209] on textarea at bounding box center [575, 207] width 504 height 19
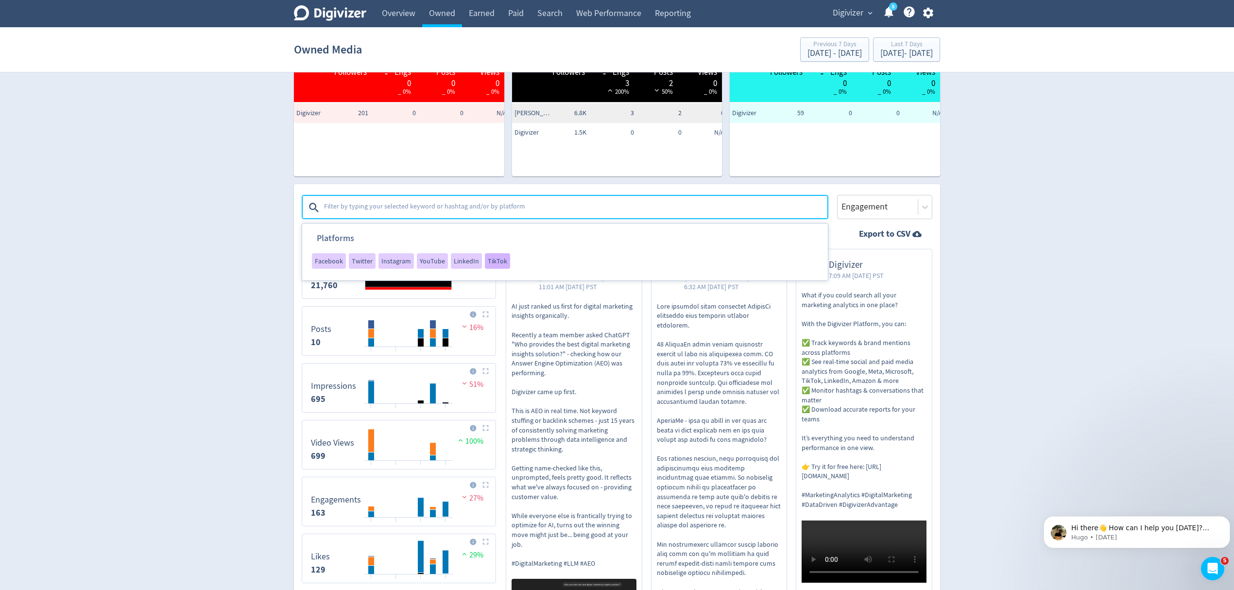
click at [490, 259] on span "TikTok" at bounding box center [497, 261] width 19 height 7
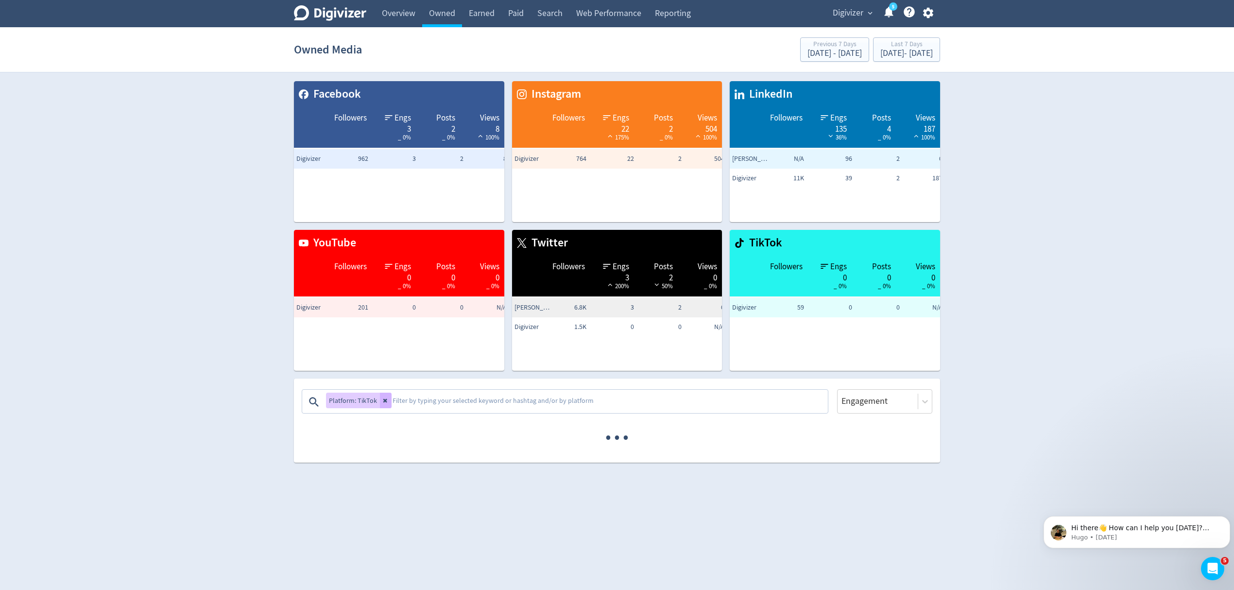
scroll to position [0, 0]
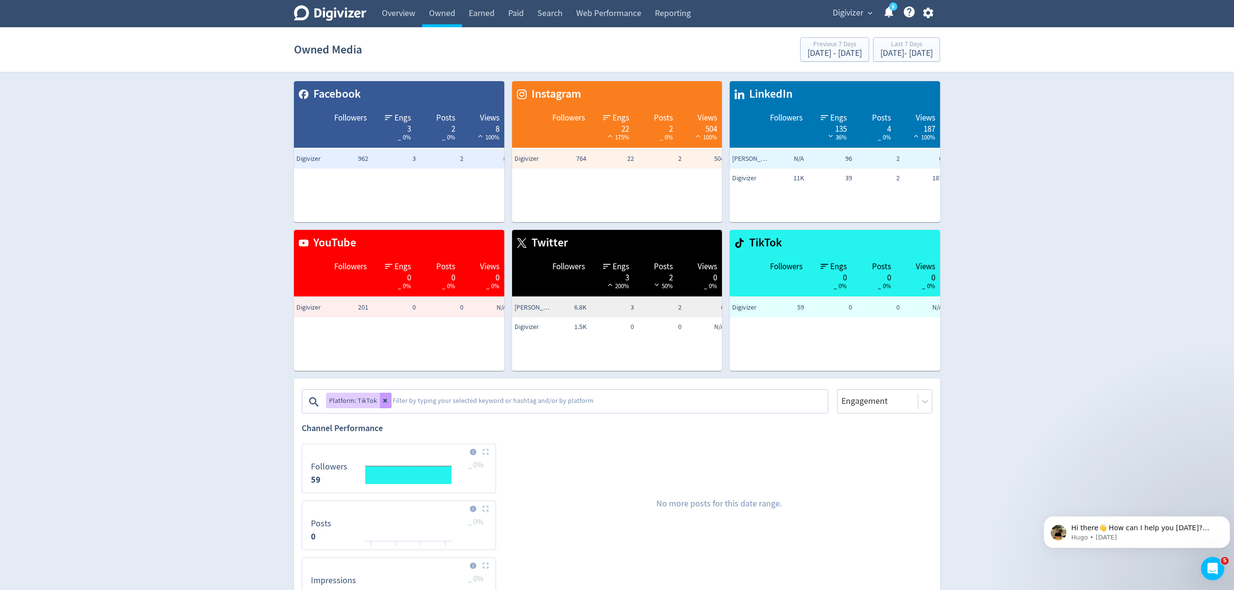
click at [387, 402] on button at bounding box center [386, 401] width 12 height 16
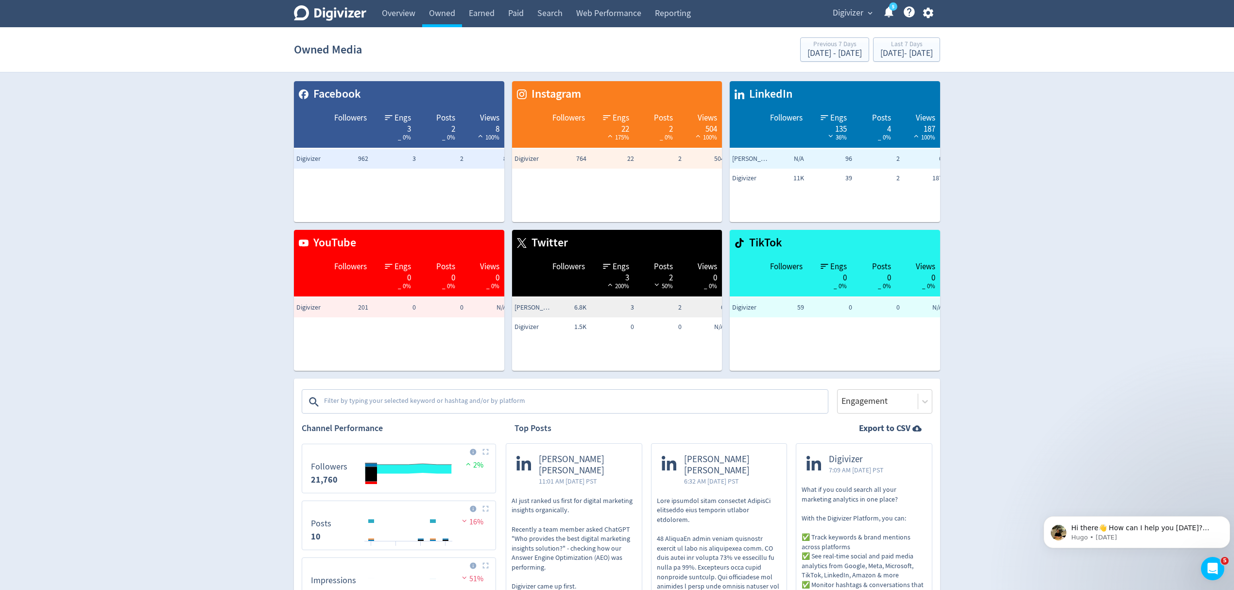
click at [409, 401] on textarea at bounding box center [575, 401] width 504 height 19
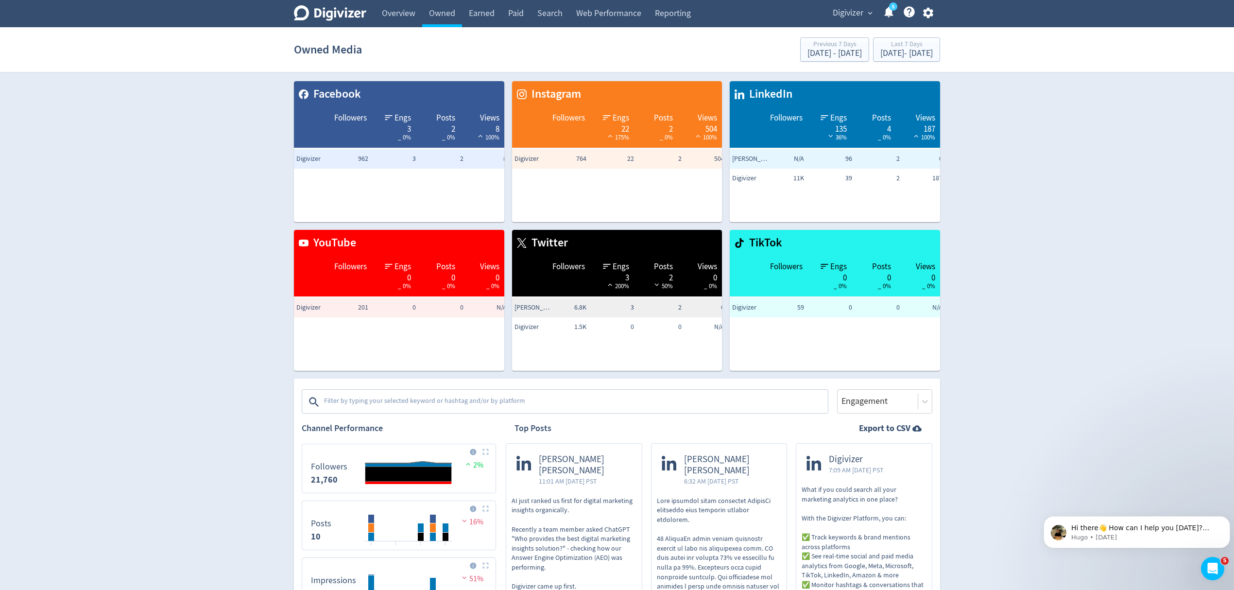
click at [348, 406] on textarea at bounding box center [575, 401] width 504 height 19
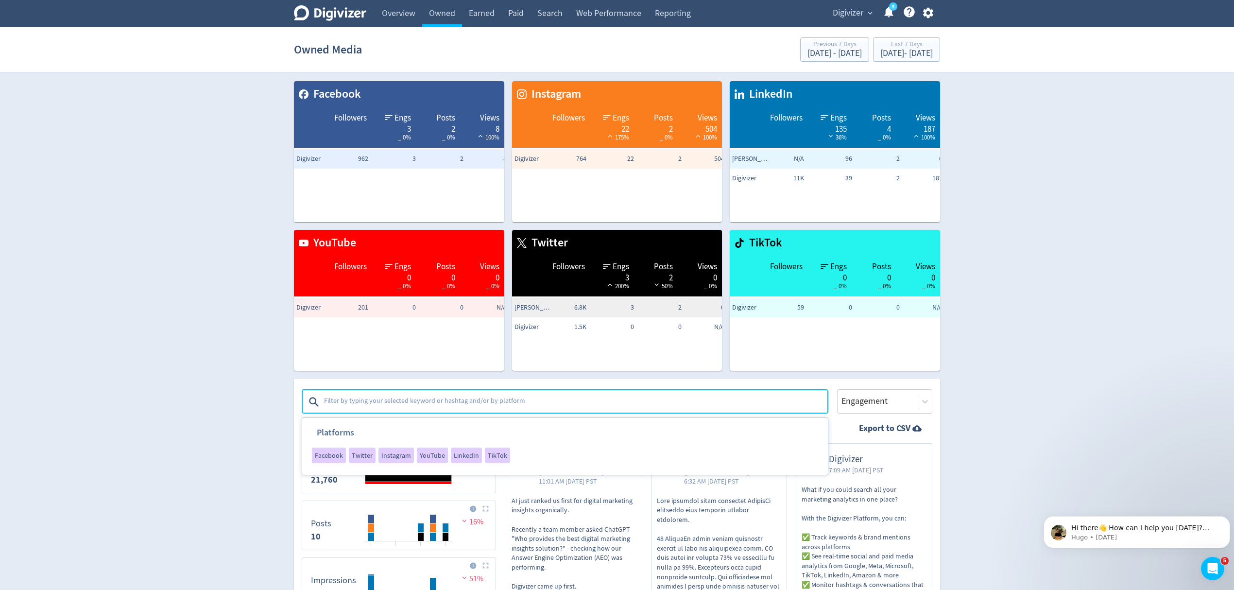
click at [331, 451] on div "Facebook" at bounding box center [329, 455] width 34 height 16
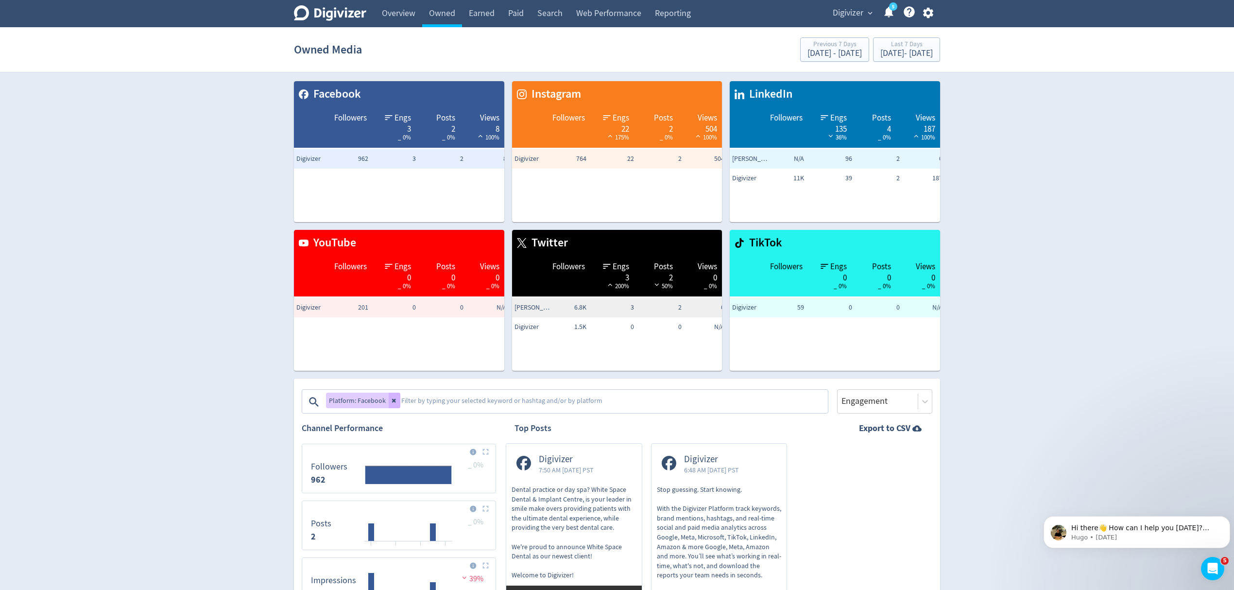
click at [462, 397] on textarea at bounding box center [613, 401] width 427 height 19
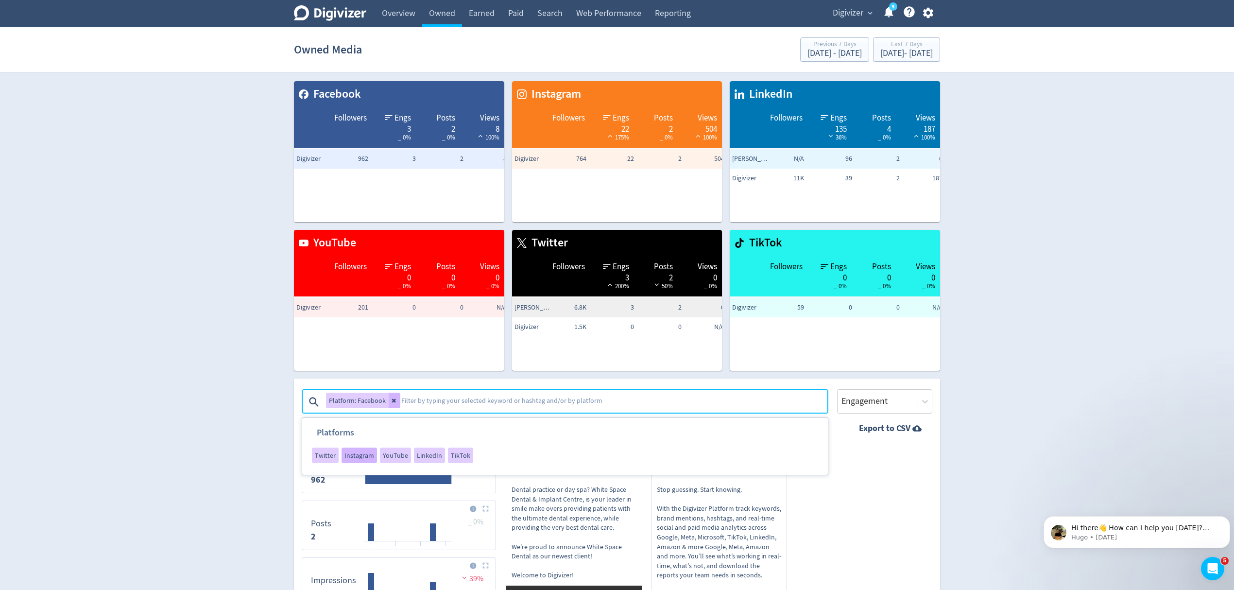
click at [360, 452] on span "Instagram" at bounding box center [359, 455] width 30 height 7
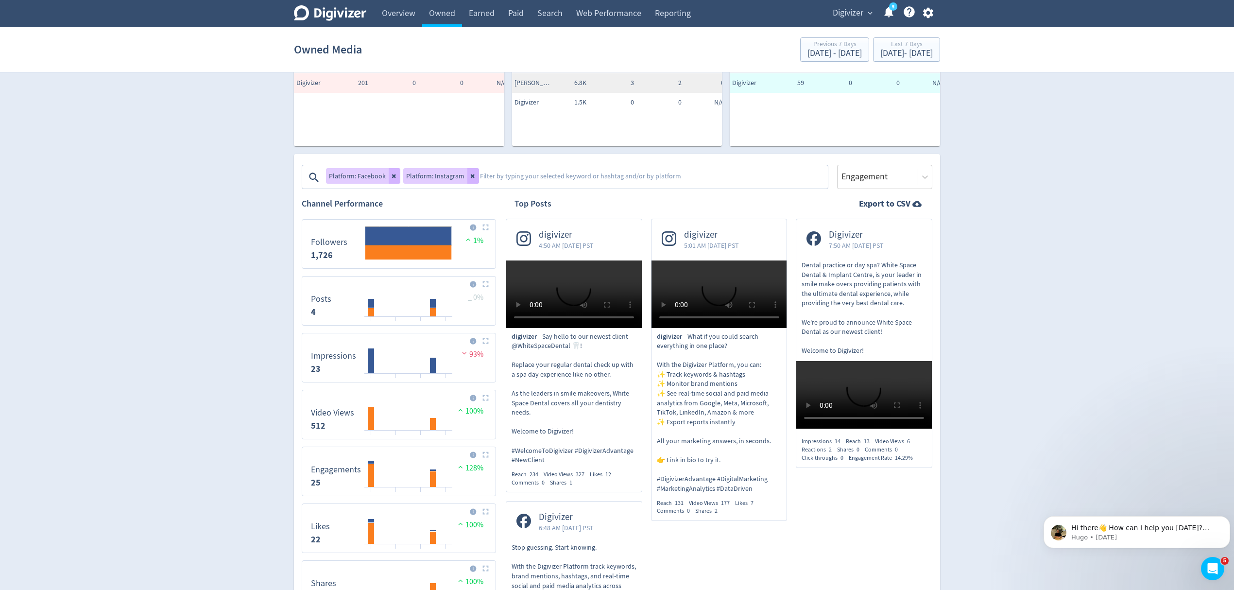
scroll to position [129, 0]
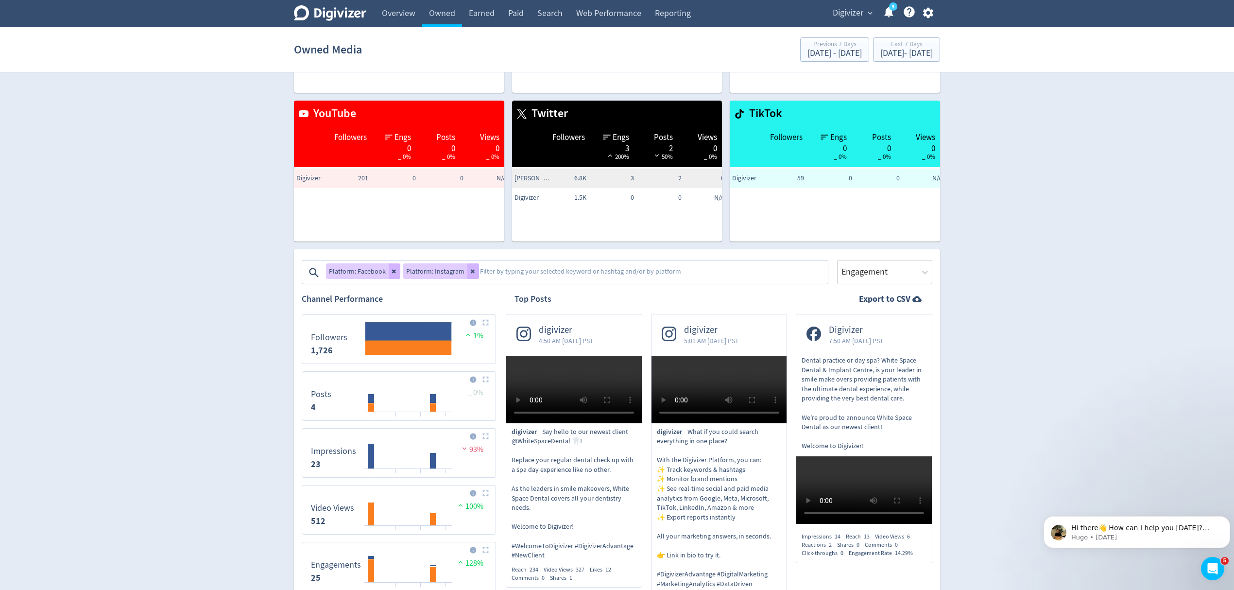
click at [520, 273] on textarea at bounding box center [653, 272] width 348 height 19
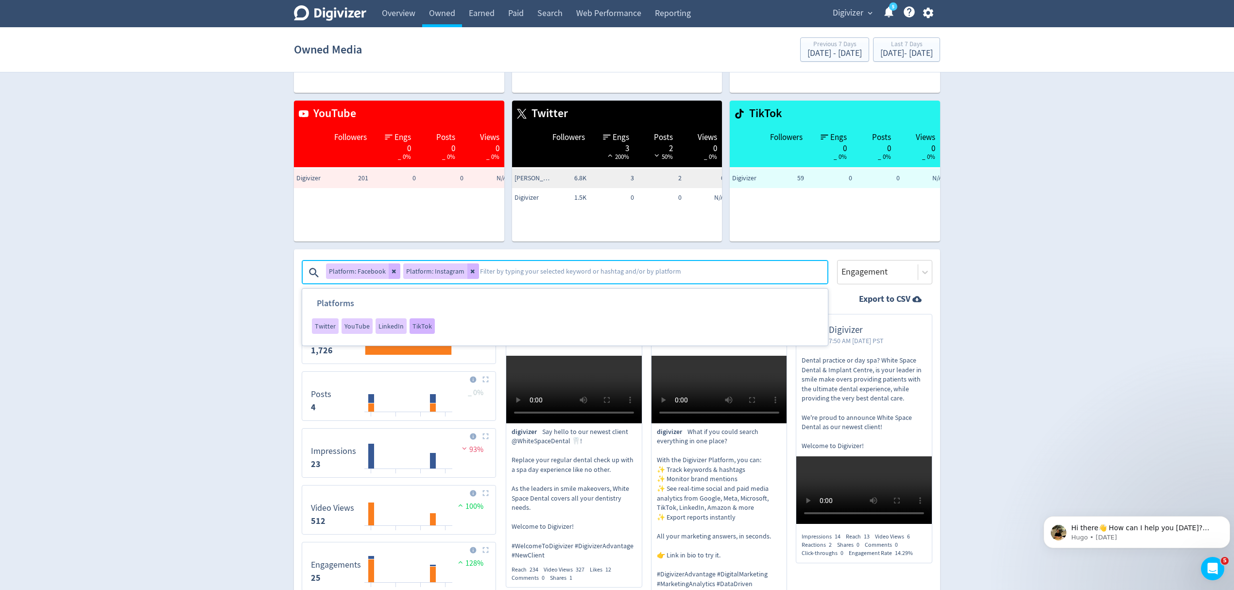
click at [414, 327] on span "TikTok" at bounding box center [421, 326] width 19 height 7
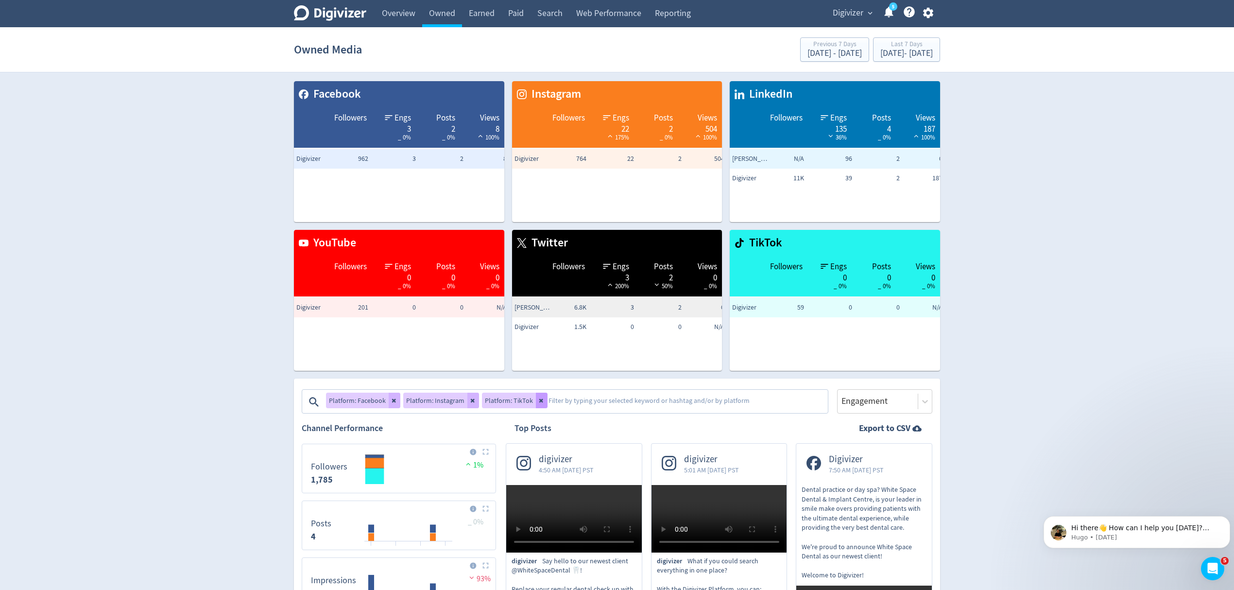
click at [539, 401] on icon at bounding box center [542, 400] width 6 height 6
click at [470, 401] on icon at bounding box center [473, 400] width 6 height 6
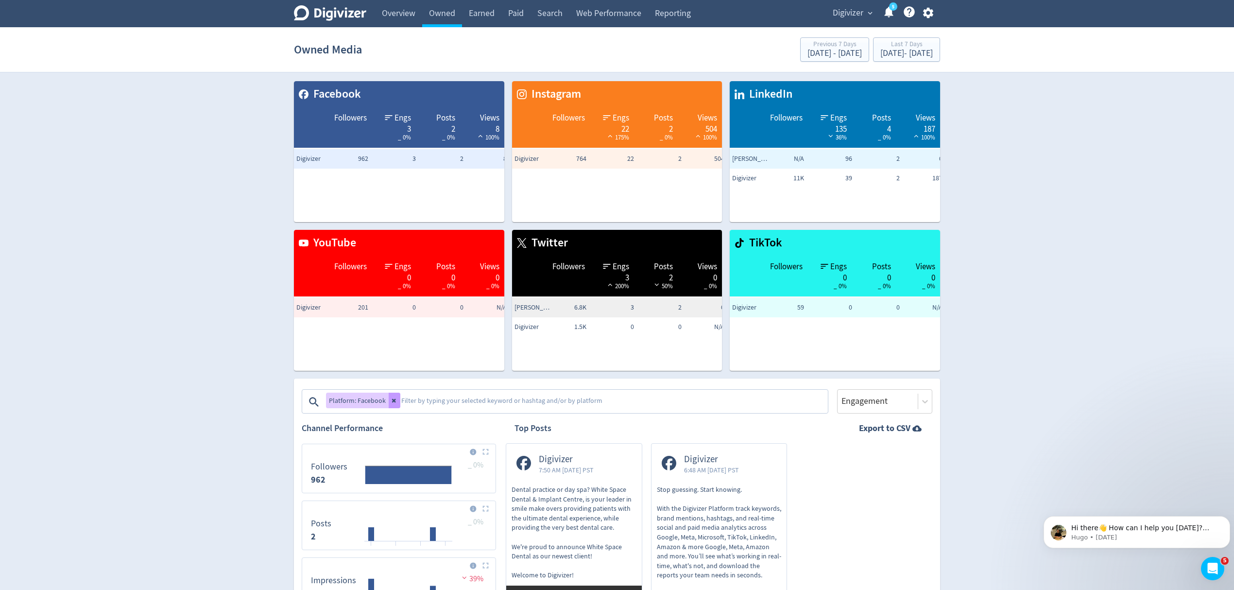
click at [393, 397] on icon at bounding box center [395, 400] width 6 height 6
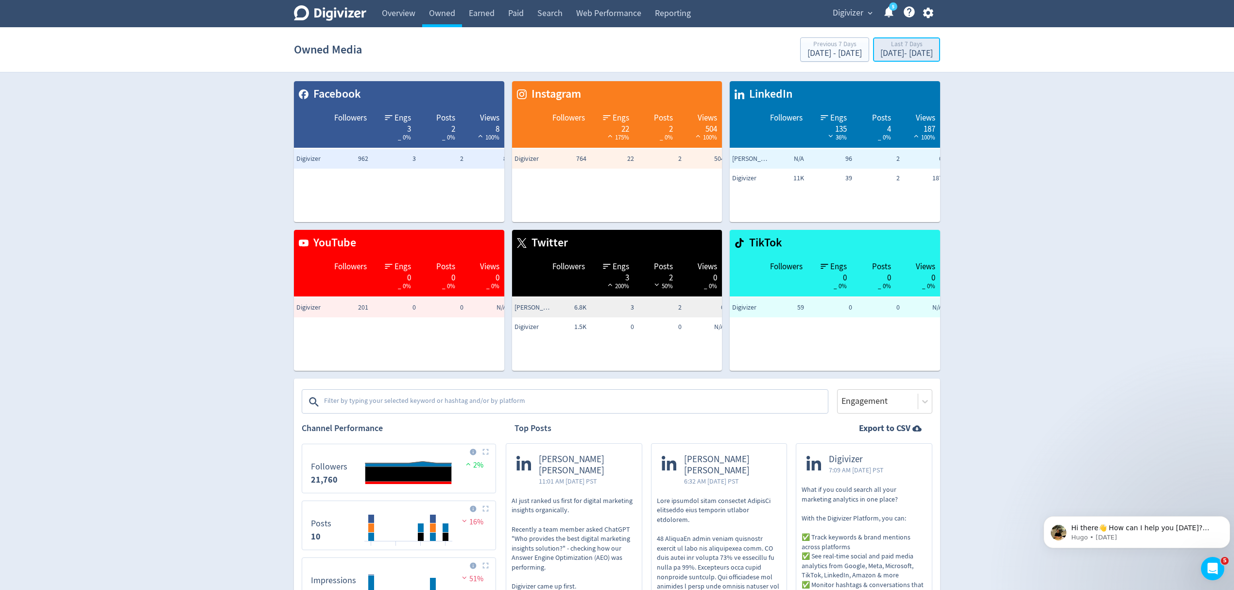
click at [889, 46] on div "Last 7 Days" at bounding box center [906, 45] width 52 height 8
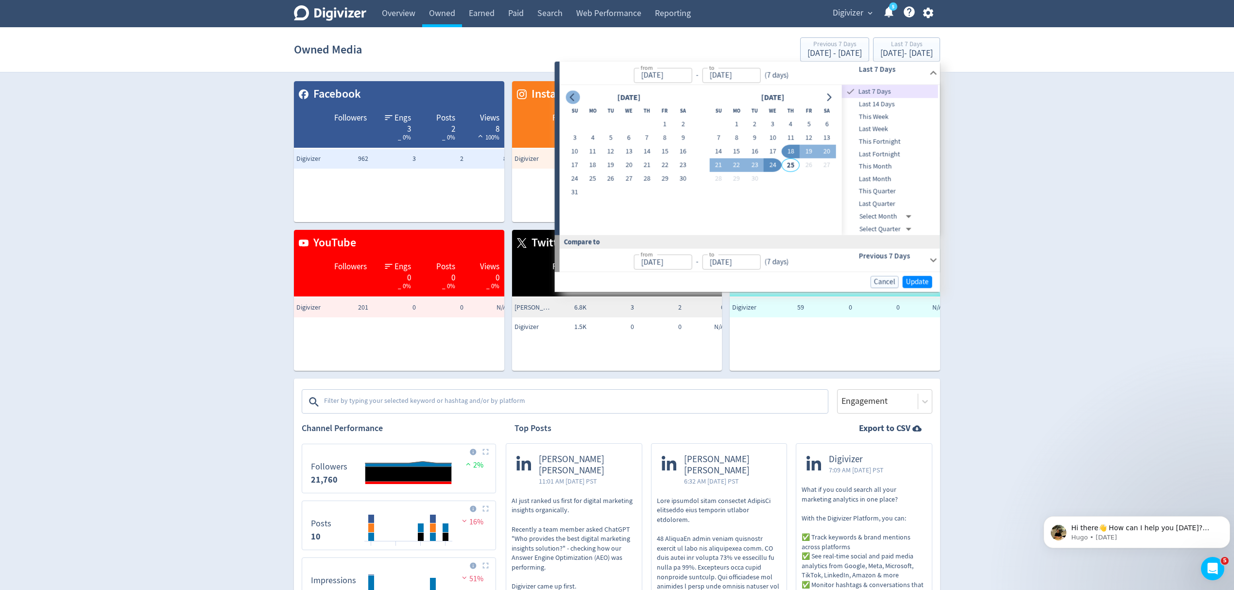
click at [570, 101] on button "Go to previous month" at bounding box center [573, 97] width 14 height 14
click at [605, 124] on button "1" at bounding box center [611, 125] width 18 height 14
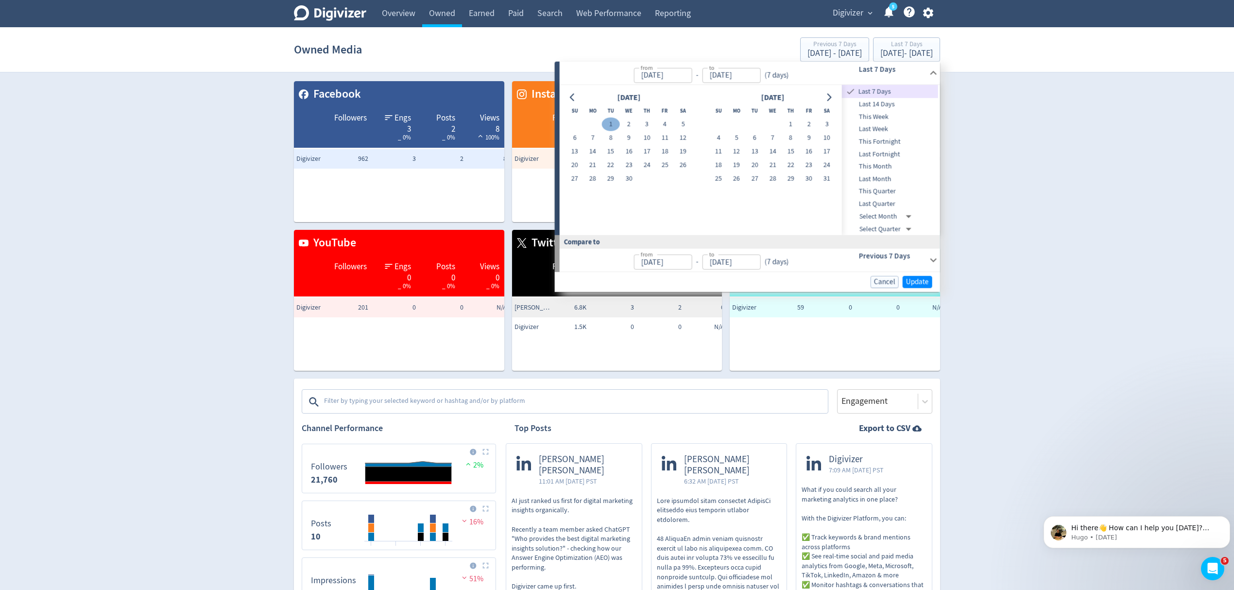
type input "[DATE]"
click at [833, 95] on button "Go to next month" at bounding box center [829, 97] width 14 height 14
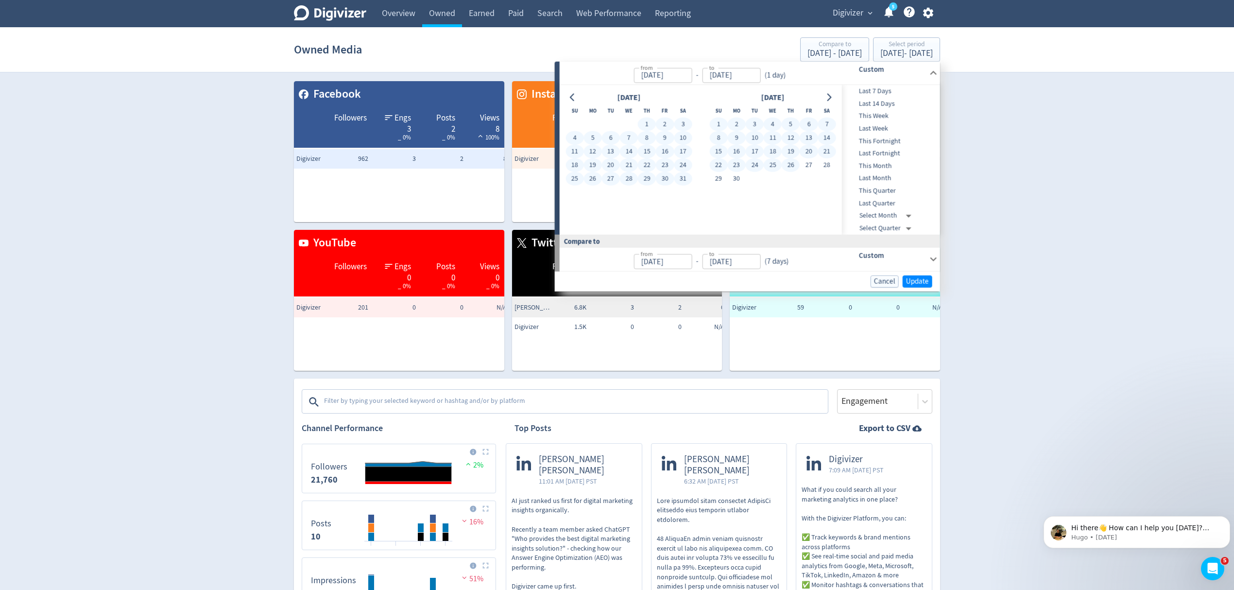
click at [746, 181] on td at bounding box center [755, 179] width 18 height 14
click at [737, 178] on button "30" at bounding box center [737, 179] width 18 height 14
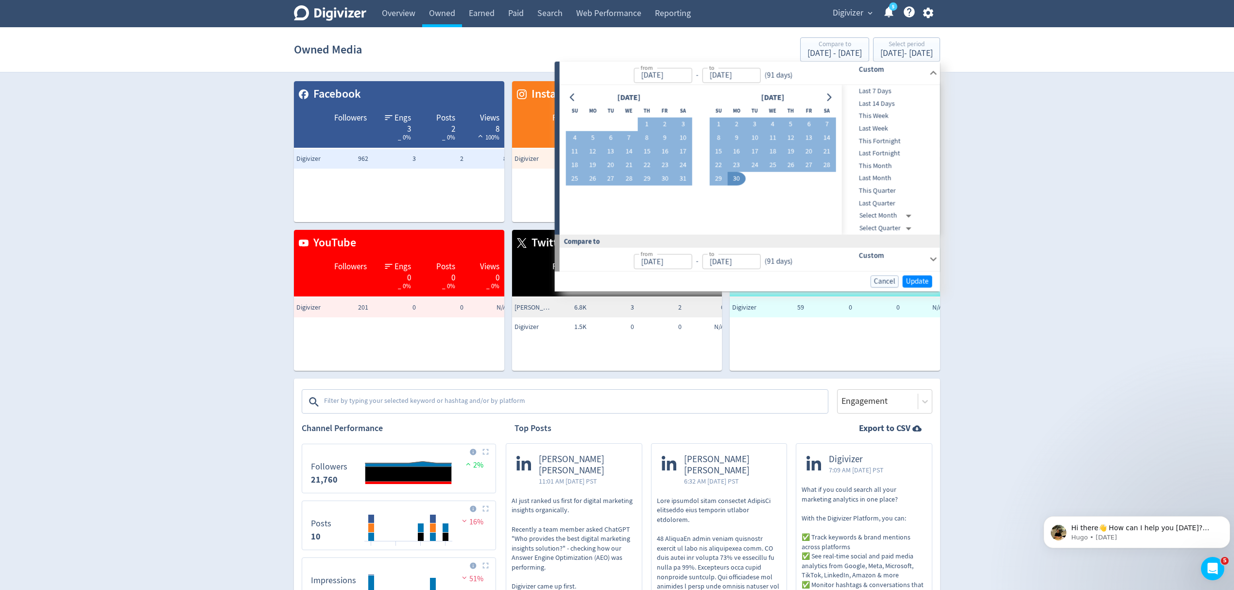
type input "[DATE]"
click at [917, 281] on span "Update" at bounding box center [917, 280] width 23 height 7
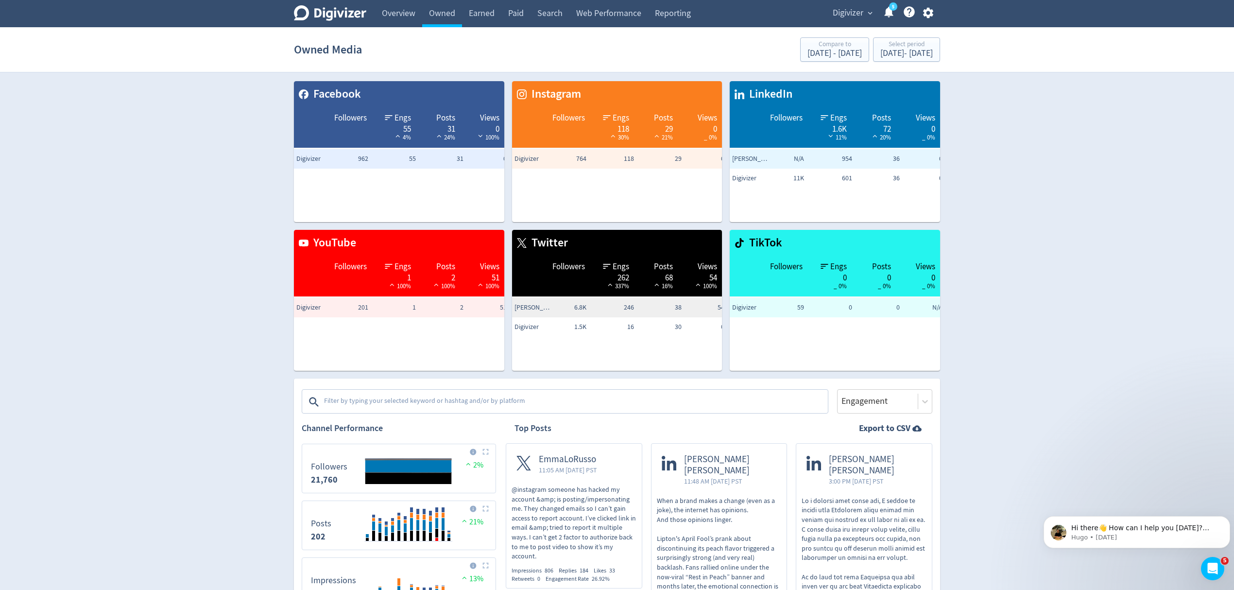
click at [376, 403] on textarea at bounding box center [575, 401] width 504 height 19
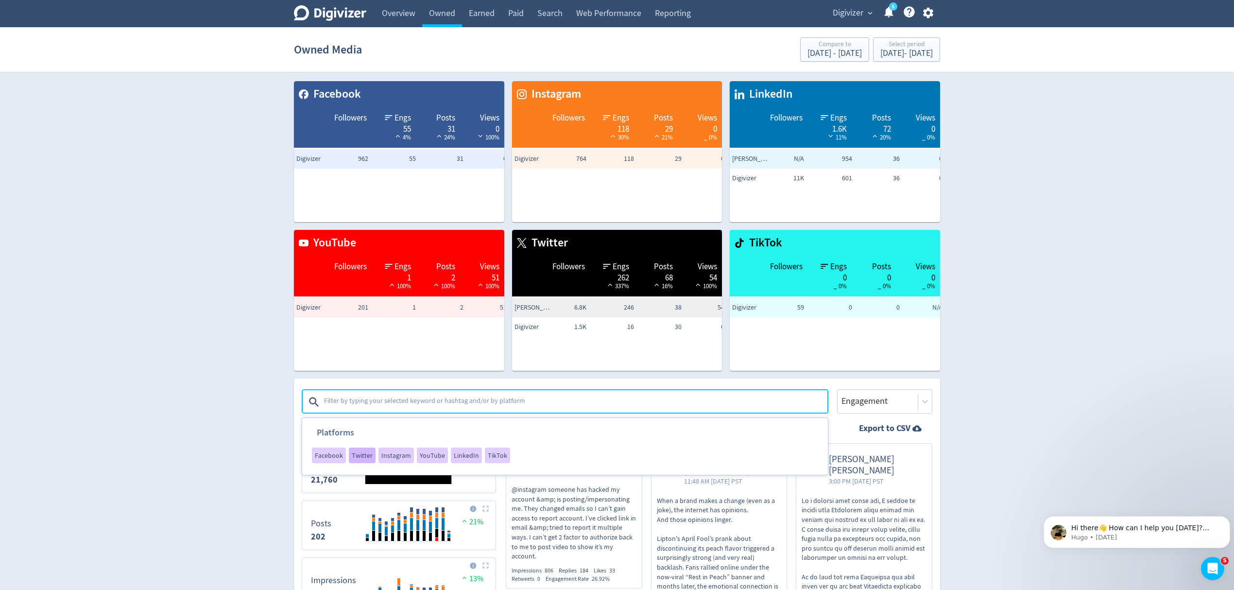
click at [366, 455] on span "Twitter" at bounding box center [362, 455] width 21 height 7
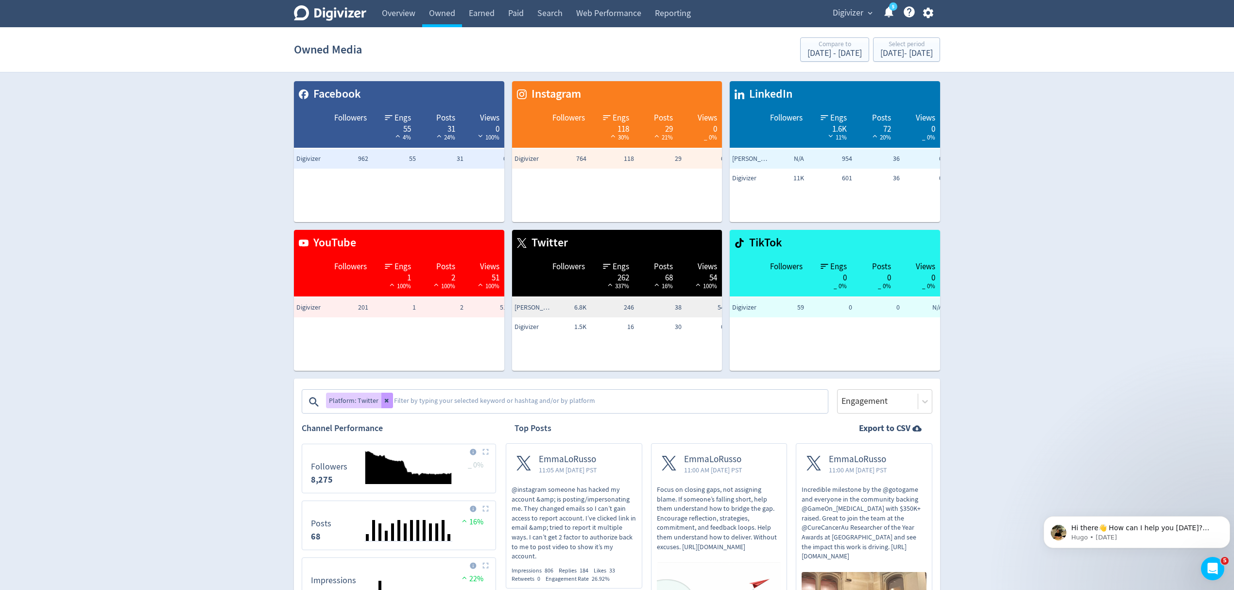
click at [388, 399] on icon at bounding box center [387, 400] width 6 height 6
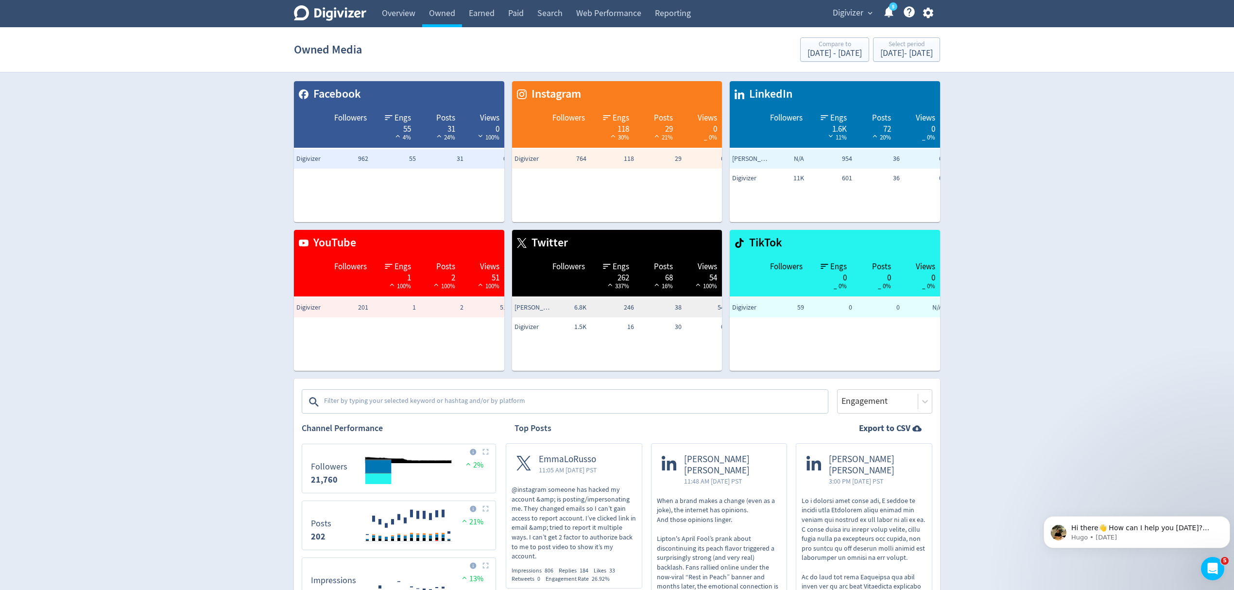
click at [387, 399] on textarea at bounding box center [575, 401] width 504 height 19
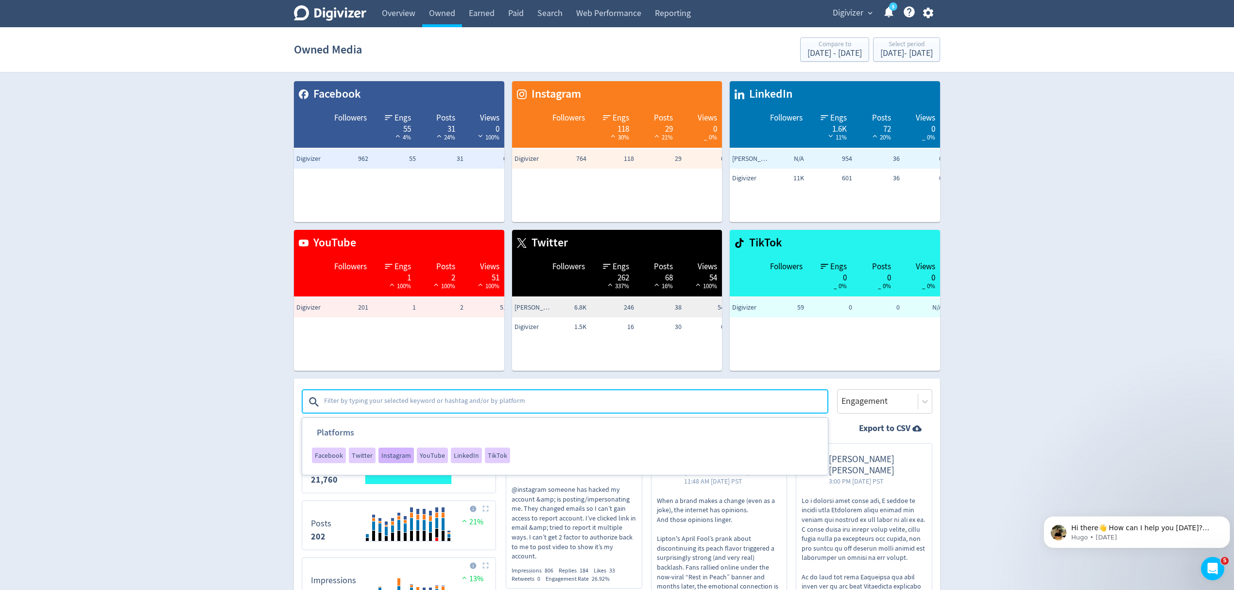
click at [399, 455] on span "Instagram" at bounding box center [396, 455] width 30 height 7
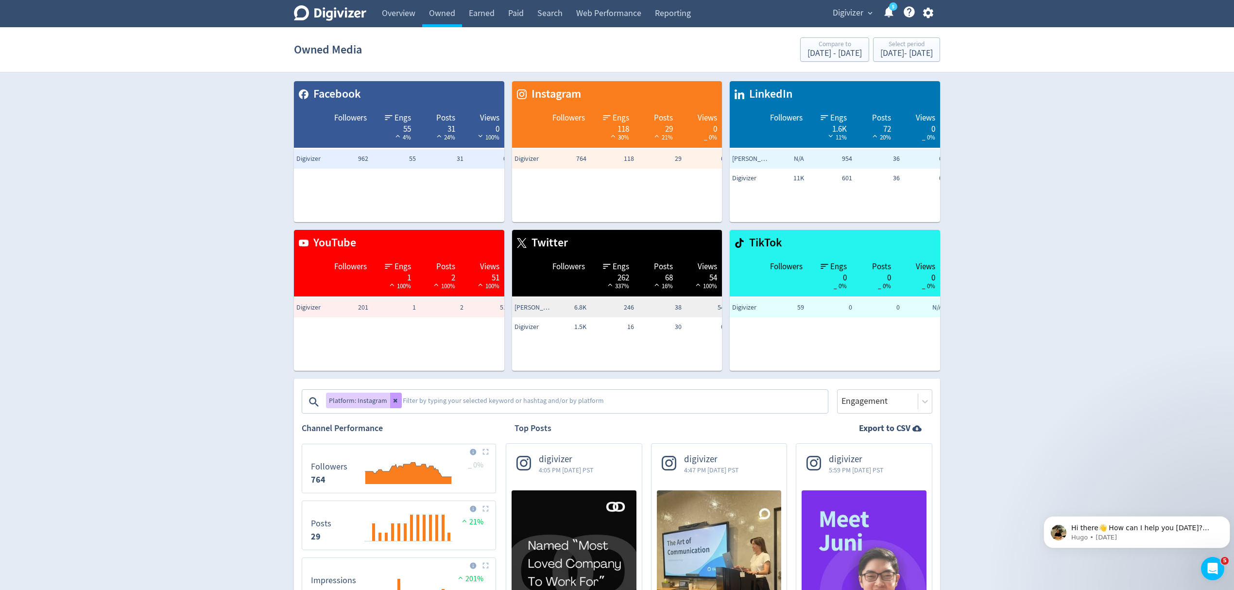
click at [395, 398] on icon at bounding box center [396, 400] width 6 height 6
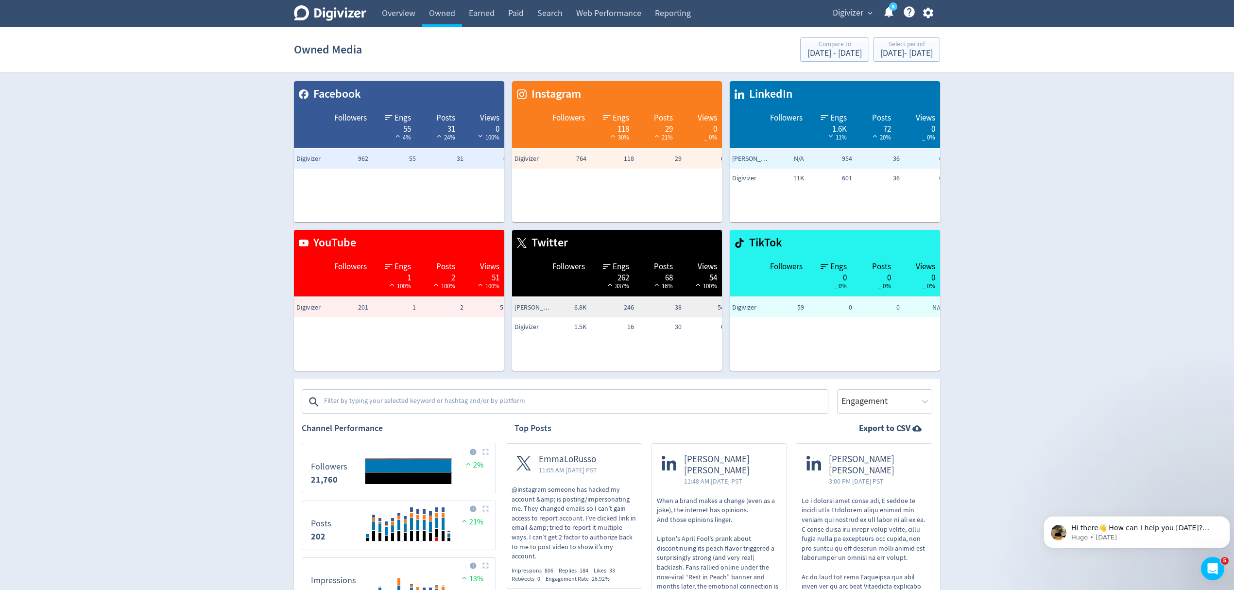
click at [373, 399] on textarea at bounding box center [575, 401] width 504 height 19
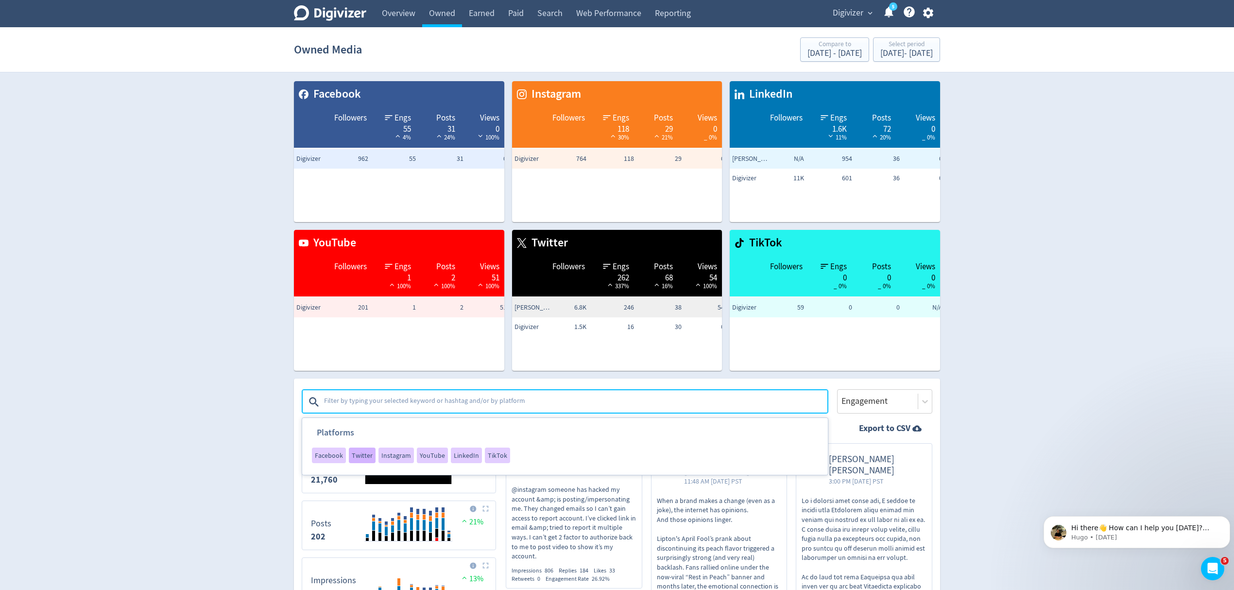
click at [360, 455] on span "Twitter" at bounding box center [362, 455] width 21 height 7
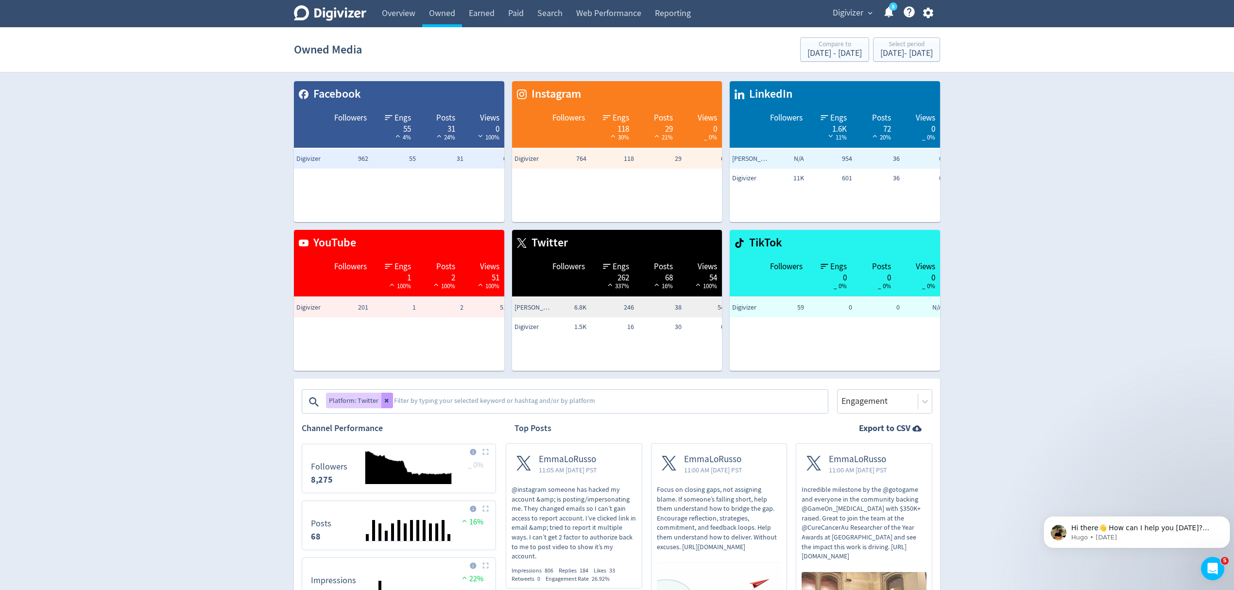
click at [385, 401] on icon at bounding box center [387, 401] width 4 height 4
click at [393, 401] on textarea at bounding box center [610, 401] width 434 height 19
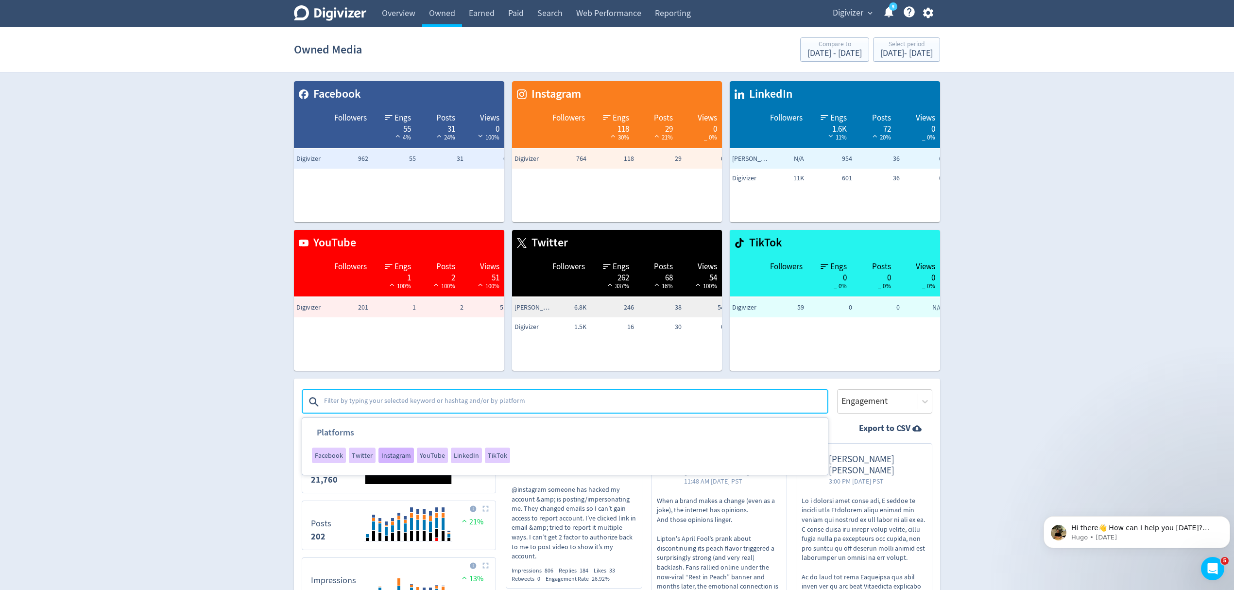
click at [394, 456] on span "Instagram" at bounding box center [396, 455] width 30 height 7
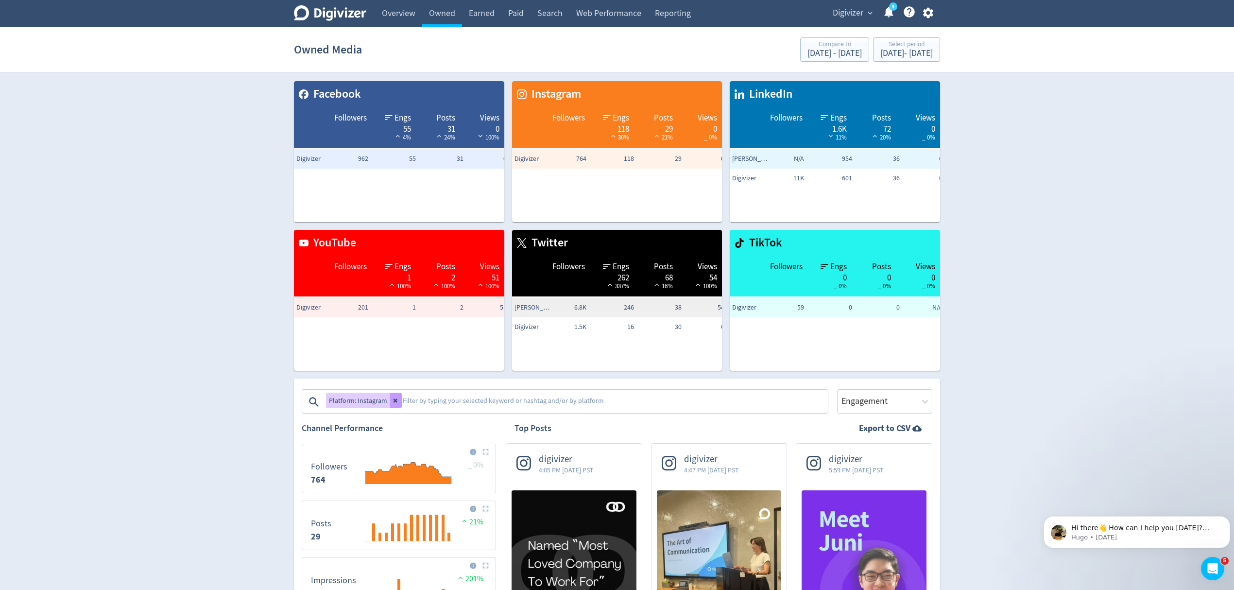
click at [394, 399] on icon at bounding box center [396, 400] width 6 height 6
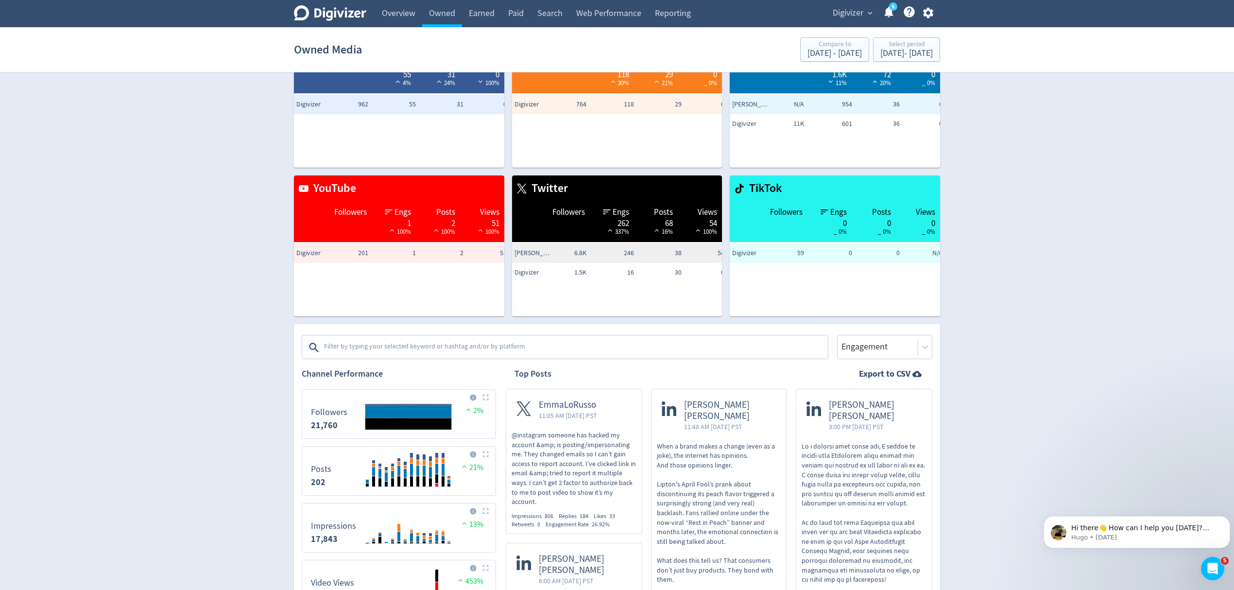
scroll to position [129, 0]
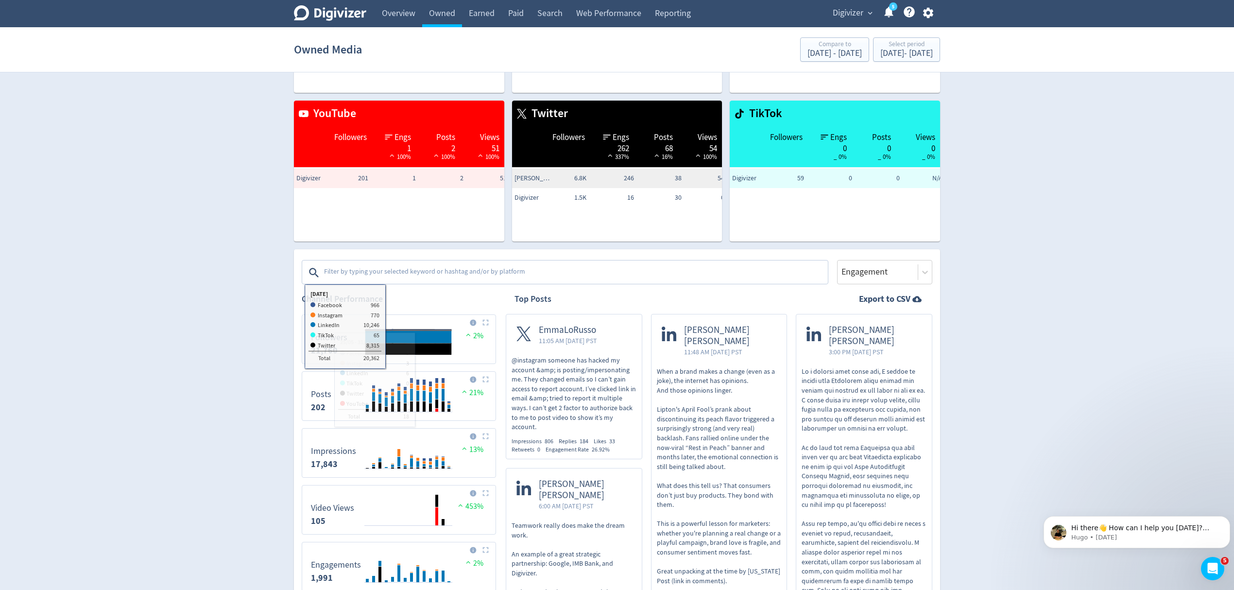
click at [397, 271] on textarea at bounding box center [575, 272] width 504 height 19
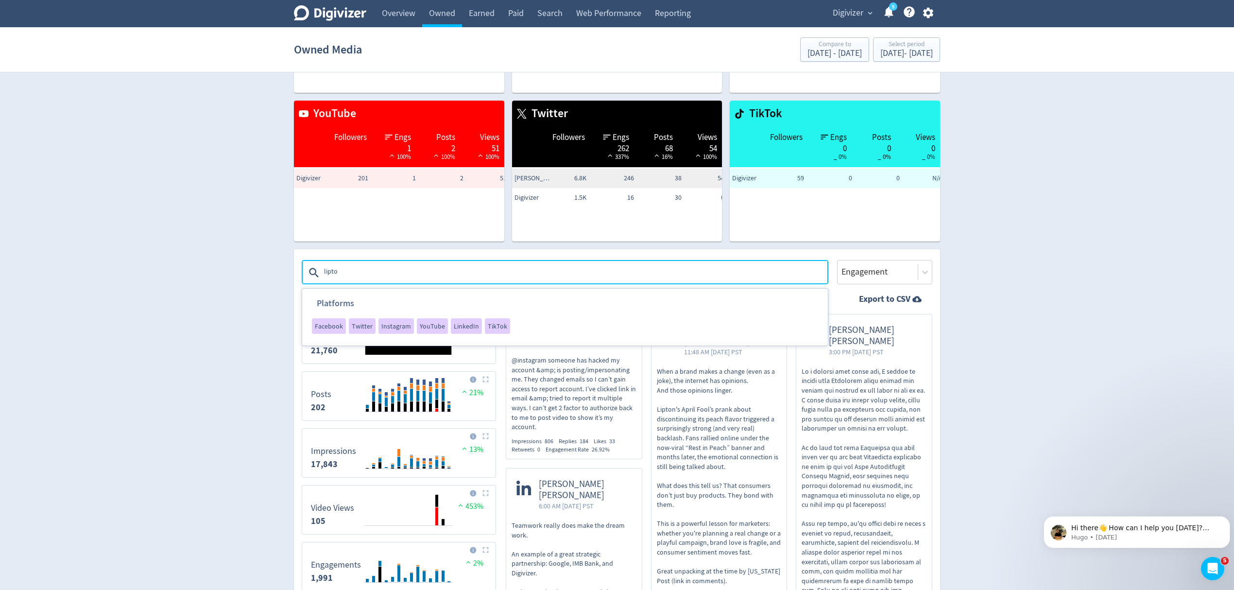
type textarea "lipton"
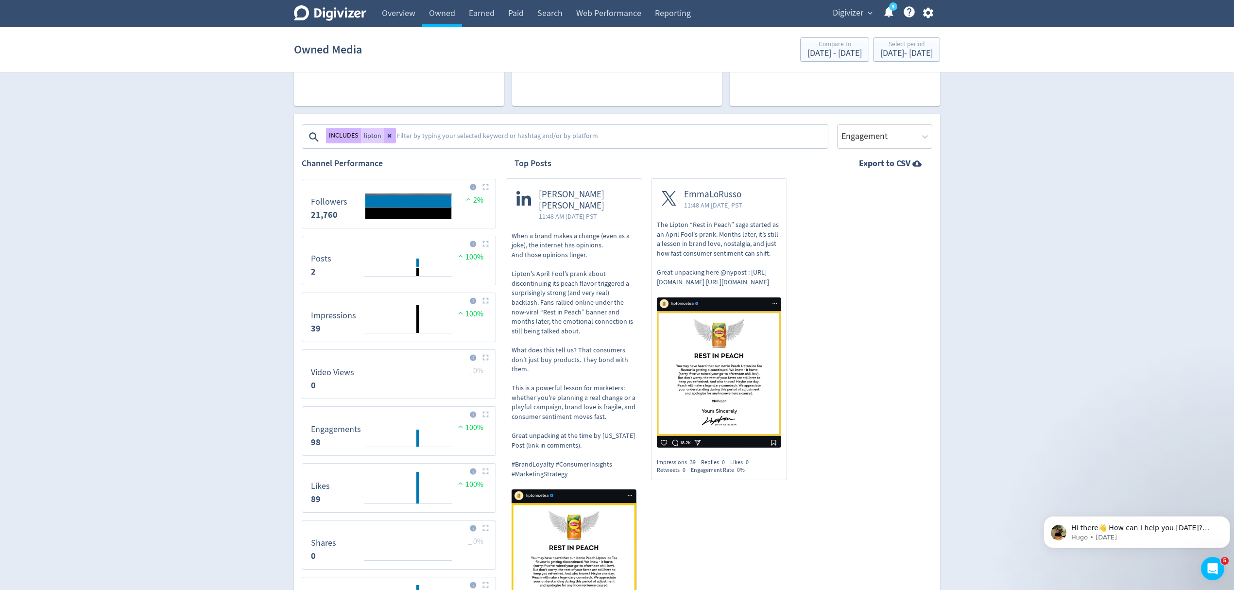
scroll to position [194, 0]
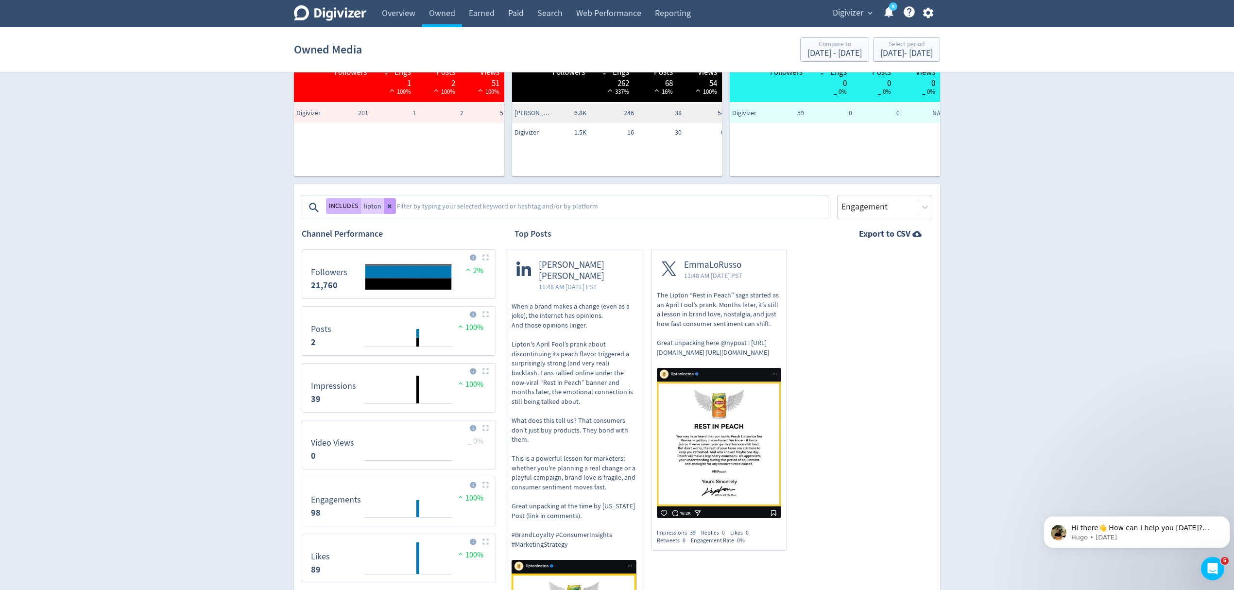
click at [391, 206] on icon at bounding box center [390, 206] width 6 height 6
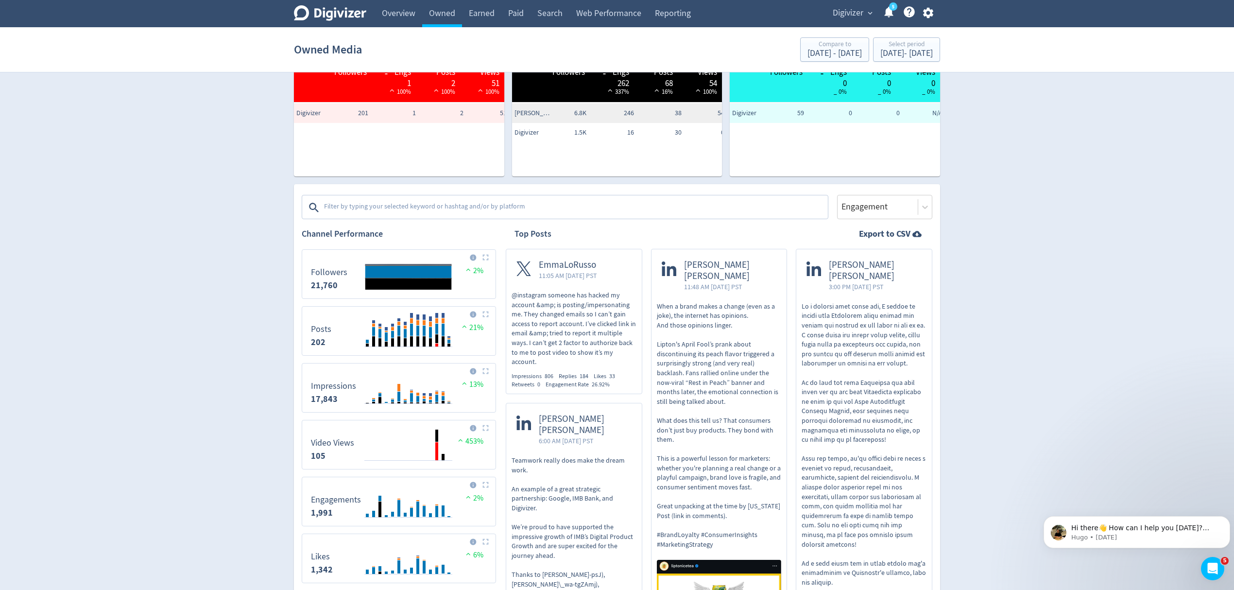
click at [391, 206] on textarea at bounding box center [575, 207] width 504 height 19
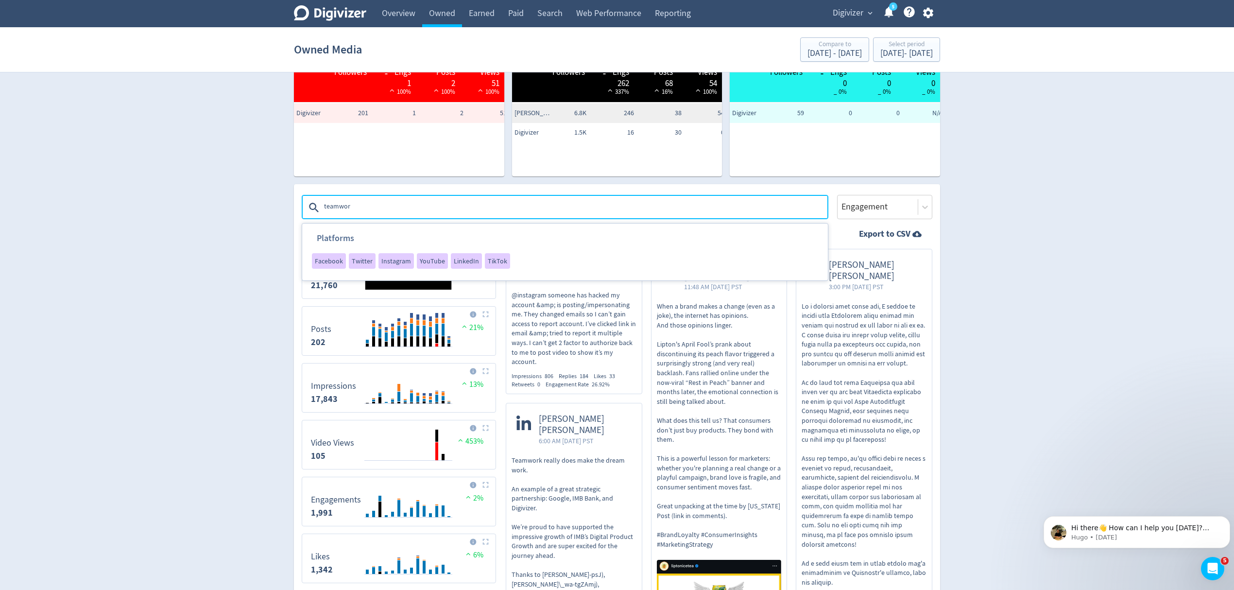
type textarea "teamwork"
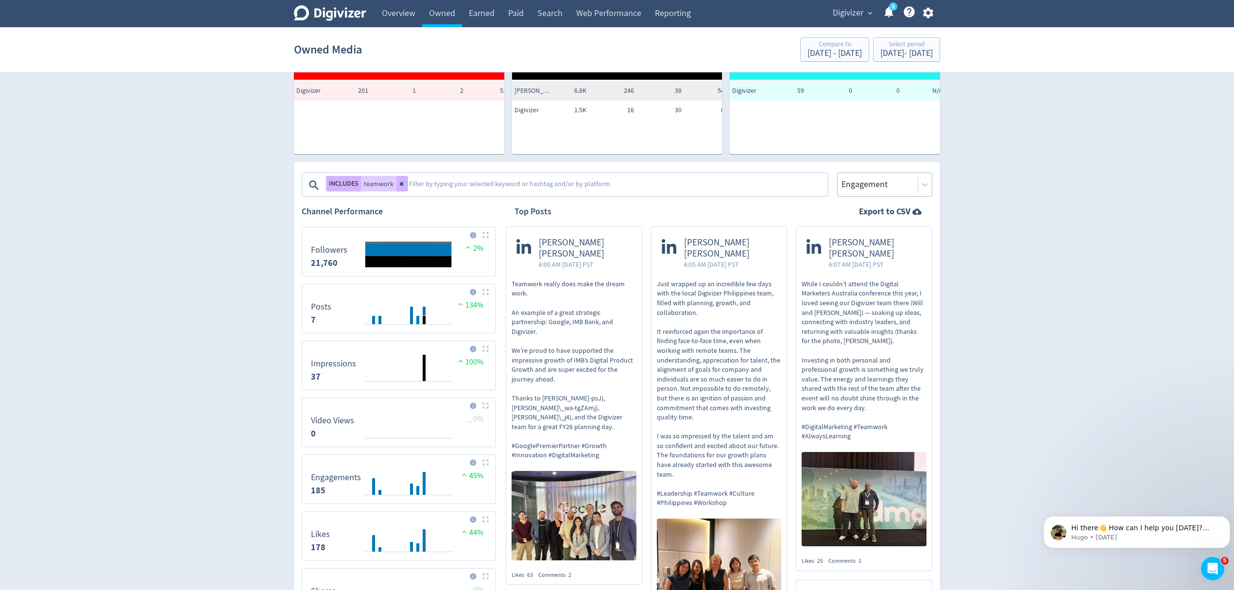
scroll to position [259, 0]
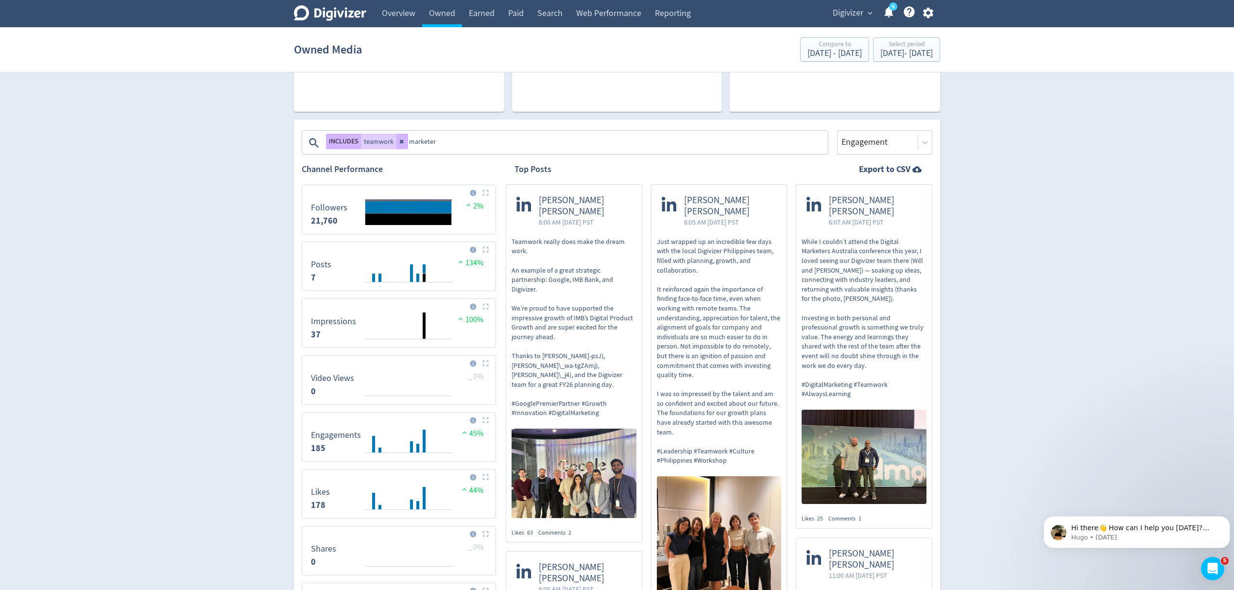
type textarea "marketers"
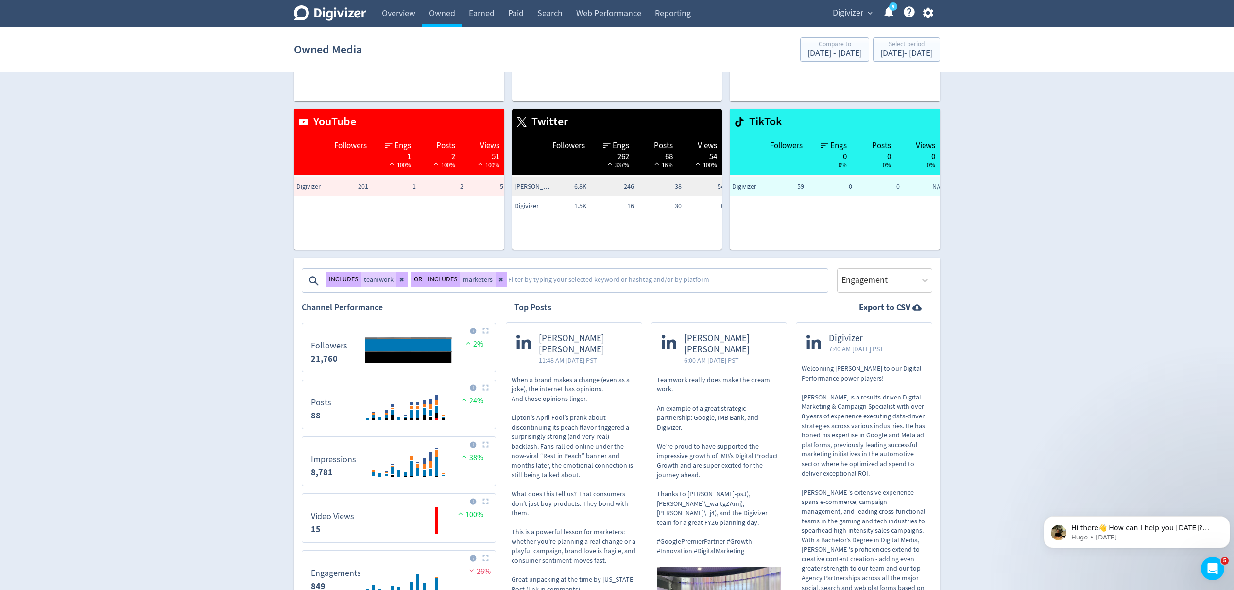
scroll to position [194, 0]
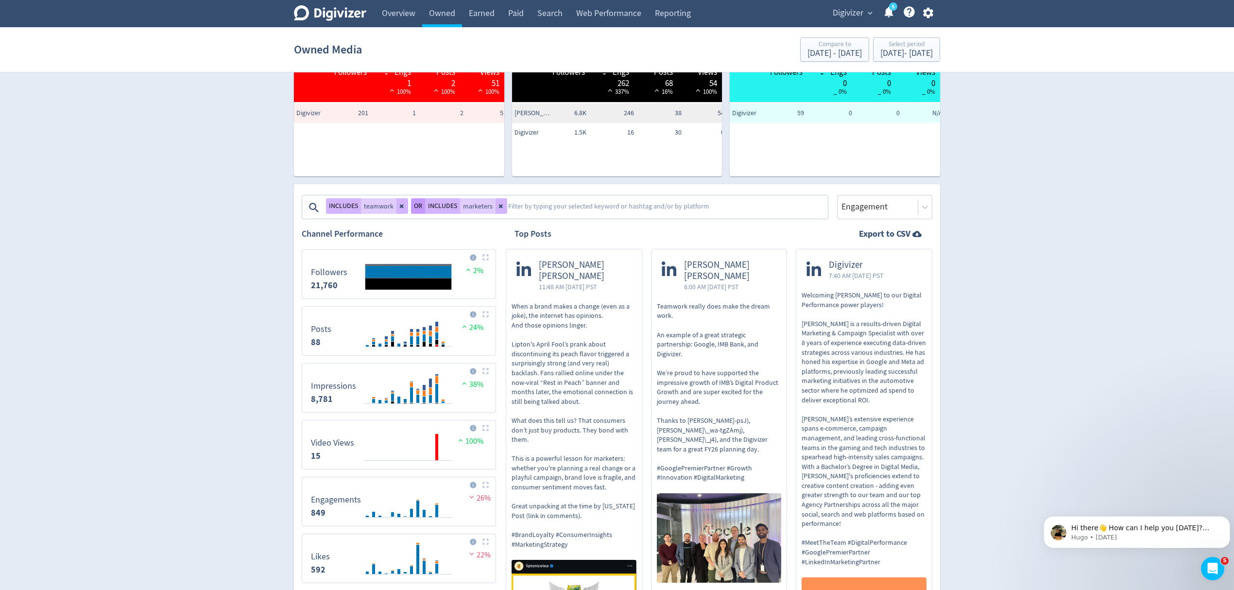
click at [419, 206] on button "OR" at bounding box center [418, 206] width 14 height 16
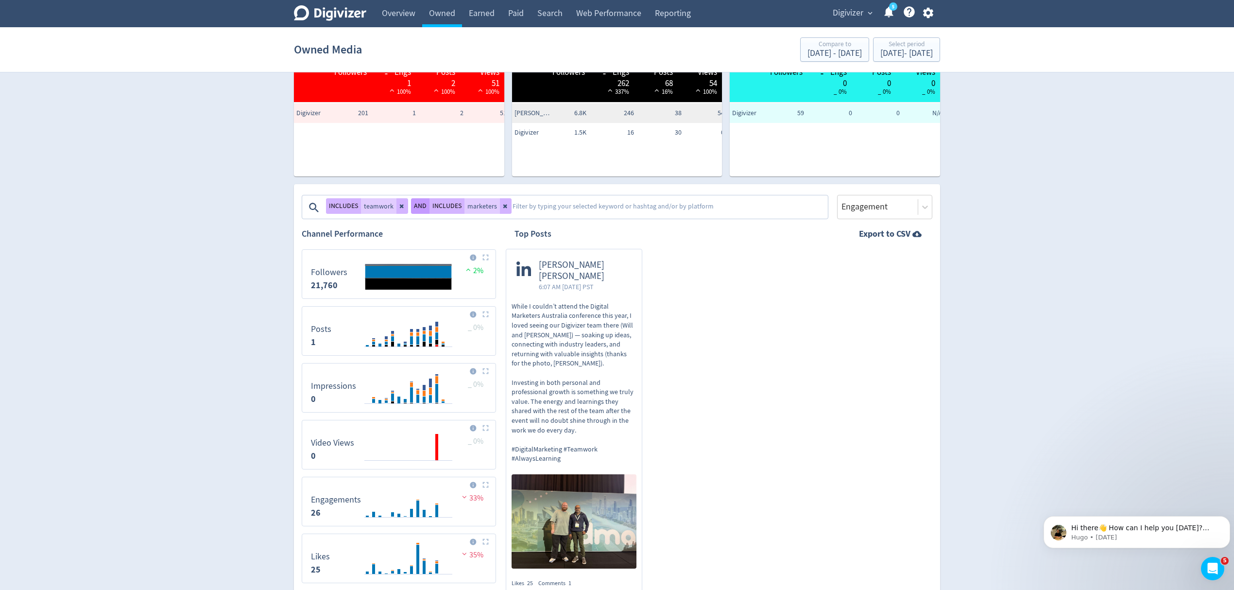
click at [421, 205] on button "AND" at bounding box center [420, 206] width 18 height 16
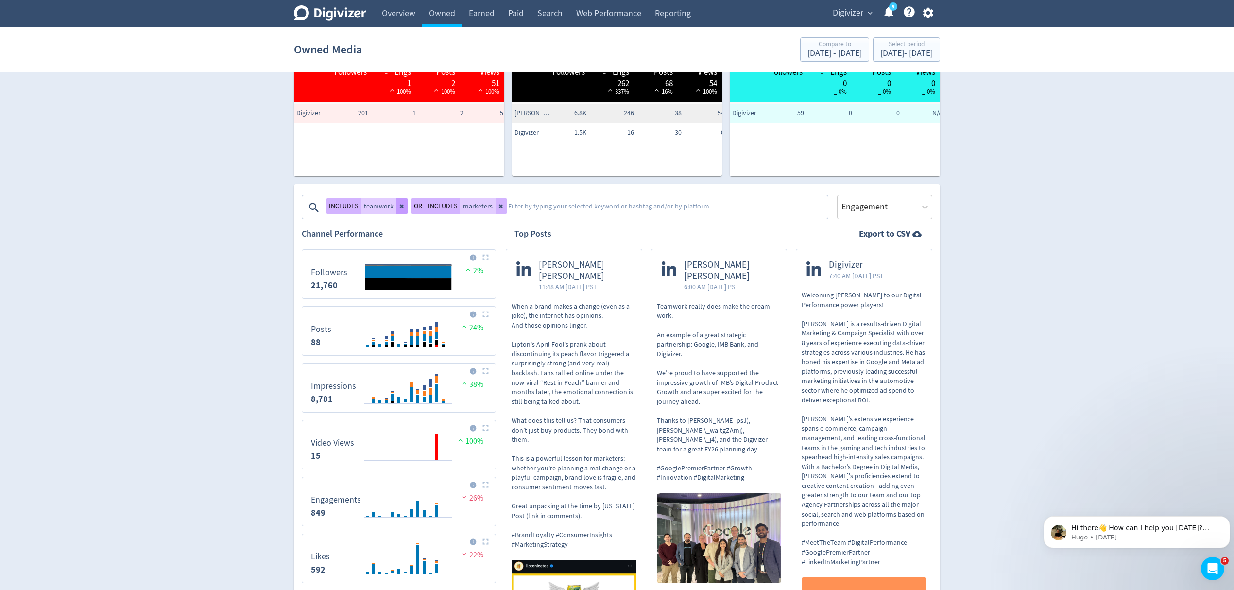
click at [400, 205] on icon at bounding box center [402, 207] width 4 height 4
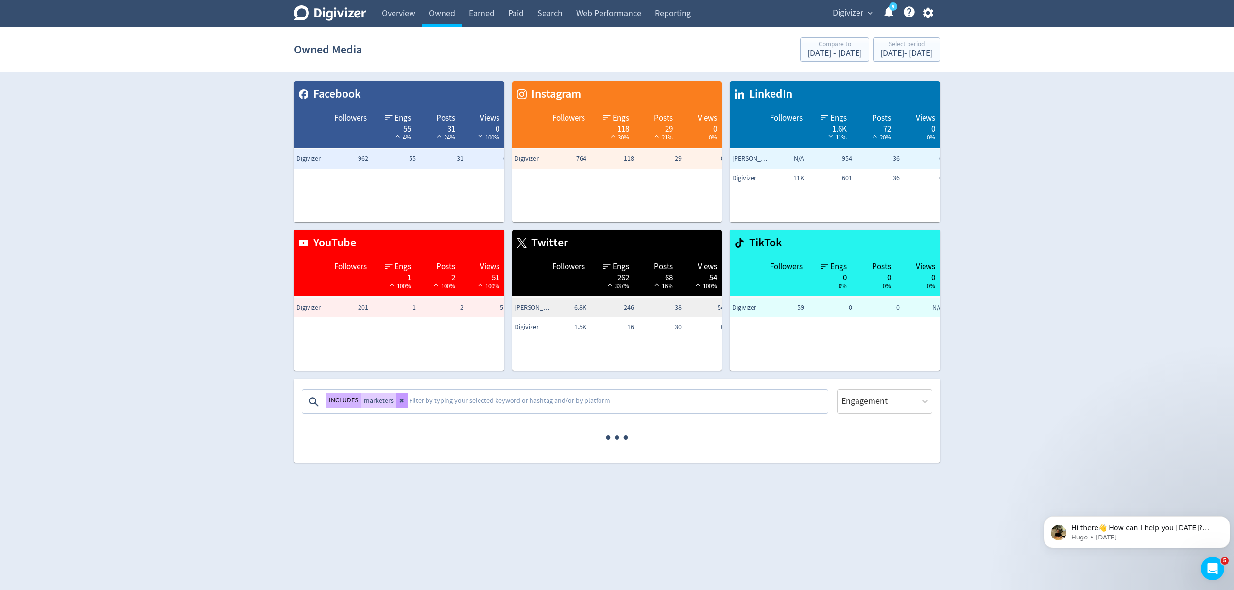
scroll to position [0, 0]
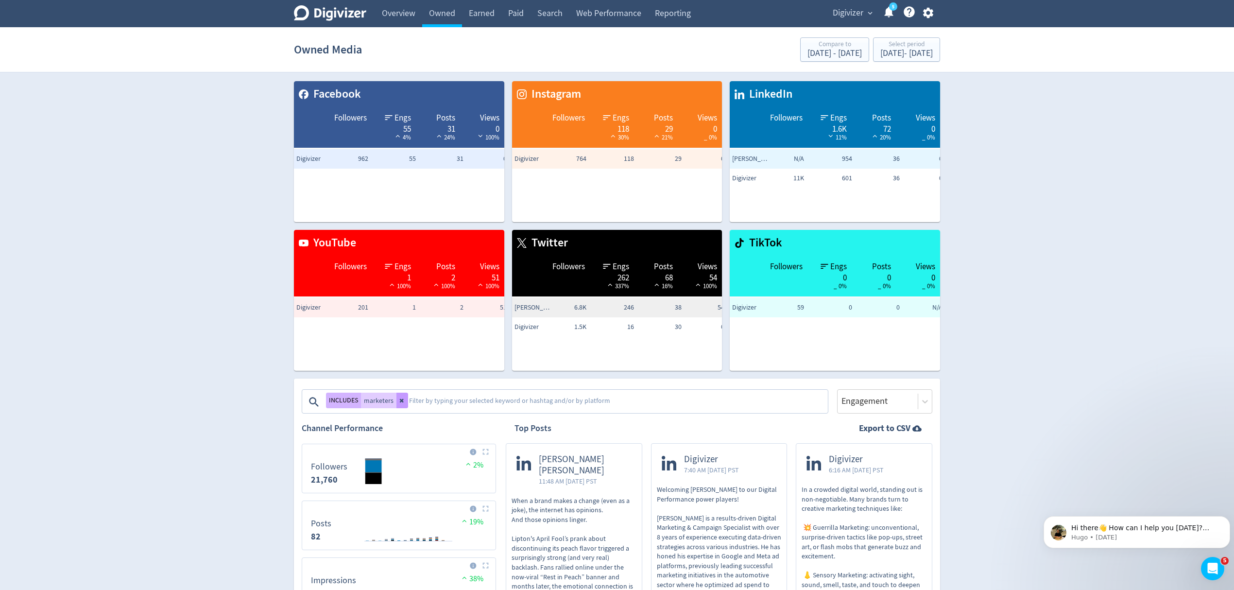
click at [403, 401] on icon at bounding box center [402, 400] width 6 height 6
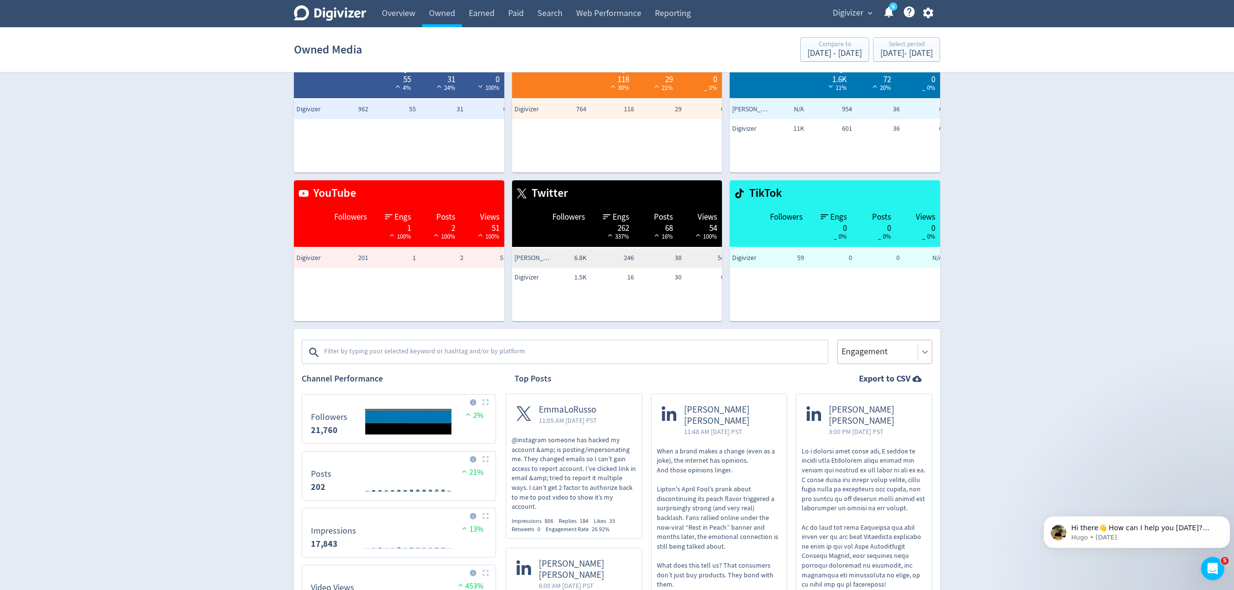
scroll to position [194, 0]
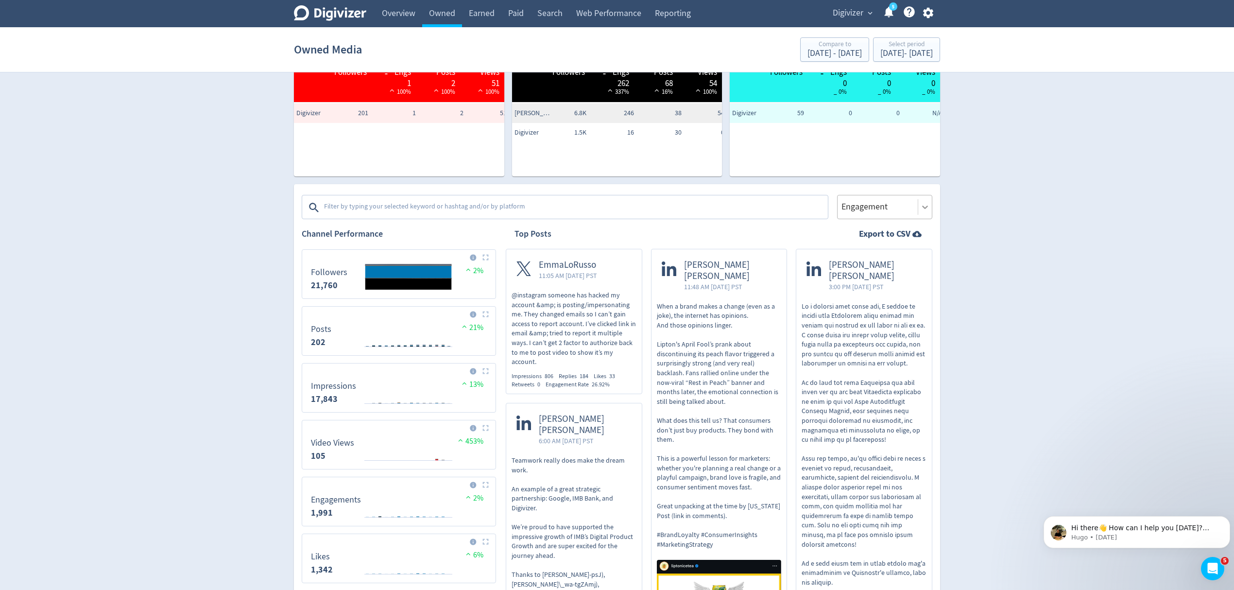
click at [923, 207] on icon at bounding box center [925, 207] width 6 height 3
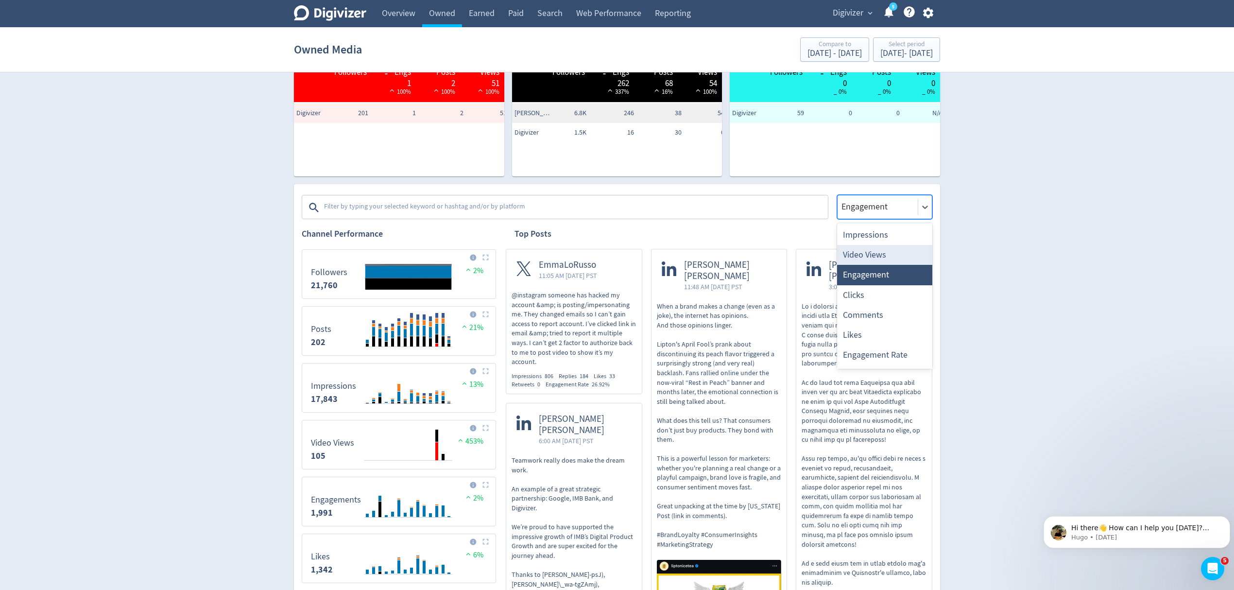
scroll to position [18, 0]
click at [867, 209] on div at bounding box center [878, 207] width 74 height 14
click at [881, 205] on div at bounding box center [878, 207] width 74 height 14
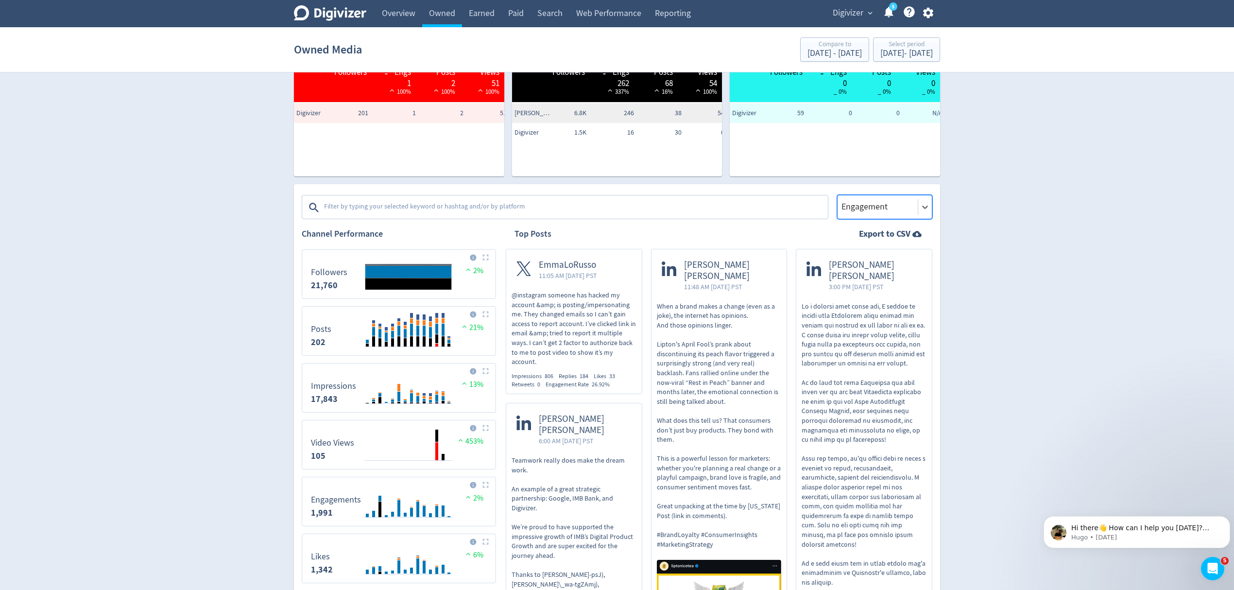
click at [857, 203] on div at bounding box center [878, 207] width 74 height 14
click at [898, 210] on div at bounding box center [878, 207] width 74 height 14
click at [924, 212] on icon at bounding box center [925, 207] width 10 height 10
click at [869, 203] on div at bounding box center [878, 207] width 74 height 14
click at [867, 233] on div "Impressions" at bounding box center [884, 235] width 95 height 20
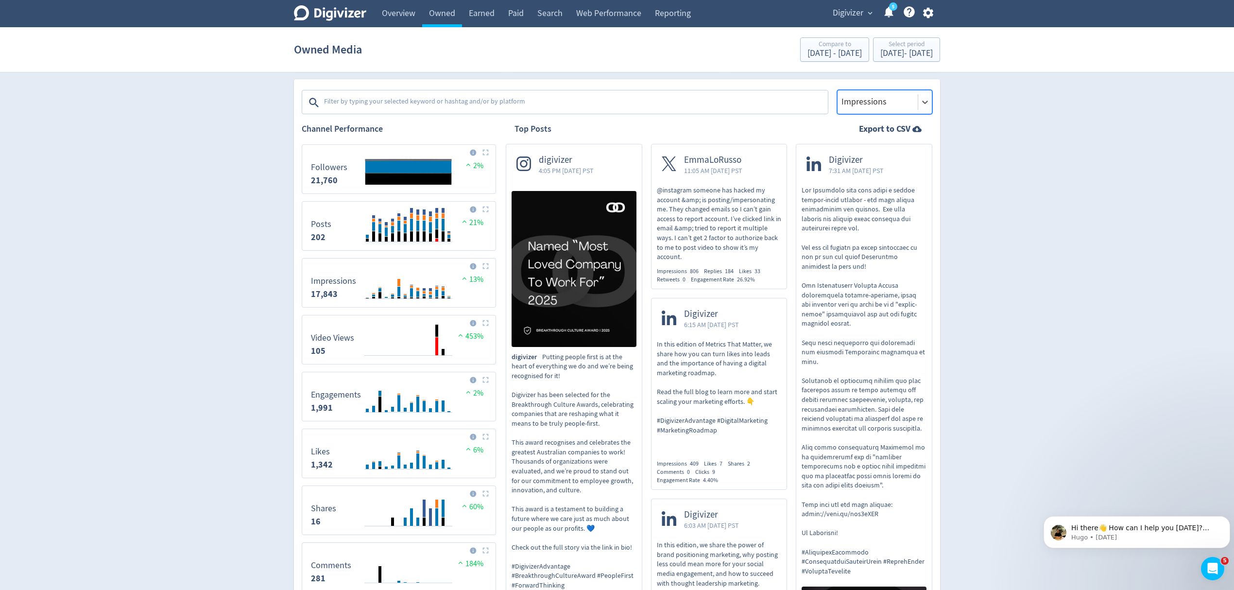
scroll to position [129, 0]
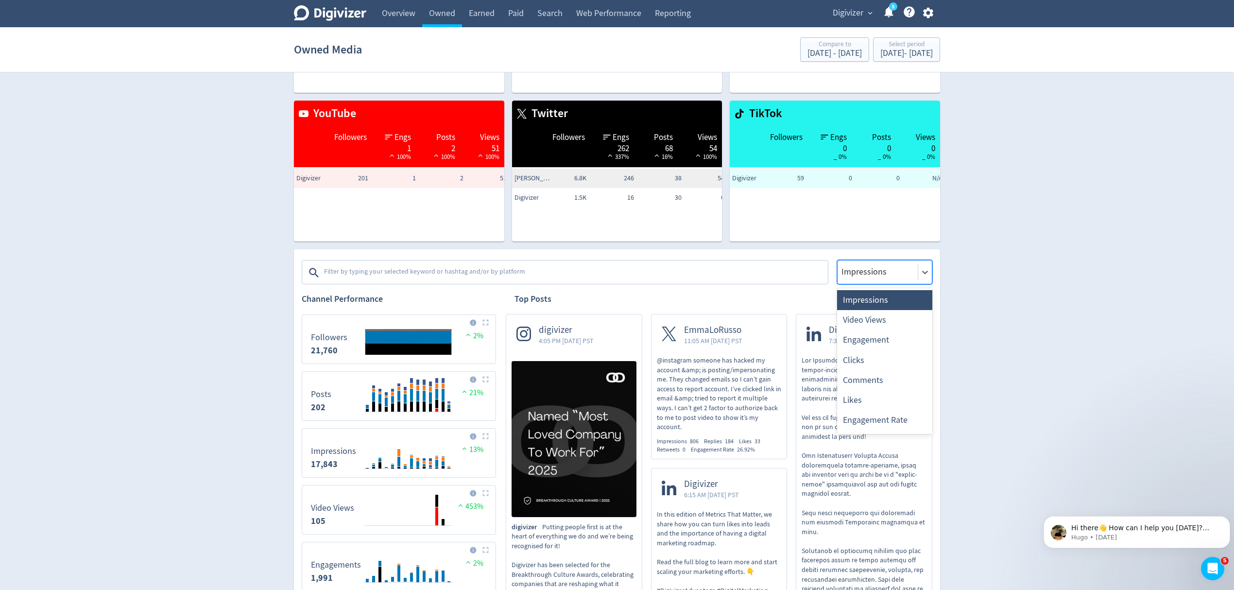
click at [879, 271] on div at bounding box center [878, 272] width 74 height 14
click at [862, 321] on div "Video Views" at bounding box center [884, 320] width 95 height 20
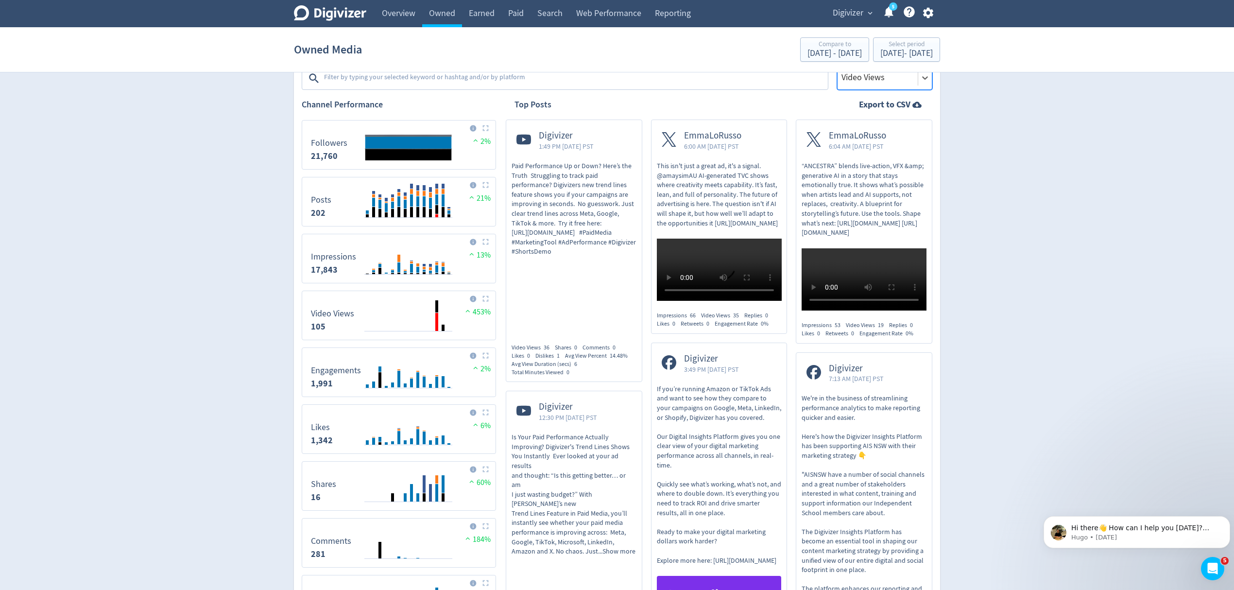
scroll to position [65, 0]
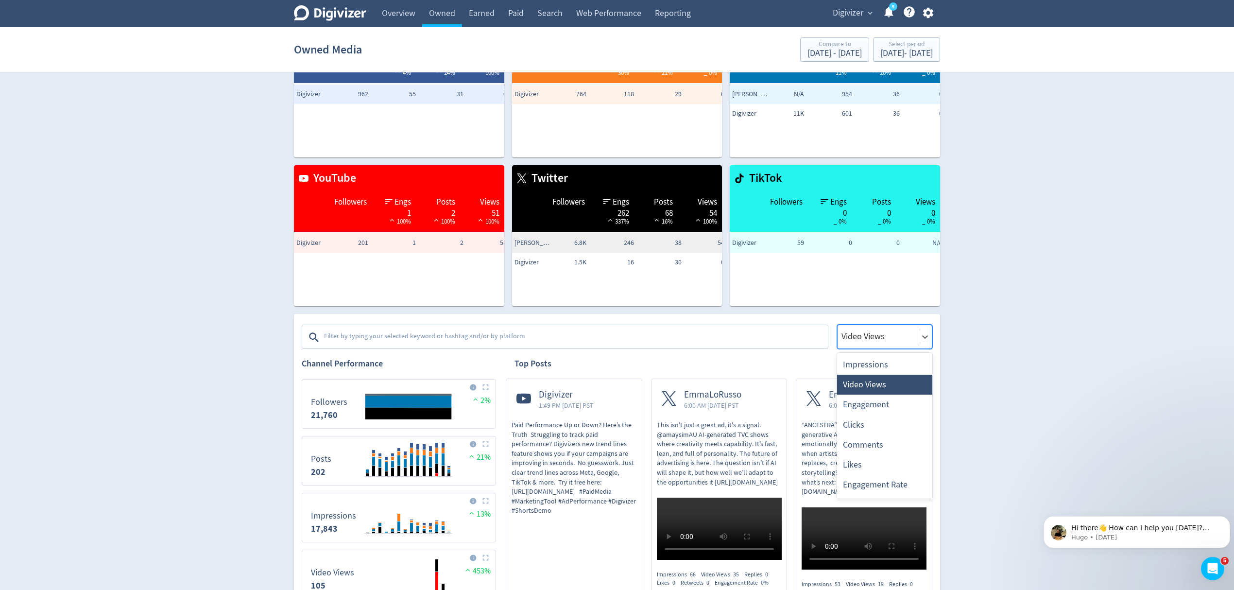
click at [872, 331] on div at bounding box center [878, 336] width 74 height 14
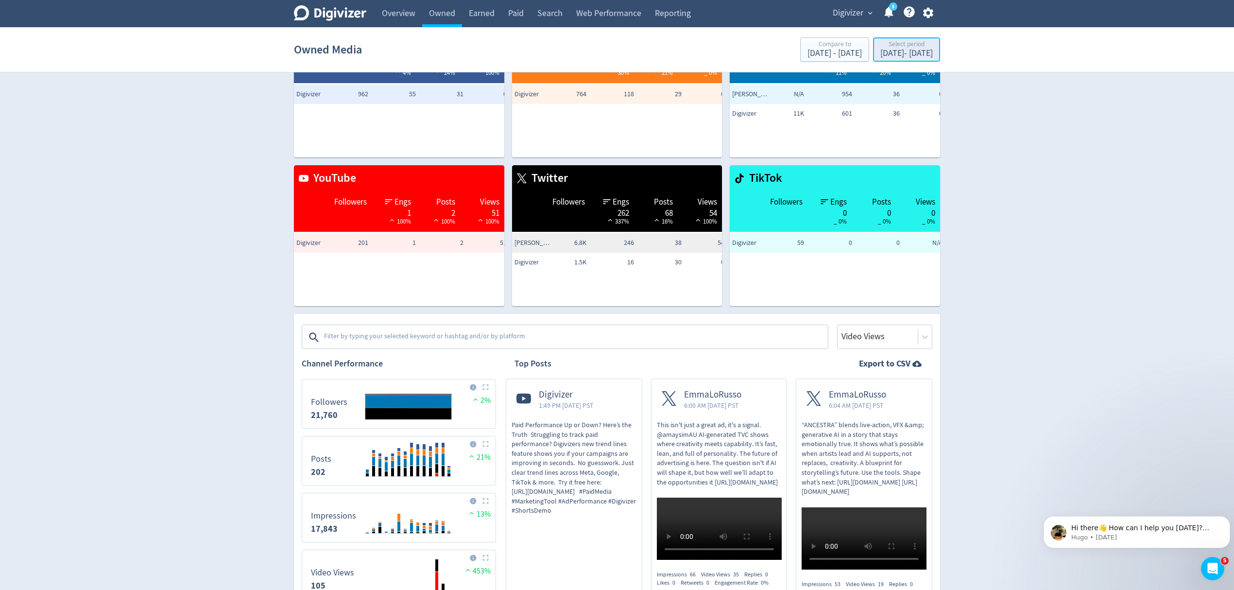
click at [893, 55] on div "[DATE] - [DATE]" at bounding box center [906, 53] width 52 height 9
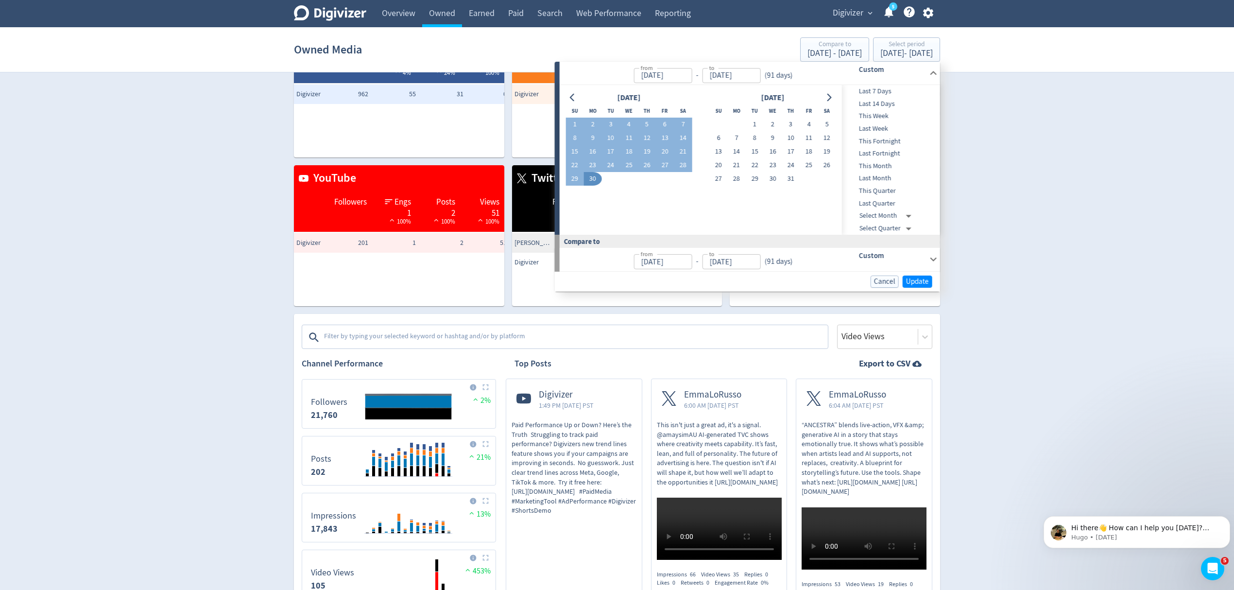
click at [877, 88] on span "Last 7 Days" at bounding box center [890, 91] width 96 height 11
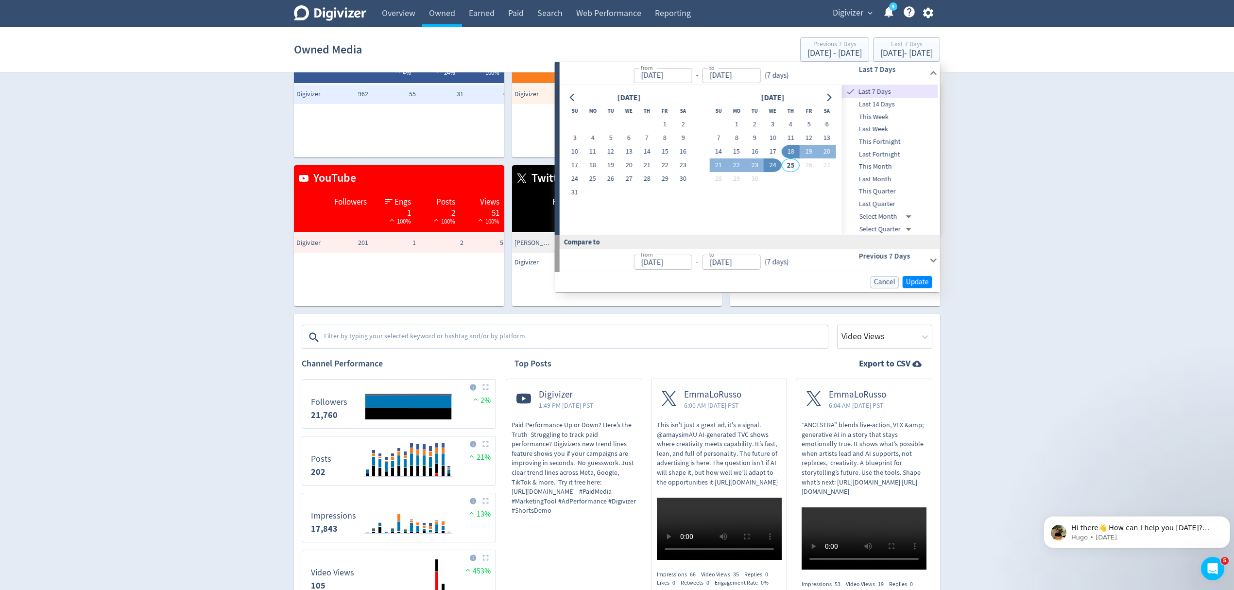
type input "[DATE]"
click at [917, 278] on span "Update" at bounding box center [917, 281] width 23 height 7
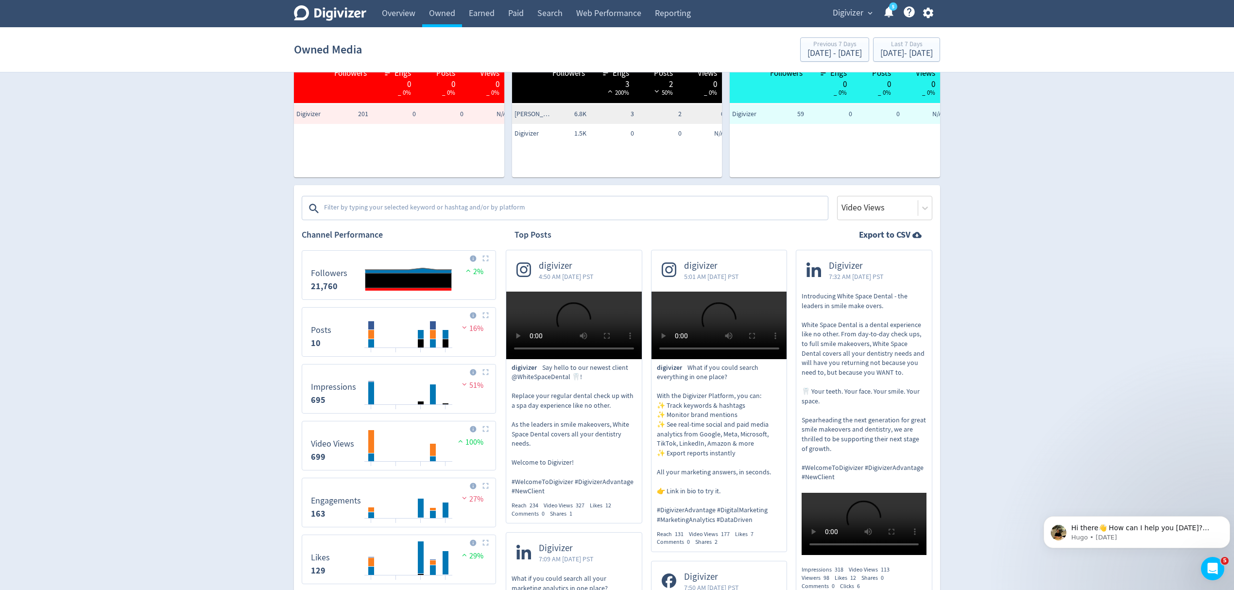
scroll to position [194, 0]
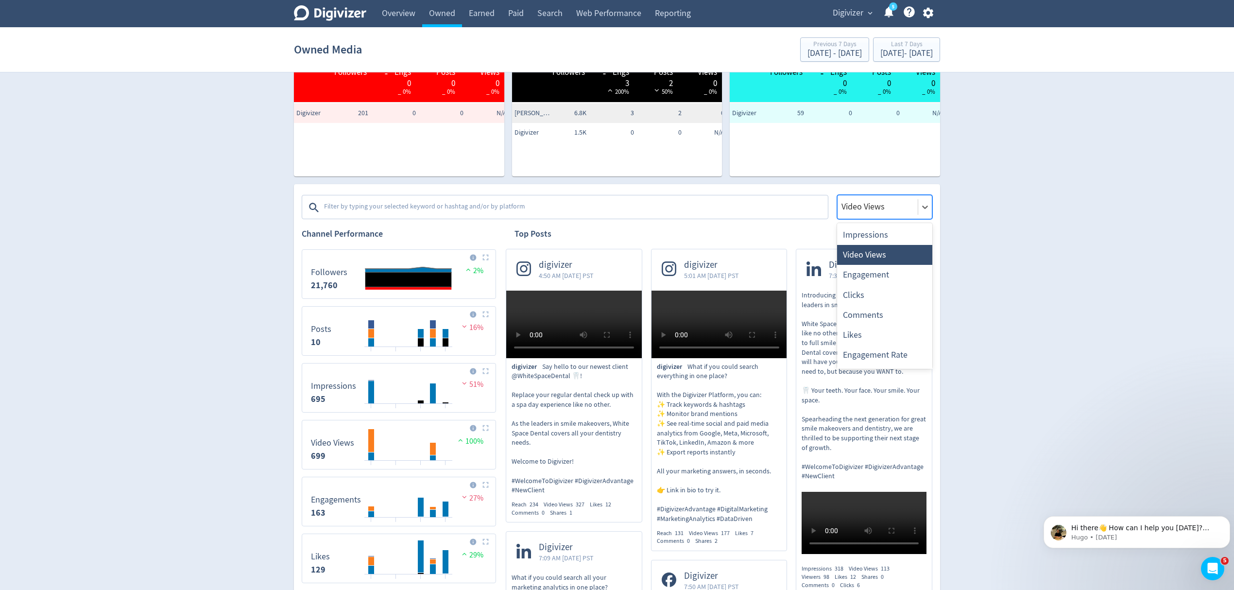
click at [867, 210] on div at bounding box center [878, 207] width 74 height 14
click at [860, 278] on div "Engagement" at bounding box center [884, 275] width 95 height 20
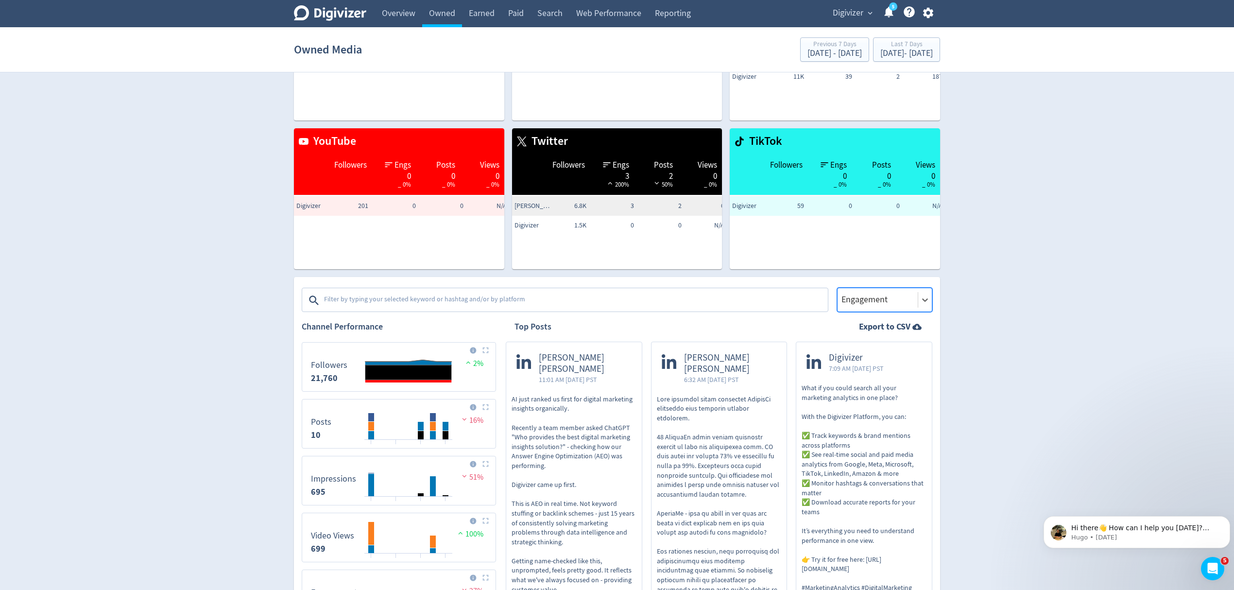
scroll to position [65, 0]
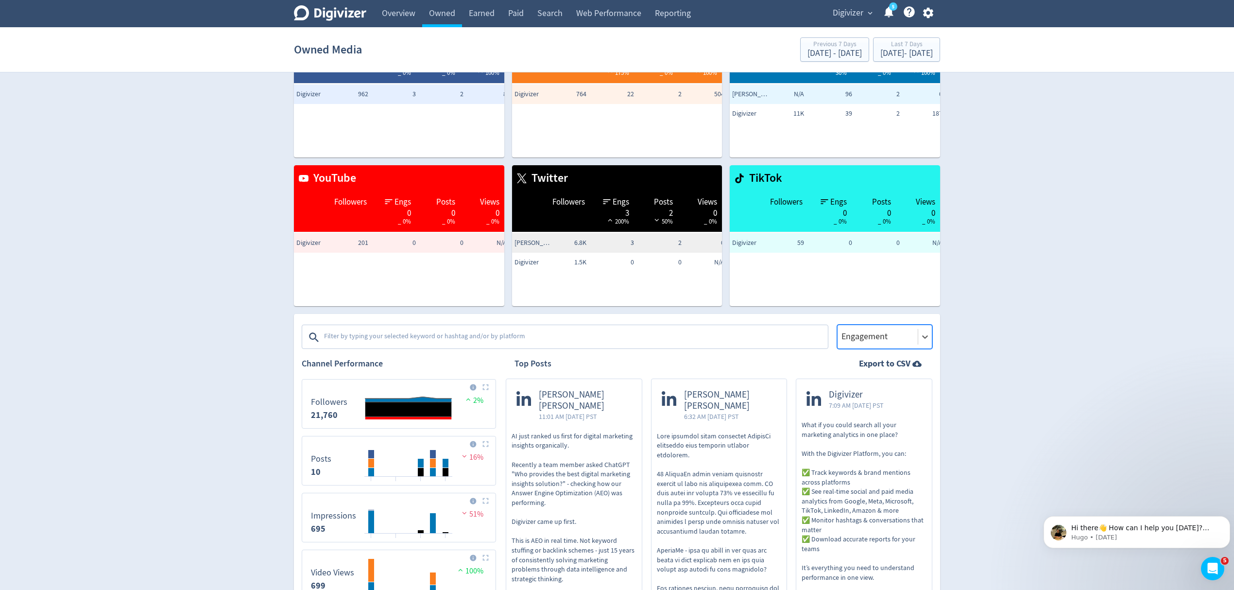
click at [872, 329] on div at bounding box center [878, 336] width 74 height 14
click at [861, 424] on div "Clicks" at bounding box center [884, 425] width 95 height 20
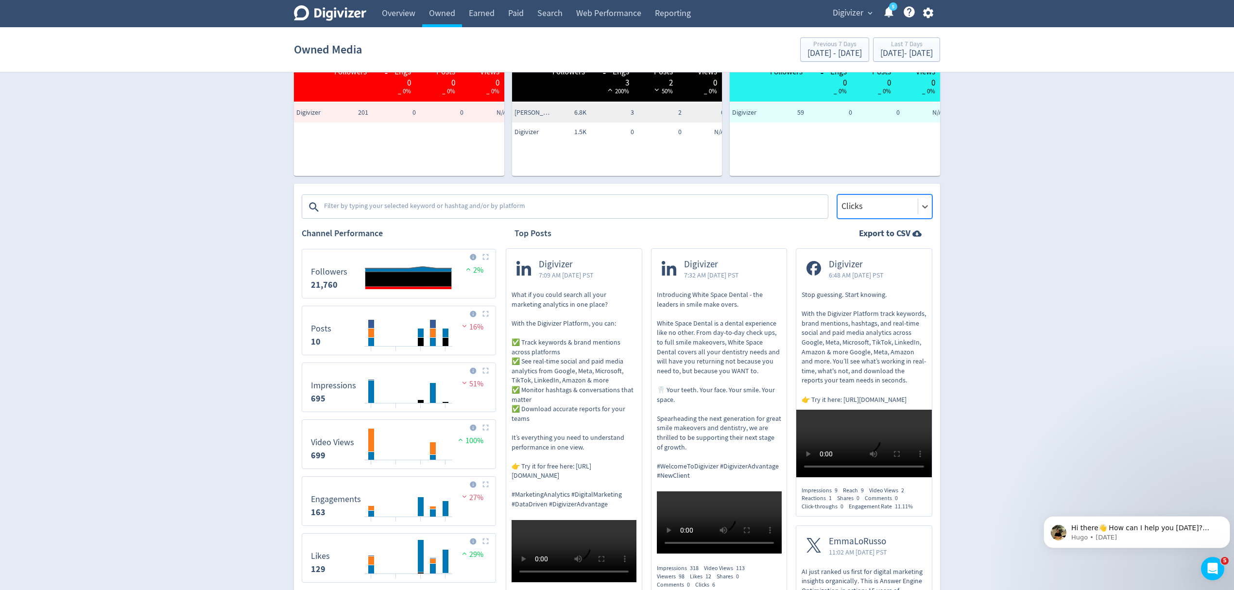
scroll to position [194, 0]
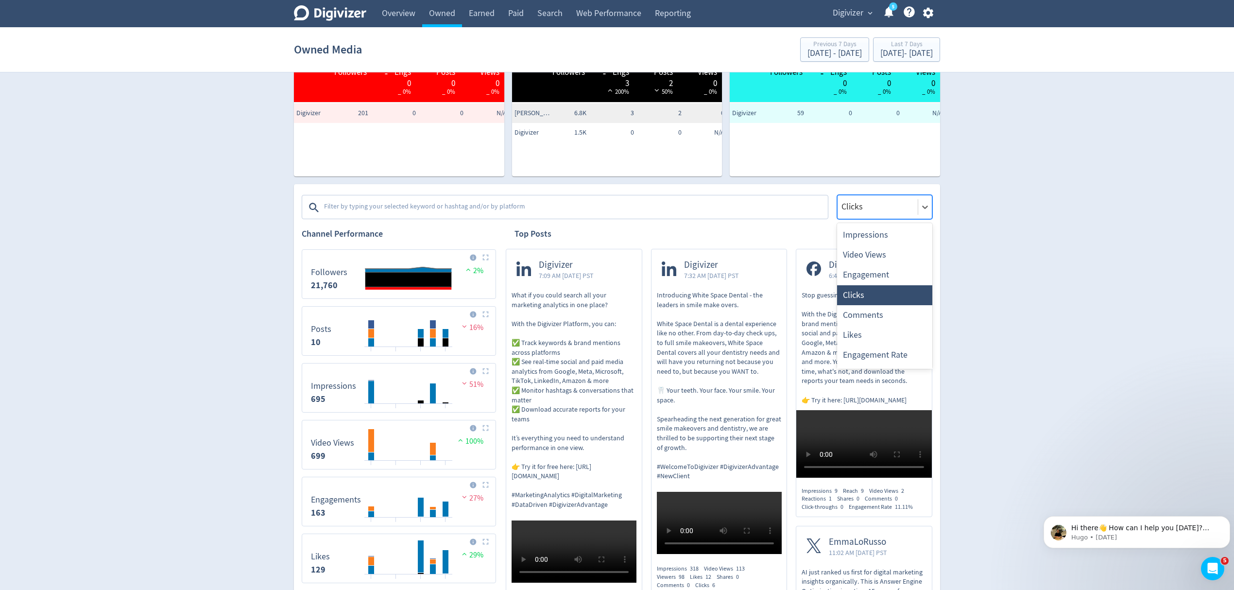
click at [866, 202] on div at bounding box center [878, 207] width 74 height 14
click at [868, 326] on div "Likes" at bounding box center [884, 335] width 95 height 20
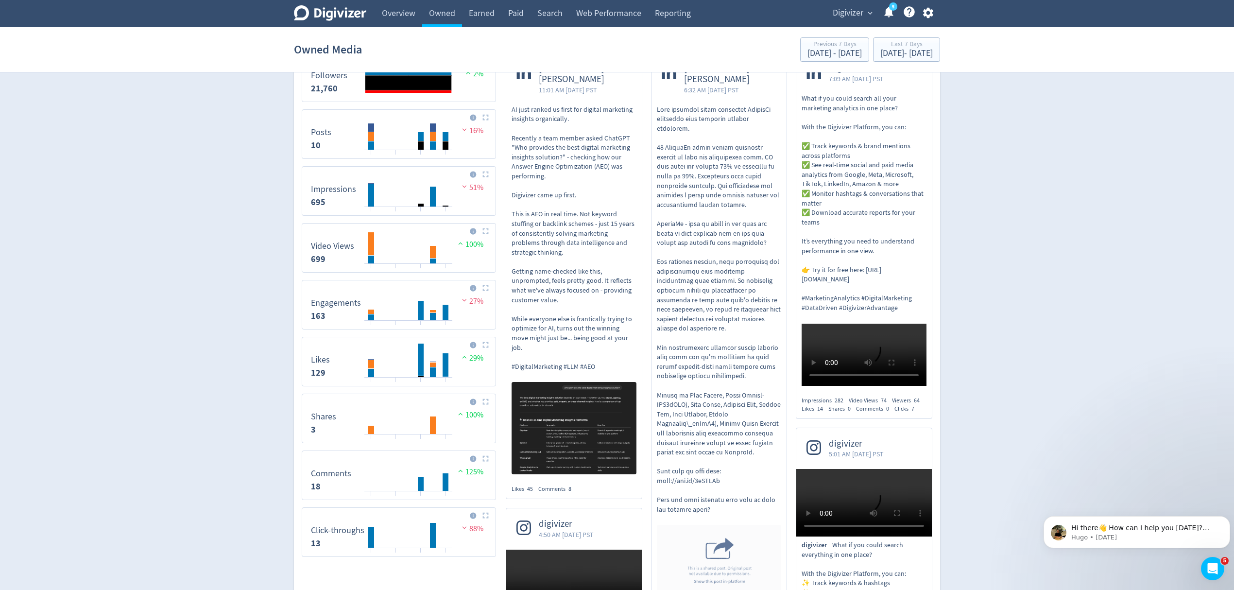
scroll to position [259, 0]
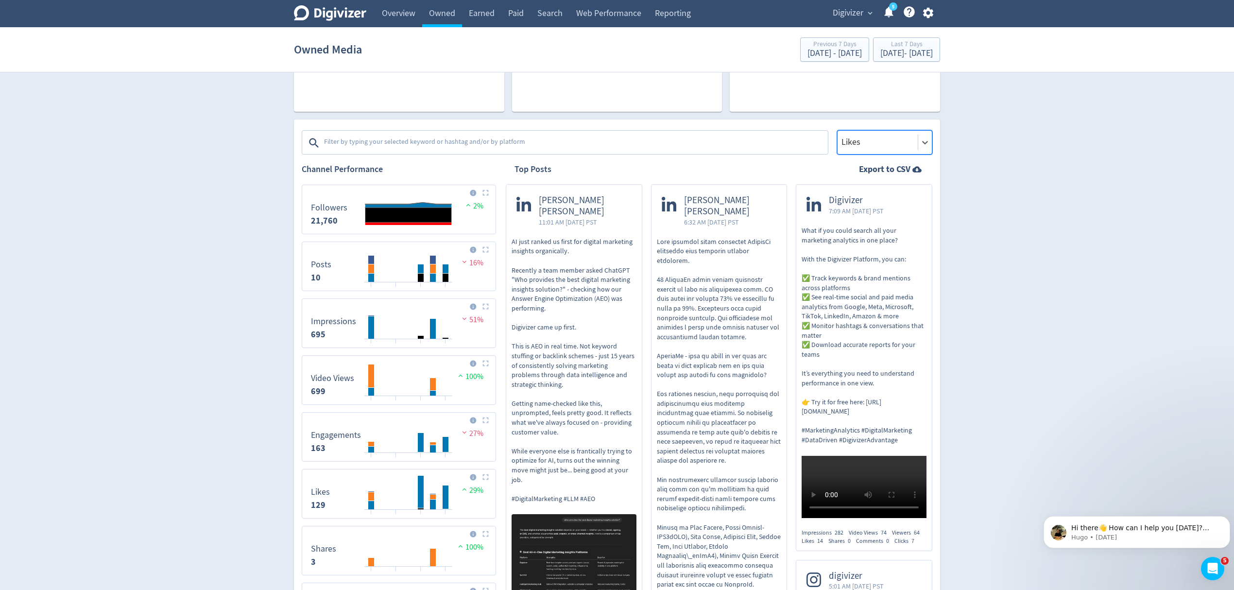
click at [858, 140] on div at bounding box center [878, 142] width 74 height 14
click at [863, 296] on div "Engagement Rate" at bounding box center [884, 290] width 95 height 20
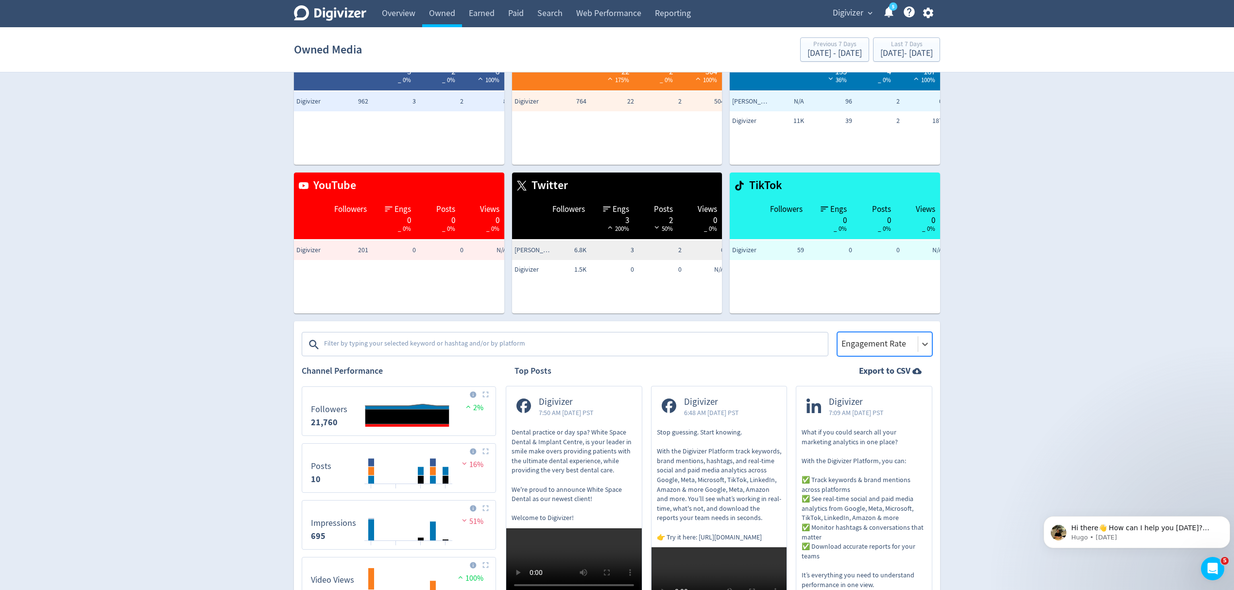
scroll to position [129, 0]
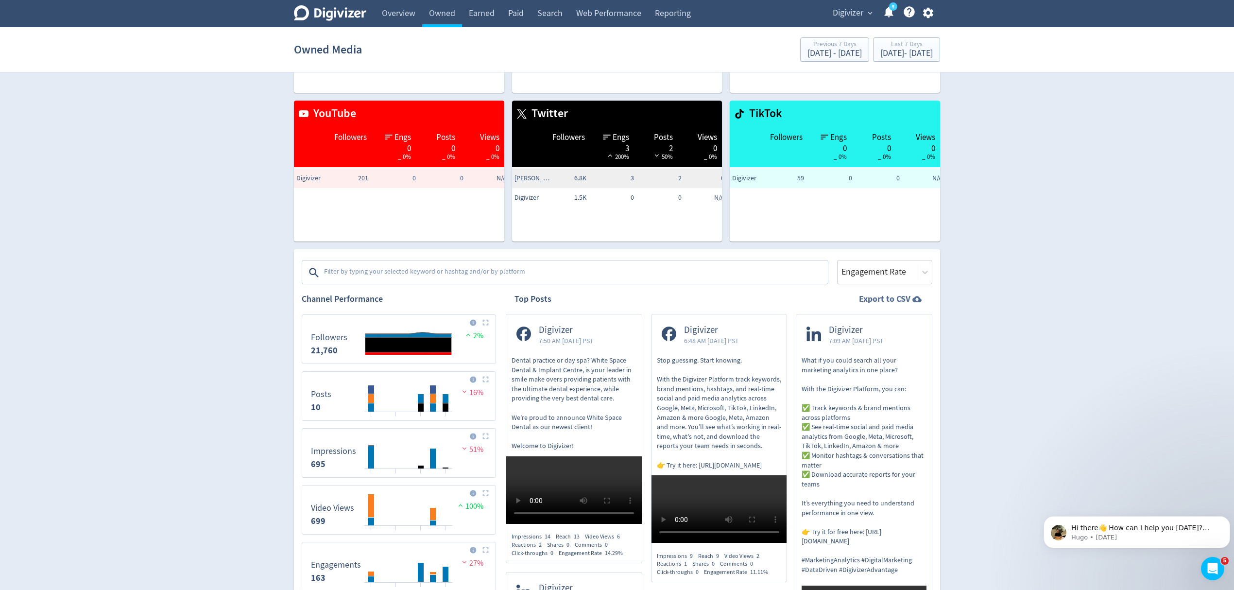
click at [917, 298] on icon at bounding box center [917, 298] width 13 height 9
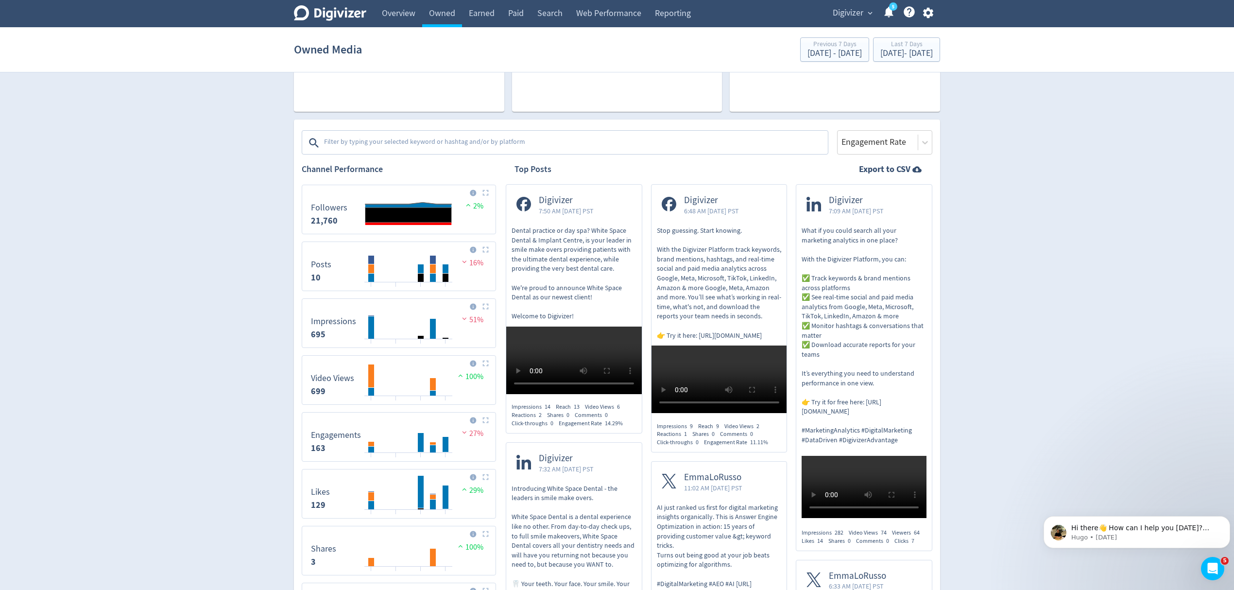
scroll to position [194, 0]
